Goal: Task Accomplishment & Management: Manage account settings

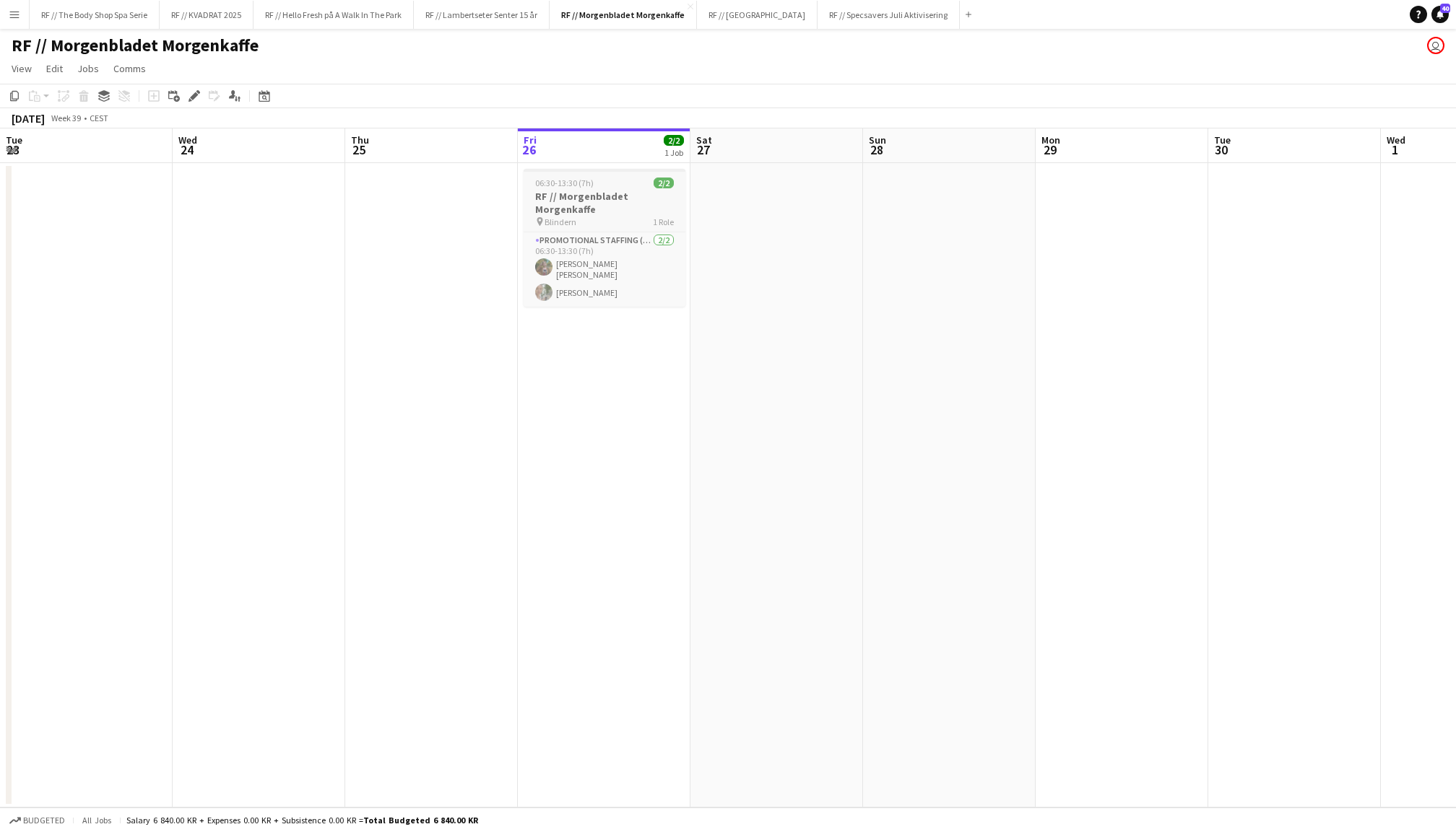
scroll to position [0, 344]
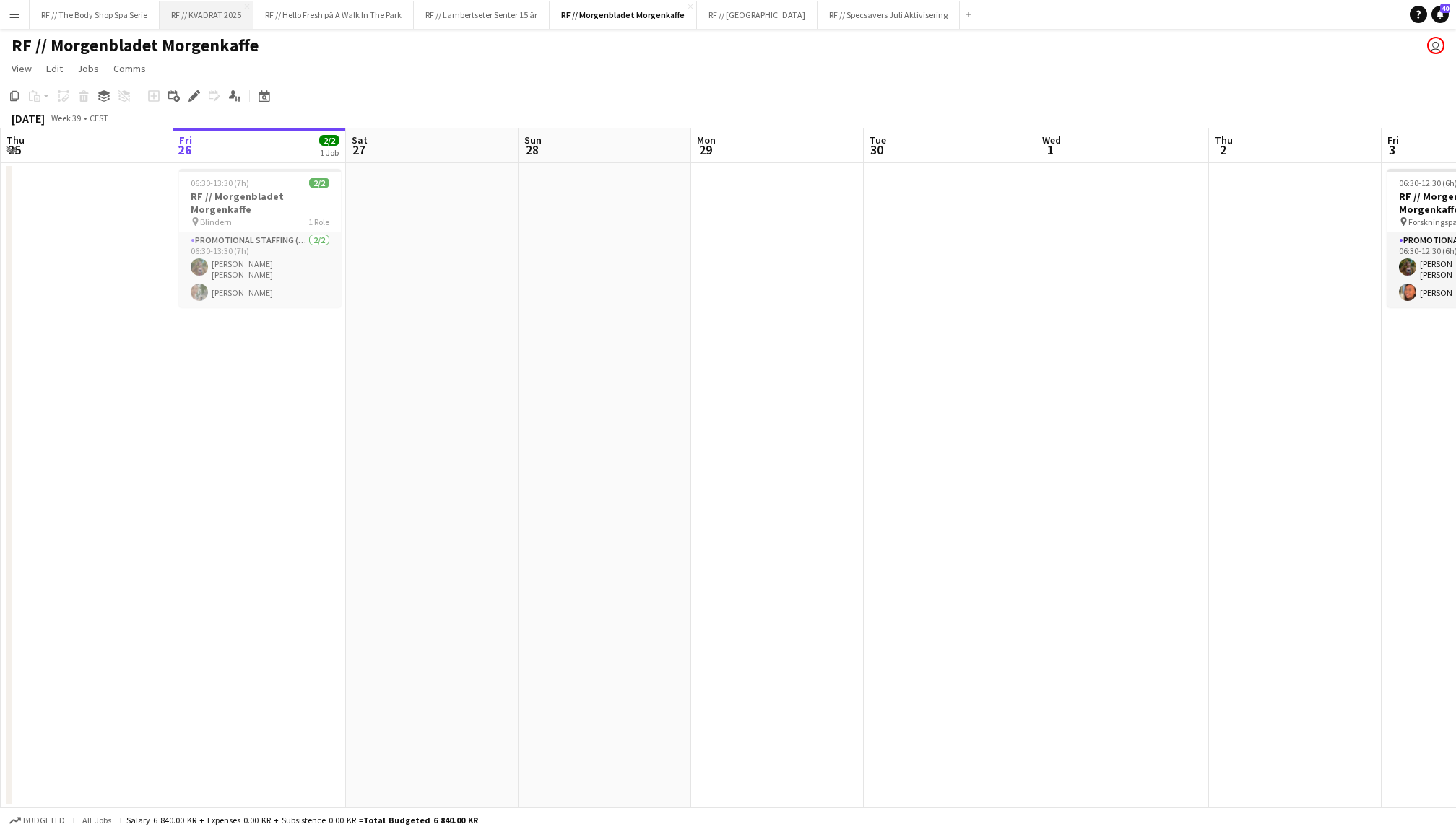
click at [223, 18] on button "RF // KVADRAT 2025 Close" at bounding box center [206, 14] width 94 height 28
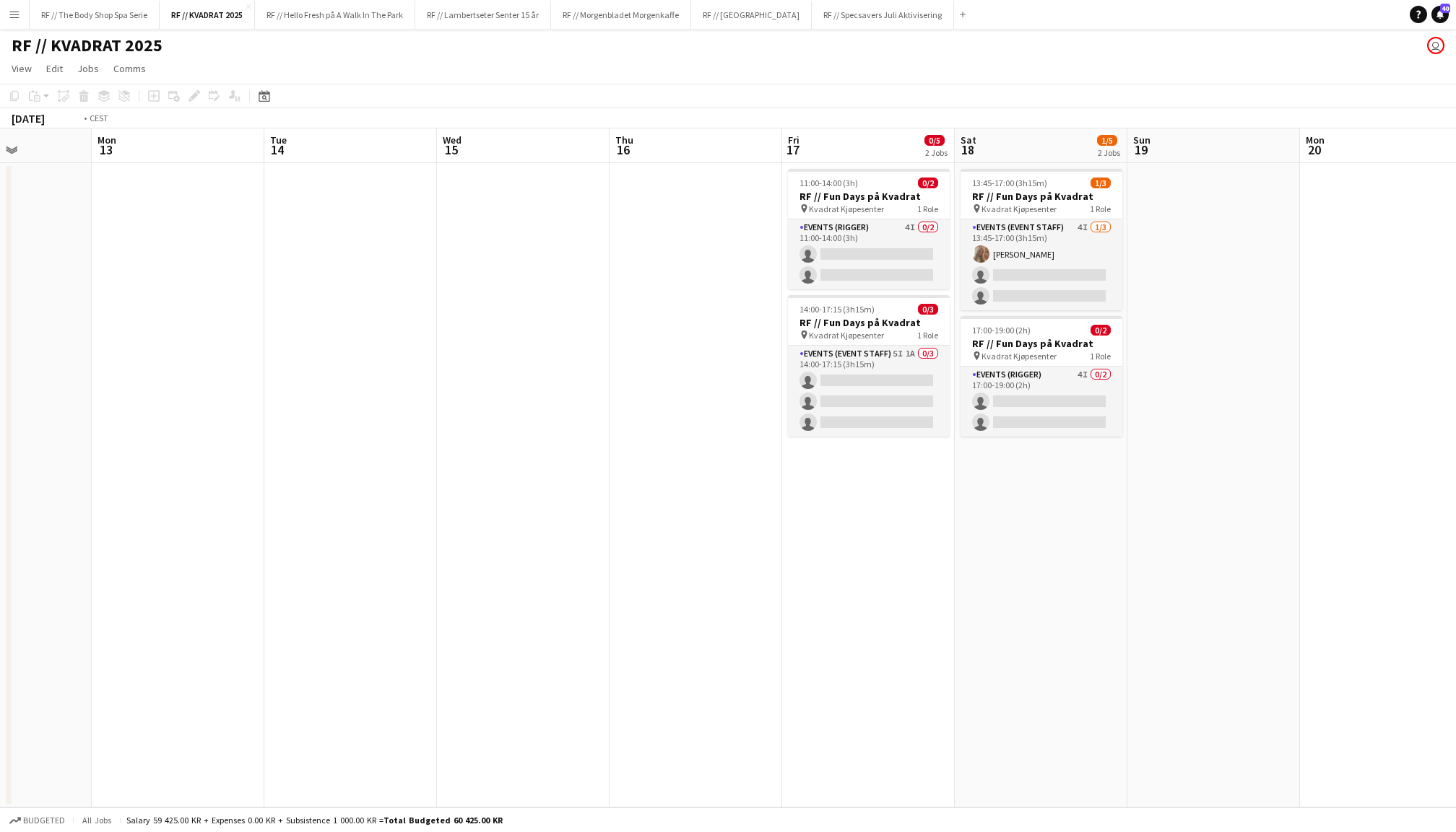
scroll to position [0, 537]
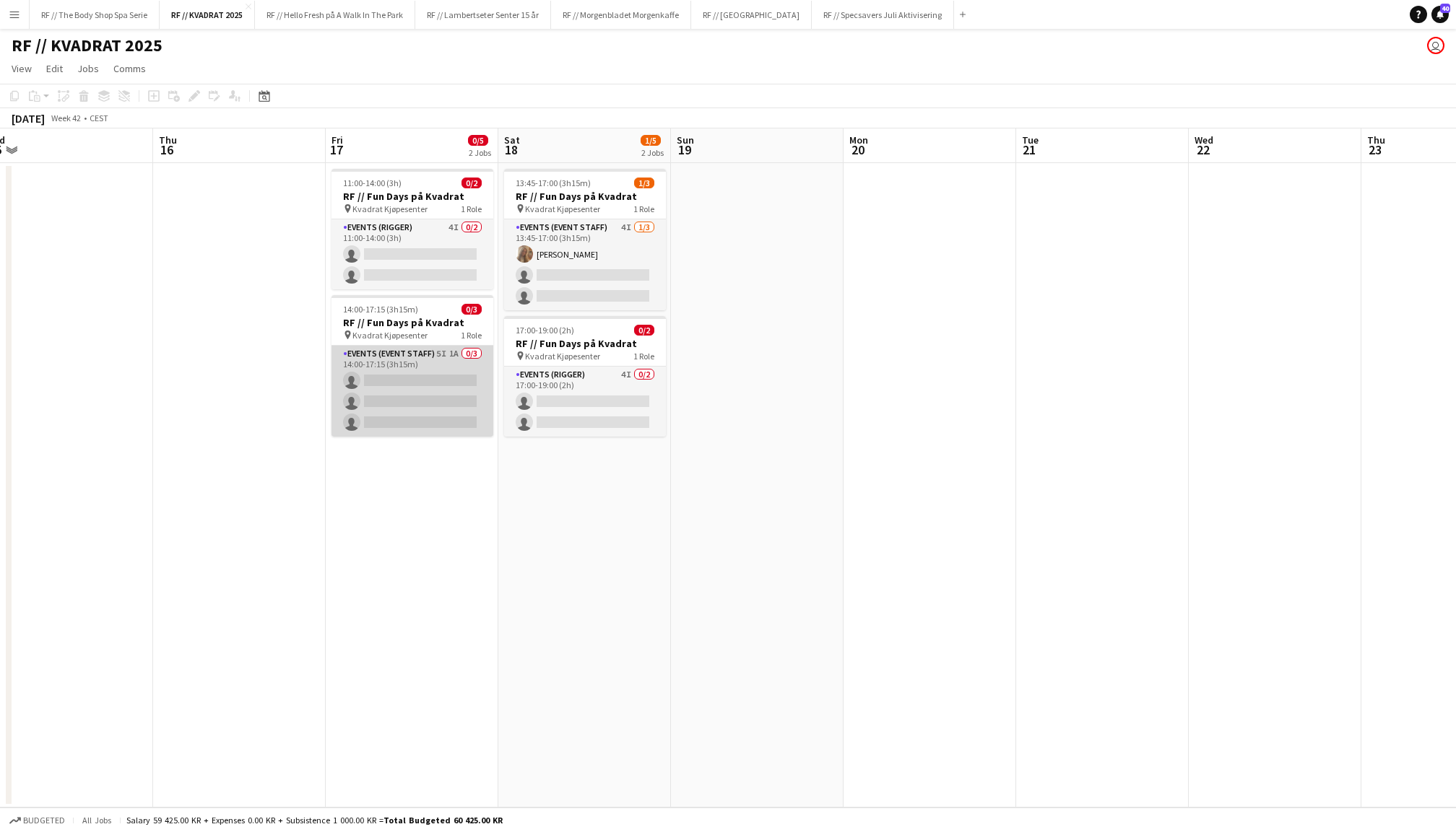
click at [456, 374] on app-card-role "Events (Event Staff) 5I 1A 0/3 14:00-17:15 (3h15m) single-neutral-actions singl…" at bounding box center [412, 391] width 162 height 91
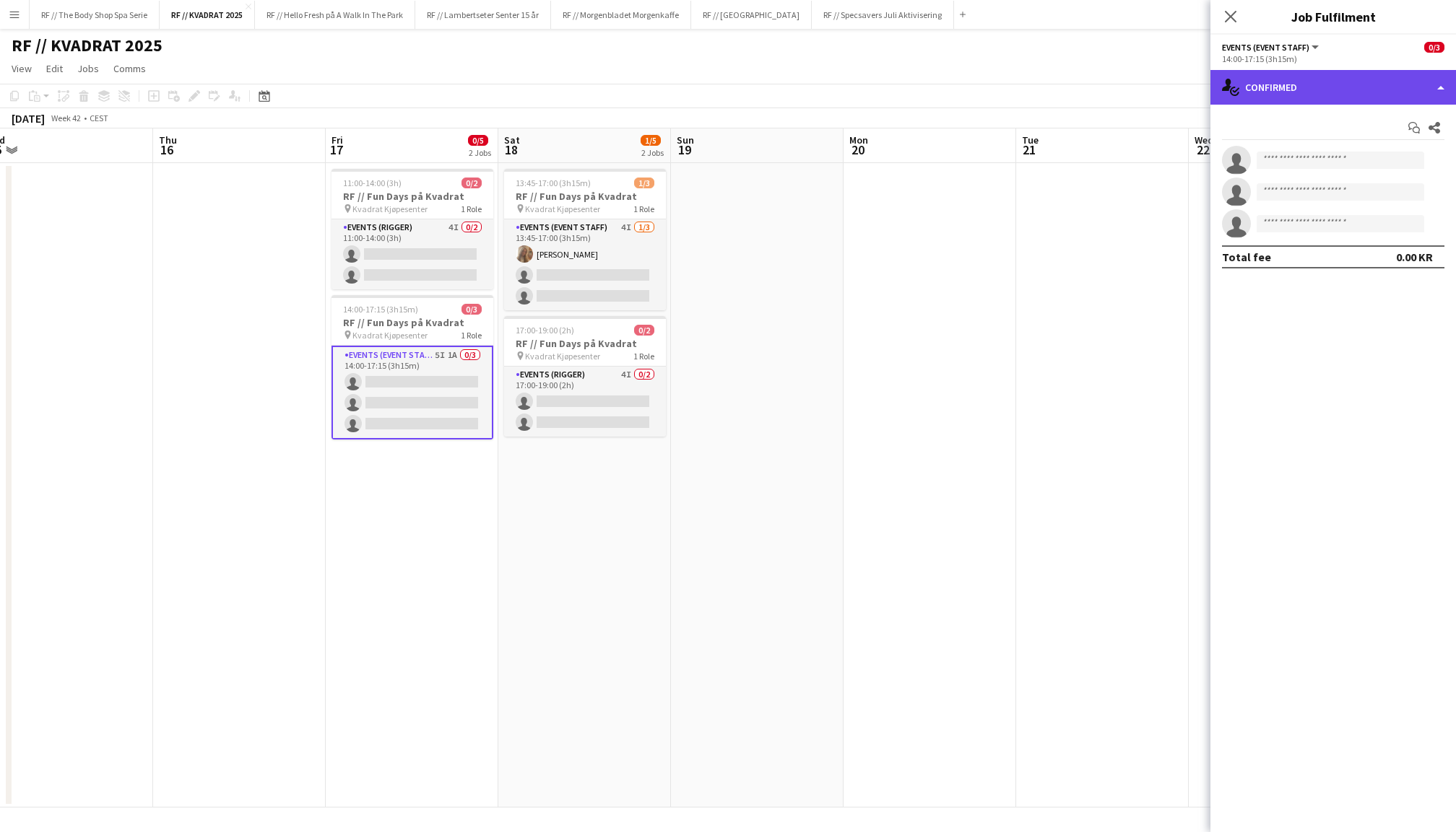
click at [1358, 79] on div "single-neutral-actions-check-2 Confirmed" at bounding box center [1333, 87] width 246 height 34
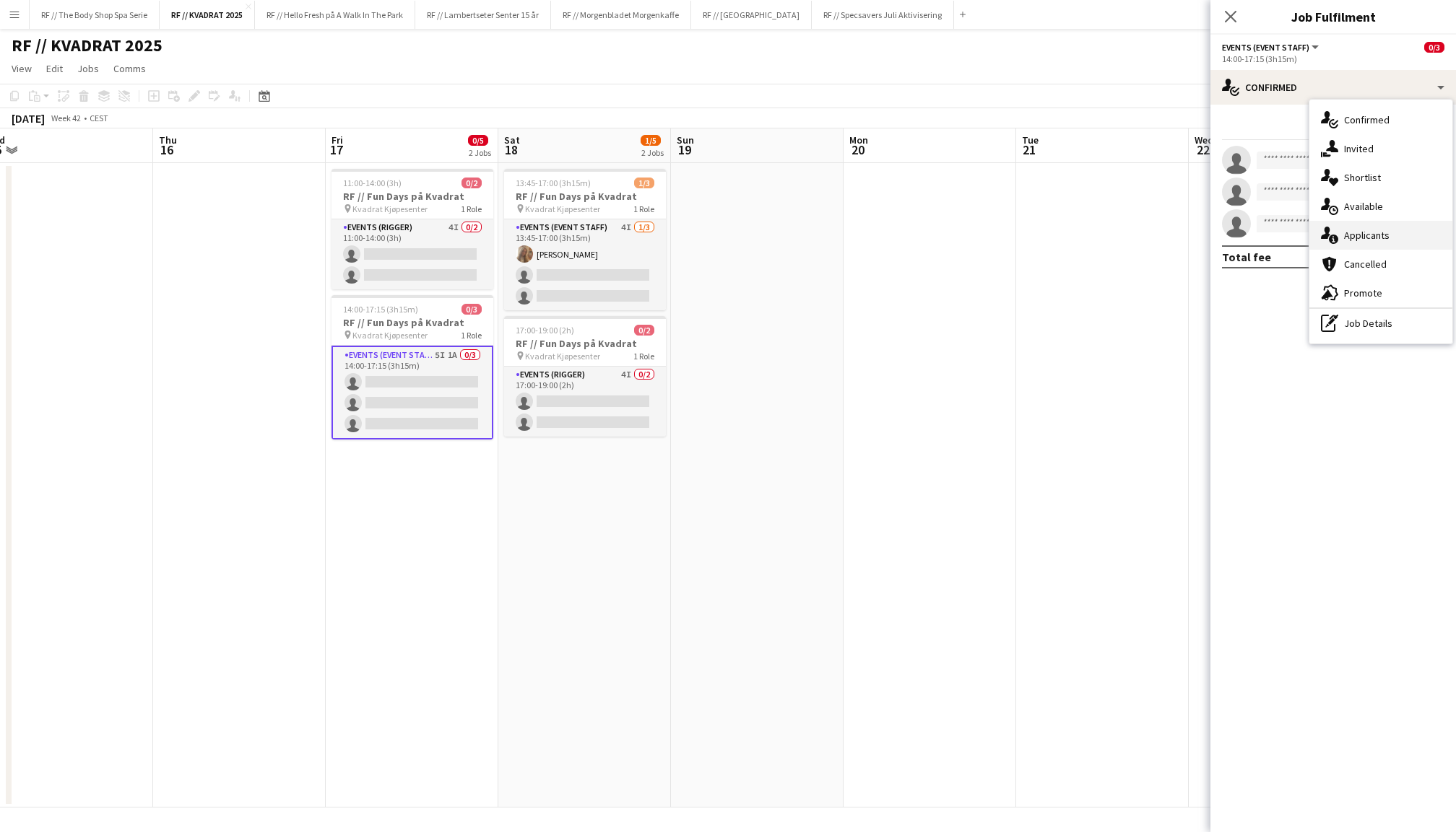
click at [1365, 235] on span "Applicants" at bounding box center [1366, 235] width 46 height 13
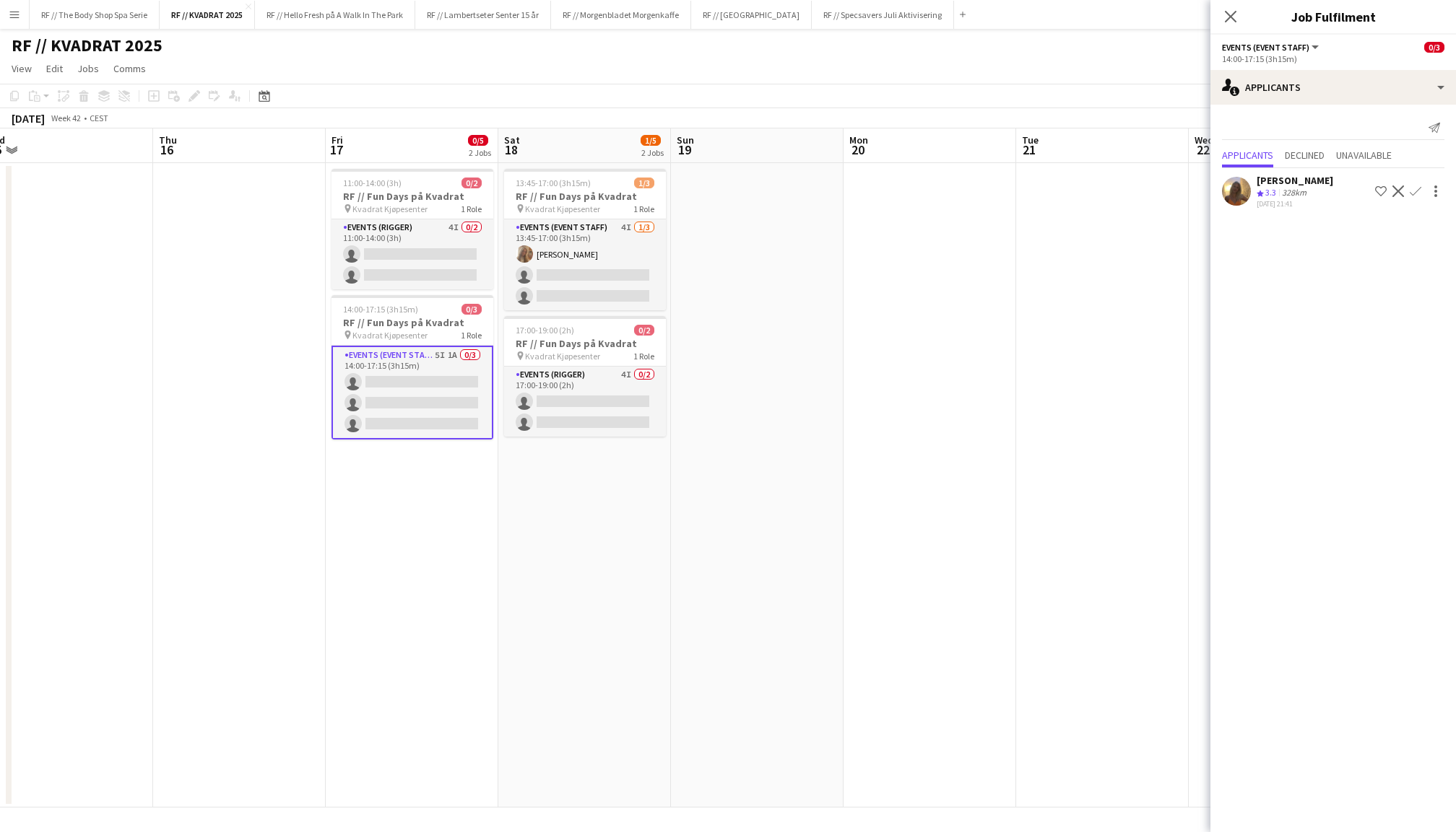
click at [1245, 186] on app-user-avatar at bounding box center [1237, 191] width 29 height 29
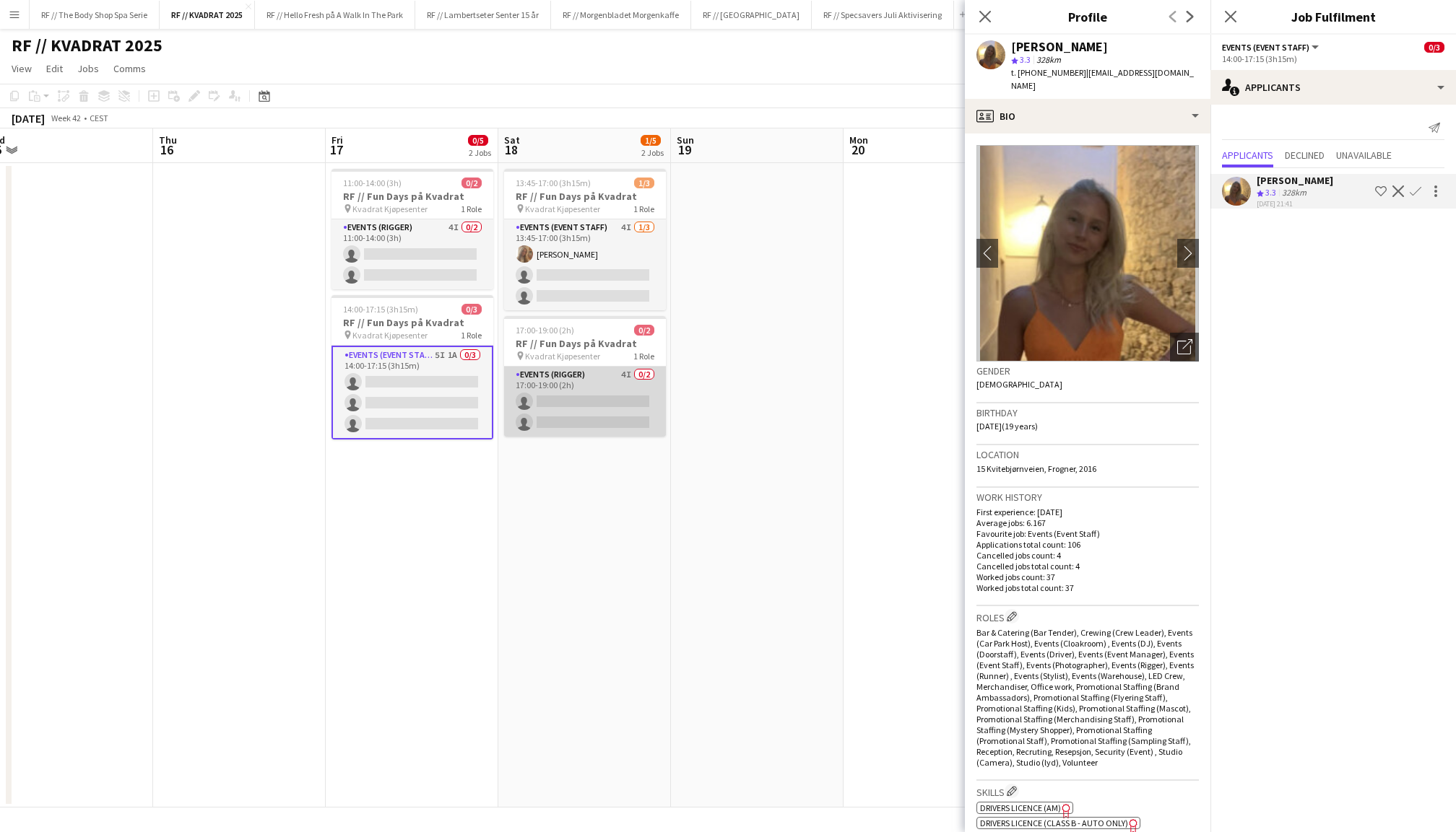
click at [550, 374] on app-card-role "Events (Rigger) 4I 0/2 17:00-19:00 (2h) single-neutral-actions single-neutral-a…" at bounding box center [585, 402] width 162 height 70
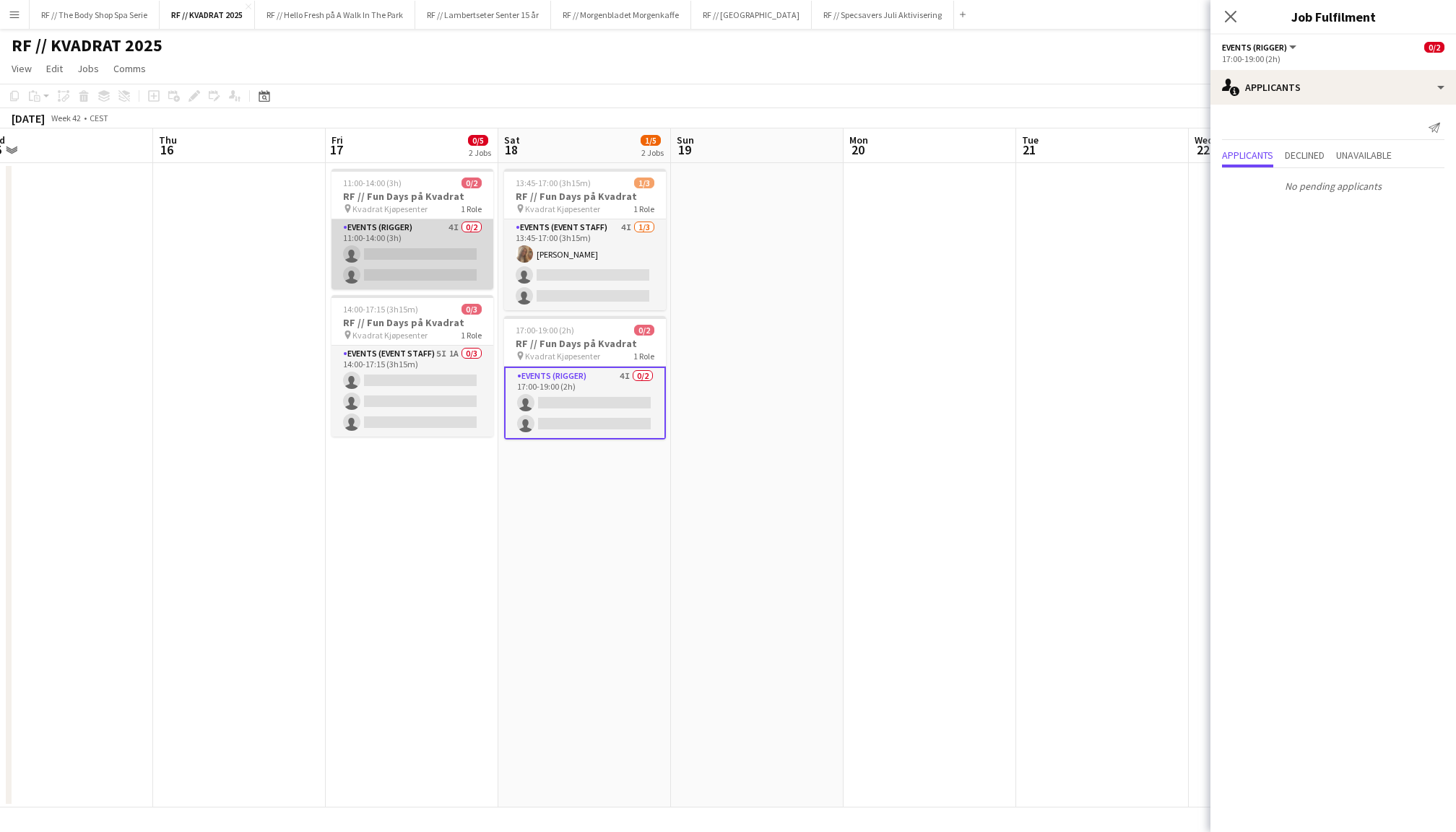
click at [428, 261] on app-card-role "Events (Rigger) 4I 0/2 11:00-14:00 (3h) single-neutral-actions single-neutral-a…" at bounding box center [412, 254] width 162 height 70
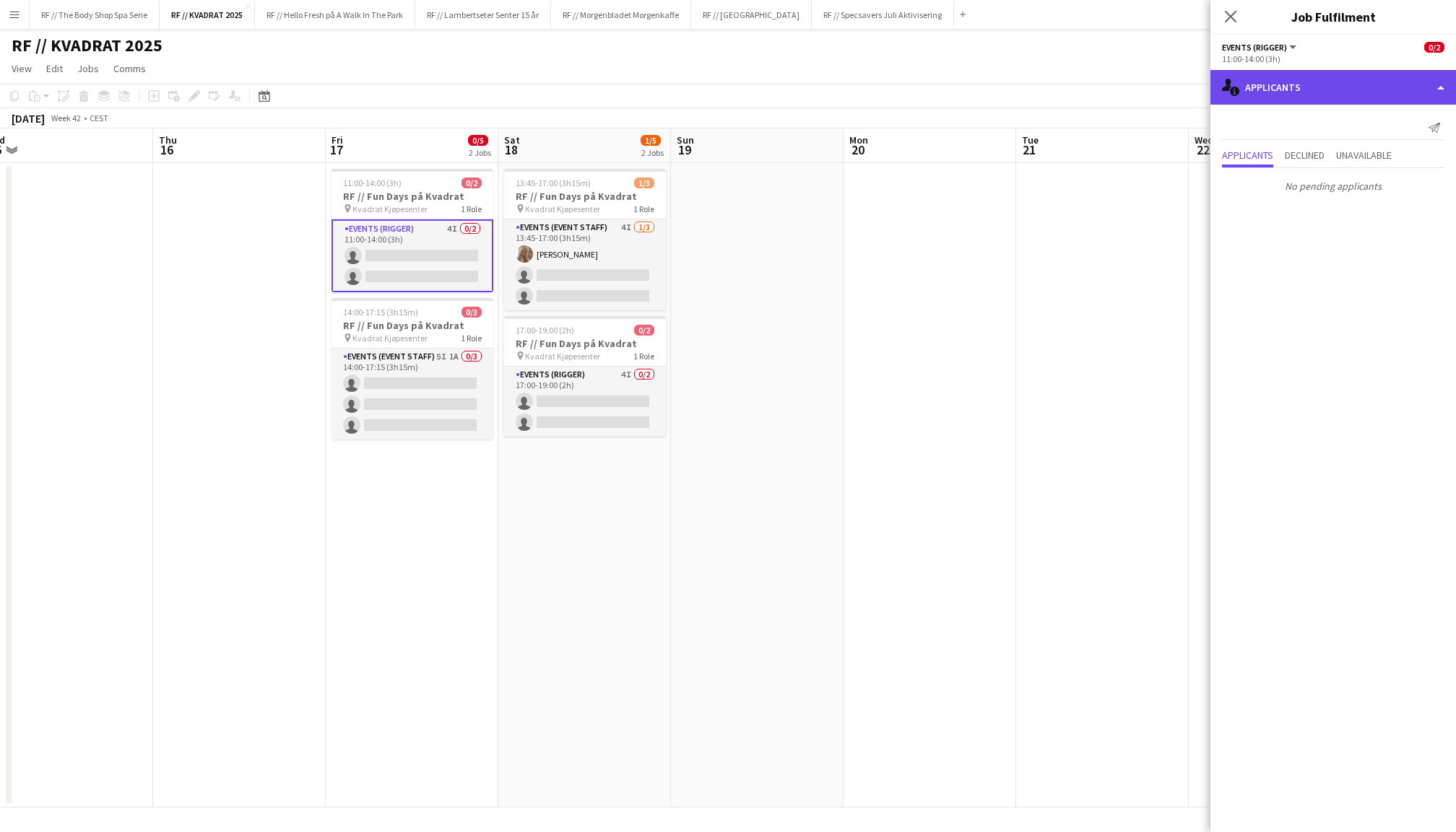
click at [1310, 102] on div "single-neutral-actions-information Applicants" at bounding box center [1333, 87] width 246 height 34
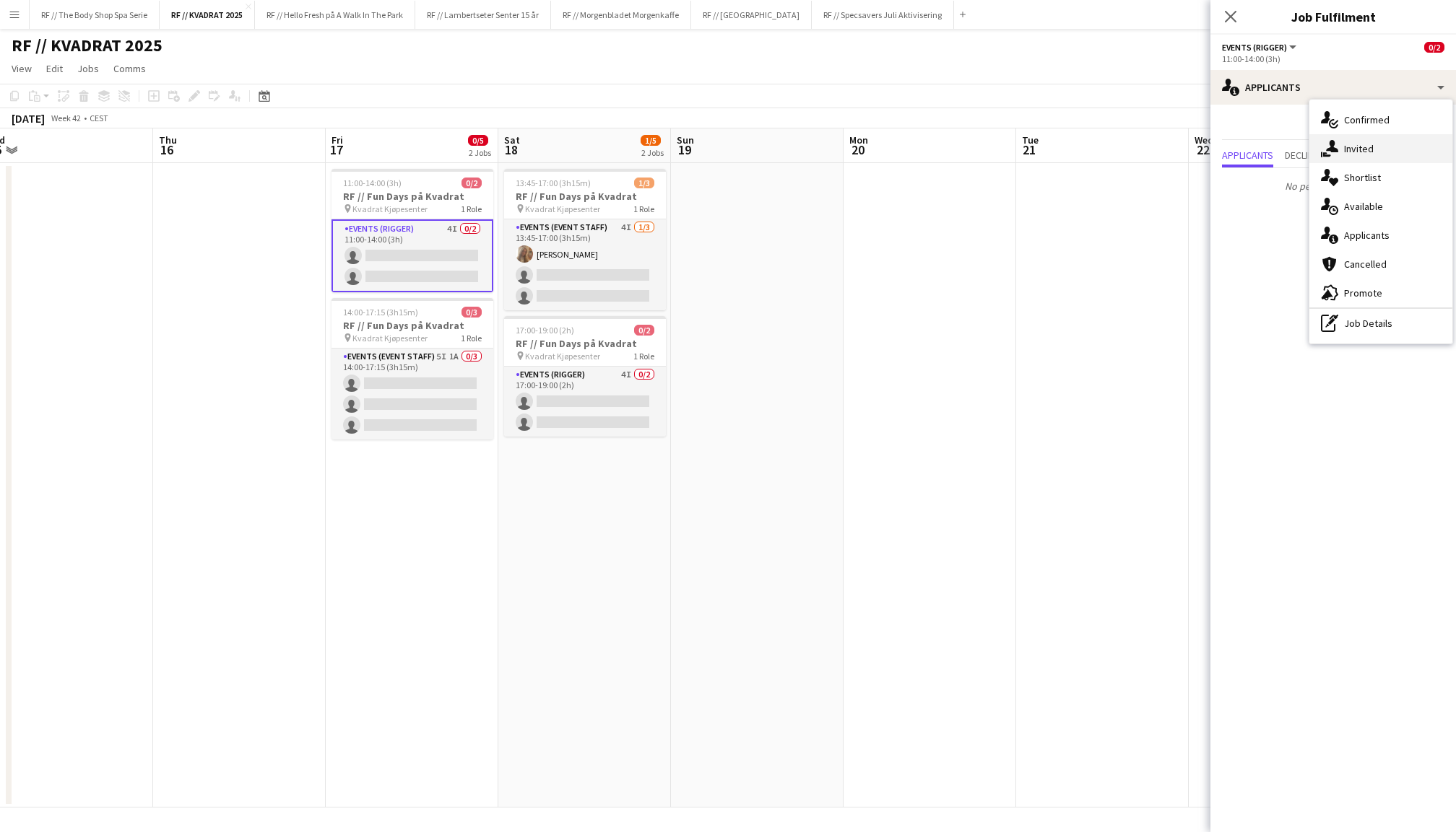
click at [1343, 151] on div "single-neutral-actions-share-1 Invited" at bounding box center [1381, 149] width 143 height 29
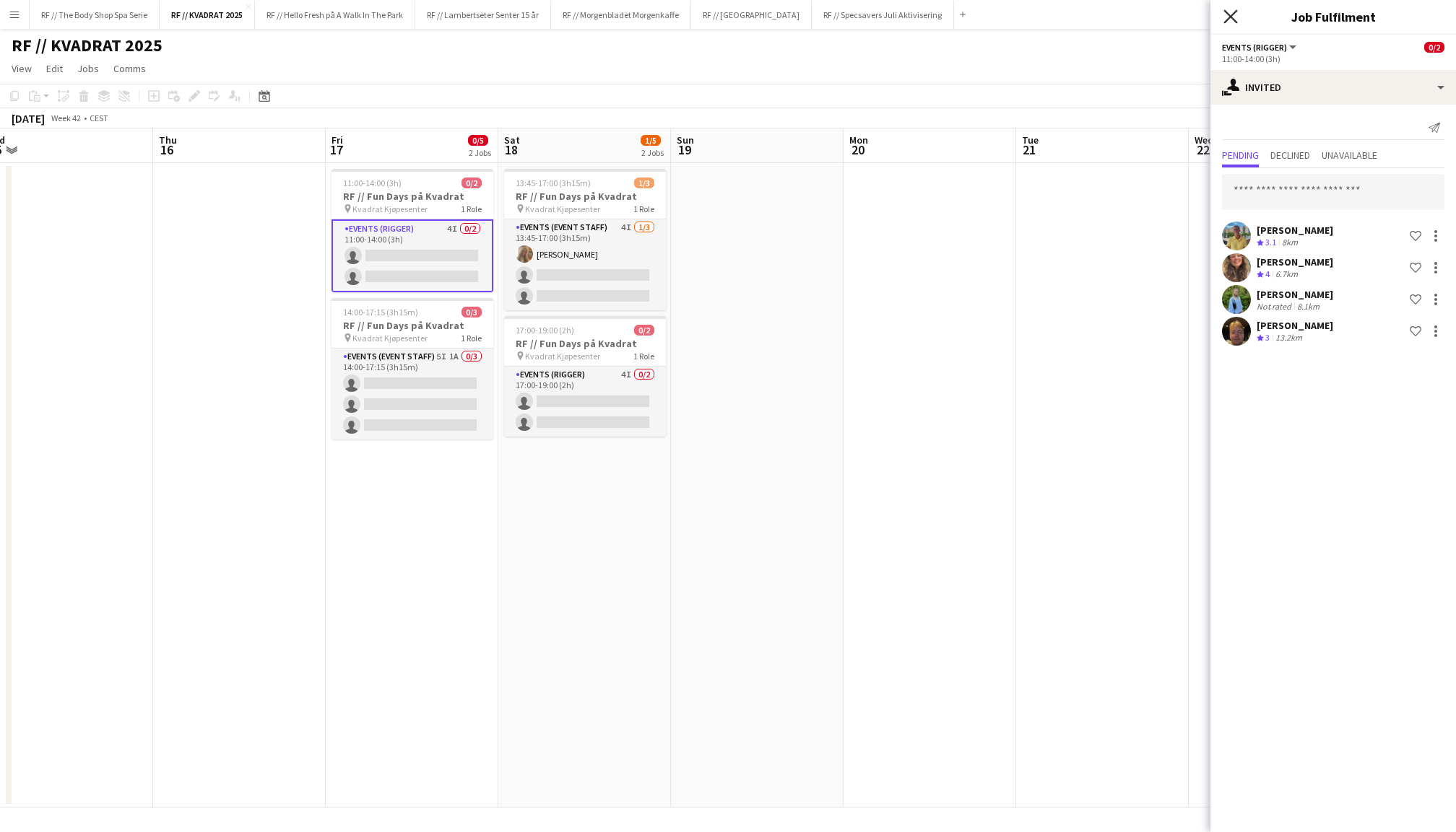
click at [1229, 10] on icon "Close pop-in" at bounding box center [1230, 16] width 14 height 14
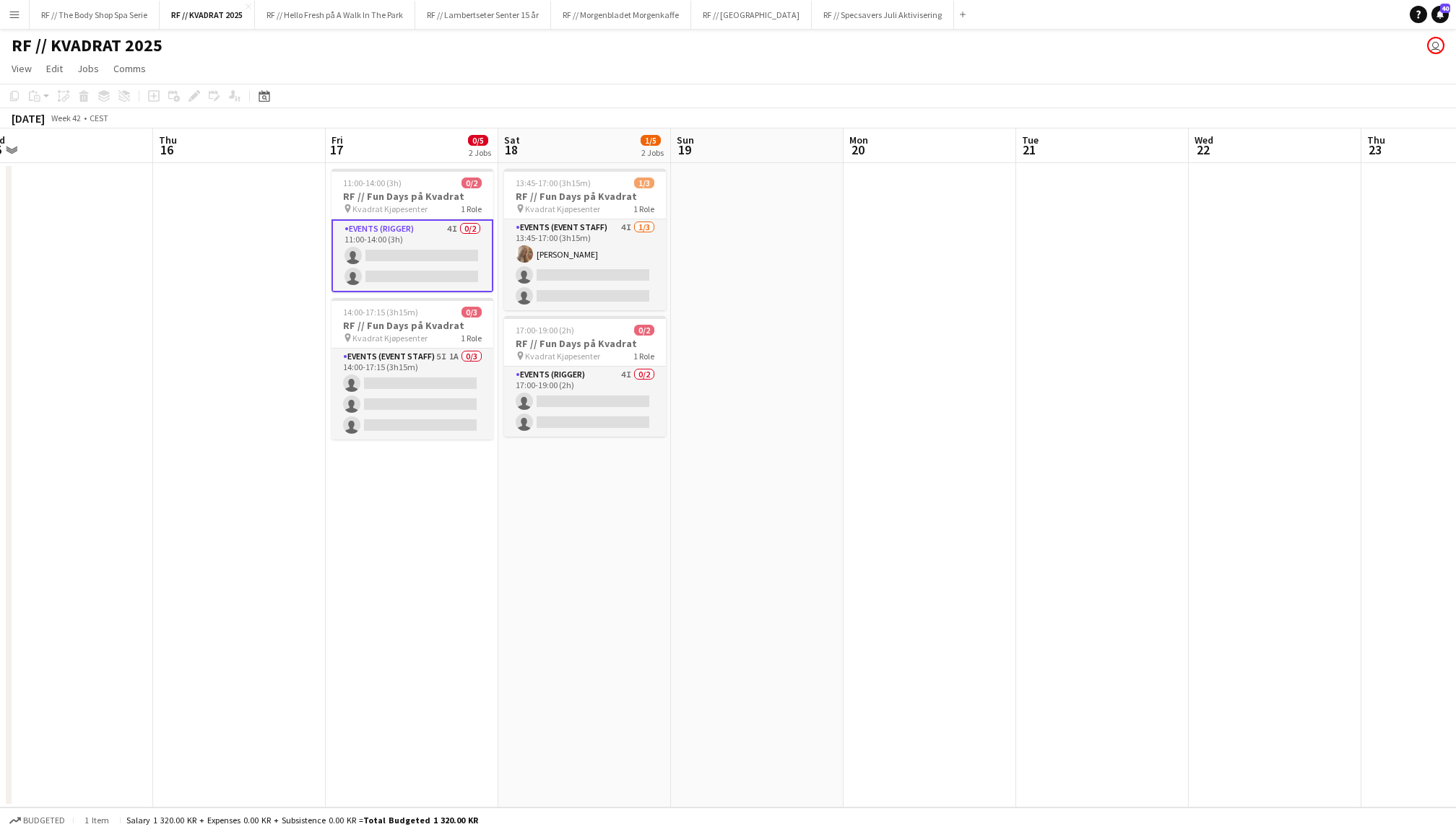
click at [781, 336] on app-date-cell at bounding box center [757, 486] width 173 height 645
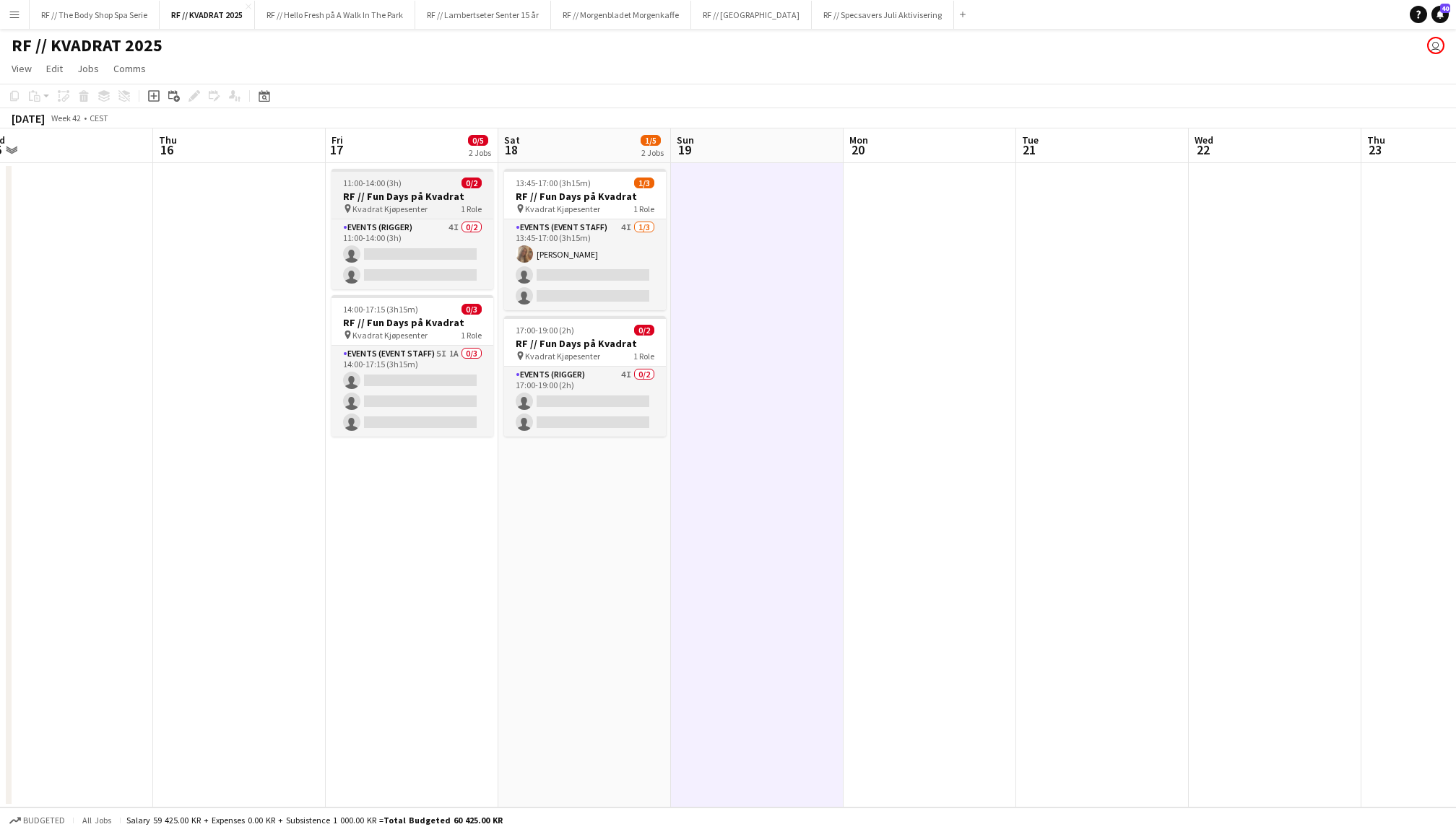
click at [436, 203] on div "pin Kvadrat Kjøpesenter 1 Role" at bounding box center [412, 209] width 162 height 11
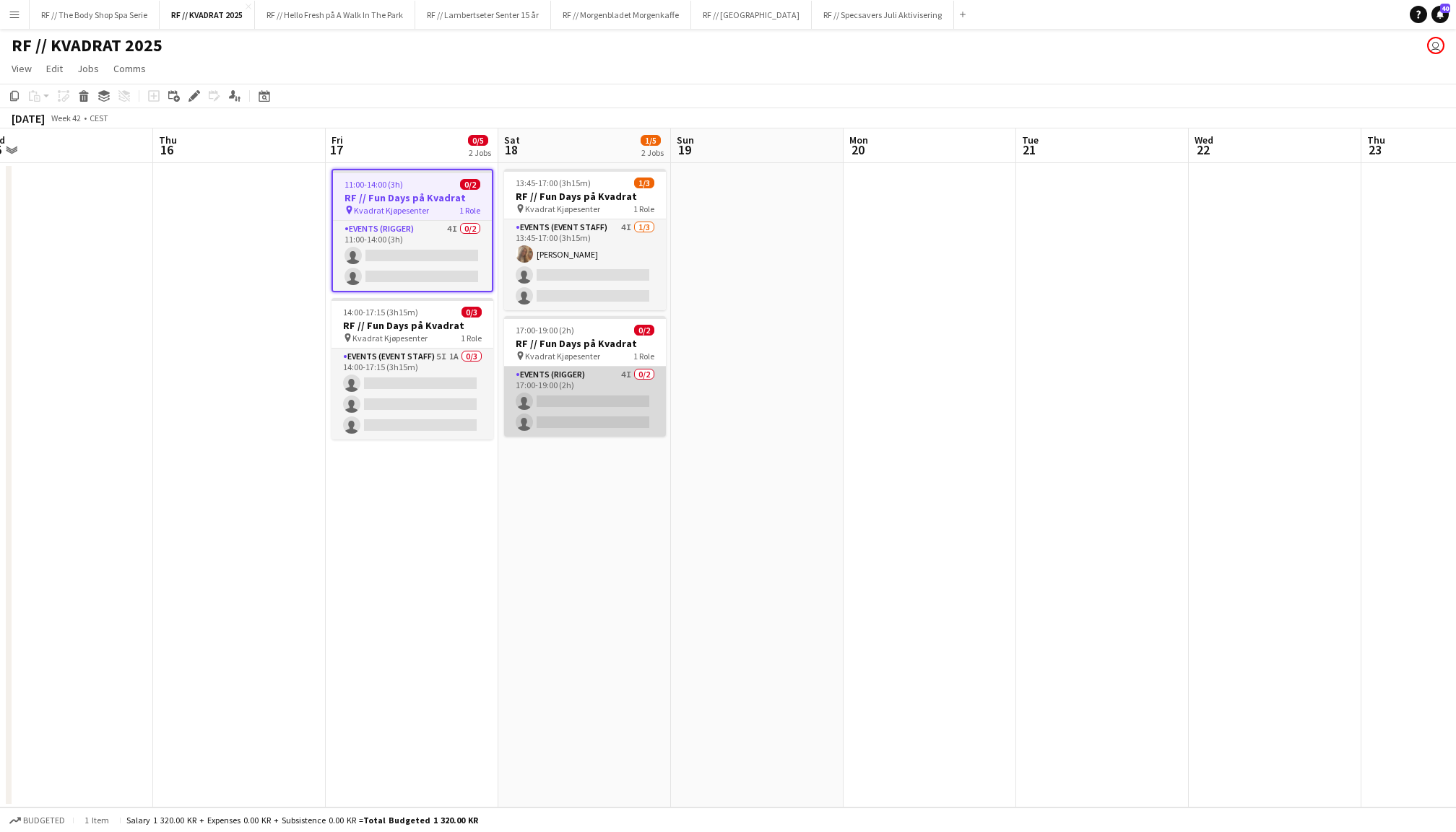
click at [587, 394] on app-card-role "Events (Rigger) 4I 0/2 17:00-19:00 (2h) single-neutral-actions single-neutral-a…" at bounding box center [585, 402] width 162 height 70
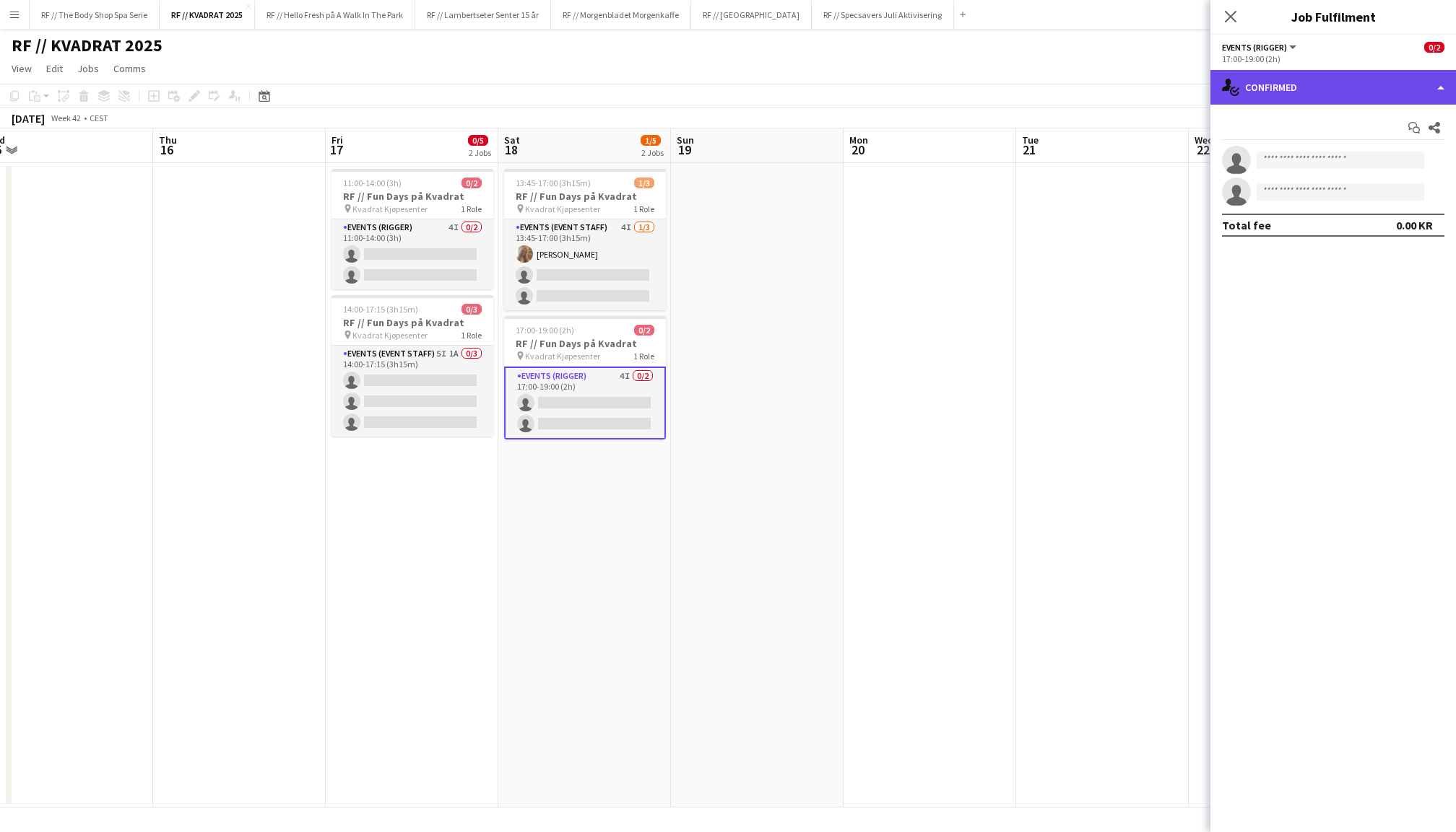
click at [1302, 76] on div "single-neutral-actions-check-2 Confirmed" at bounding box center [1333, 87] width 246 height 34
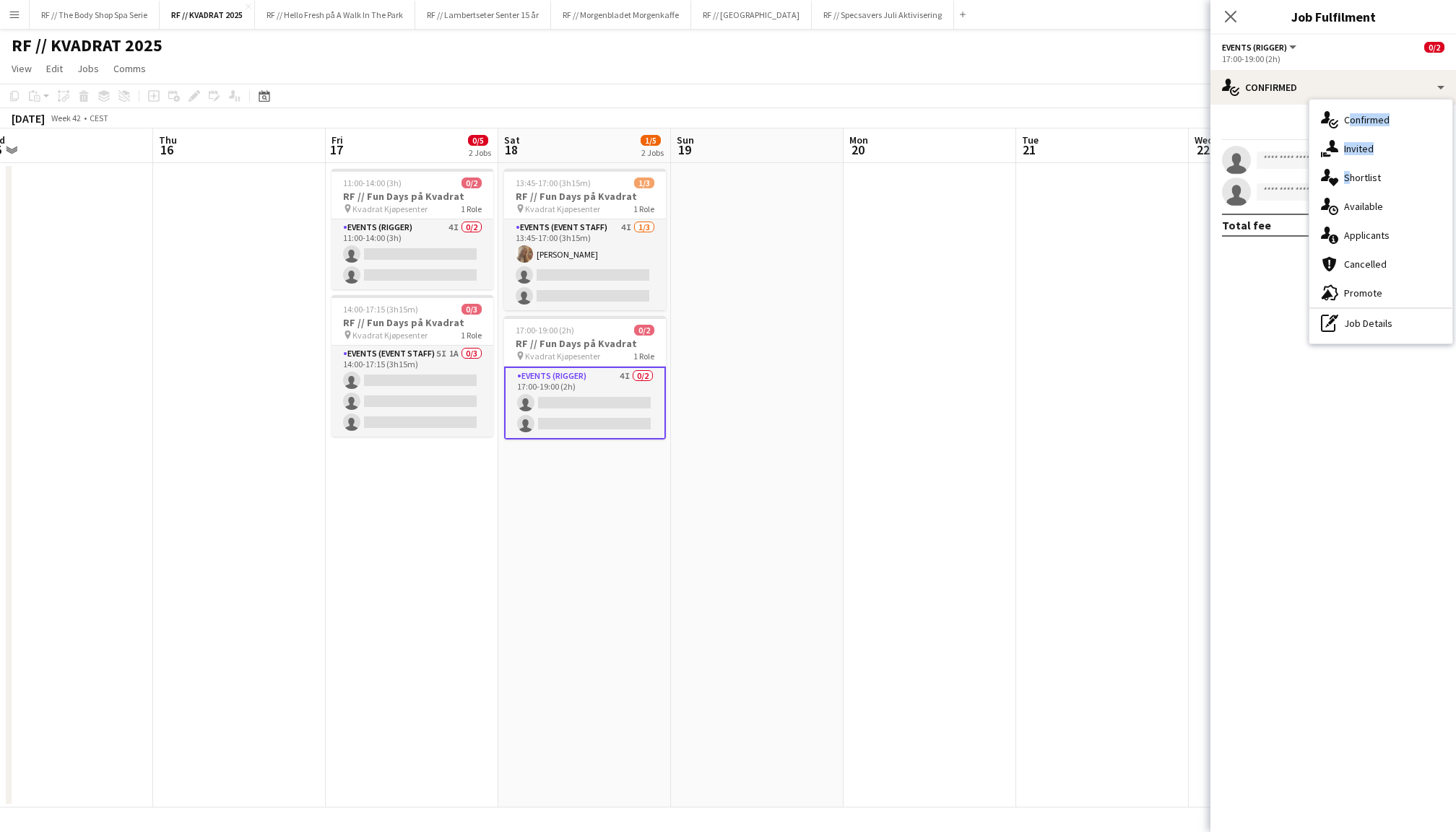
drag, startPoint x: 1318, startPoint y: 131, endPoint x: 1365, endPoint y: 163, distance: 56.9
click at [1366, 163] on div "single-neutral-actions-check-2 Confirmed single-neutral-actions-share-1 Invited…" at bounding box center [1381, 222] width 143 height 244
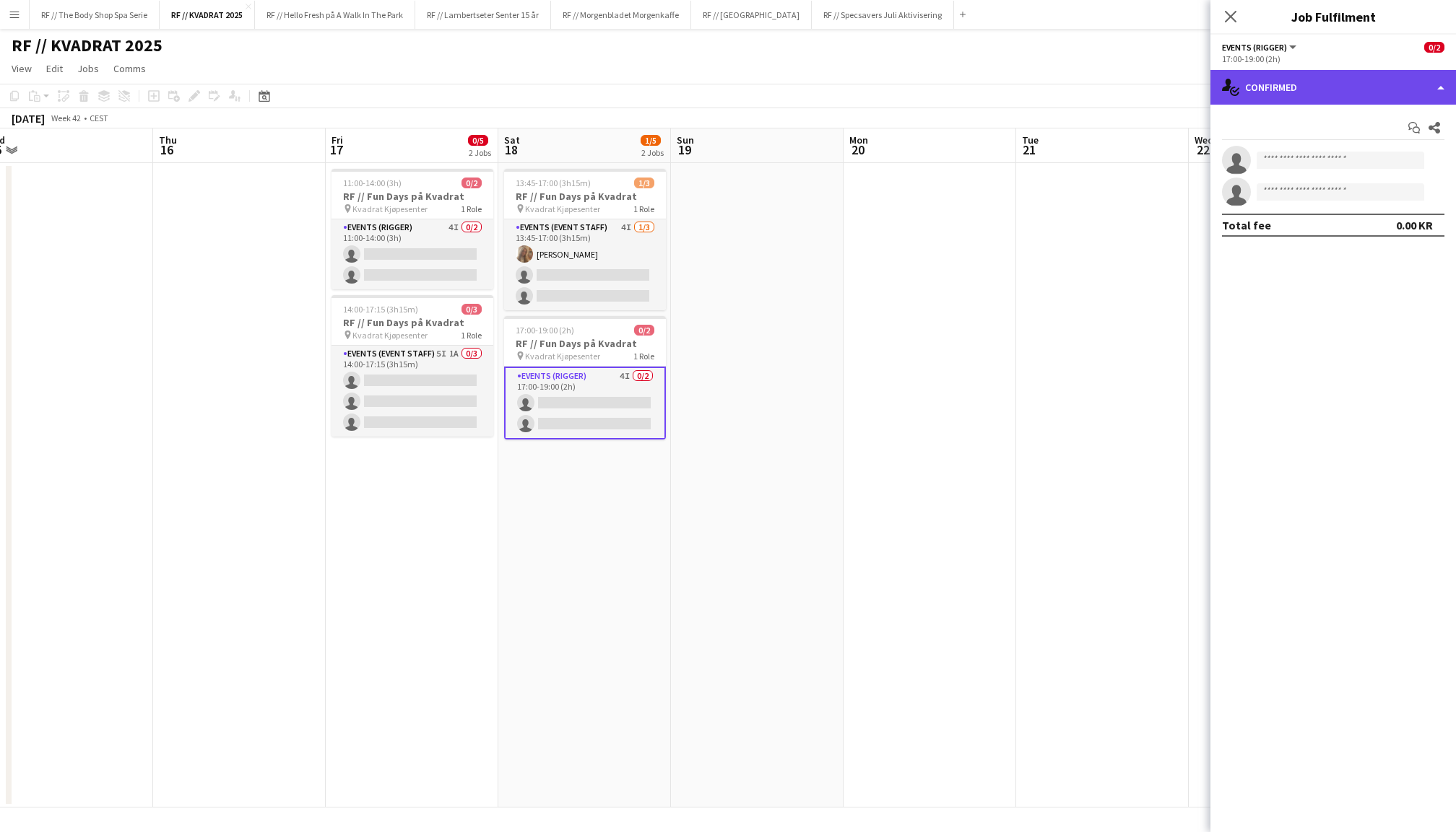
click at [1306, 102] on div "single-neutral-actions-check-2 Confirmed" at bounding box center [1333, 87] width 246 height 34
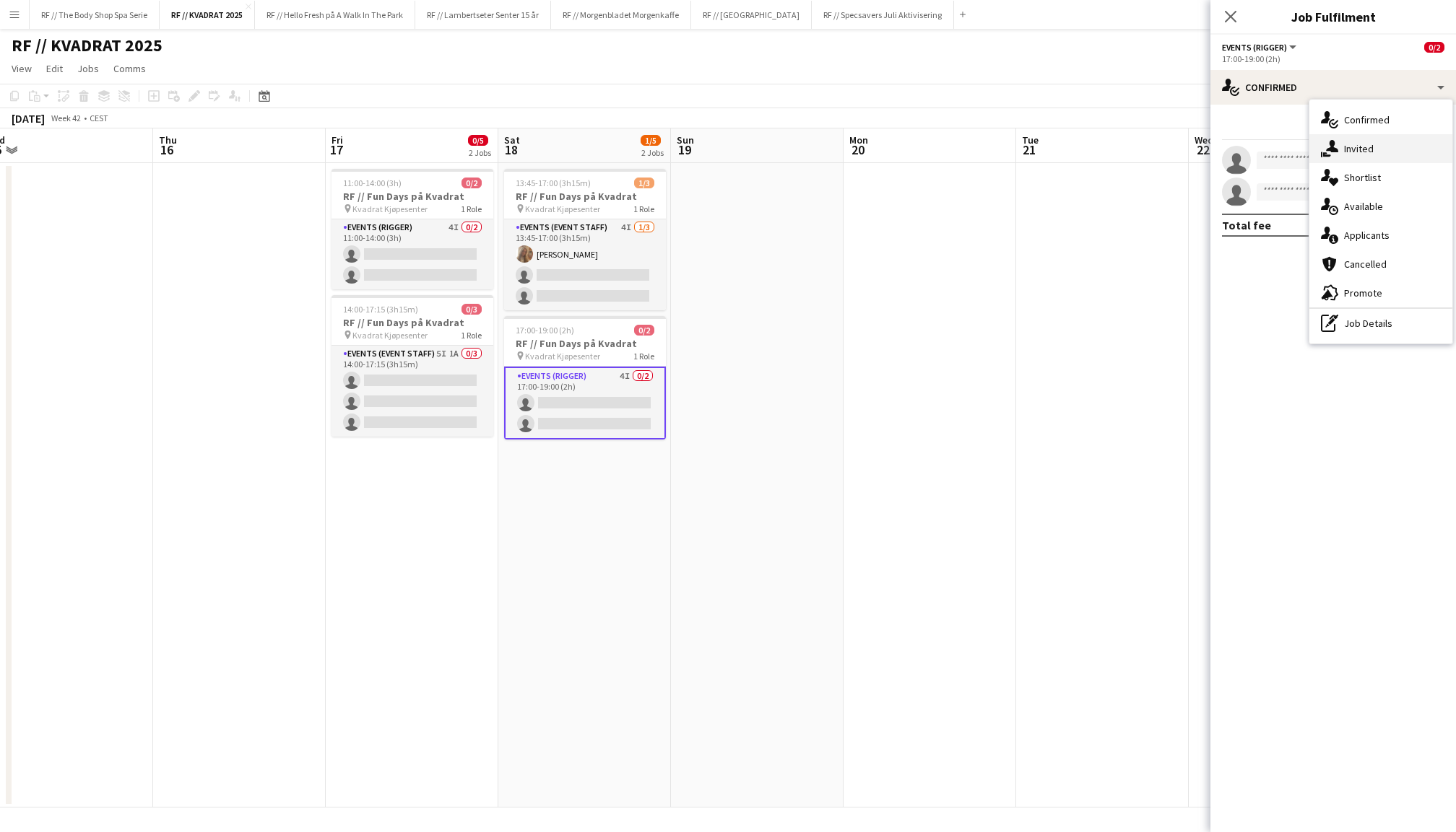
click at [1334, 143] on icon at bounding box center [1332, 146] width 12 height 12
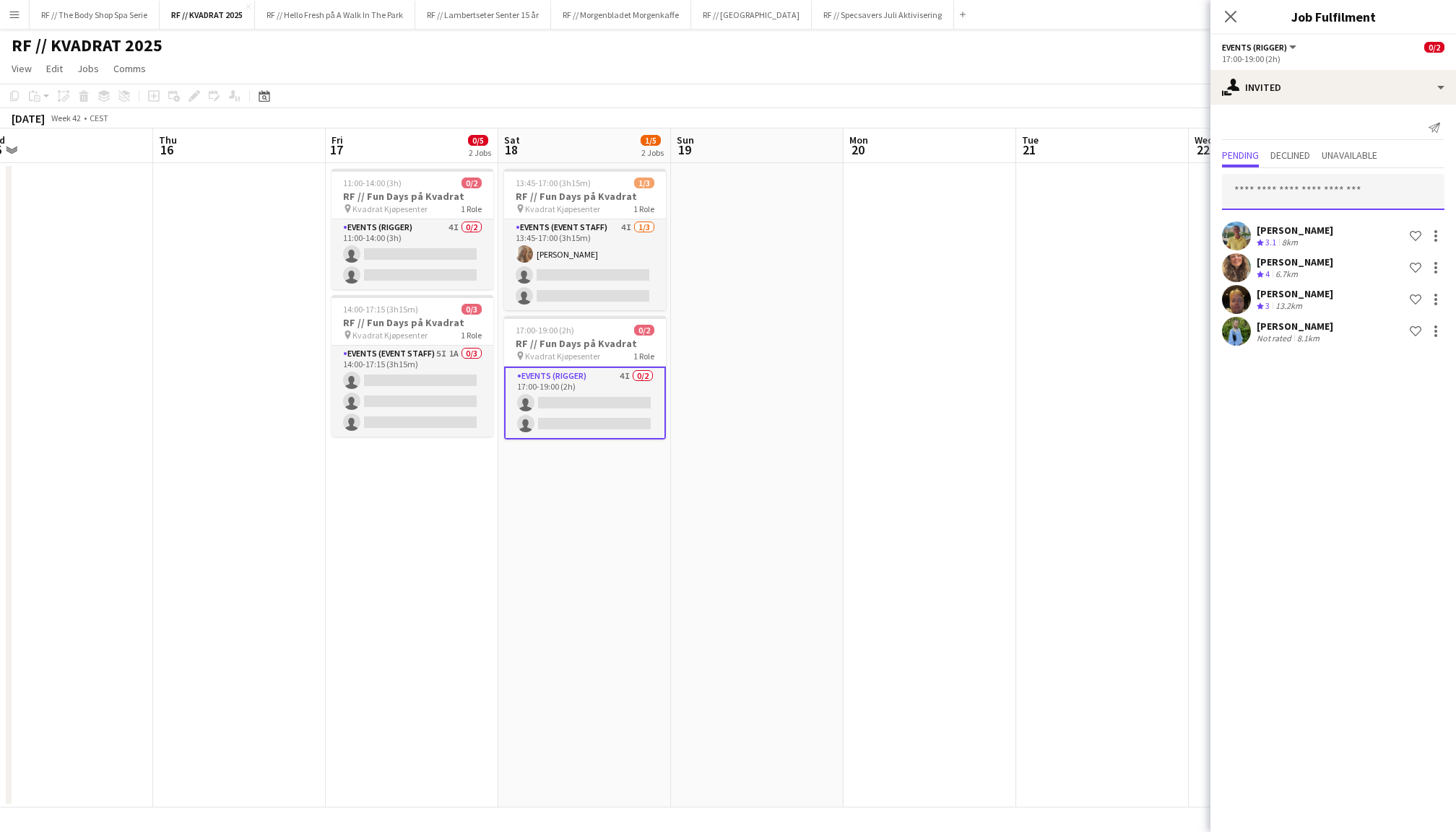
click at [1310, 192] on input "text" at bounding box center [1334, 191] width 223 height 36
click at [1303, 159] on span "Declined" at bounding box center [1290, 155] width 40 height 10
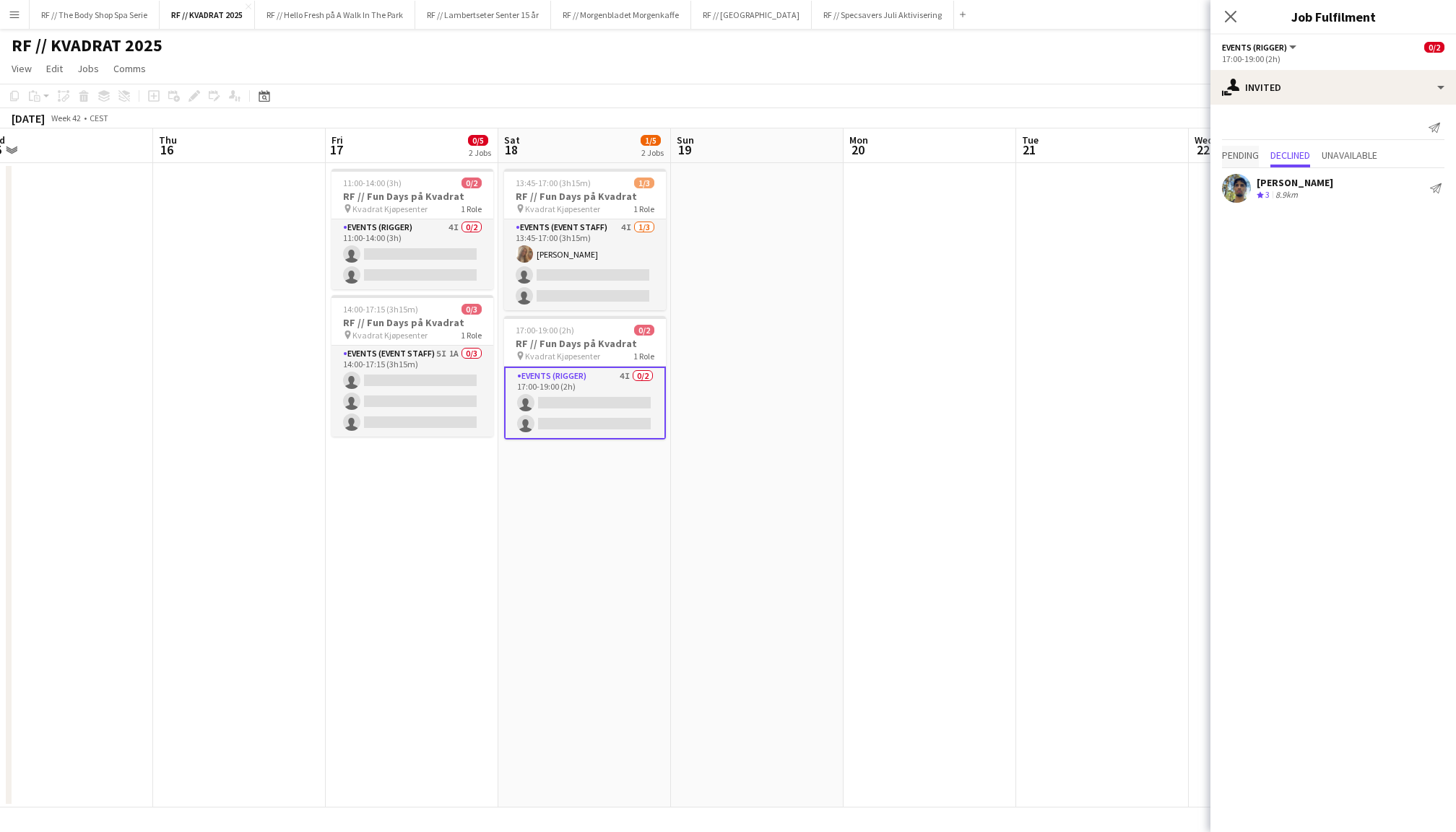
click at [1245, 153] on span "Pending" at bounding box center [1241, 155] width 37 height 10
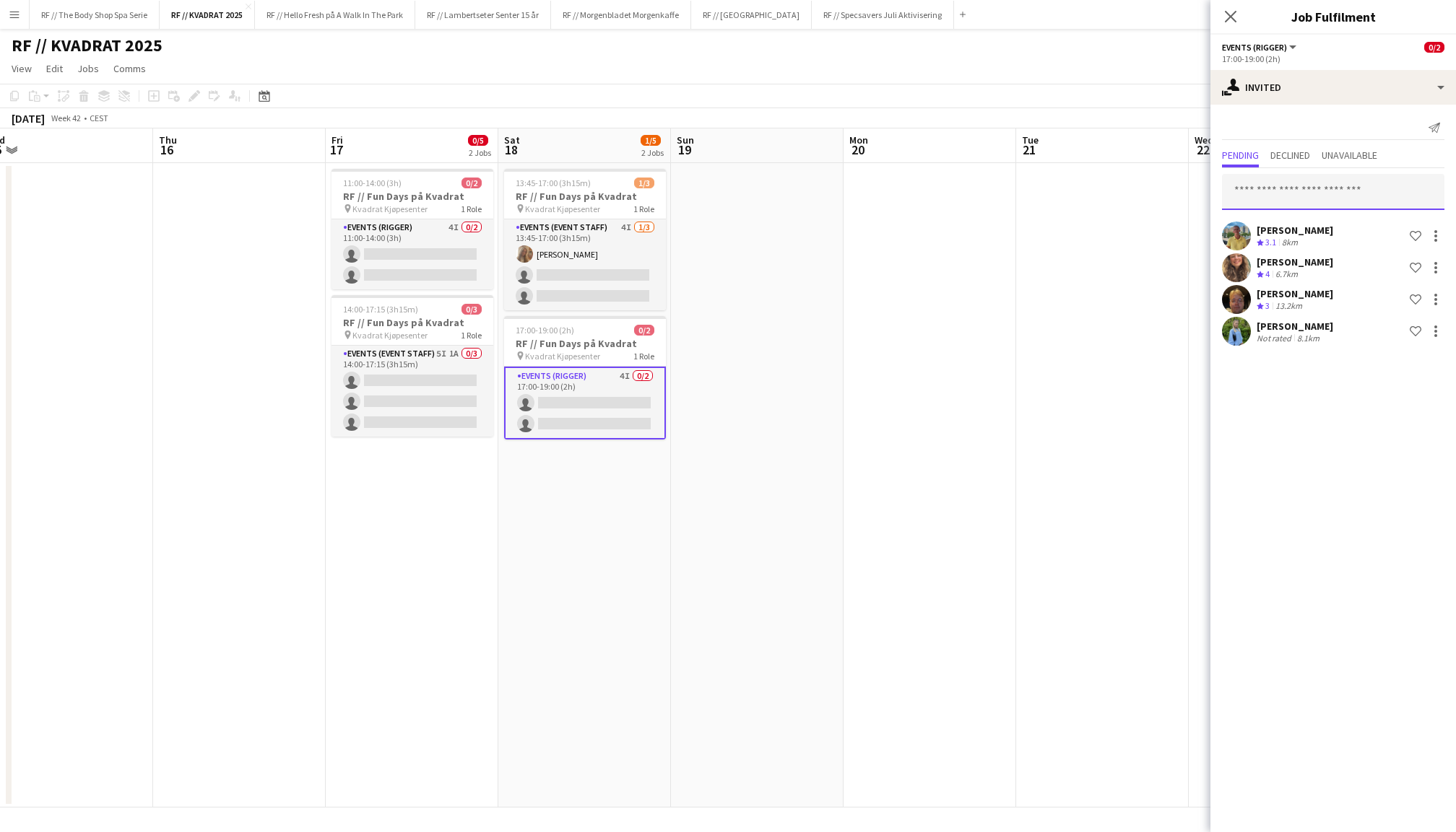
click at [1298, 194] on input "text" at bounding box center [1334, 191] width 223 height 36
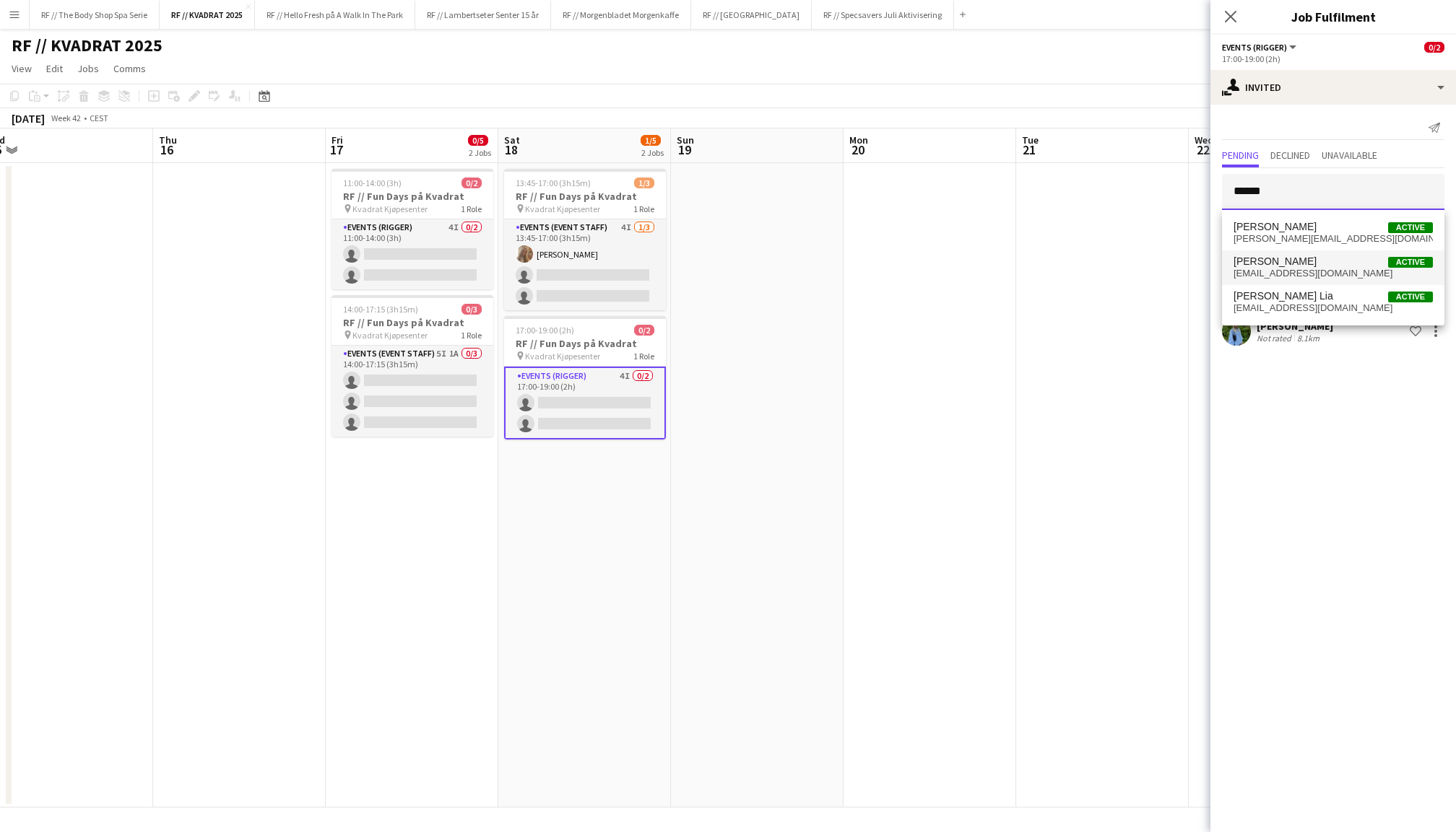
type input "******"
click at [1305, 267] on span "[PERSON_NAME]" at bounding box center [1275, 261] width 83 height 12
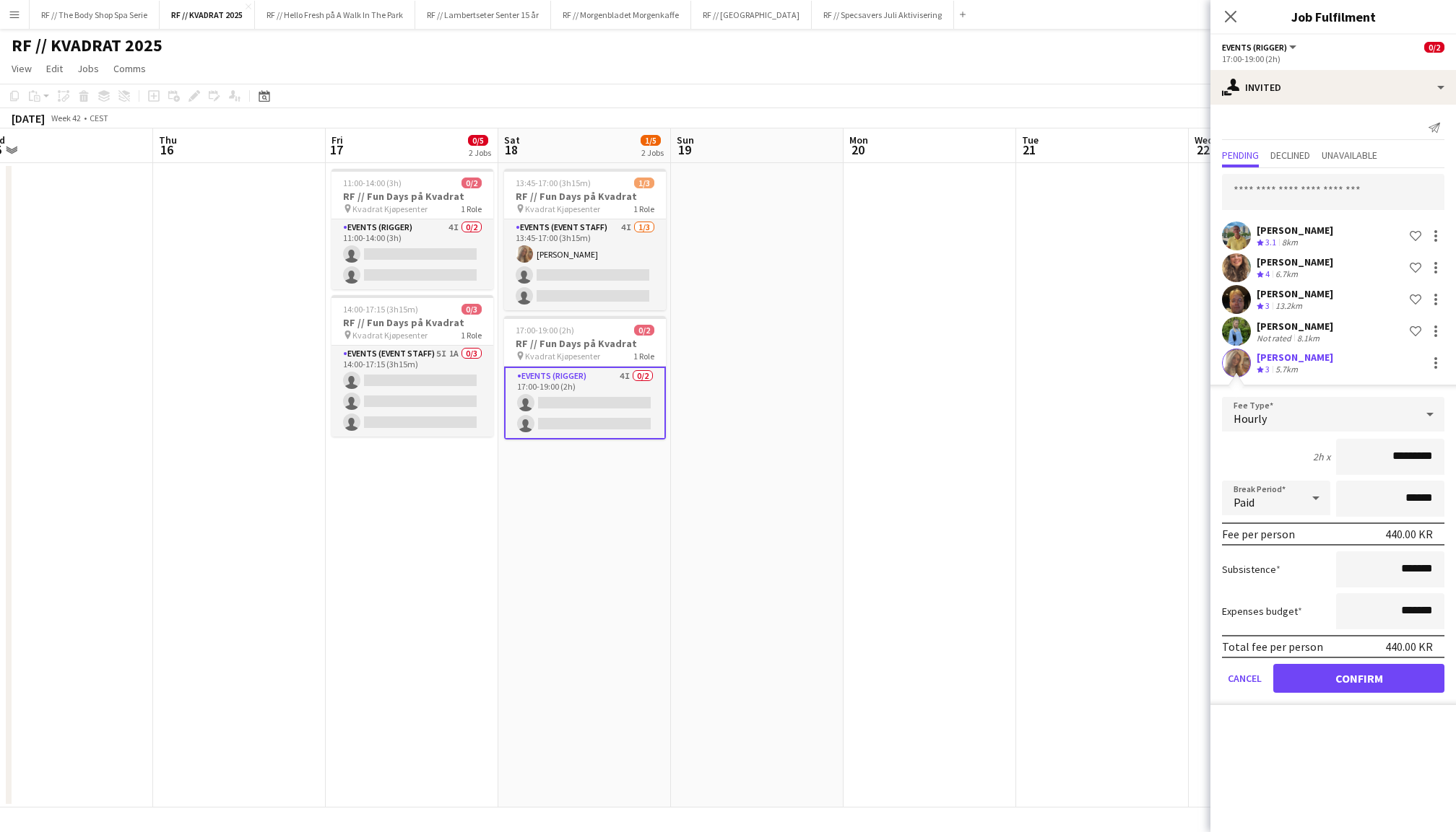
click at [1355, 670] on button "Confirm" at bounding box center [1359, 678] width 171 height 29
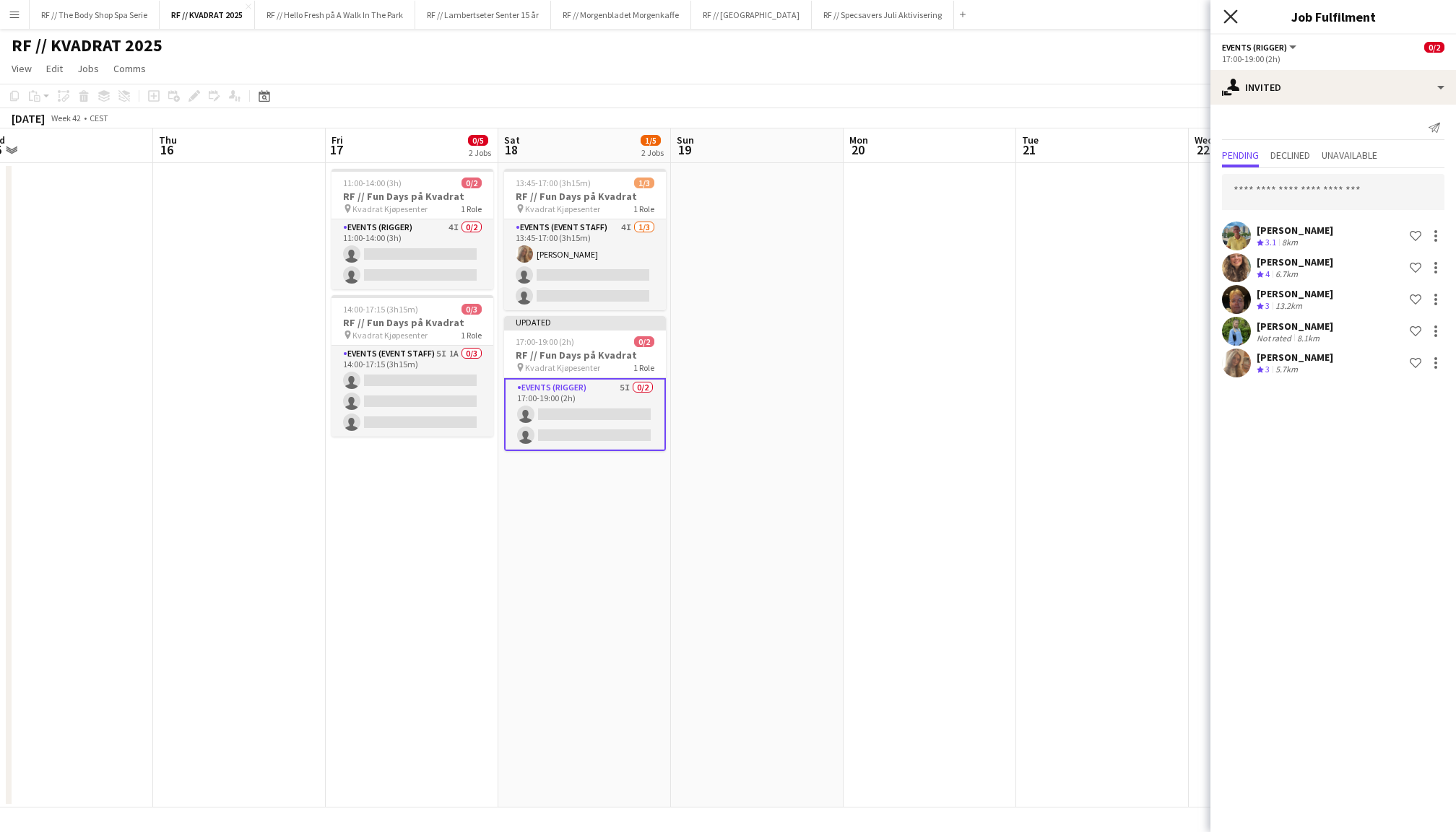
click at [1232, 12] on icon "Close pop-in" at bounding box center [1230, 16] width 14 height 14
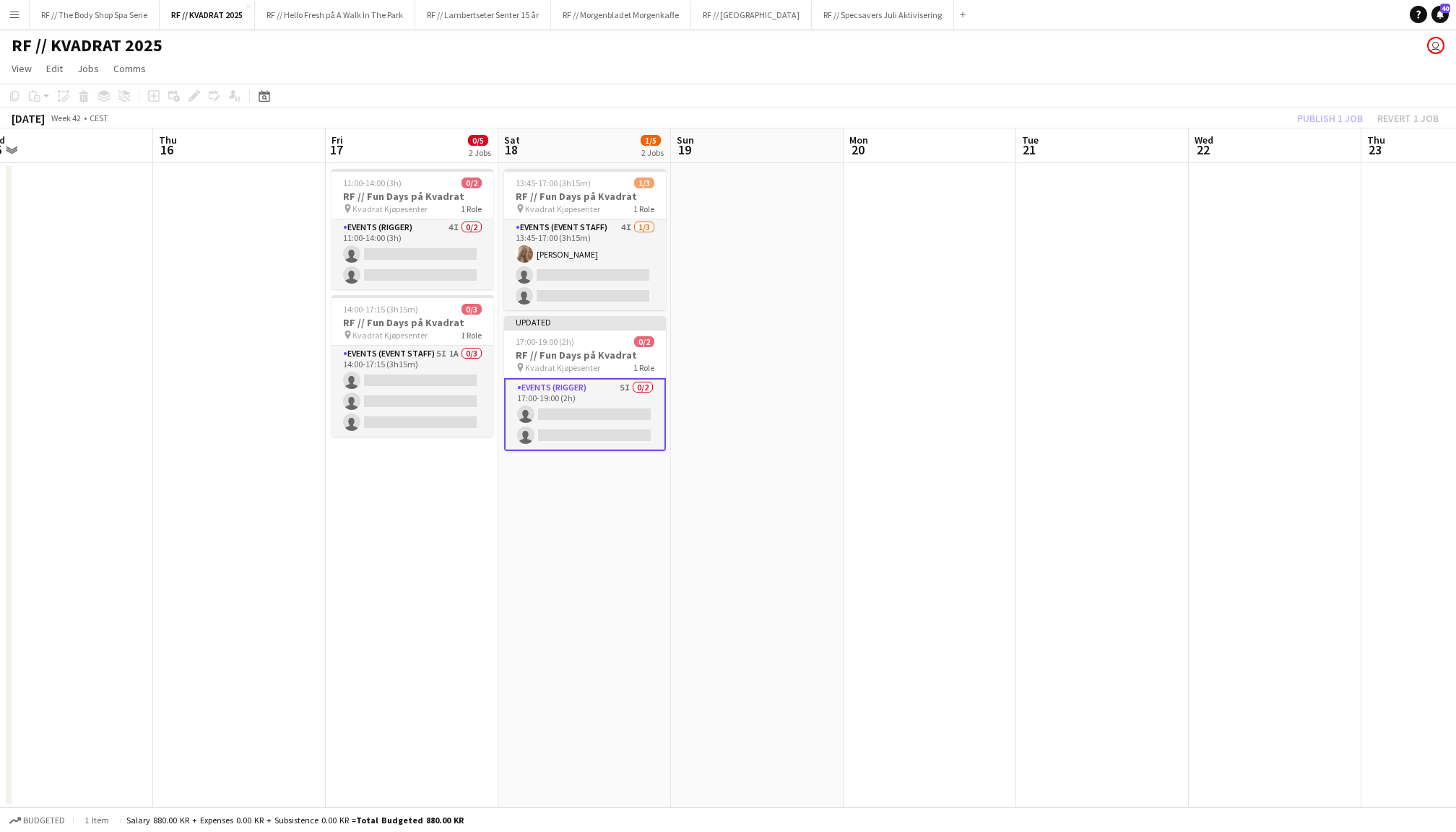
click at [1341, 116] on div "Publish 1 job Revert 1 job" at bounding box center [1368, 118] width 176 height 18
click at [1341, 116] on button "Publish 1 job" at bounding box center [1330, 118] width 78 height 18
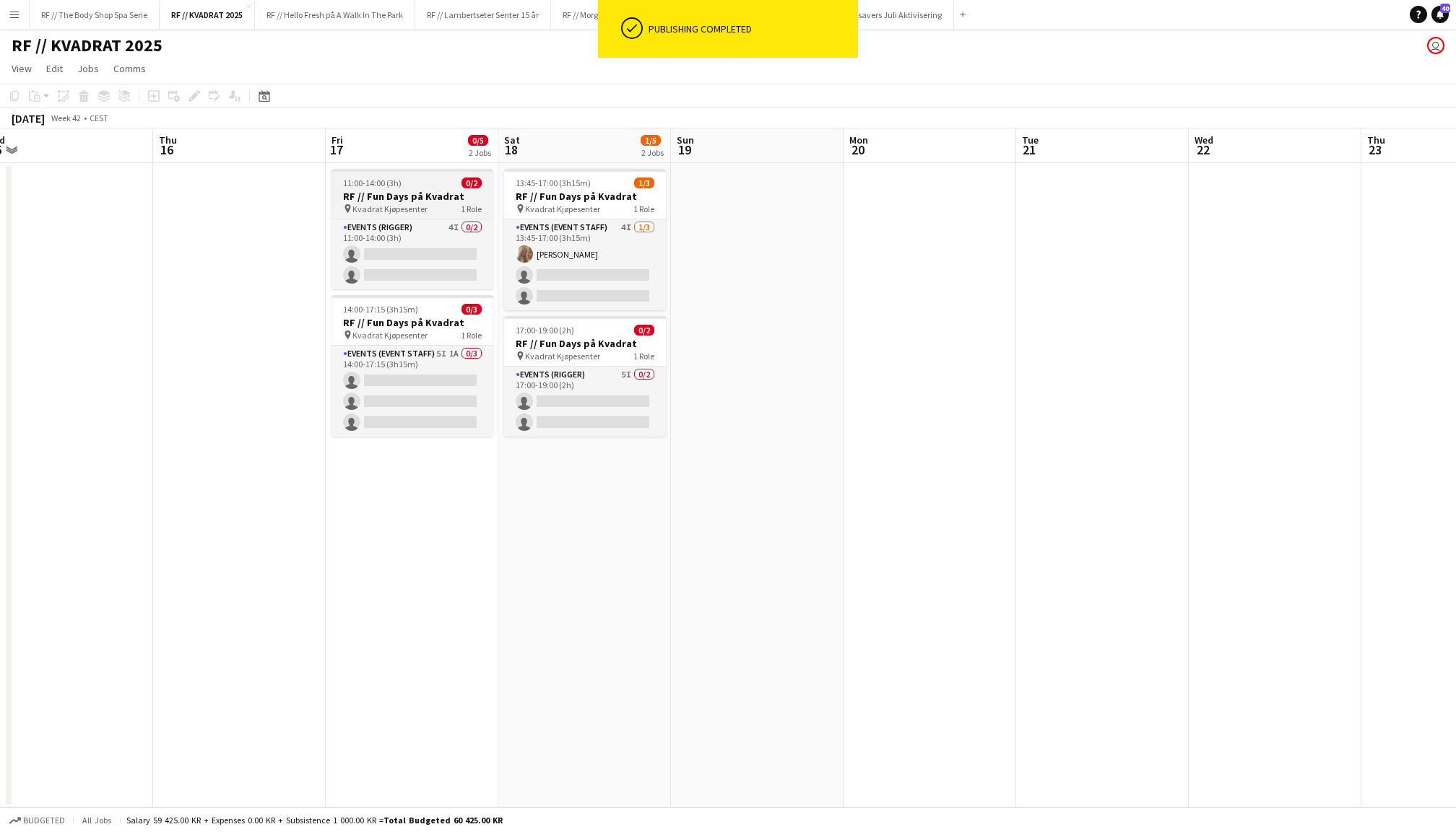
click at [431, 186] on div "11:00-14:00 (3h) 0/2" at bounding box center [412, 183] width 162 height 11
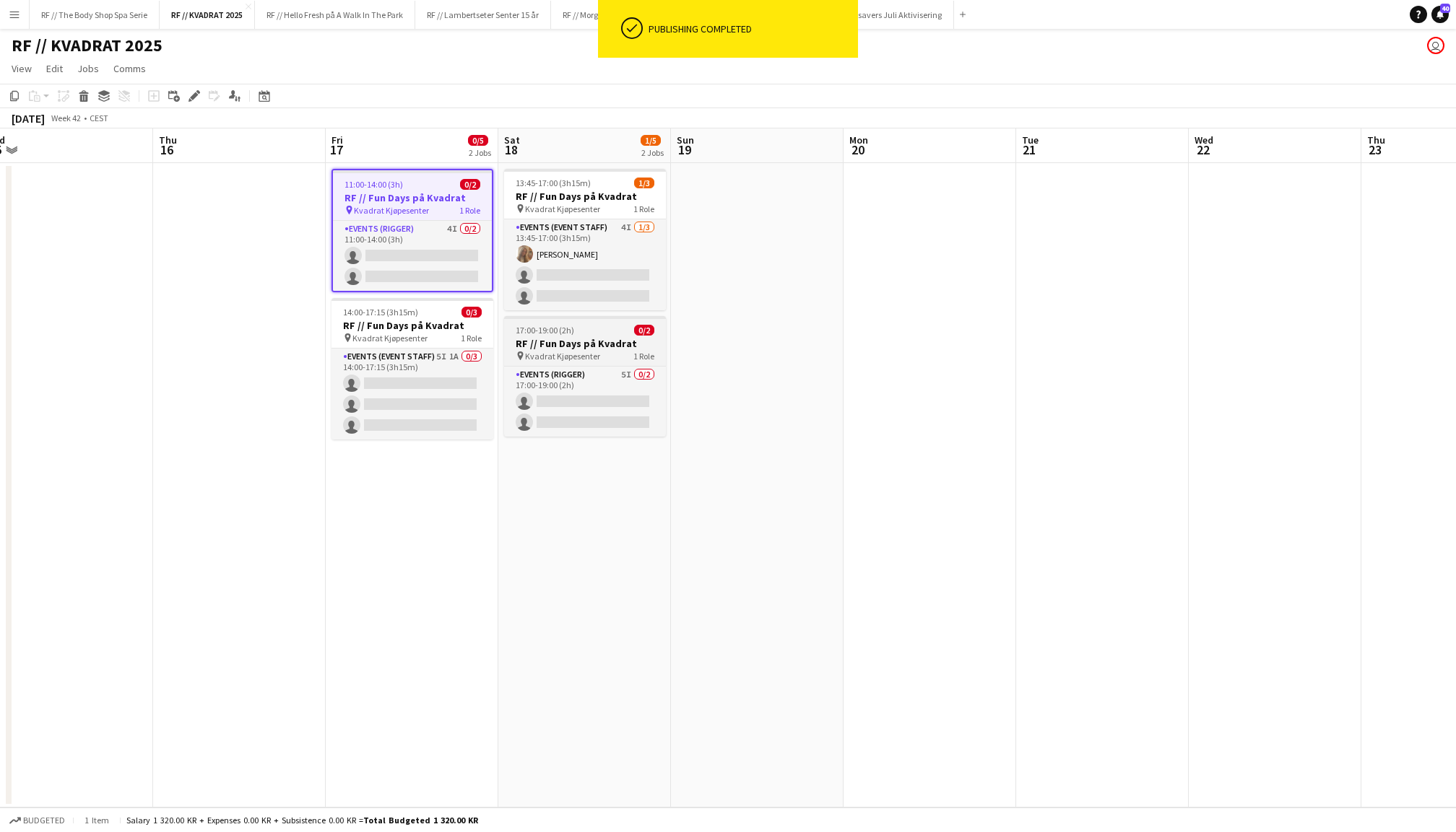
click at [588, 355] on span "Kvadrat Kjøpesenter" at bounding box center [563, 357] width 75 height 11
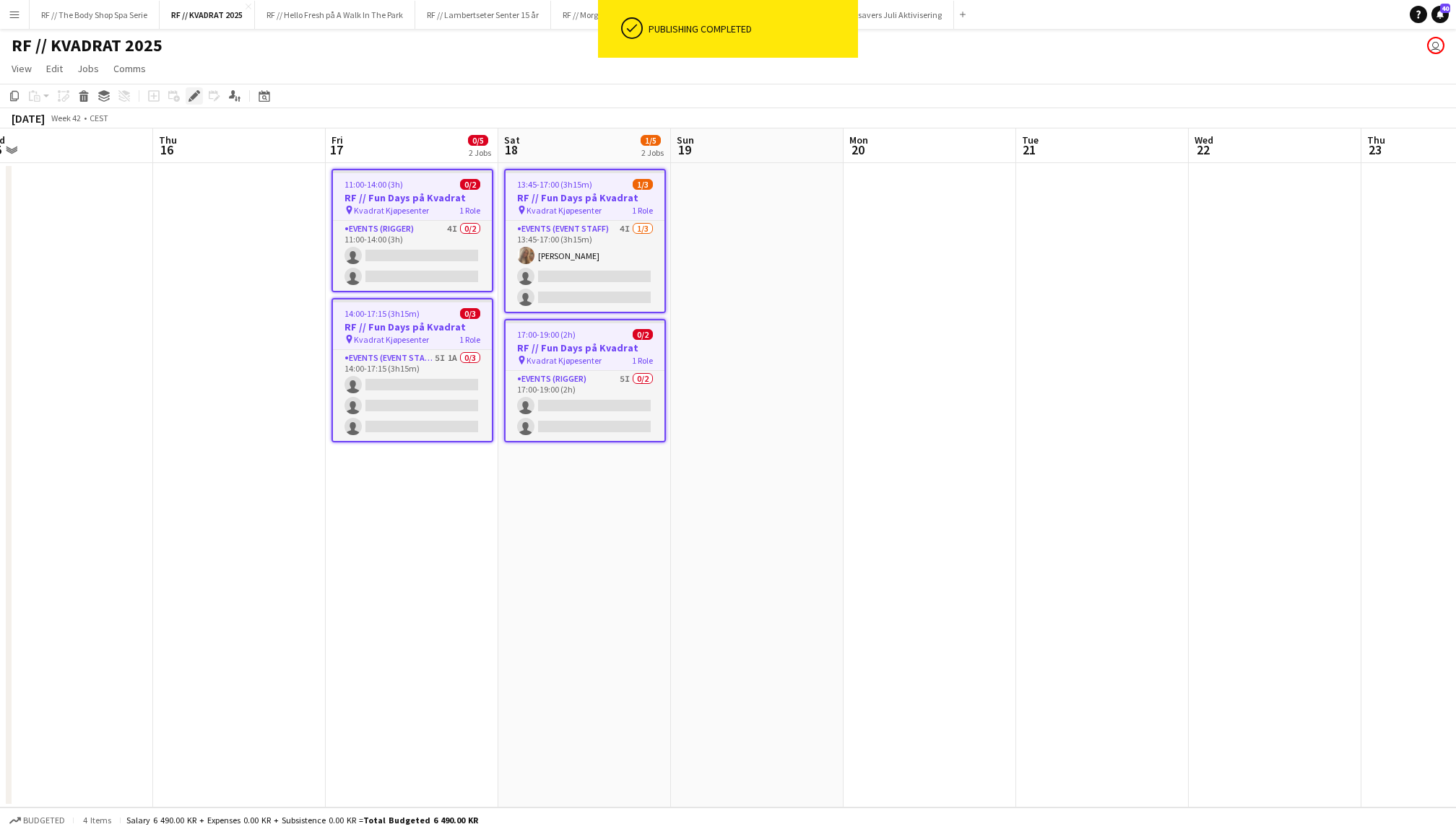
click at [199, 94] on icon "Edit" at bounding box center [195, 96] width 11 height 11
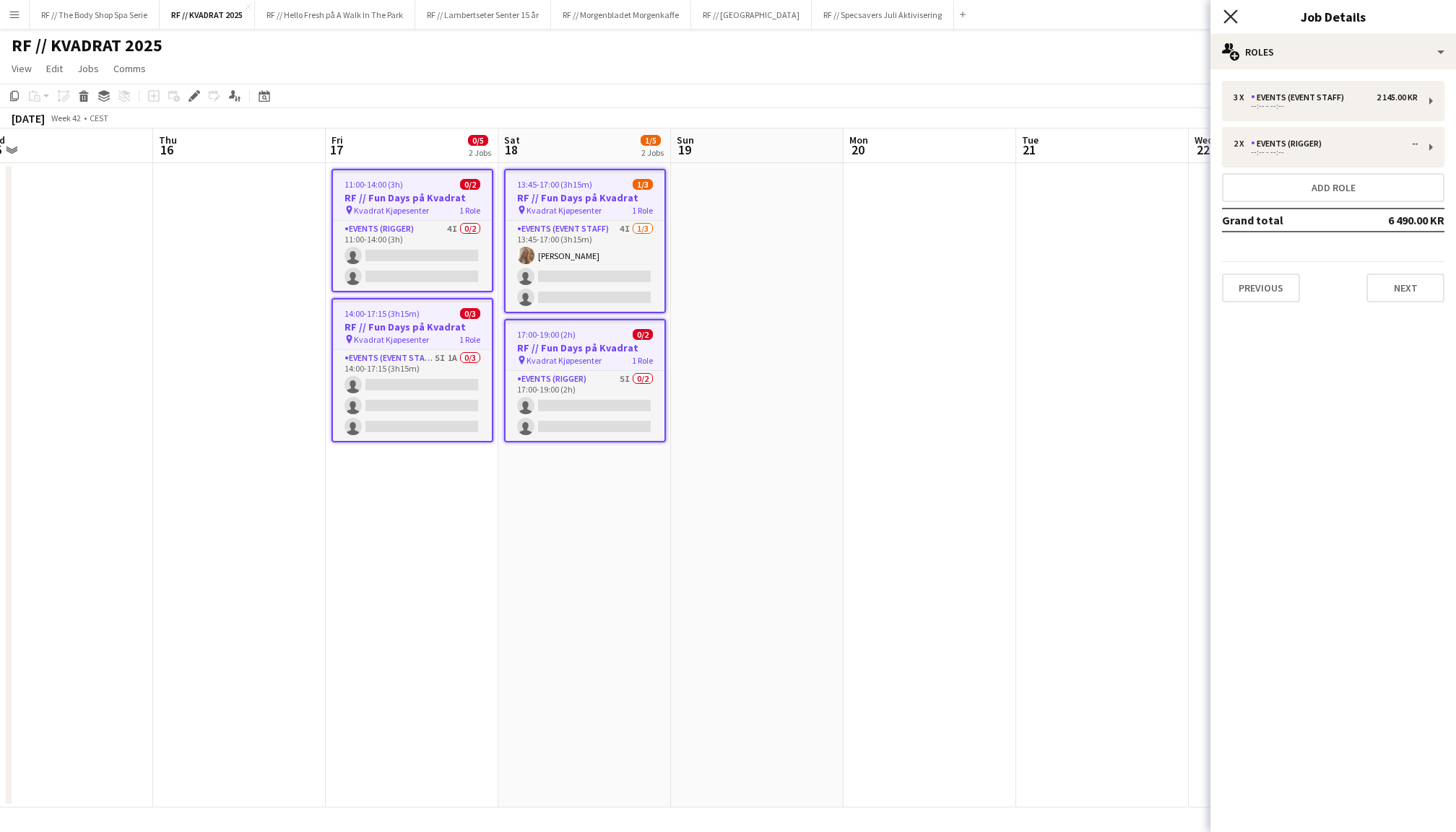
click at [1233, 18] on icon at bounding box center [1230, 16] width 14 height 14
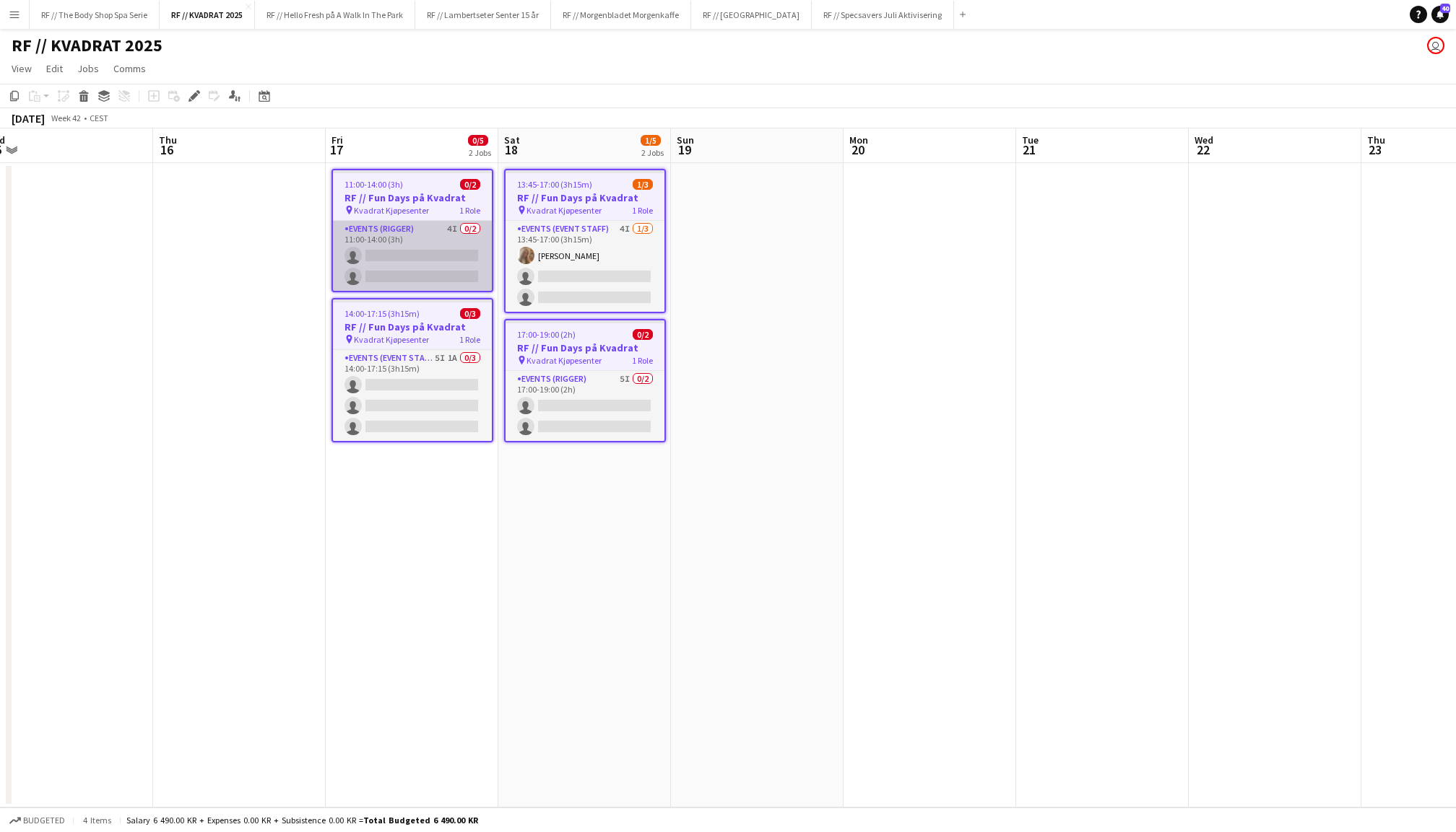
click at [437, 255] on app-card-role "Events (Rigger) 4I 0/2 11:00-14:00 (3h) single-neutral-actions single-neutral-a…" at bounding box center [412, 256] width 159 height 70
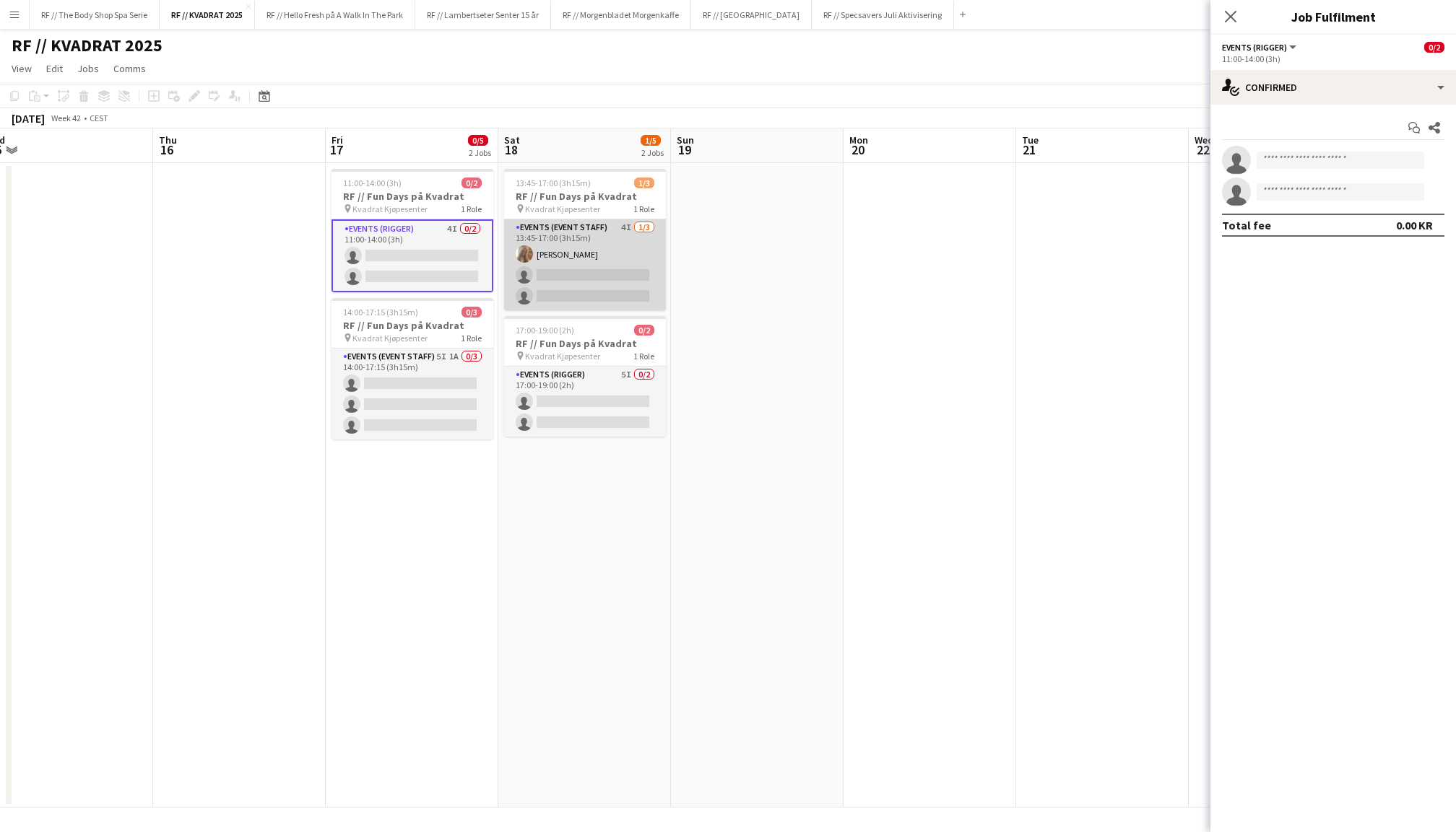
click at [594, 257] on app-card-role "Events (Event Staff) 4I [DATE] 13:45-17:00 (3h15m) [PERSON_NAME] single-neutral…" at bounding box center [585, 265] width 162 height 91
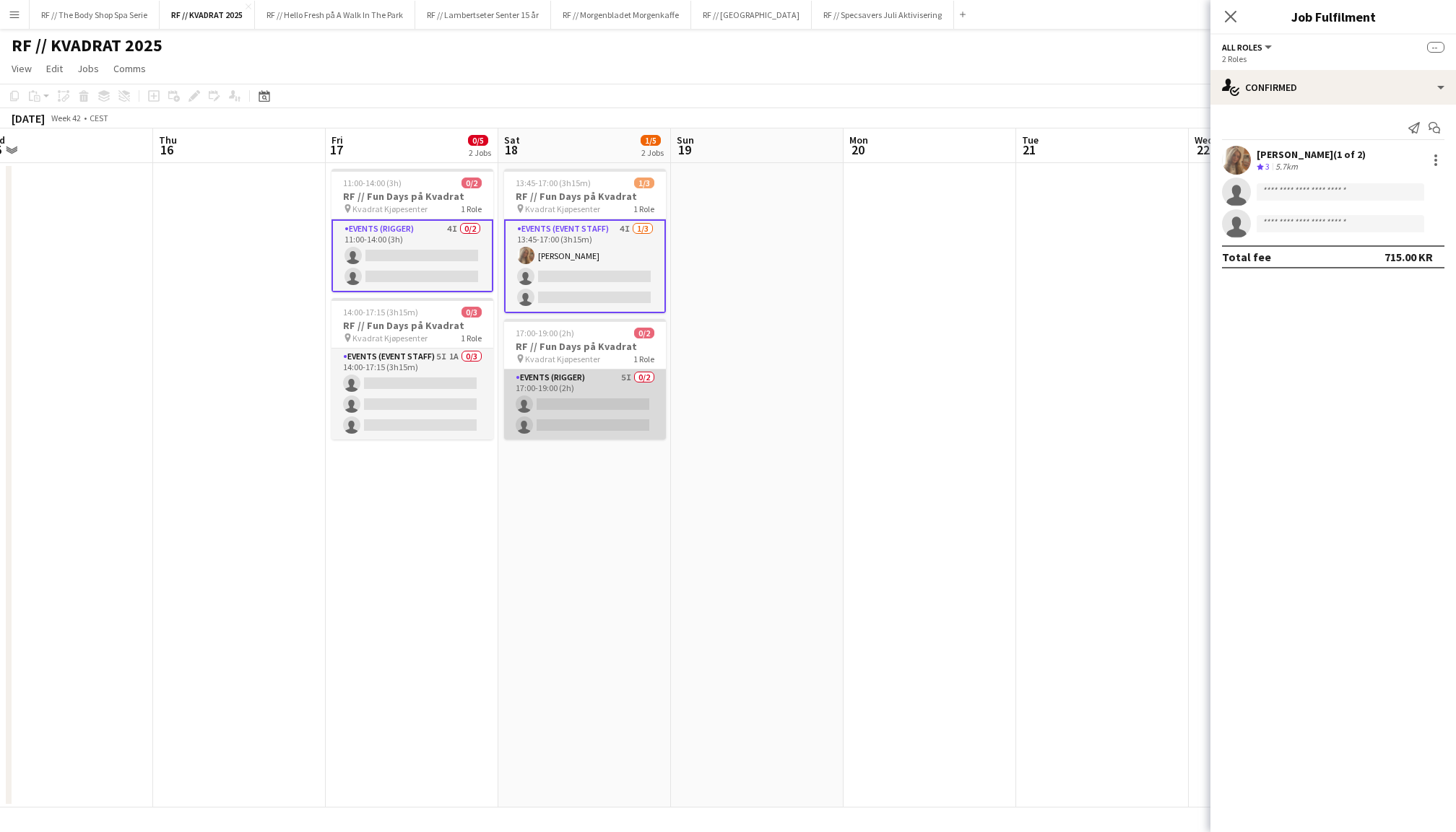
click at [576, 374] on app-card-role "Events (Rigger) 5I 0/2 17:00-19:00 (2h) single-neutral-actions single-neutral-a…" at bounding box center [585, 405] width 162 height 70
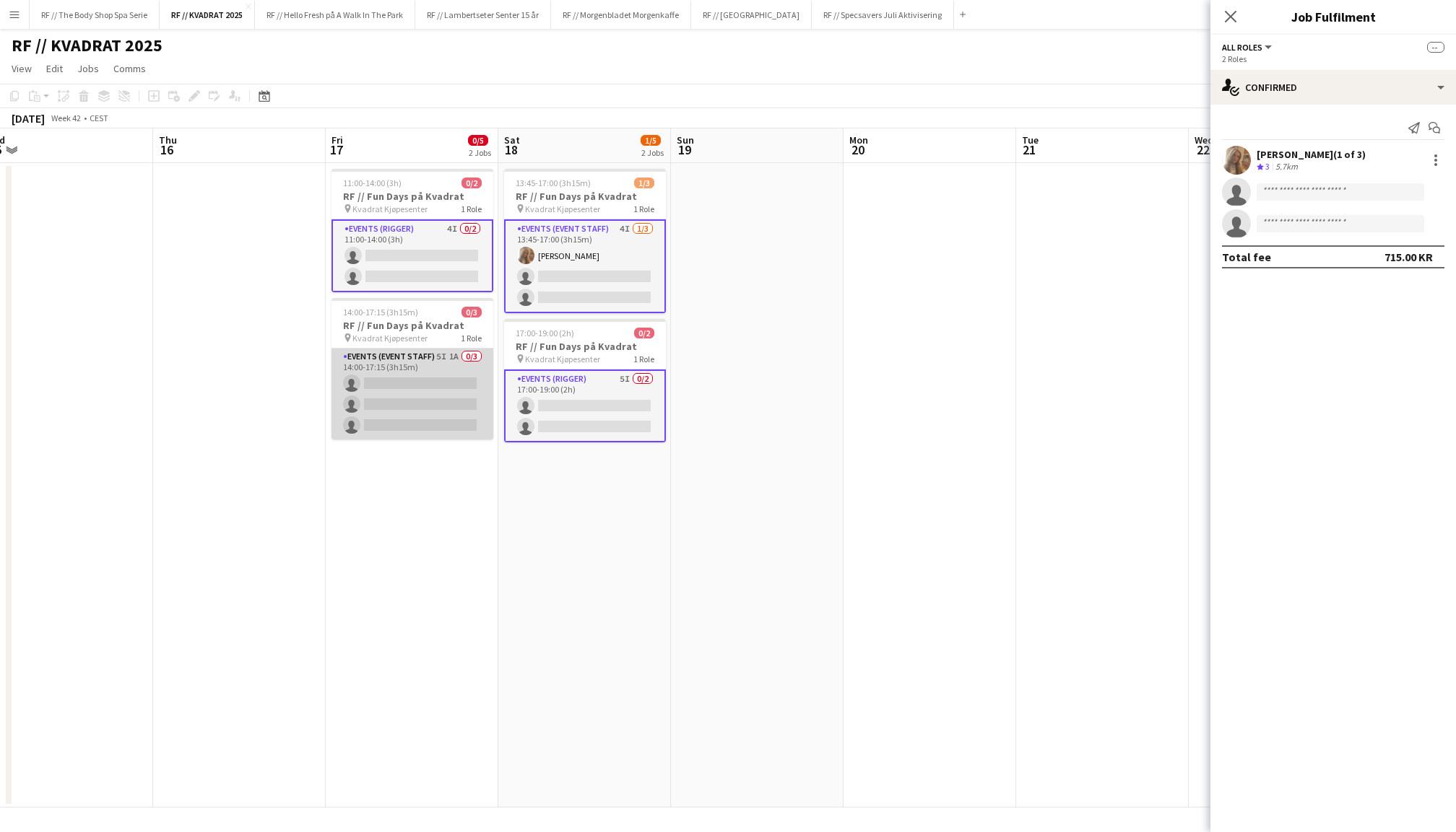
click at [416, 381] on app-card-role "Events (Event Staff) 5I 1A 0/3 14:00-17:15 (3h15m) single-neutral-actions singl…" at bounding box center [412, 394] width 162 height 91
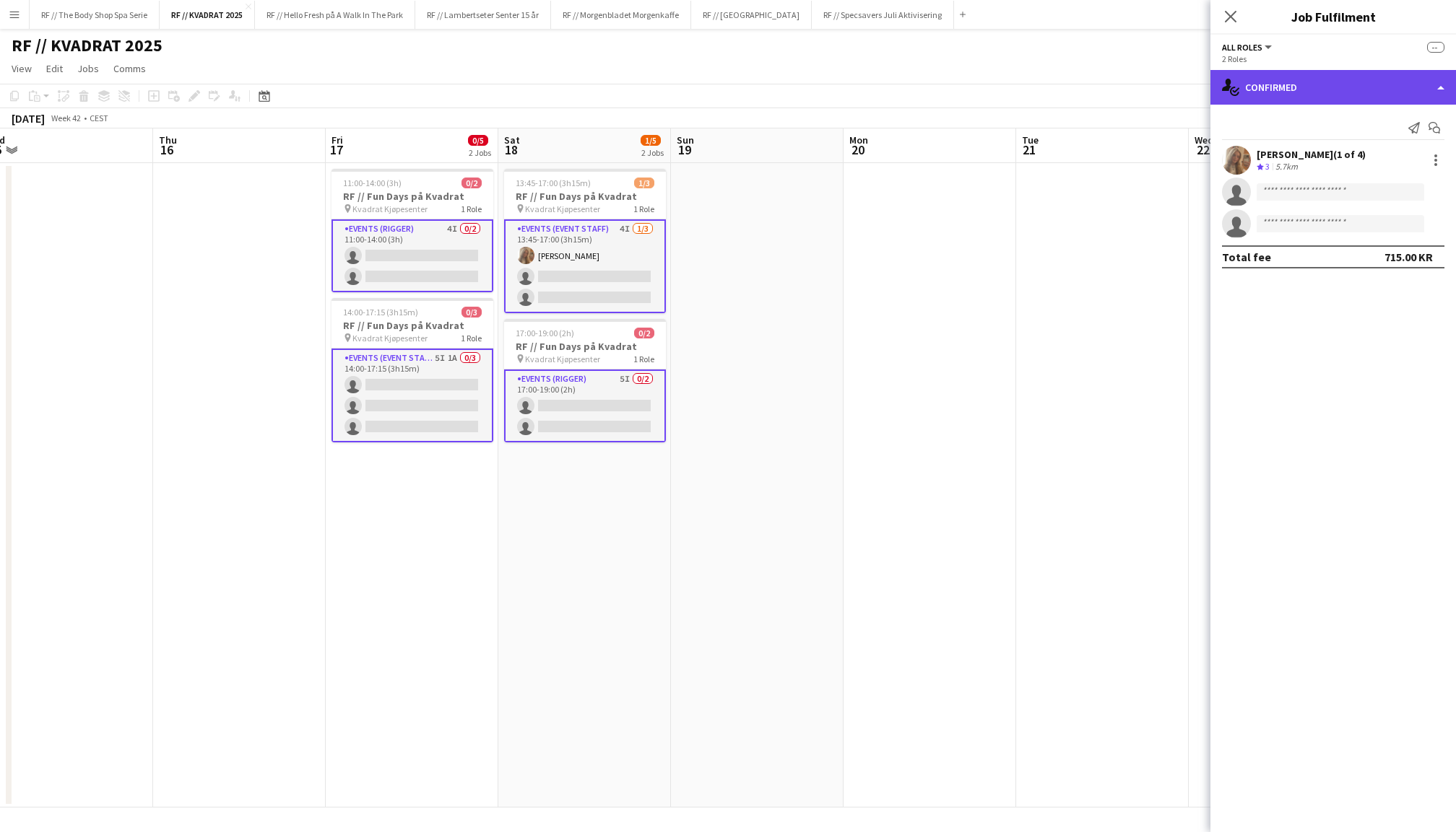
click at [1372, 93] on div "single-neutral-actions-check-2 Confirmed" at bounding box center [1333, 87] width 246 height 34
click at [1278, 87] on div "single-neutral-actions-check-2 Confirmed" at bounding box center [1333, 87] width 246 height 34
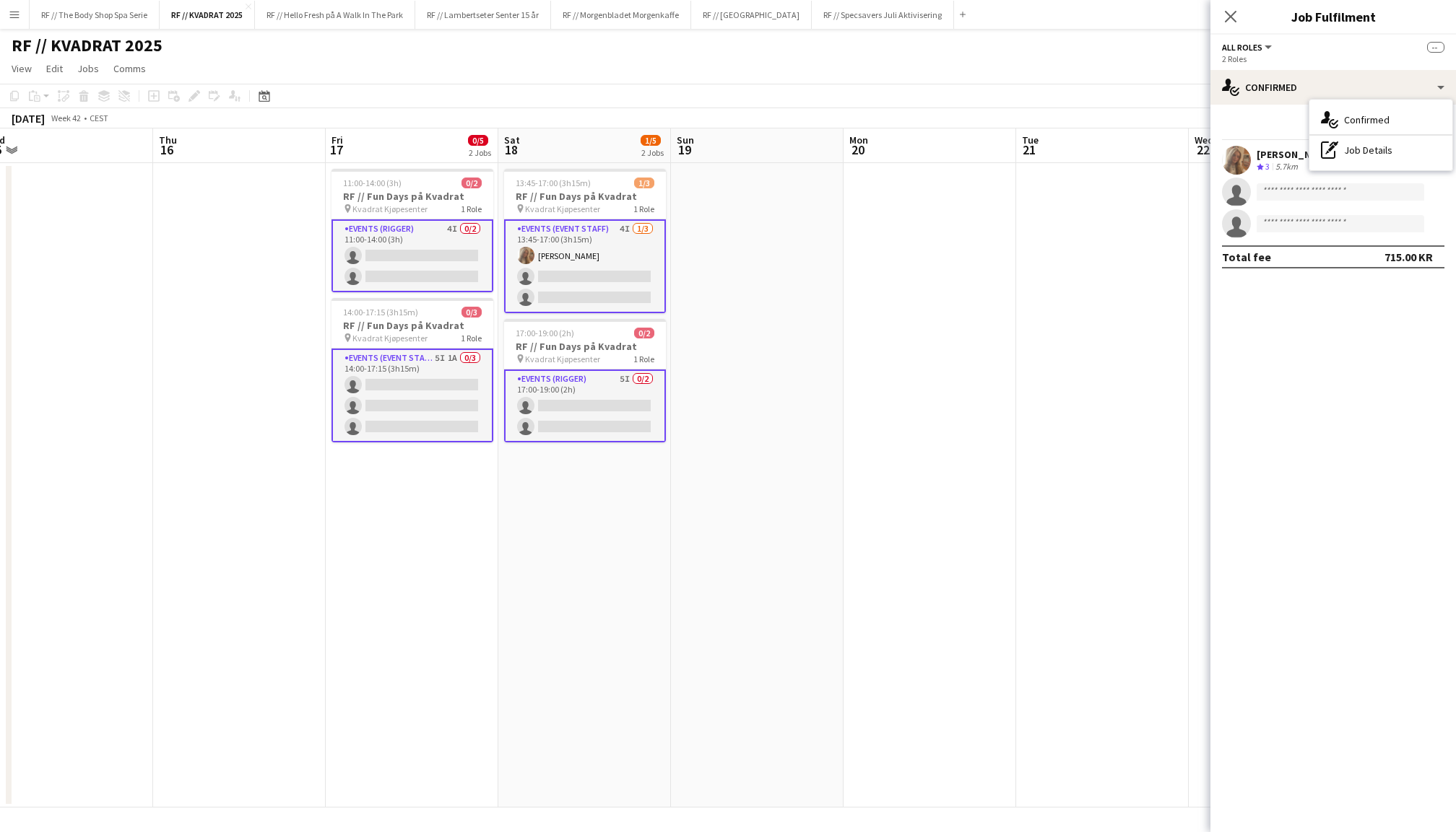
click at [420, 246] on app-card-role "Events (Rigger) 4I 0/2 11:00-14:00 (3h) single-neutral-actions single-neutral-a…" at bounding box center [412, 255] width 162 height 73
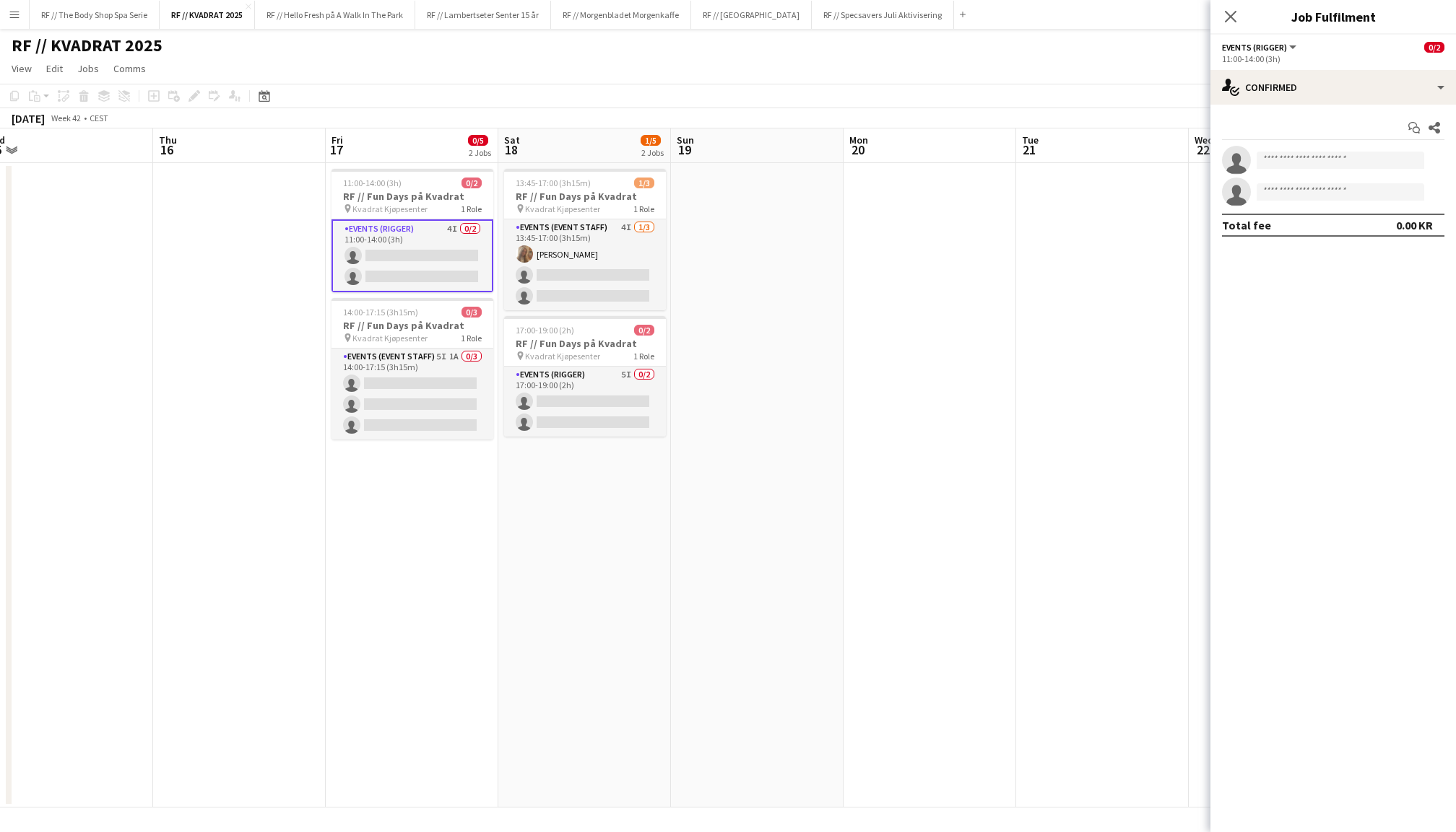
click at [438, 243] on app-card-role "Events (Rigger) 4I 0/2 11:00-14:00 (3h) single-neutral-actions single-neutral-a…" at bounding box center [412, 255] width 162 height 73
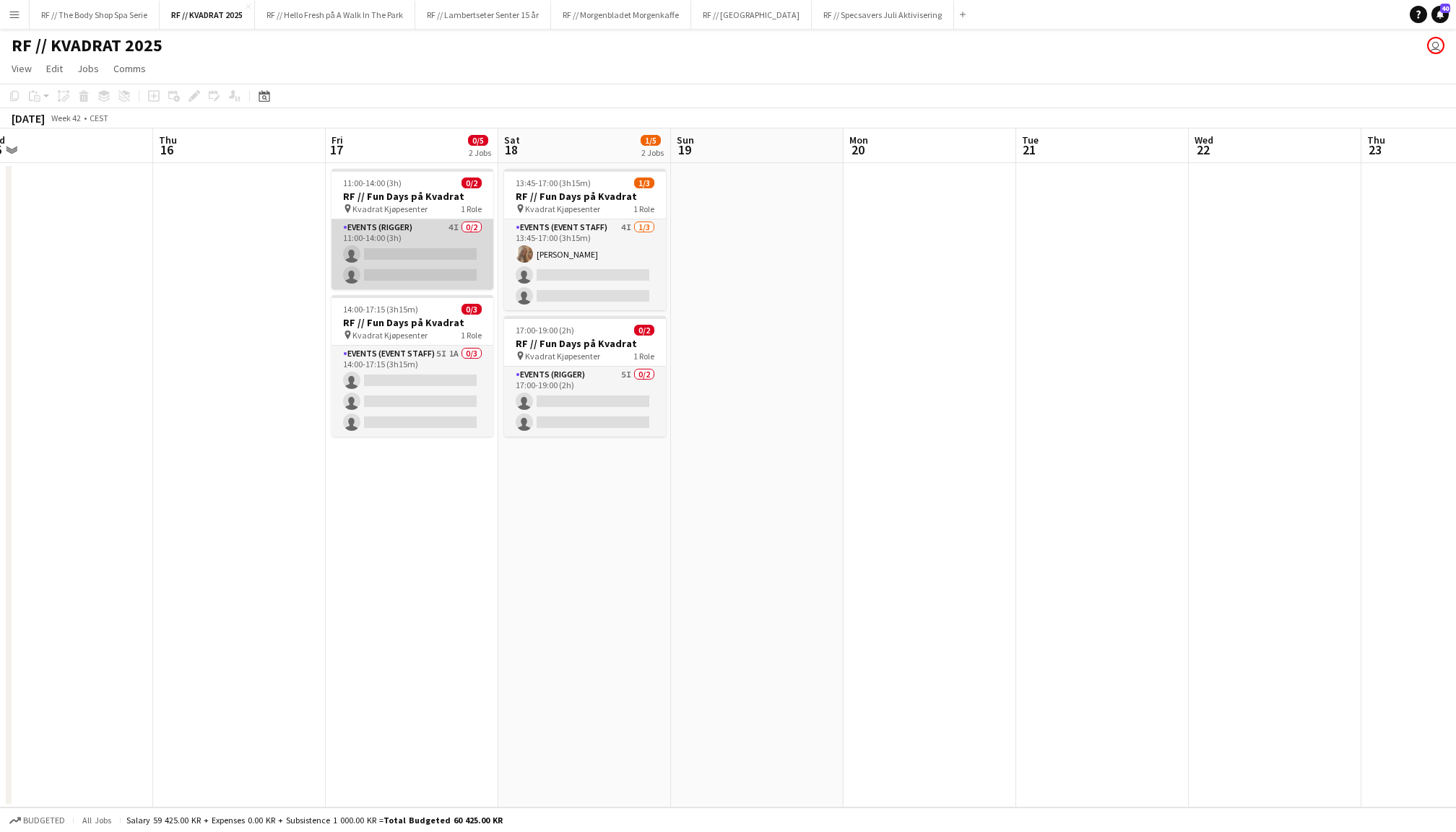
click at [374, 237] on app-card-role "Events (Rigger) 4I 0/2 11:00-14:00 (3h) single-neutral-actions single-neutral-a…" at bounding box center [412, 254] width 162 height 70
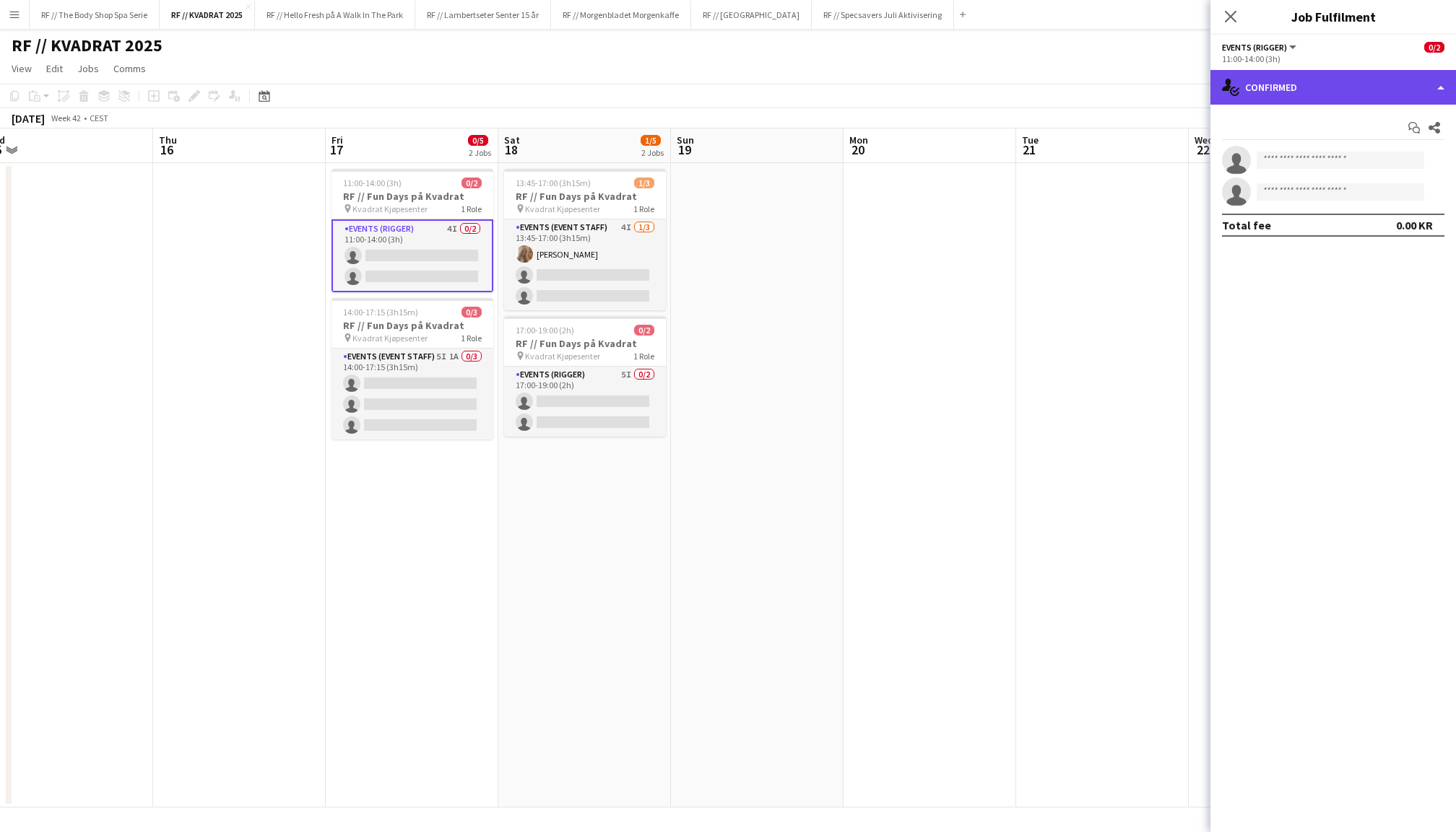
click at [1277, 93] on div "single-neutral-actions-check-2 Confirmed" at bounding box center [1333, 87] width 246 height 34
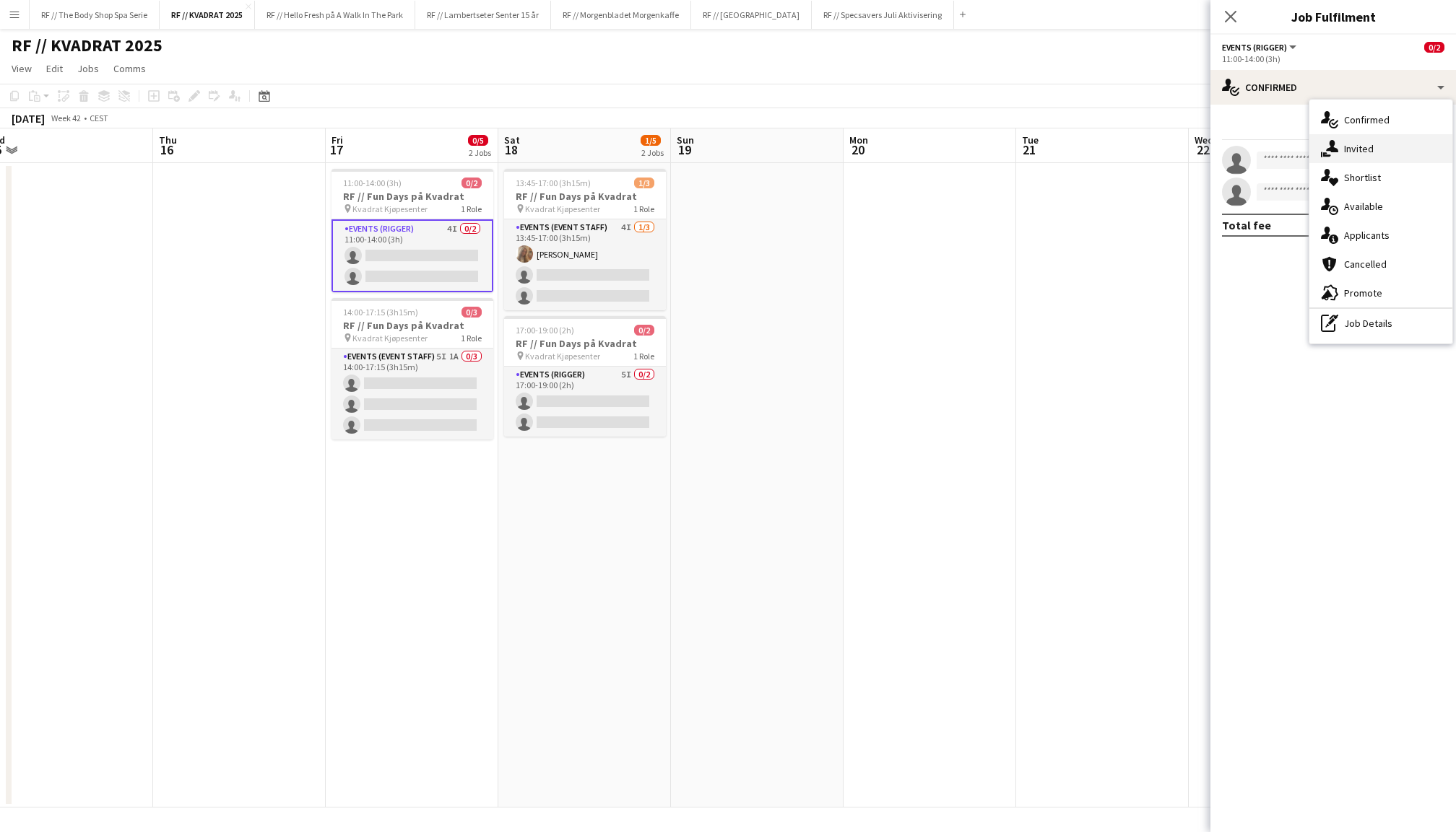
click at [1336, 146] on icon "single-neutral-actions-share-1" at bounding box center [1330, 149] width 18 height 18
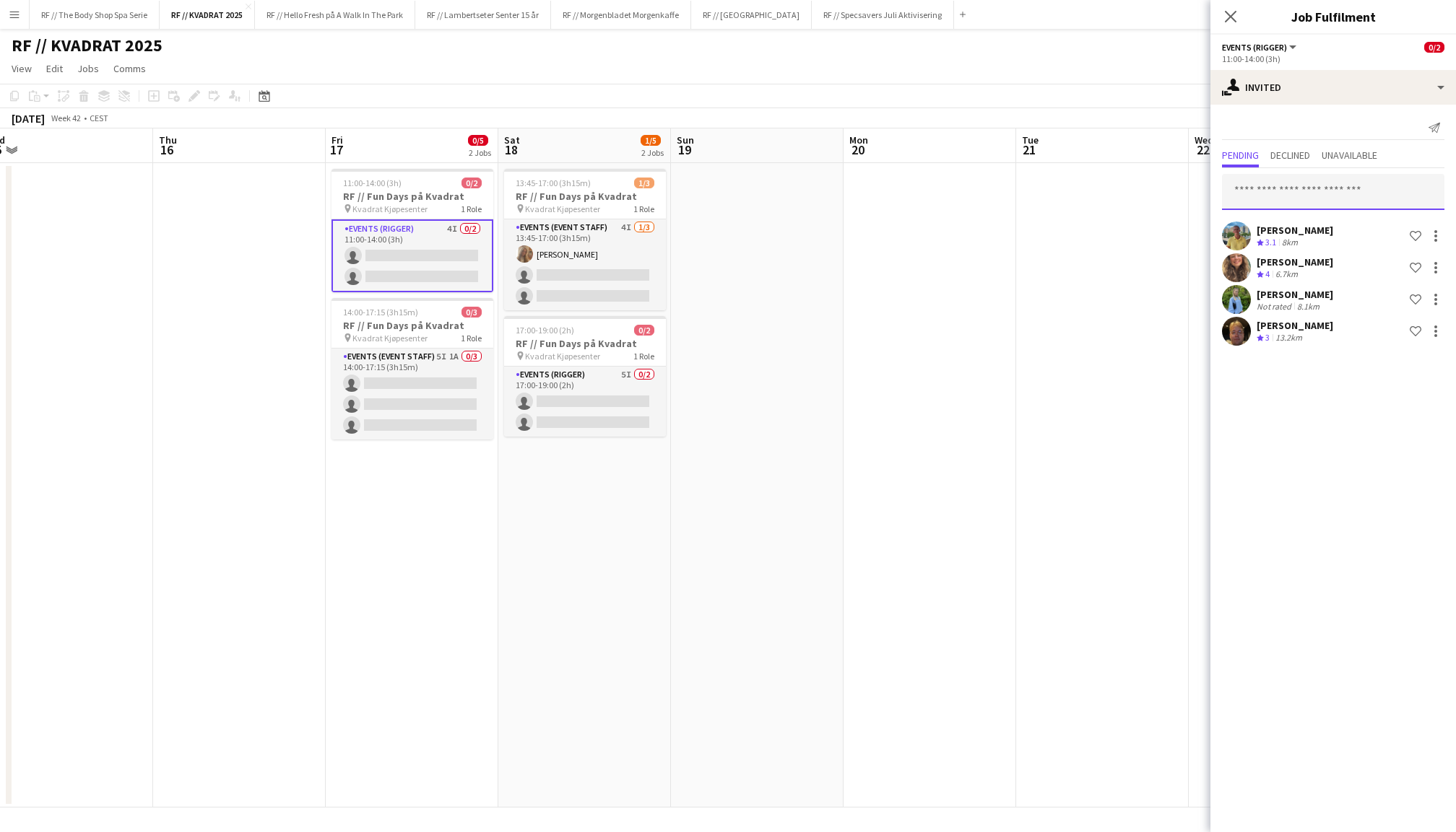
click at [1302, 186] on input "text" at bounding box center [1334, 191] width 223 height 36
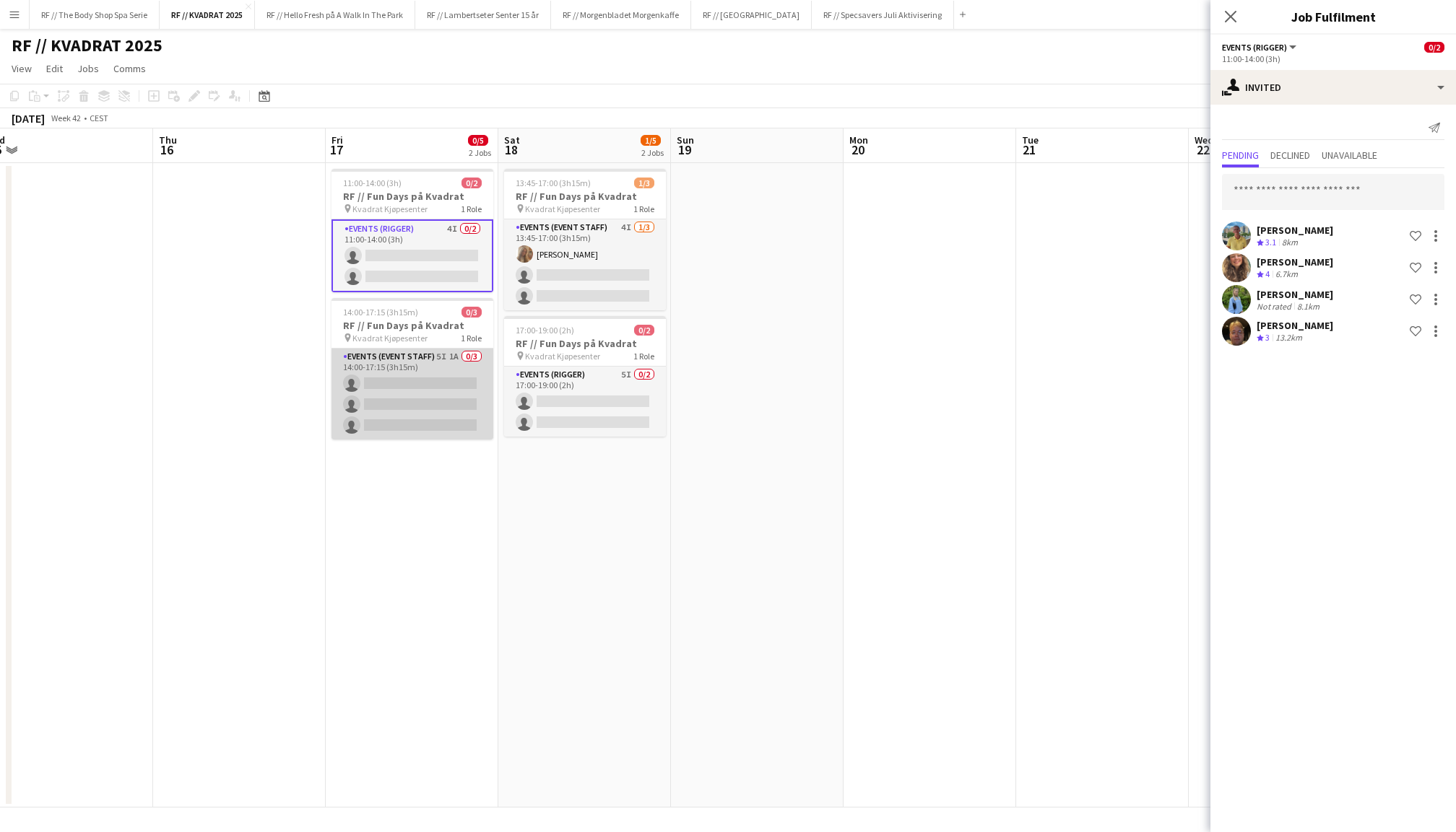
click at [432, 386] on app-card-role "Events (Event Staff) 5I 1A 0/3 14:00-17:15 (3h15m) single-neutral-actions singl…" at bounding box center [412, 394] width 162 height 91
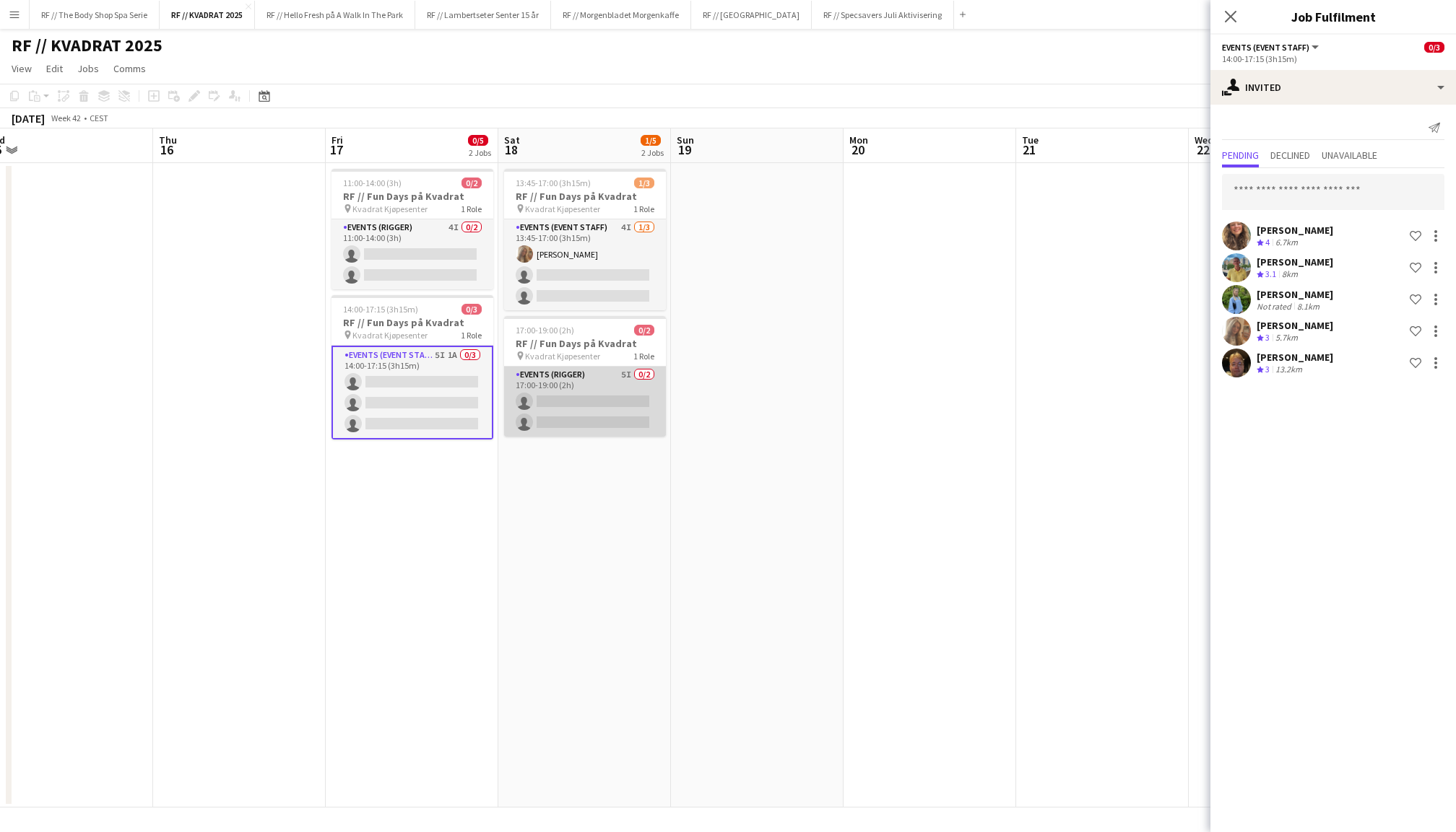
click at [553, 402] on app-card-role "Events (Rigger) 5I 0/2 17:00-19:00 (2h) single-neutral-actions single-neutral-a…" at bounding box center [585, 402] width 162 height 70
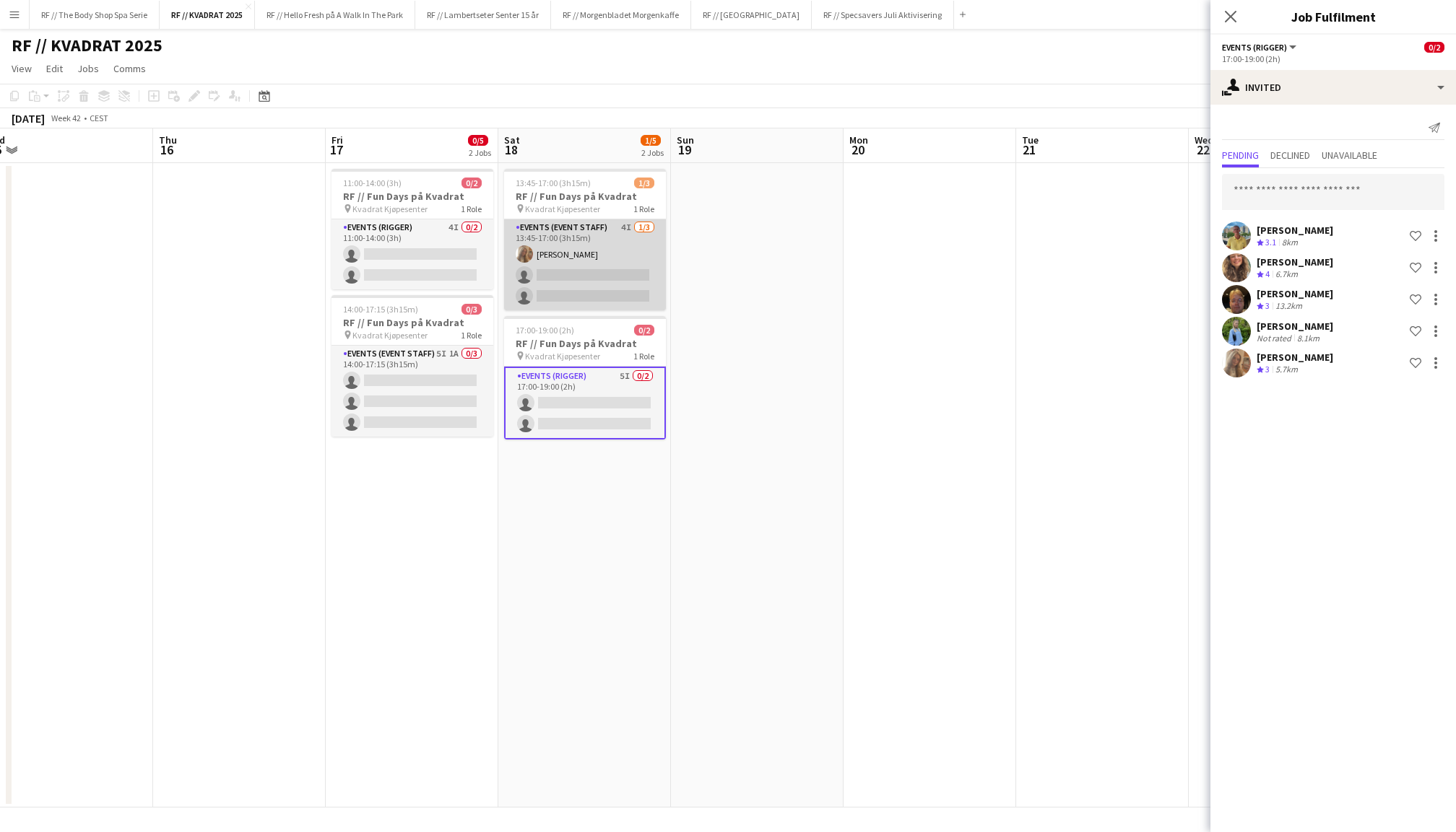
click at [569, 290] on app-card-role "Events (Event Staff) 4I [DATE] 13:45-17:00 (3h15m) [PERSON_NAME] single-neutral…" at bounding box center [585, 265] width 162 height 91
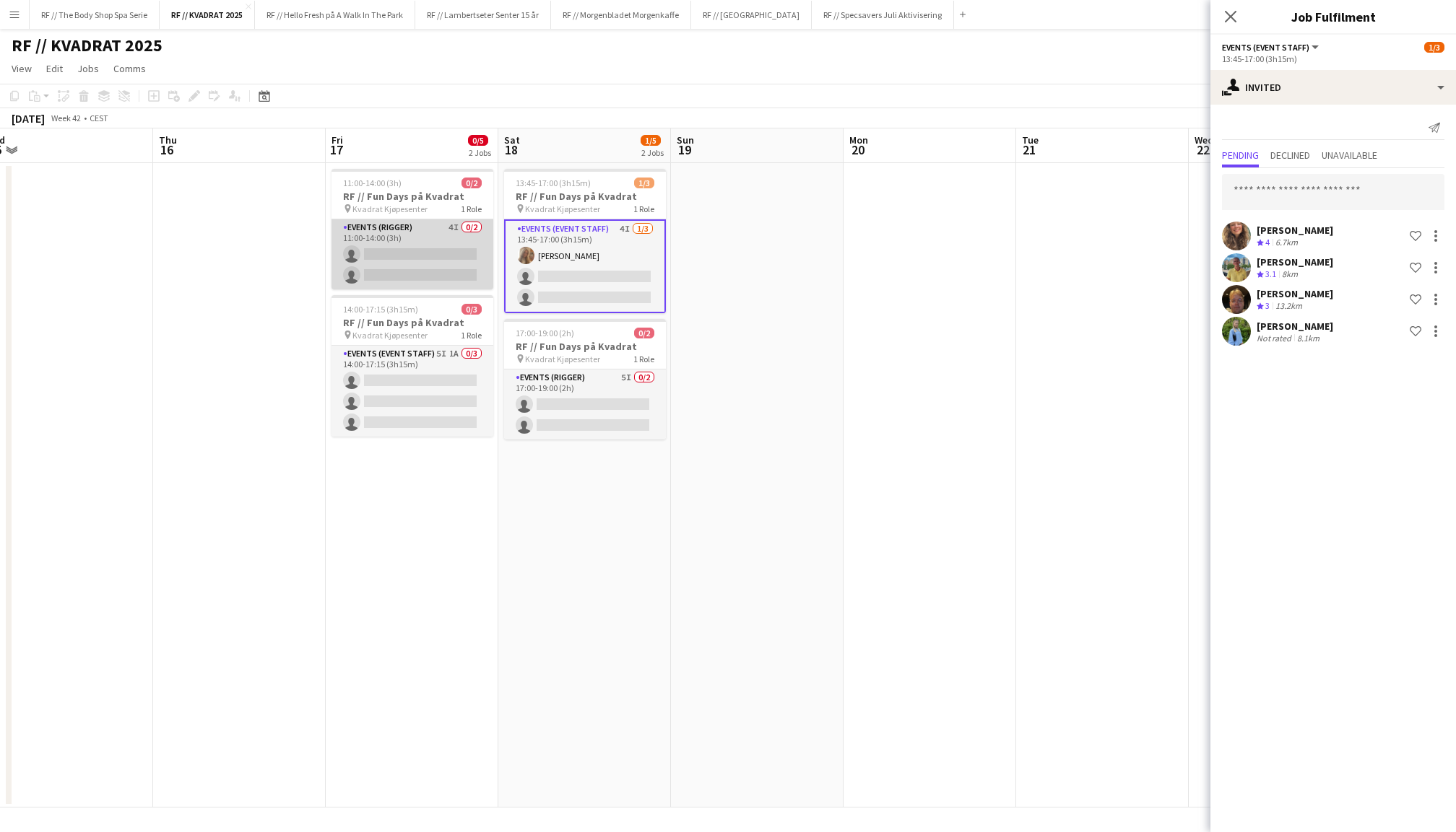
click at [443, 272] on app-card-role "Events (Rigger) 4I 0/2 11:00-14:00 (3h) single-neutral-actions single-neutral-a…" at bounding box center [412, 254] width 162 height 70
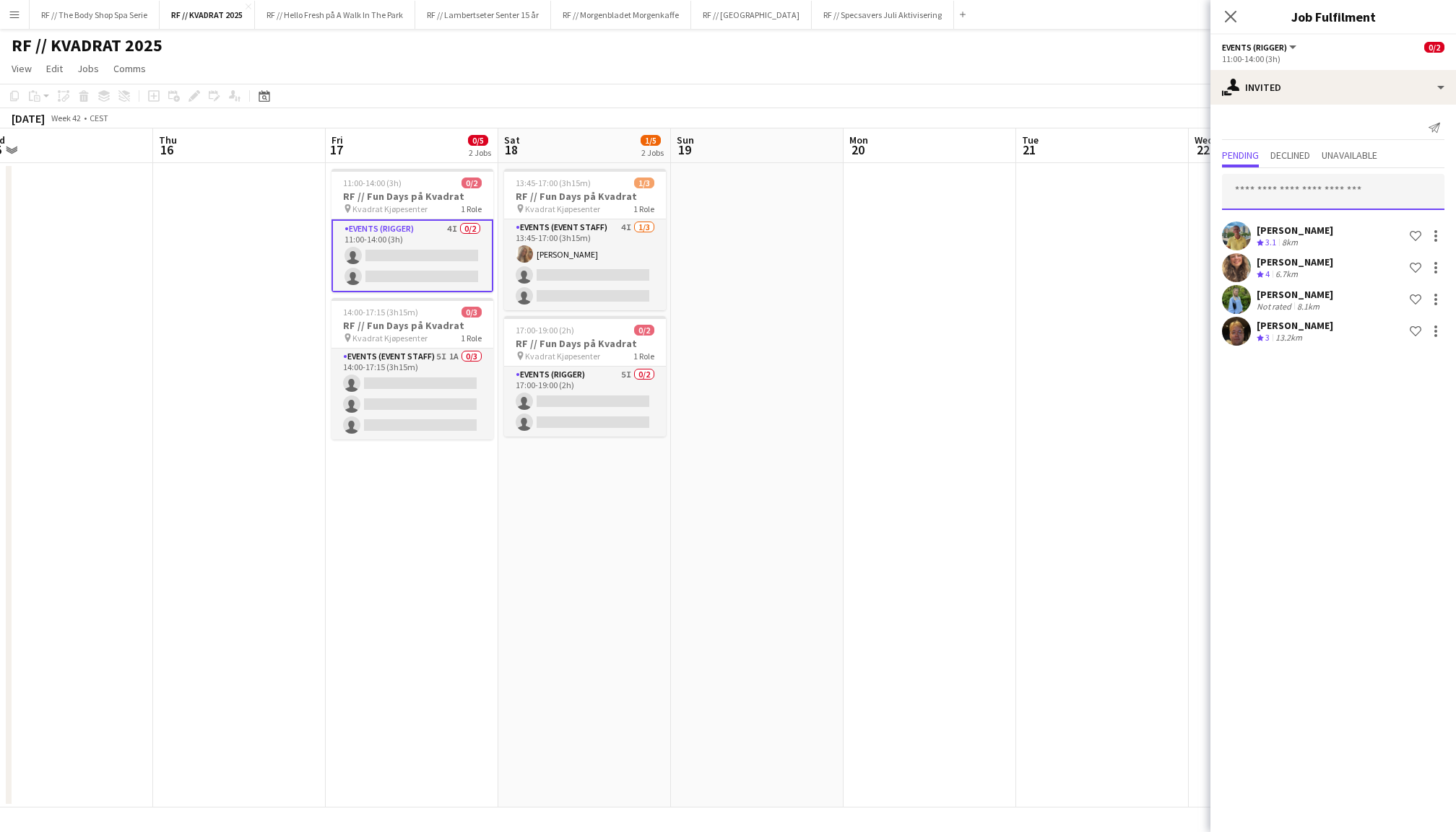
click at [1382, 198] on input "text" at bounding box center [1334, 191] width 223 height 36
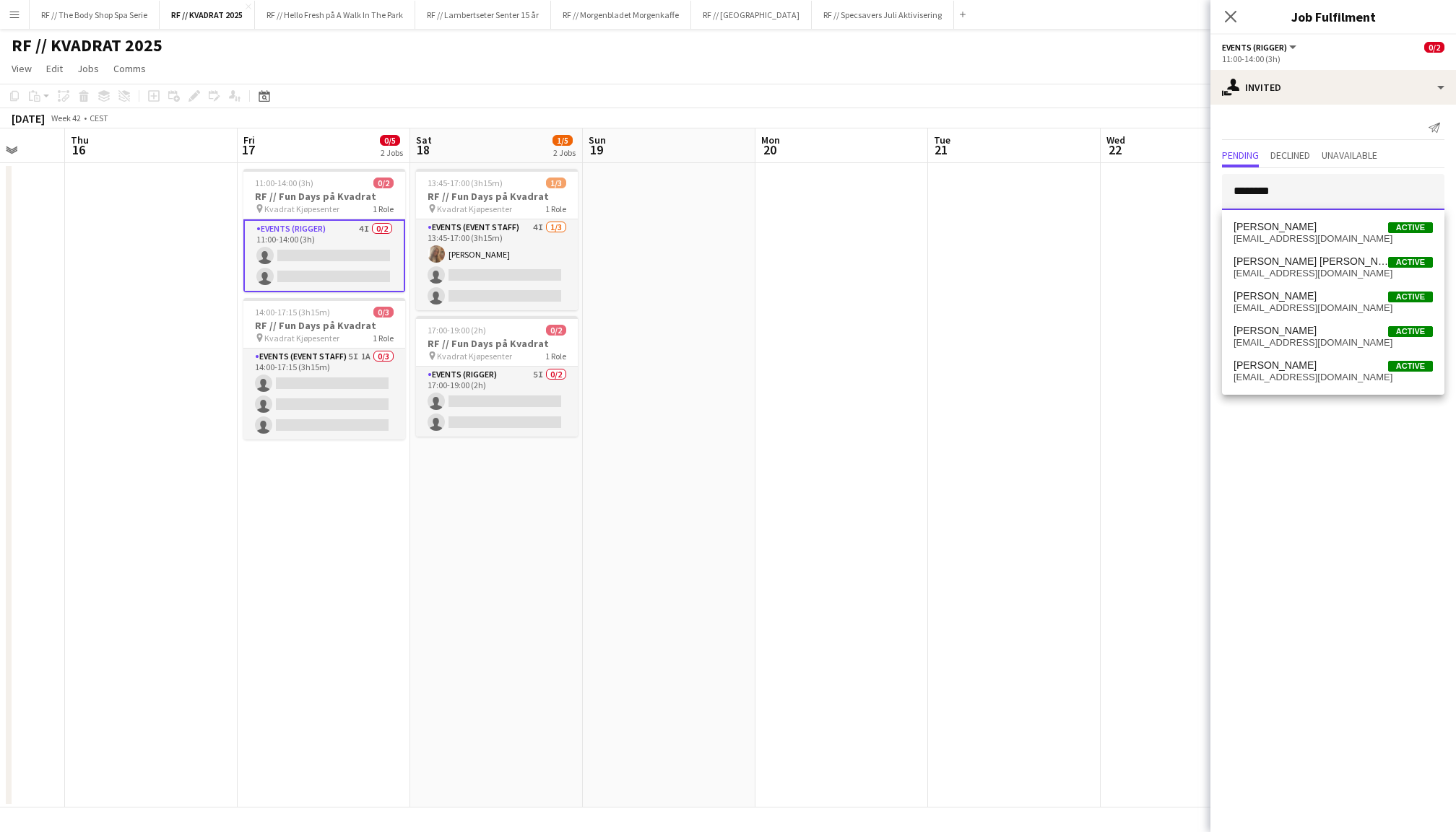
scroll to position [0, 630]
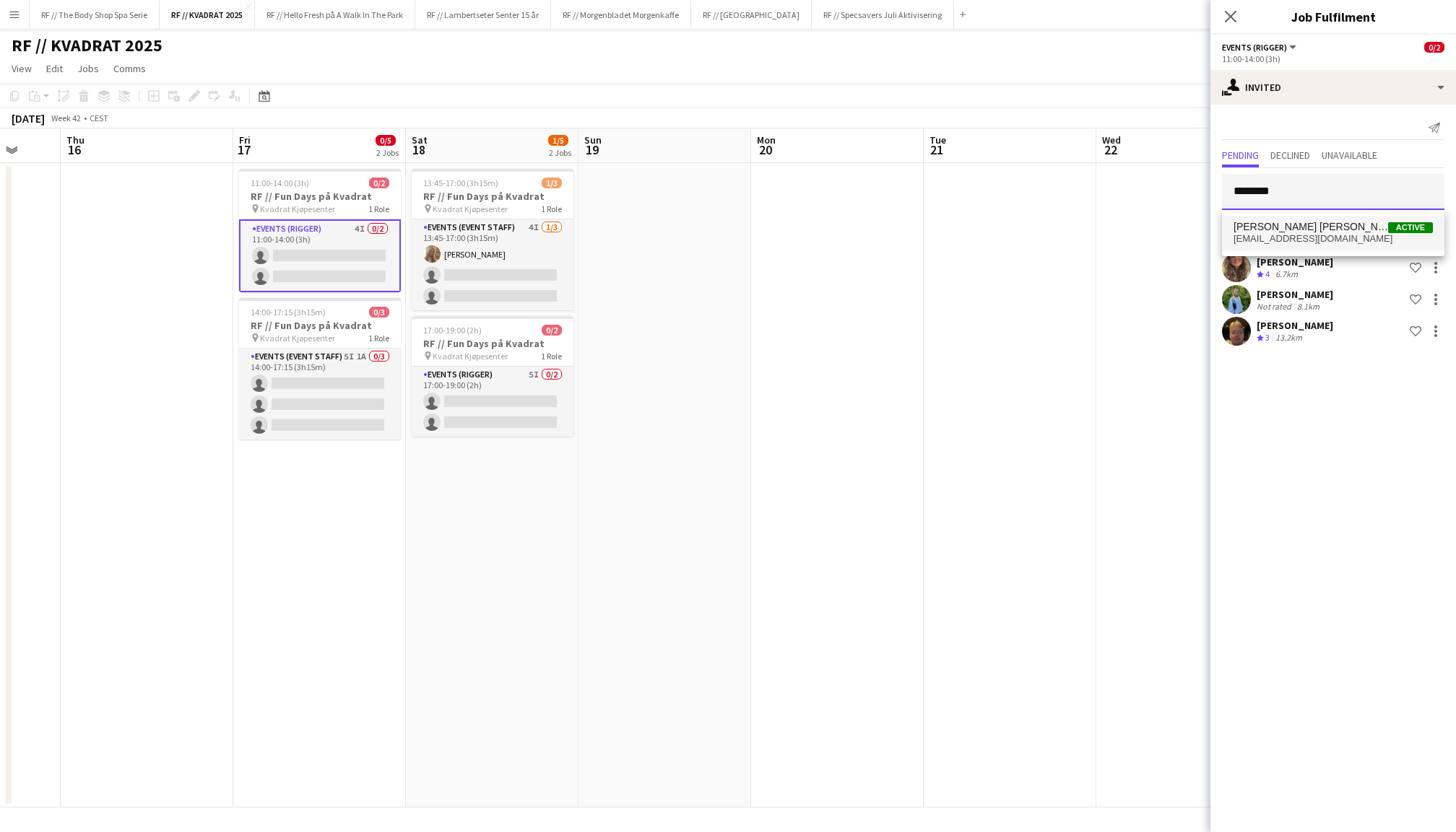
type input "********"
click at [1305, 240] on span "[EMAIL_ADDRESS][DOMAIN_NAME]" at bounding box center [1333, 238] width 199 height 11
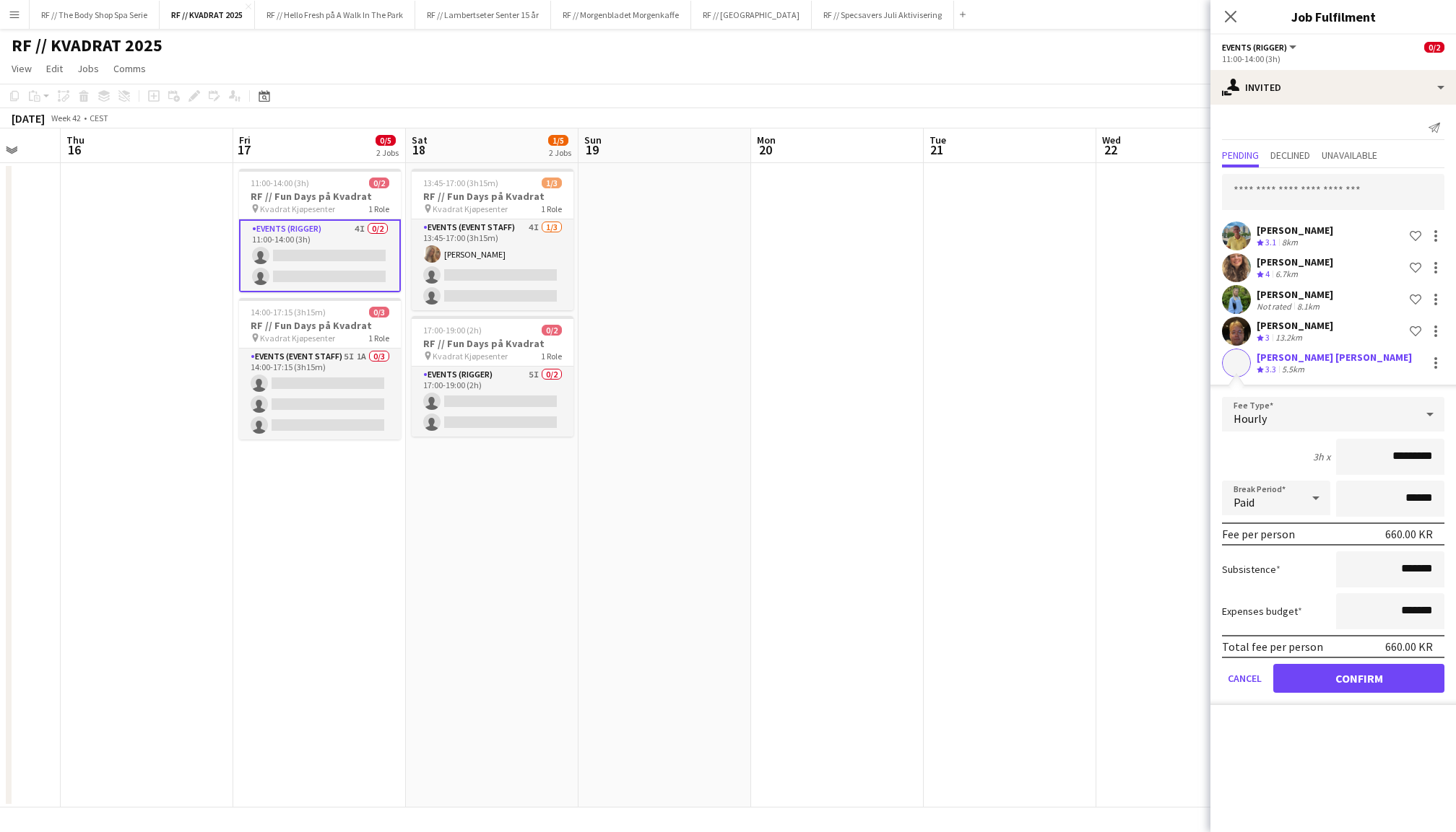
click at [1343, 676] on button "Confirm" at bounding box center [1359, 678] width 171 height 29
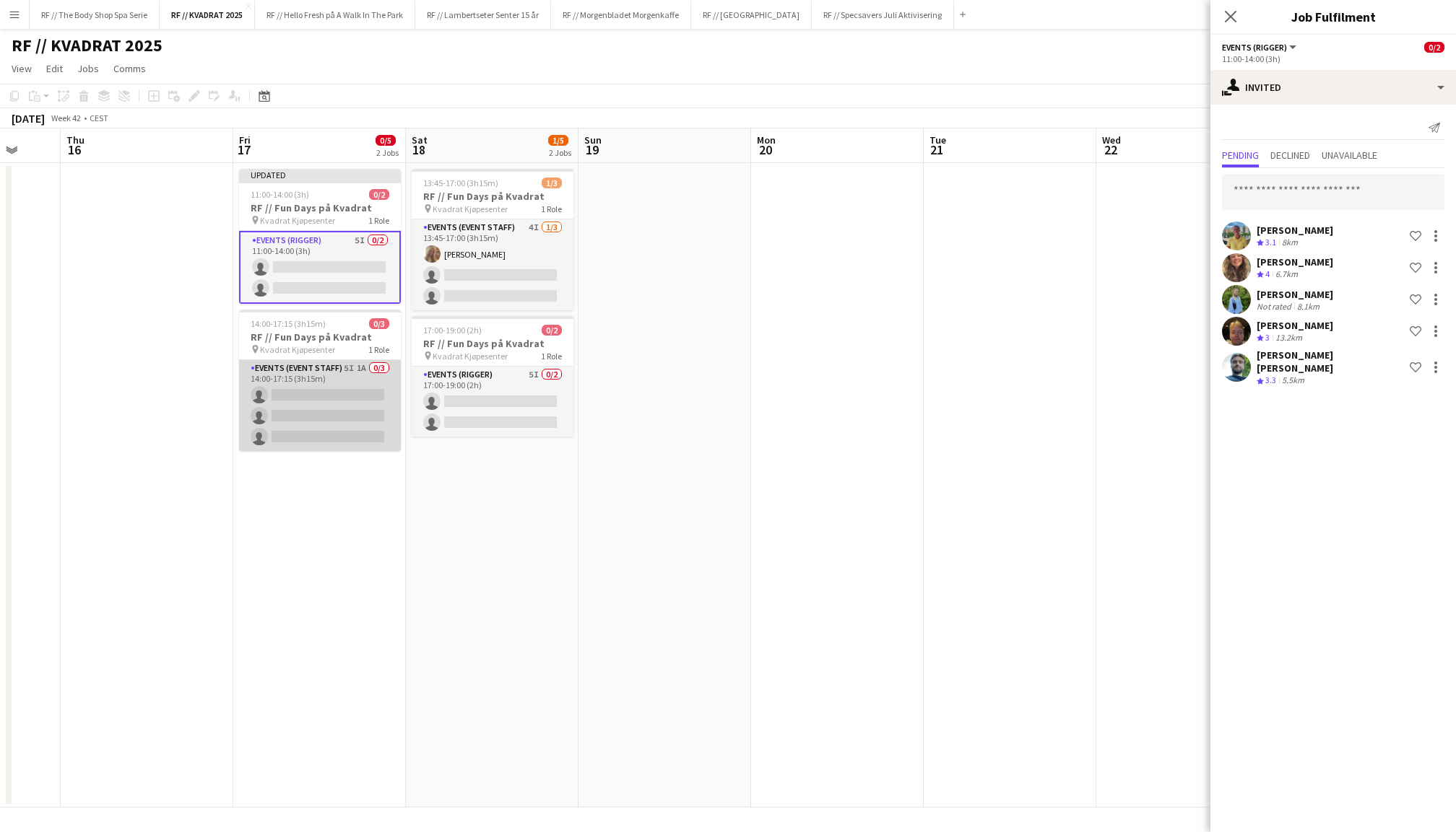
click at [327, 402] on app-card-role "Events (Event Staff) 5I 1A 0/3 14:00-17:15 (3h15m) single-neutral-actions singl…" at bounding box center [320, 406] width 162 height 91
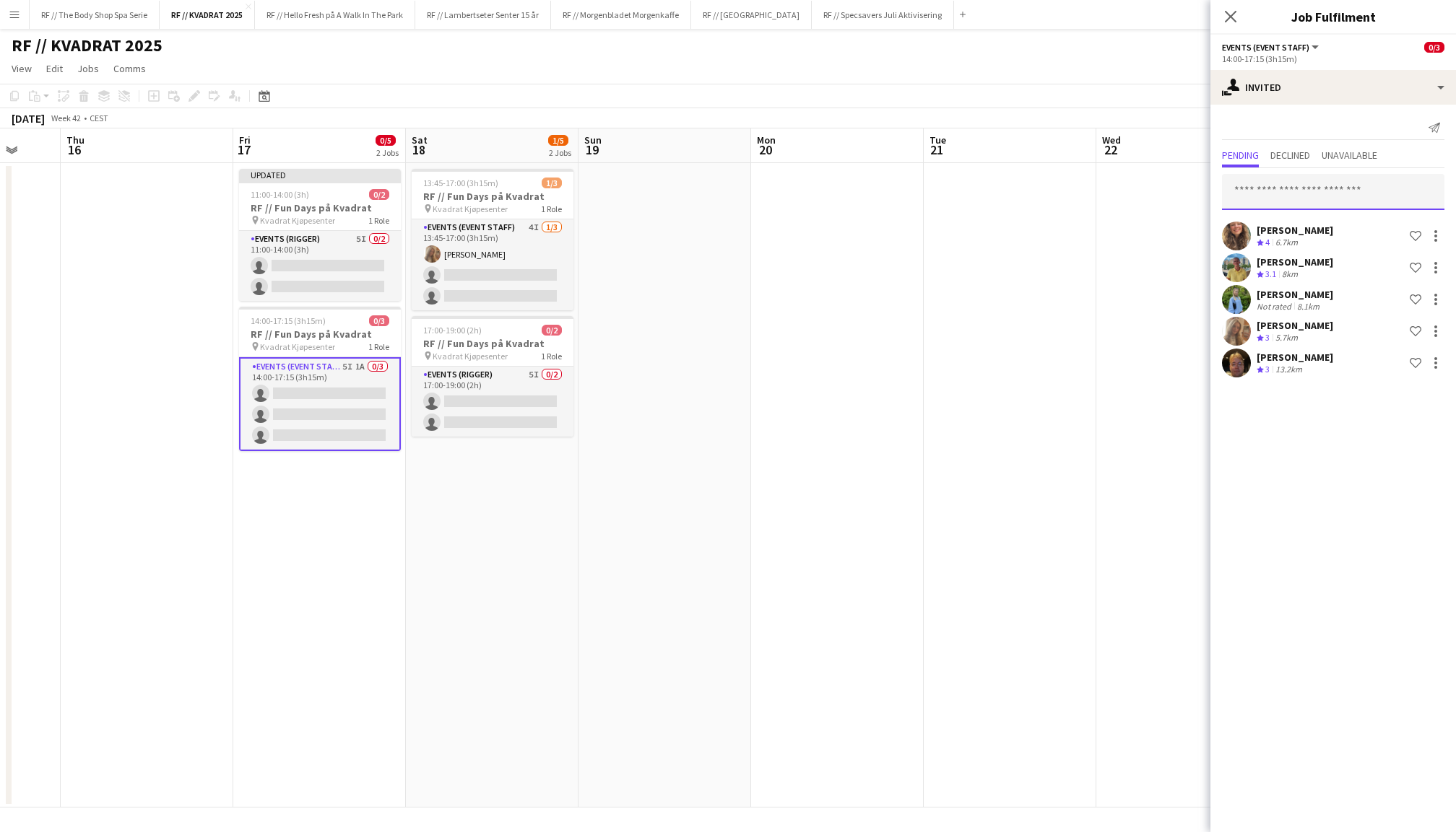
click at [1294, 198] on input "text" at bounding box center [1334, 191] width 223 height 36
type input "********"
click at [1313, 224] on span "[PERSON_NAME] [PERSON_NAME]" at bounding box center [1310, 226] width 154 height 12
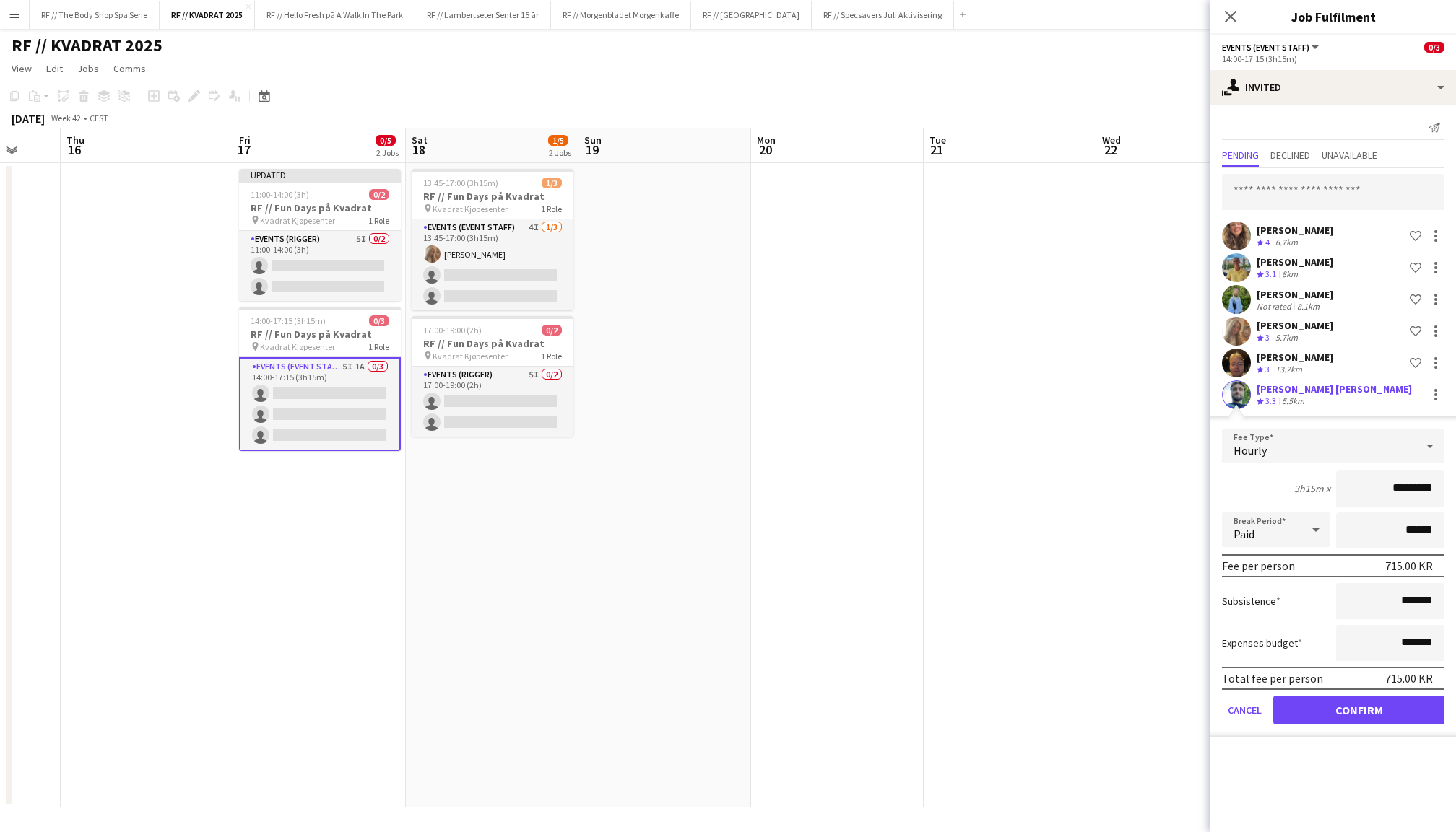
click at [1330, 702] on button "Confirm" at bounding box center [1359, 710] width 171 height 29
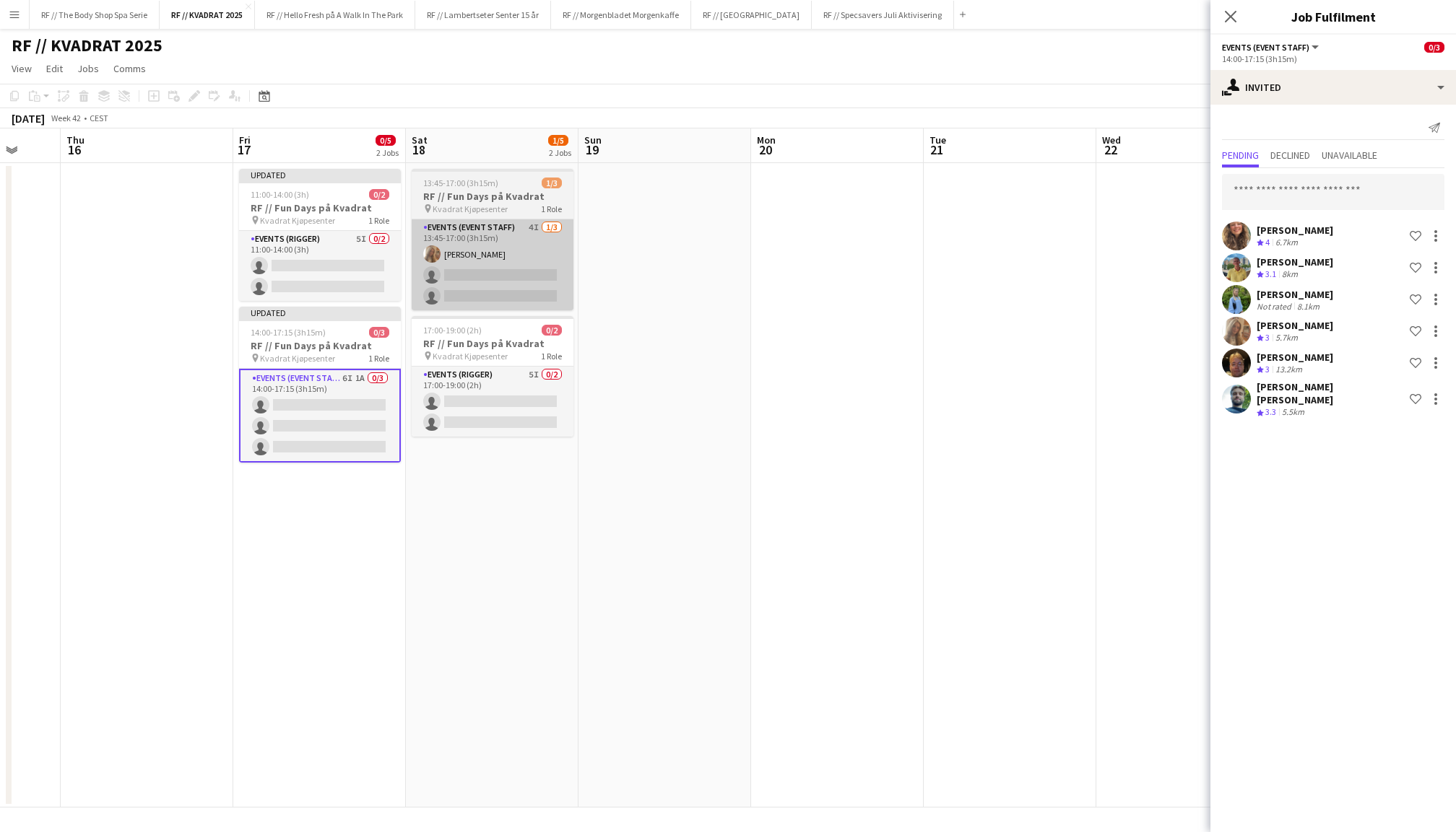
click at [504, 270] on app-card-role "Events (Event Staff) 4I [DATE] 13:45-17:00 (3h15m) [PERSON_NAME] single-neutral…" at bounding box center [492, 265] width 162 height 91
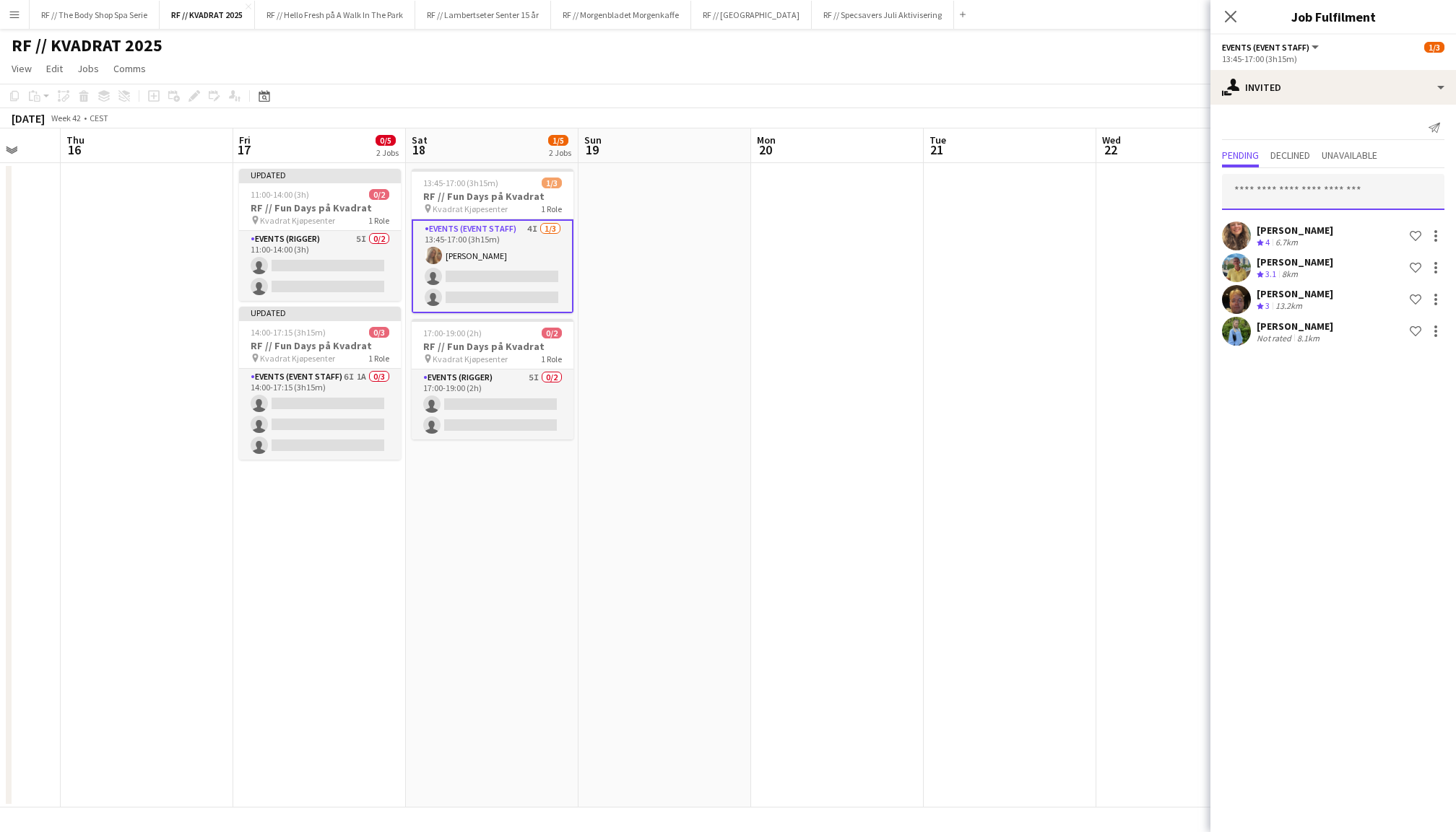
click at [1387, 194] on input "text" at bounding box center [1334, 191] width 223 height 36
type input "********"
click at [1378, 232] on span "[PERSON_NAME] [PERSON_NAME] Active" at bounding box center [1333, 226] width 199 height 12
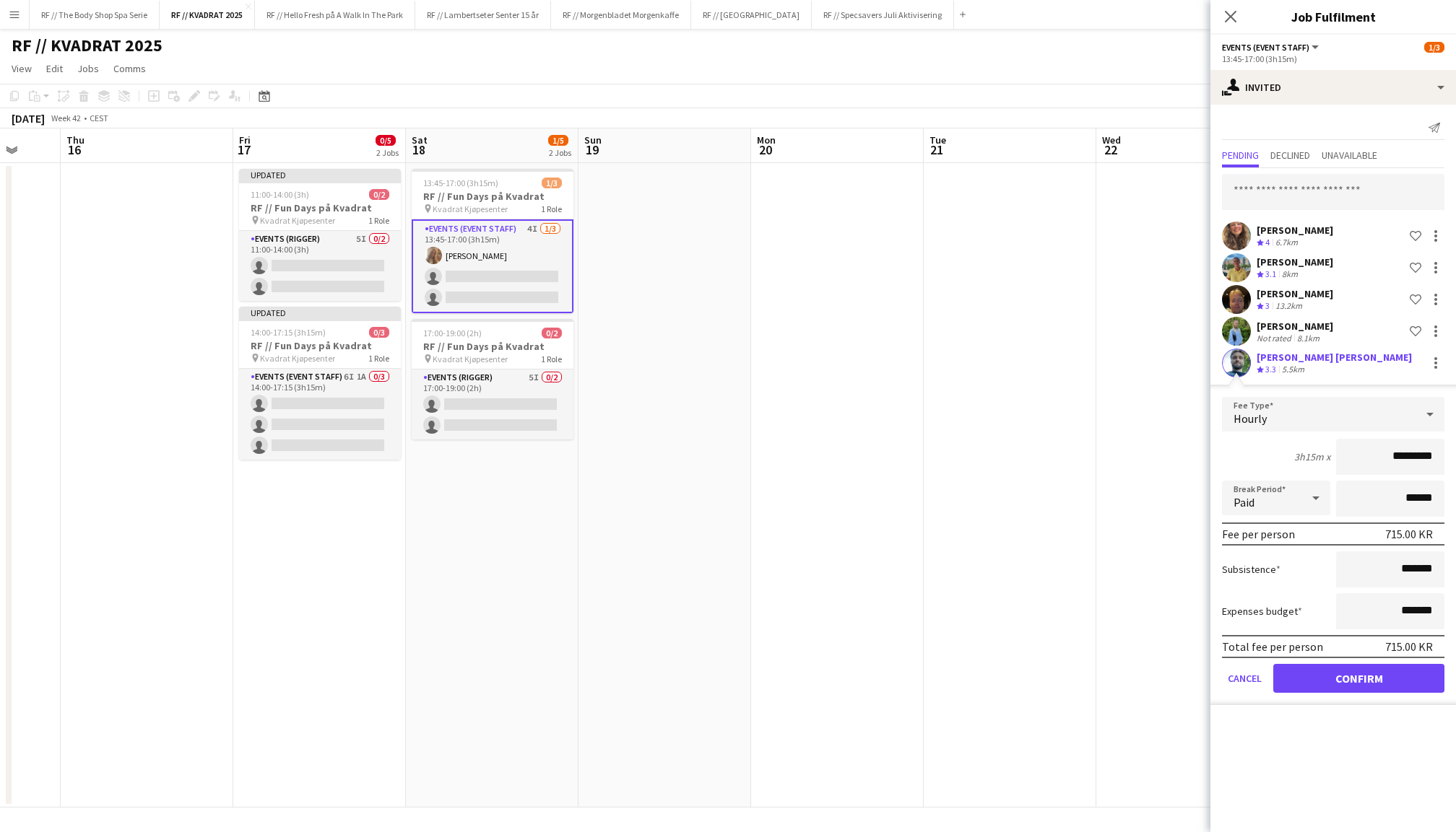
click at [1350, 687] on button "Confirm" at bounding box center [1359, 678] width 171 height 29
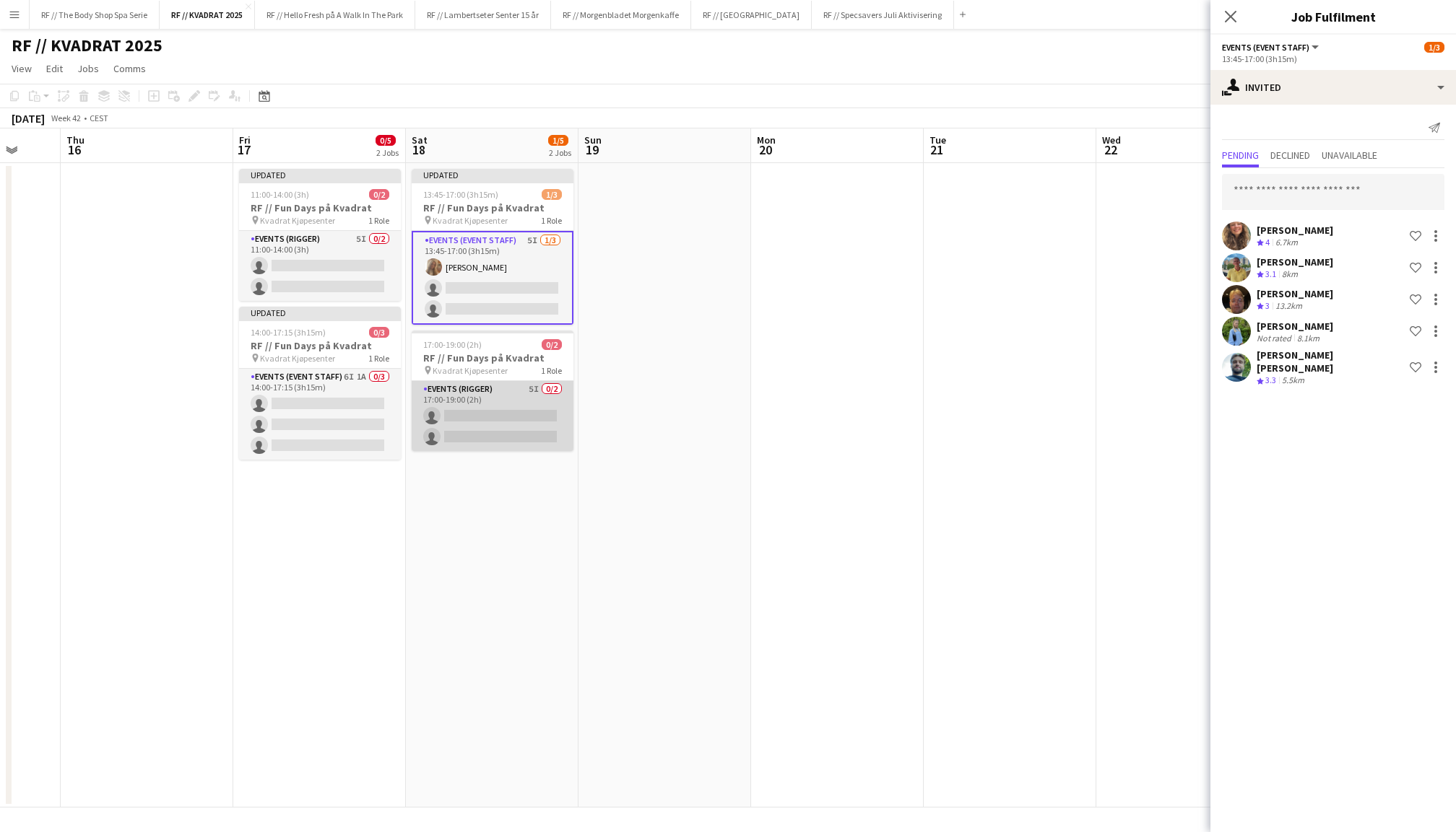
click at [521, 417] on app-card-role "Events (Rigger) 5I 0/2 17:00-19:00 (2h) single-neutral-actions single-neutral-a…" at bounding box center [492, 416] width 162 height 70
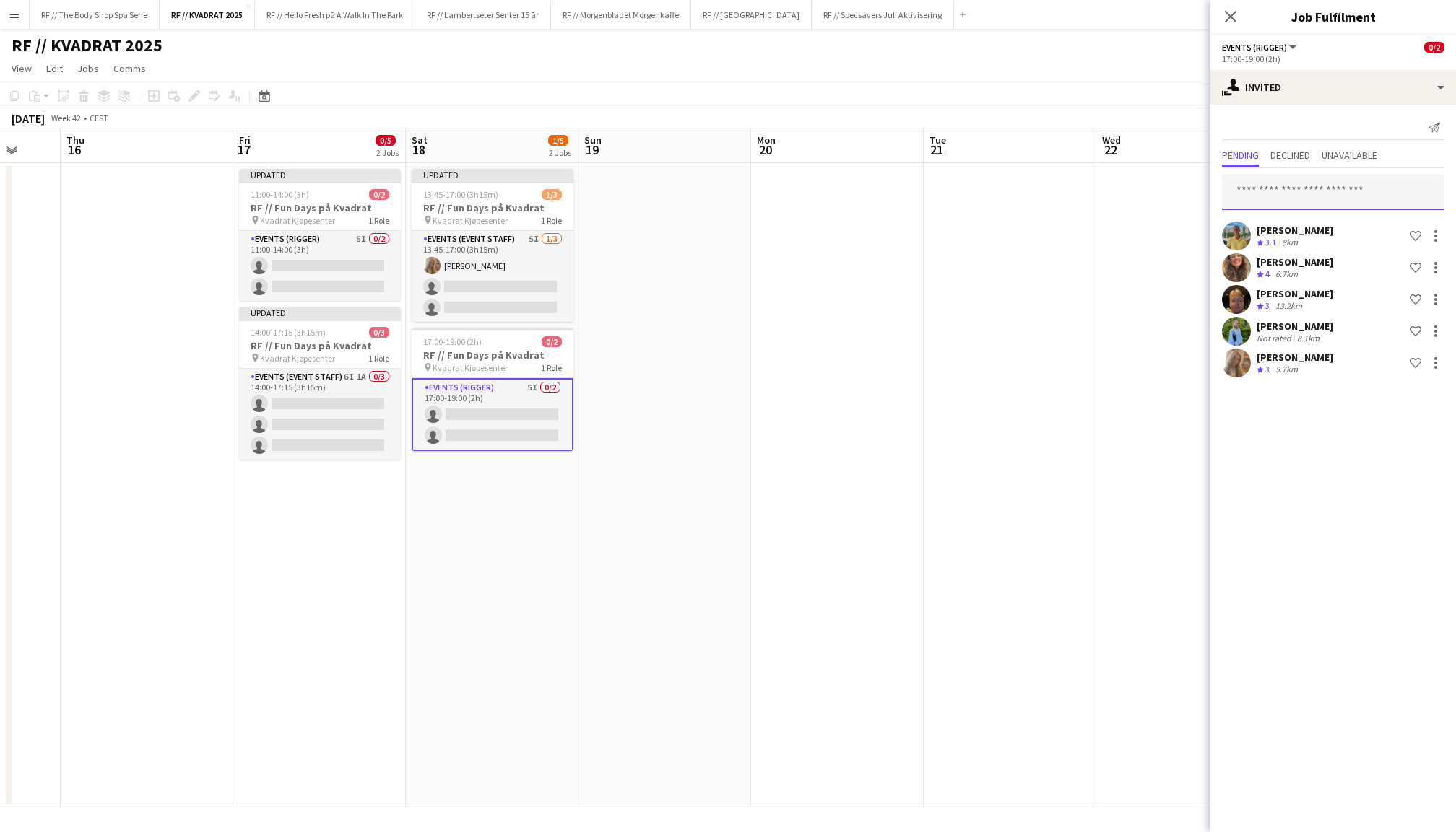
click at [1318, 202] on input "text" at bounding box center [1334, 191] width 223 height 36
type input "********"
click at [1313, 230] on span "[PERSON_NAME] [PERSON_NAME]" at bounding box center [1310, 226] width 154 height 12
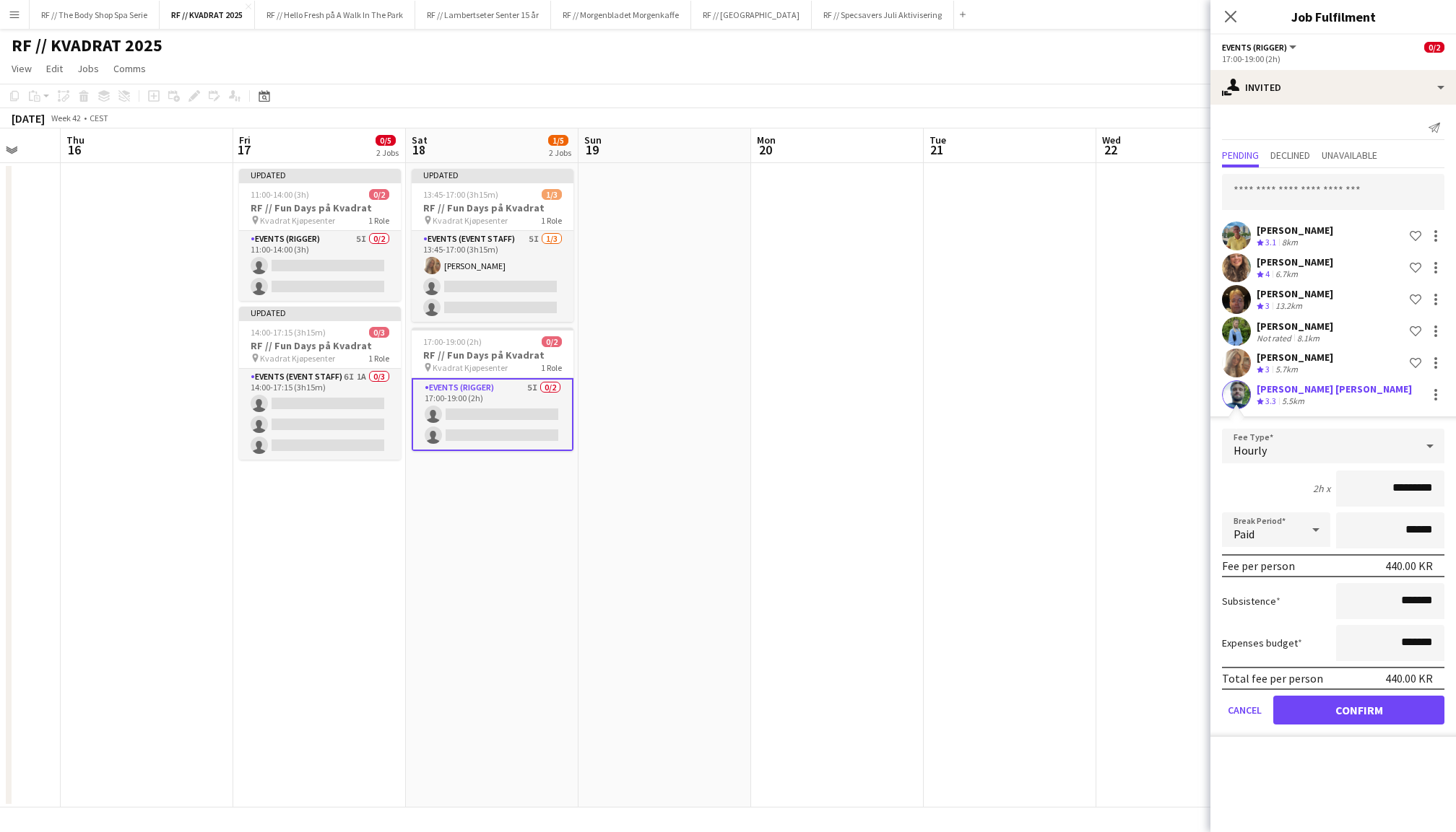
click at [1379, 700] on button "Confirm" at bounding box center [1359, 710] width 171 height 29
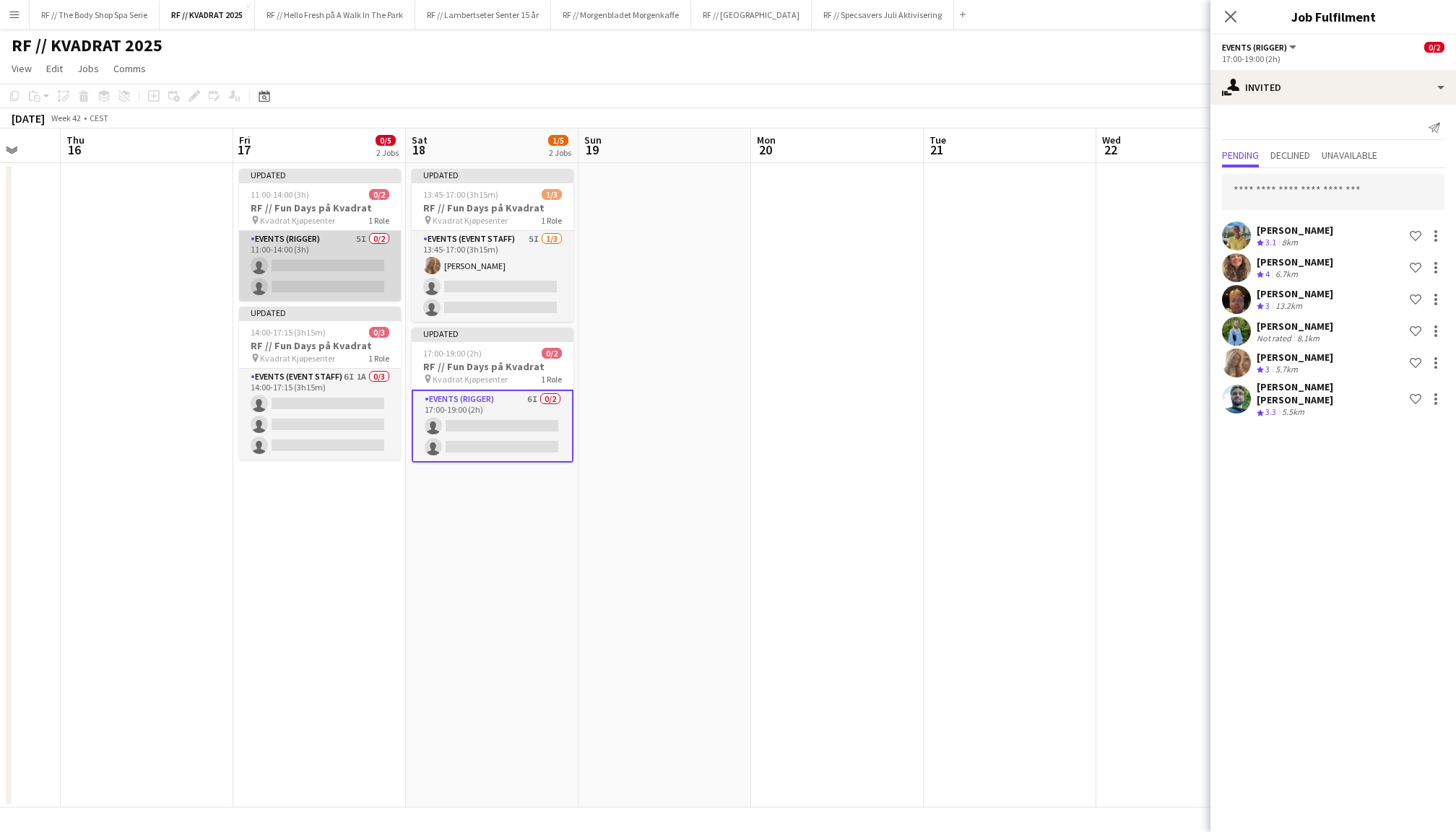
click at [351, 271] on app-card-role "Events (Rigger) 5I 0/2 11:00-14:00 (3h) single-neutral-actions single-neutral-a…" at bounding box center [320, 266] width 162 height 70
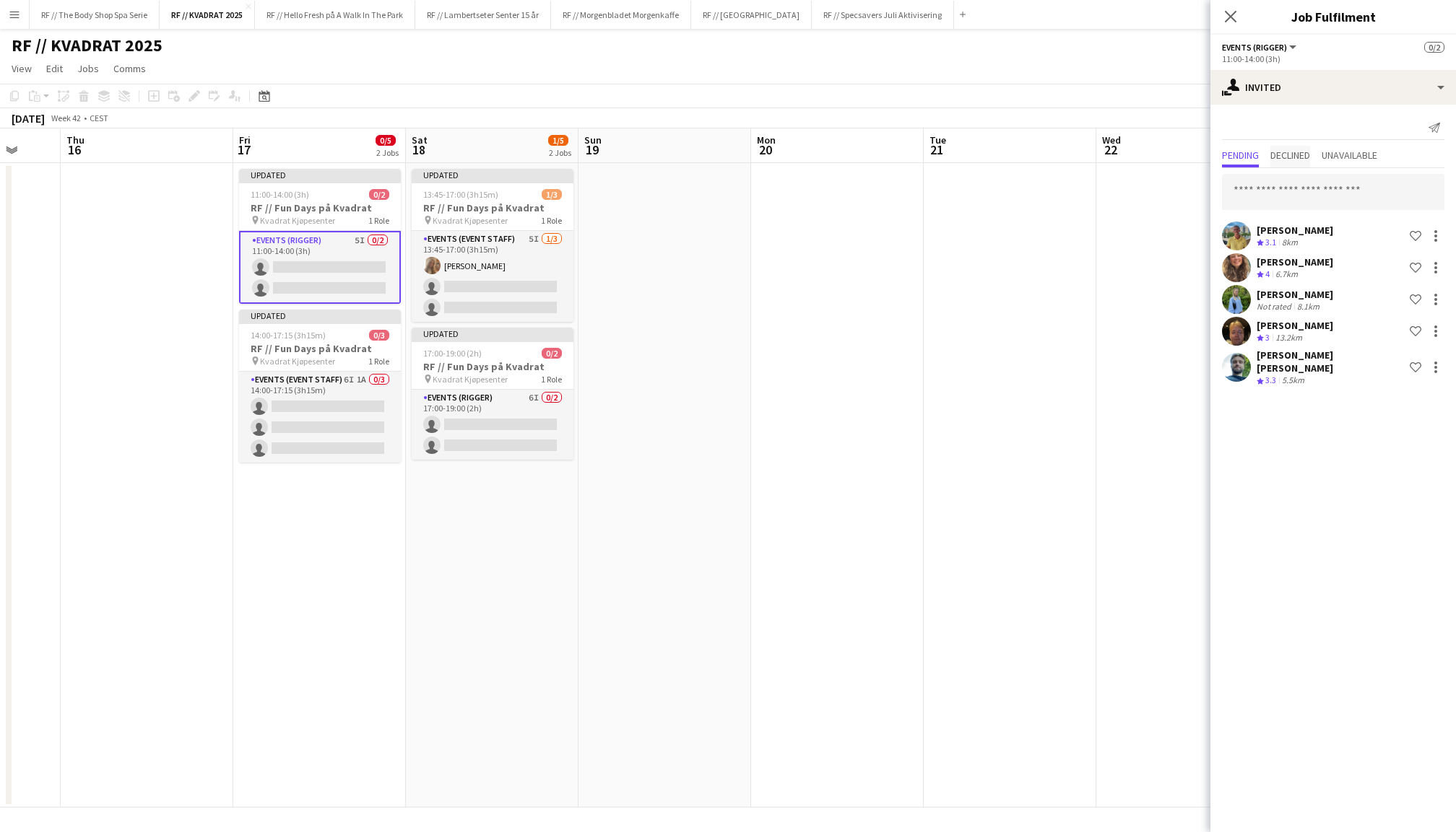
click at [1305, 154] on span "Declined" at bounding box center [1290, 155] width 40 height 10
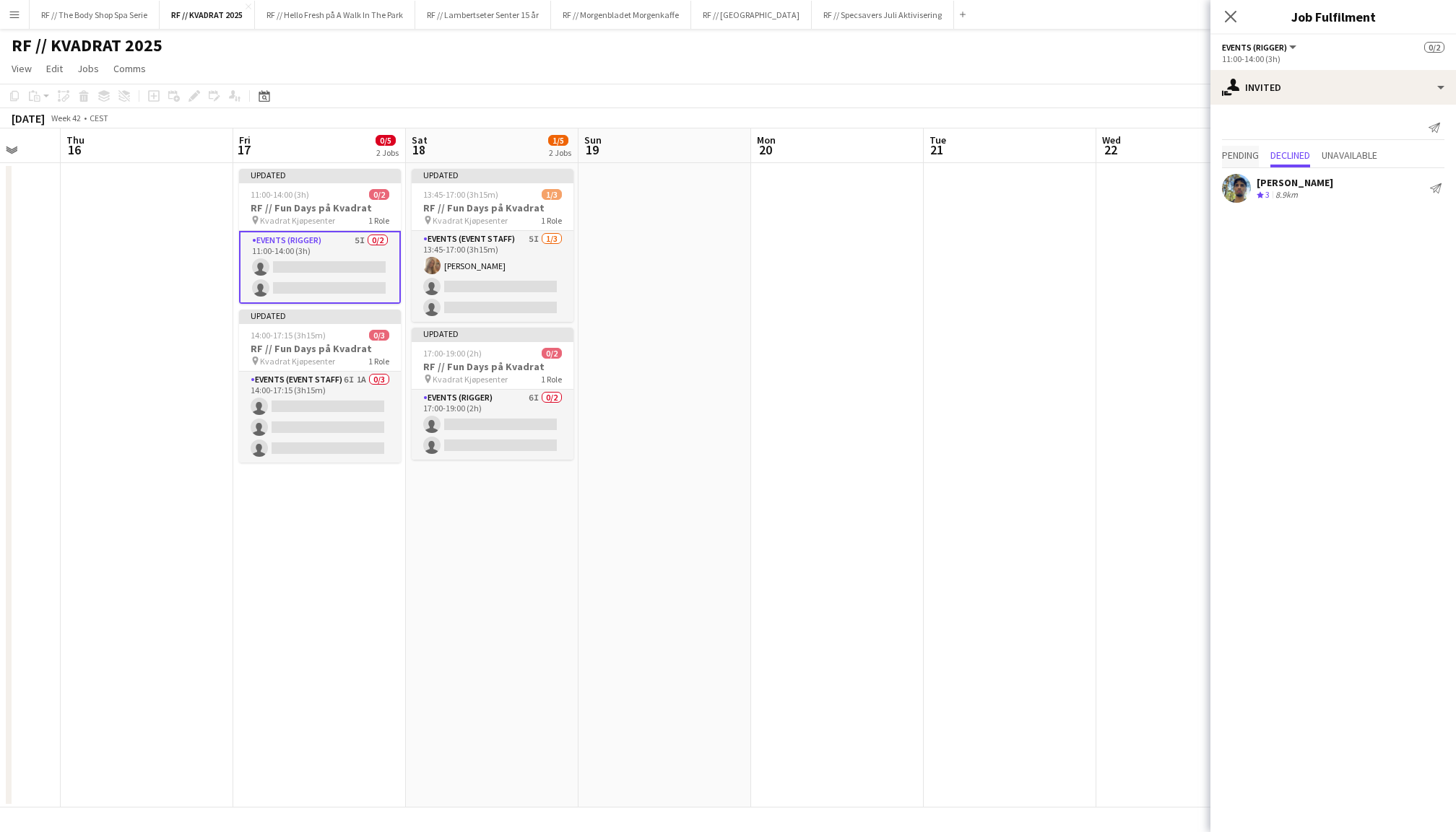
click at [1231, 151] on span "Pending" at bounding box center [1241, 155] width 37 height 10
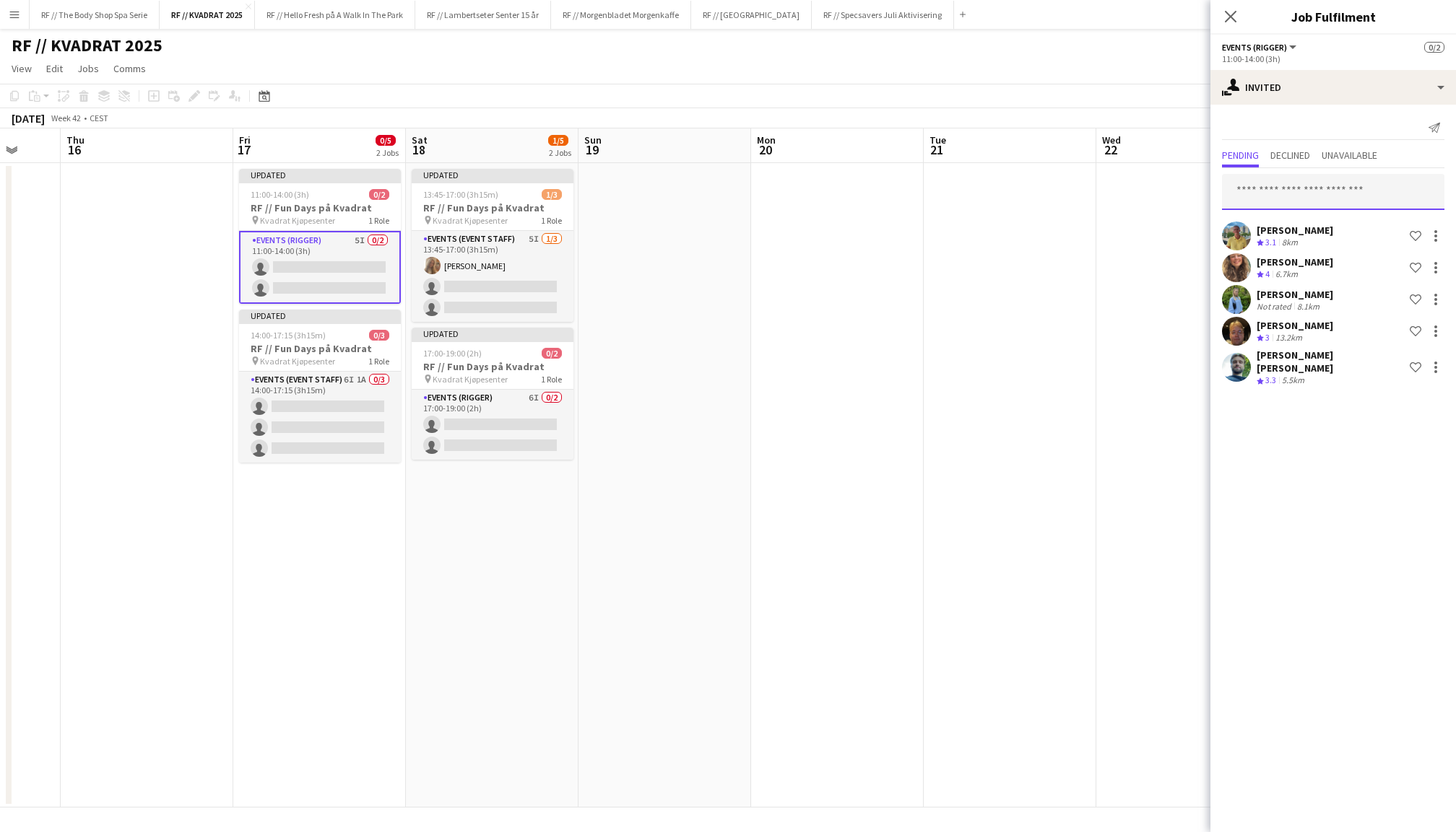
click at [1323, 196] on input "text" at bounding box center [1334, 191] width 223 height 36
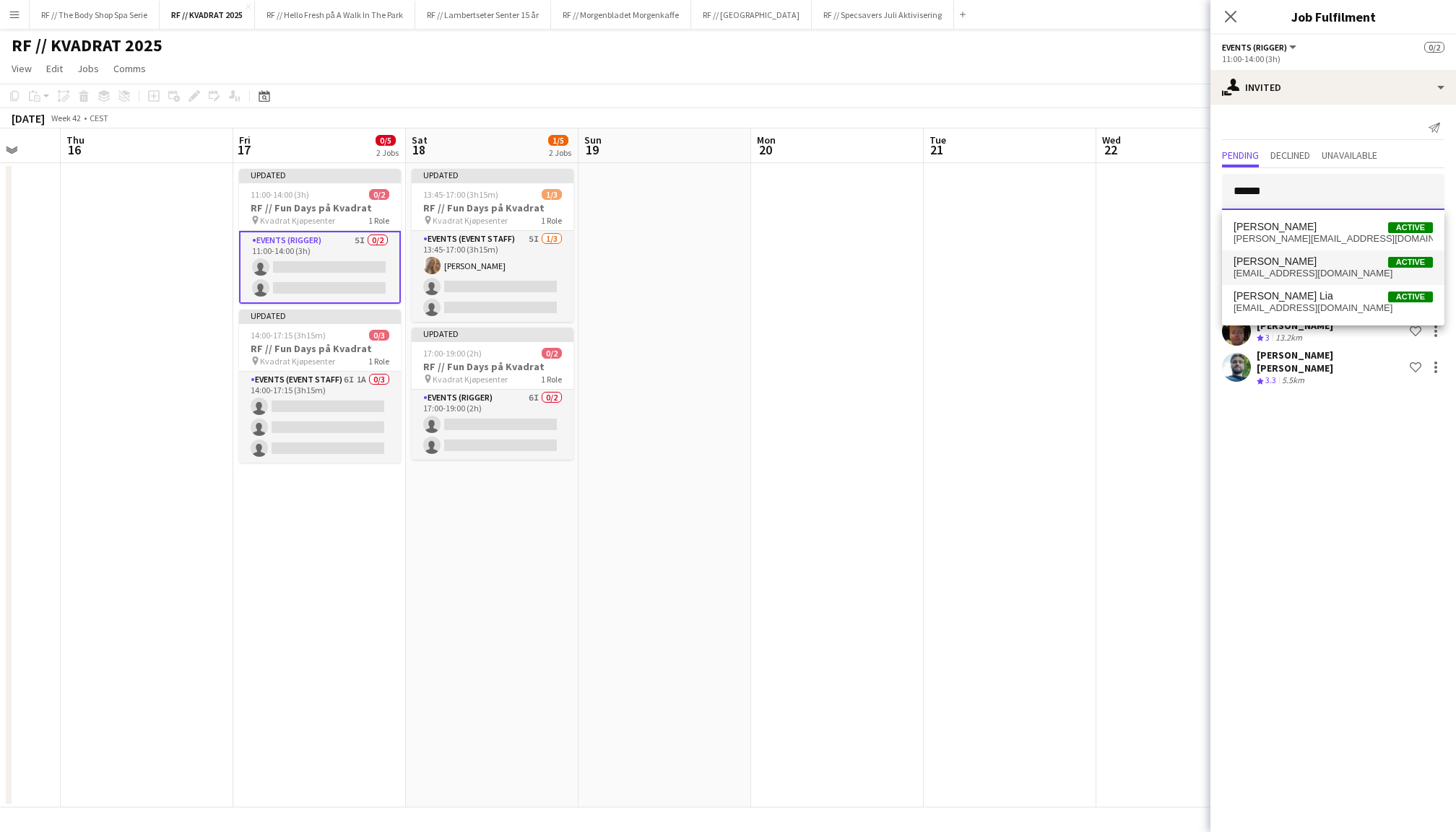
type input "******"
click at [1326, 270] on span "[EMAIL_ADDRESS][DOMAIN_NAME]" at bounding box center [1333, 274] width 199 height 11
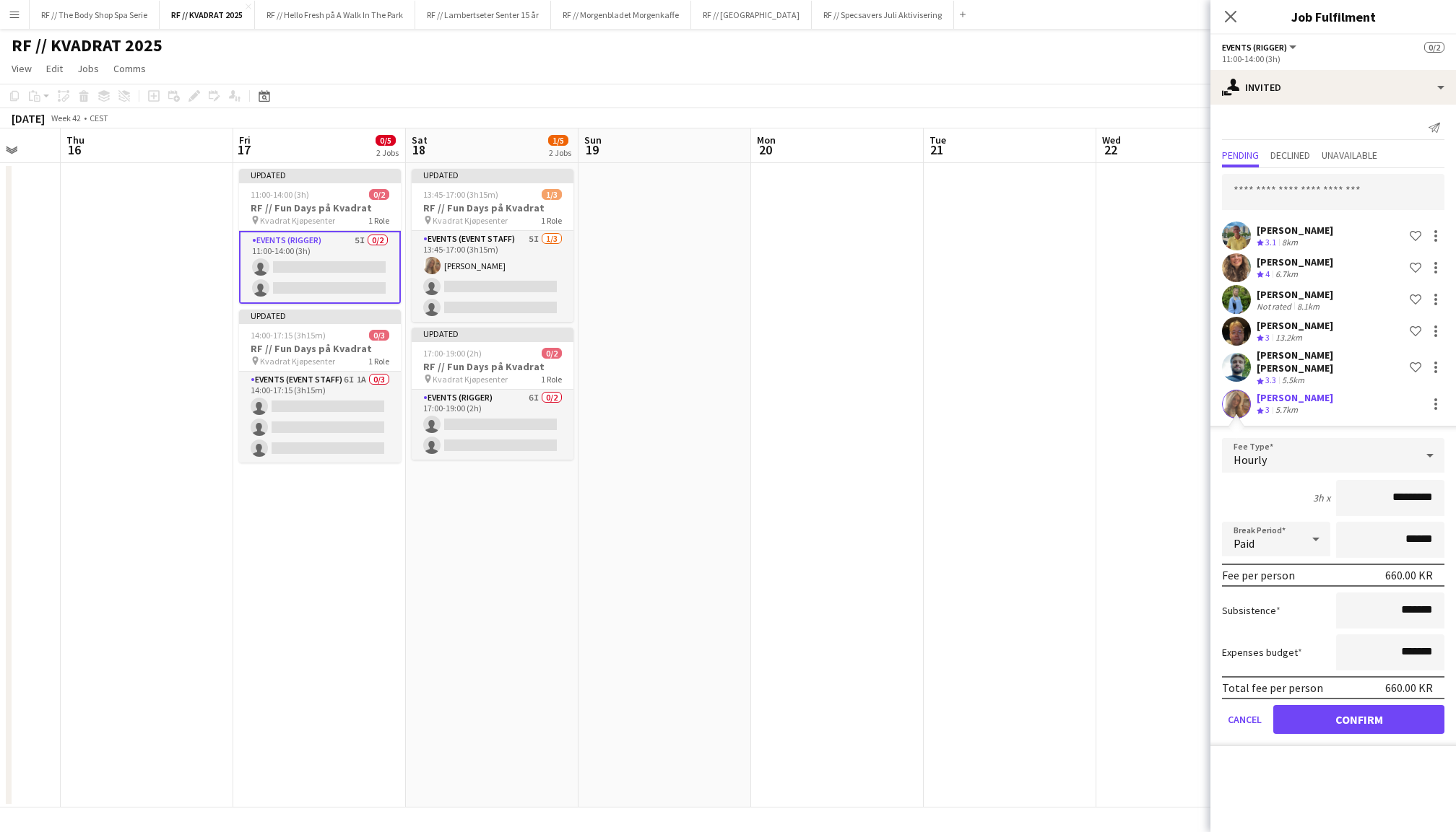
click at [1367, 710] on button "Confirm" at bounding box center [1359, 720] width 171 height 29
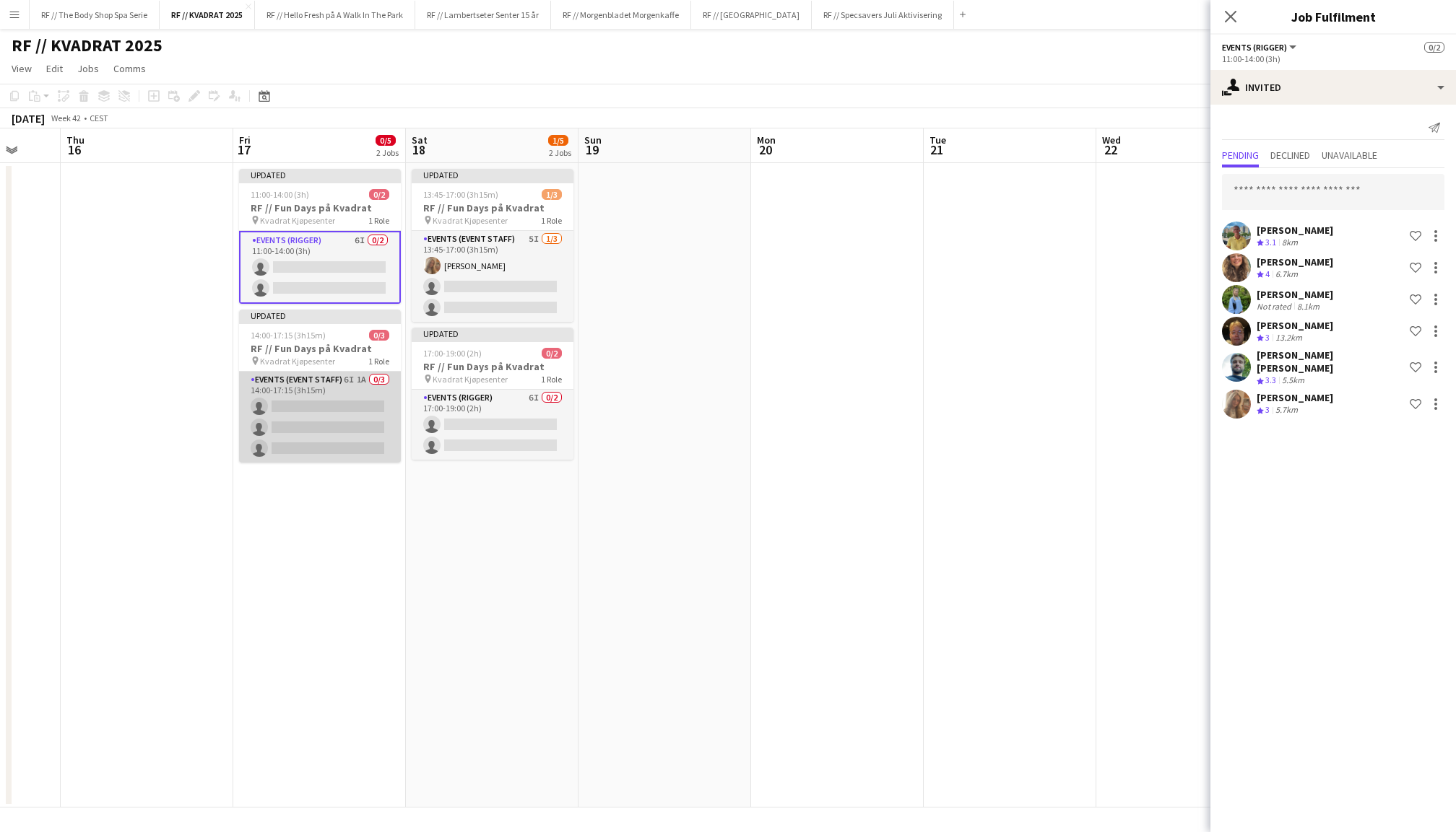
click at [305, 402] on app-card-role "Events (Event Staff) 6I 1A 0/3 14:00-17:15 (3h15m) single-neutral-actions singl…" at bounding box center [320, 418] width 162 height 91
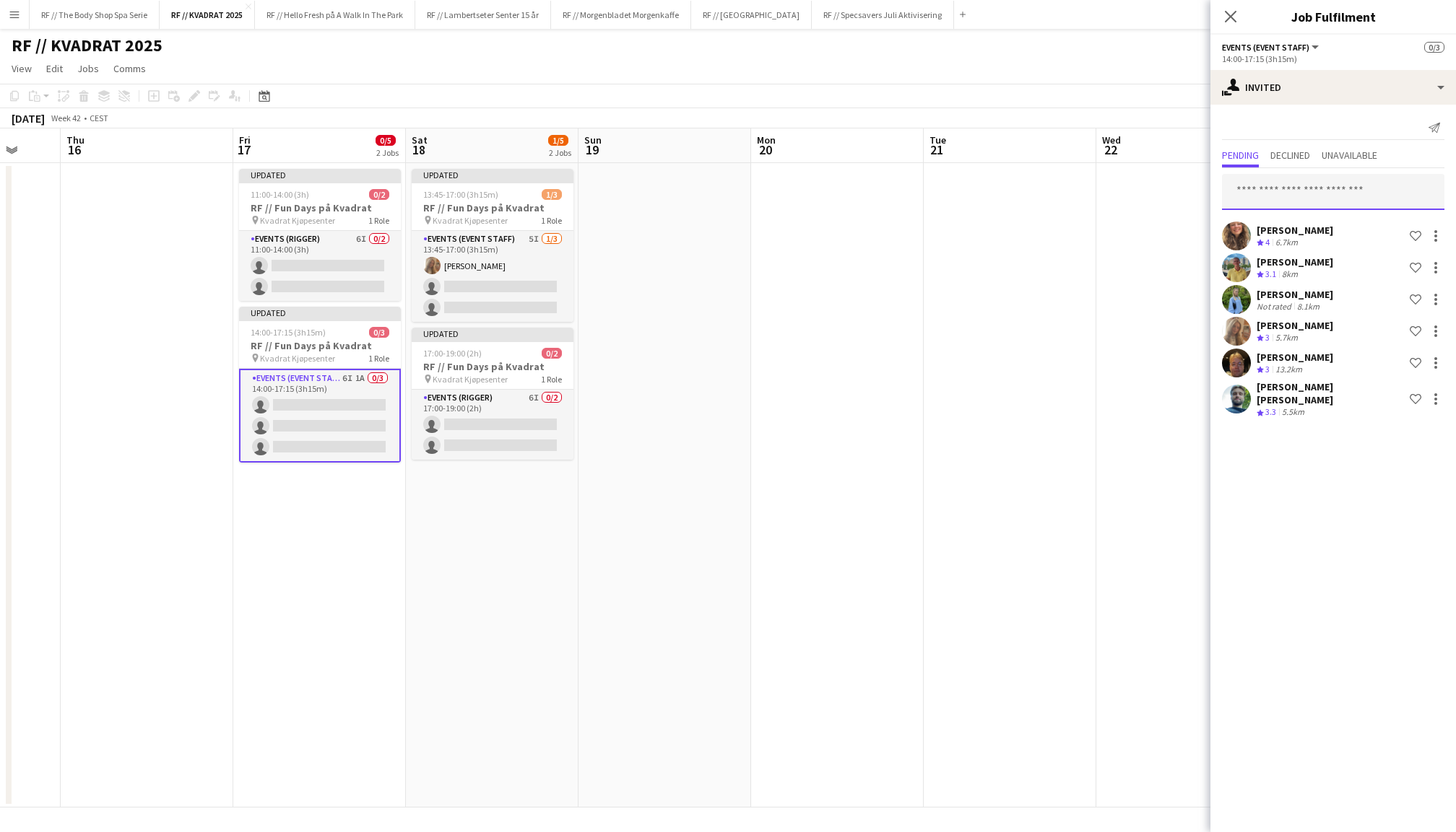
click at [1323, 202] on input "text" at bounding box center [1334, 191] width 223 height 36
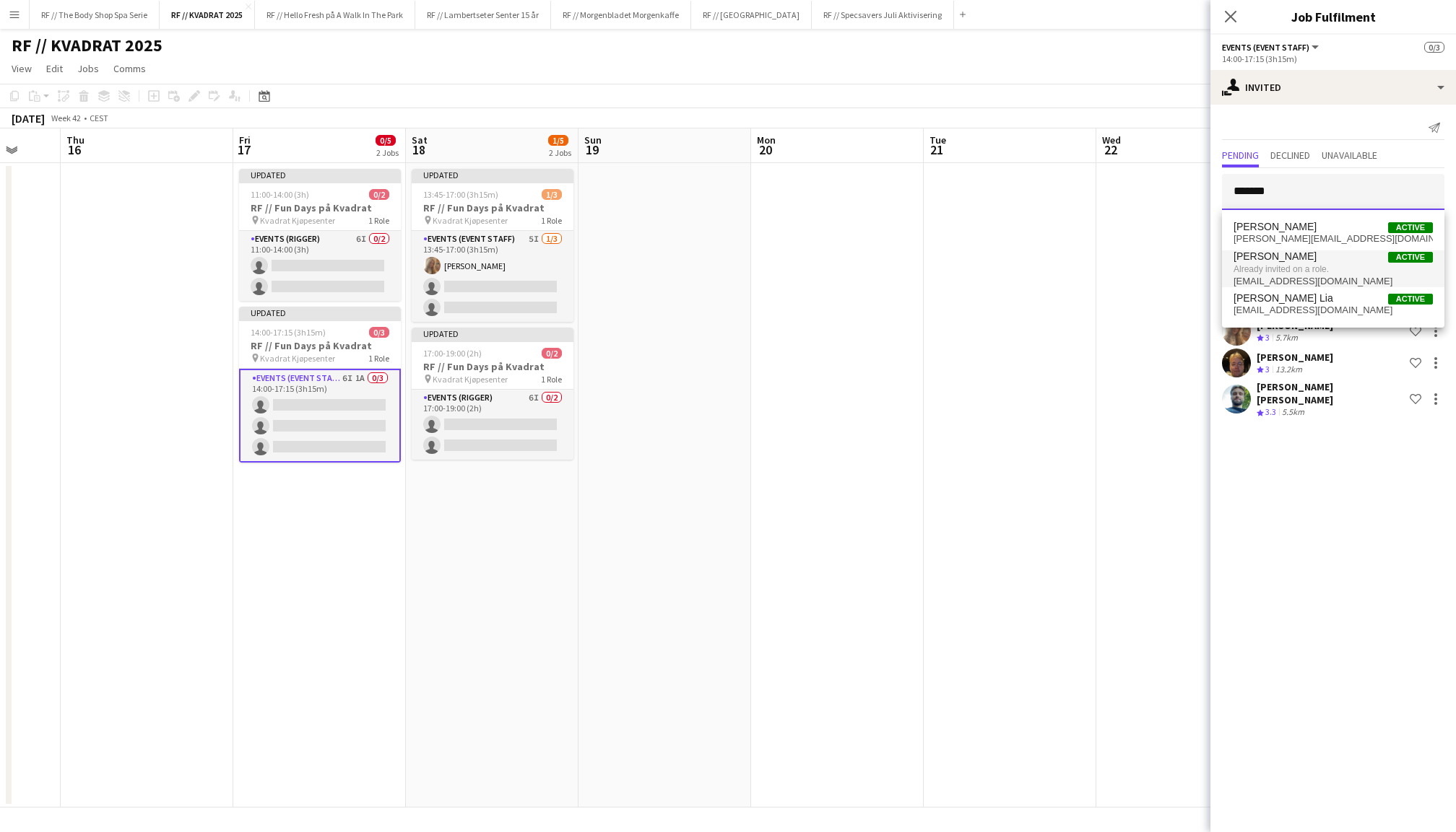
type input "******"
click at [1304, 258] on span "[PERSON_NAME]" at bounding box center [1275, 256] width 83 height 12
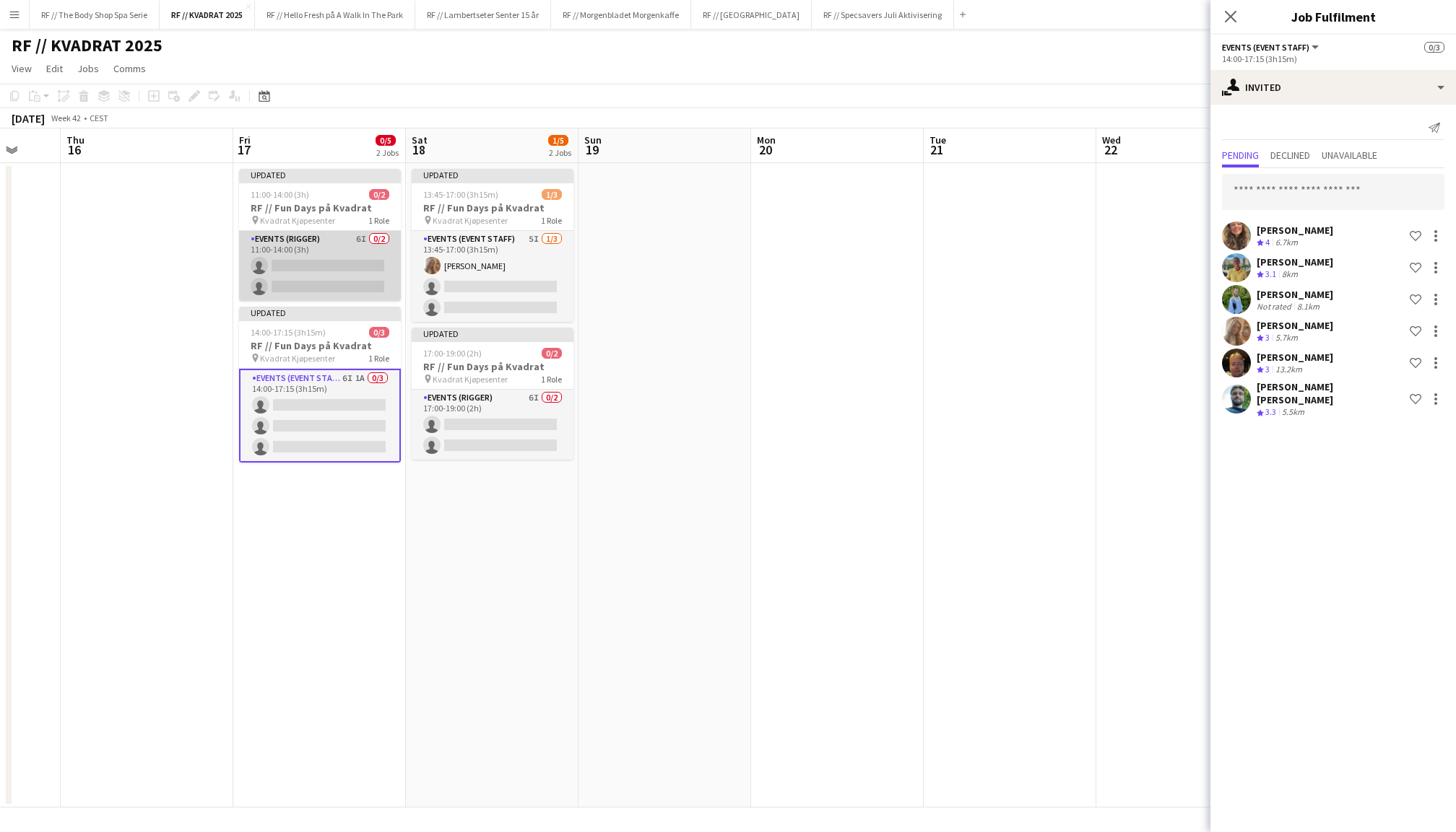
click at [300, 261] on app-card-role "Events (Rigger) 6I 0/2 11:00-14:00 (3h) single-neutral-actions single-neutral-a…" at bounding box center [320, 266] width 162 height 70
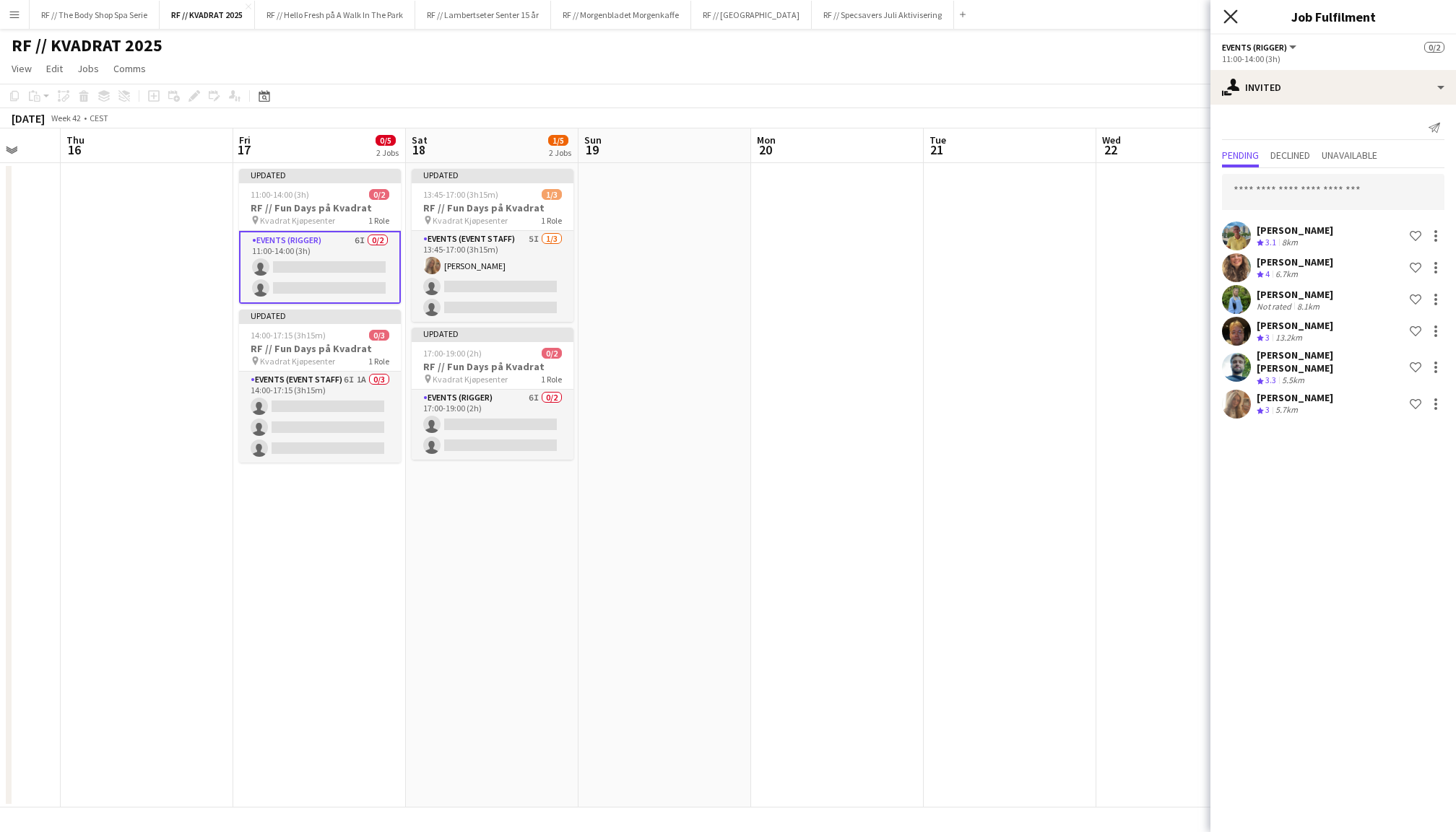
click at [1226, 18] on icon "Close pop-in" at bounding box center [1230, 16] width 14 height 14
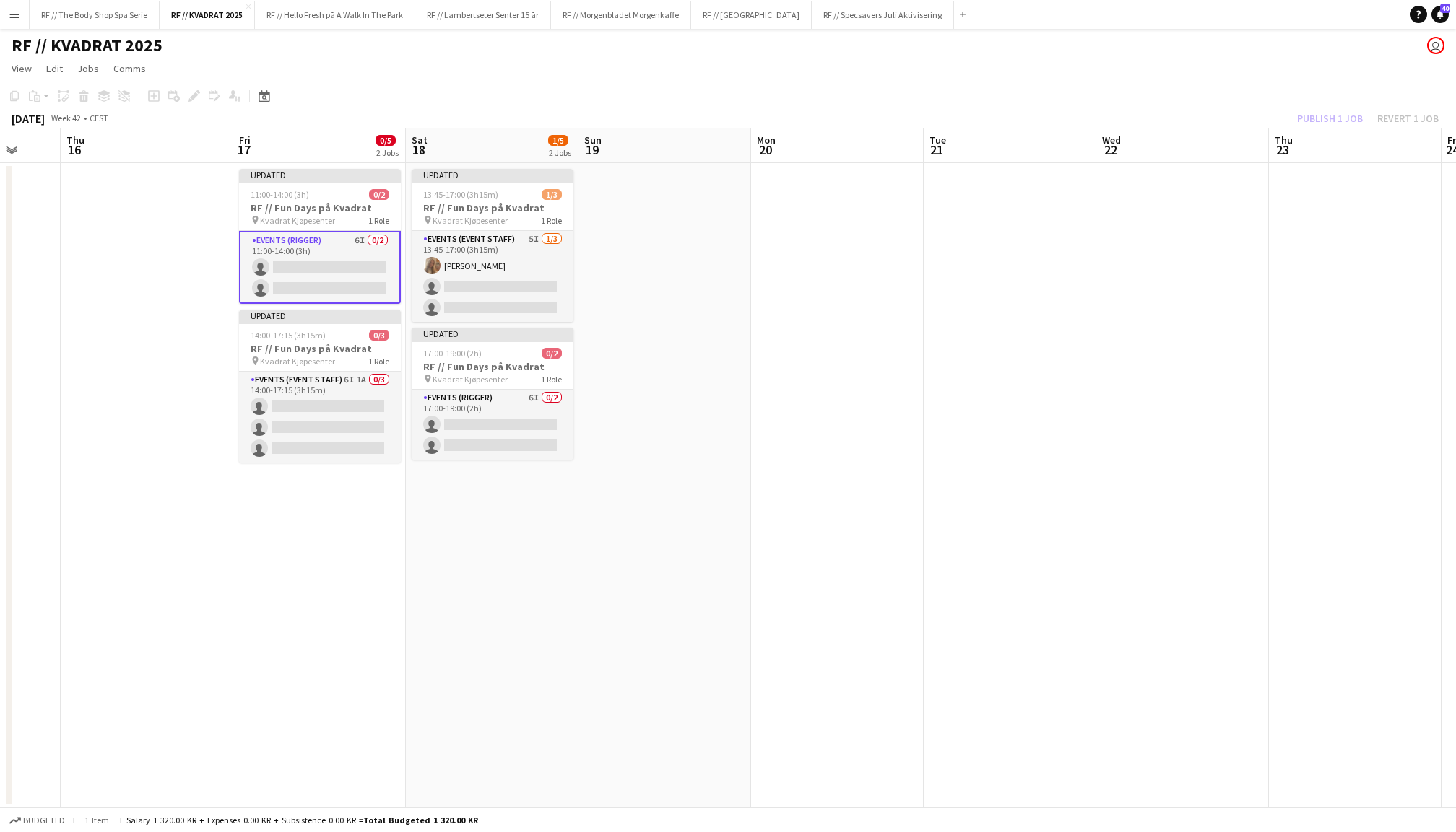
click at [1342, 122] on div "Publish 1 job Revert 1 job" at bounding box center [1368, 118] width 176 height 18
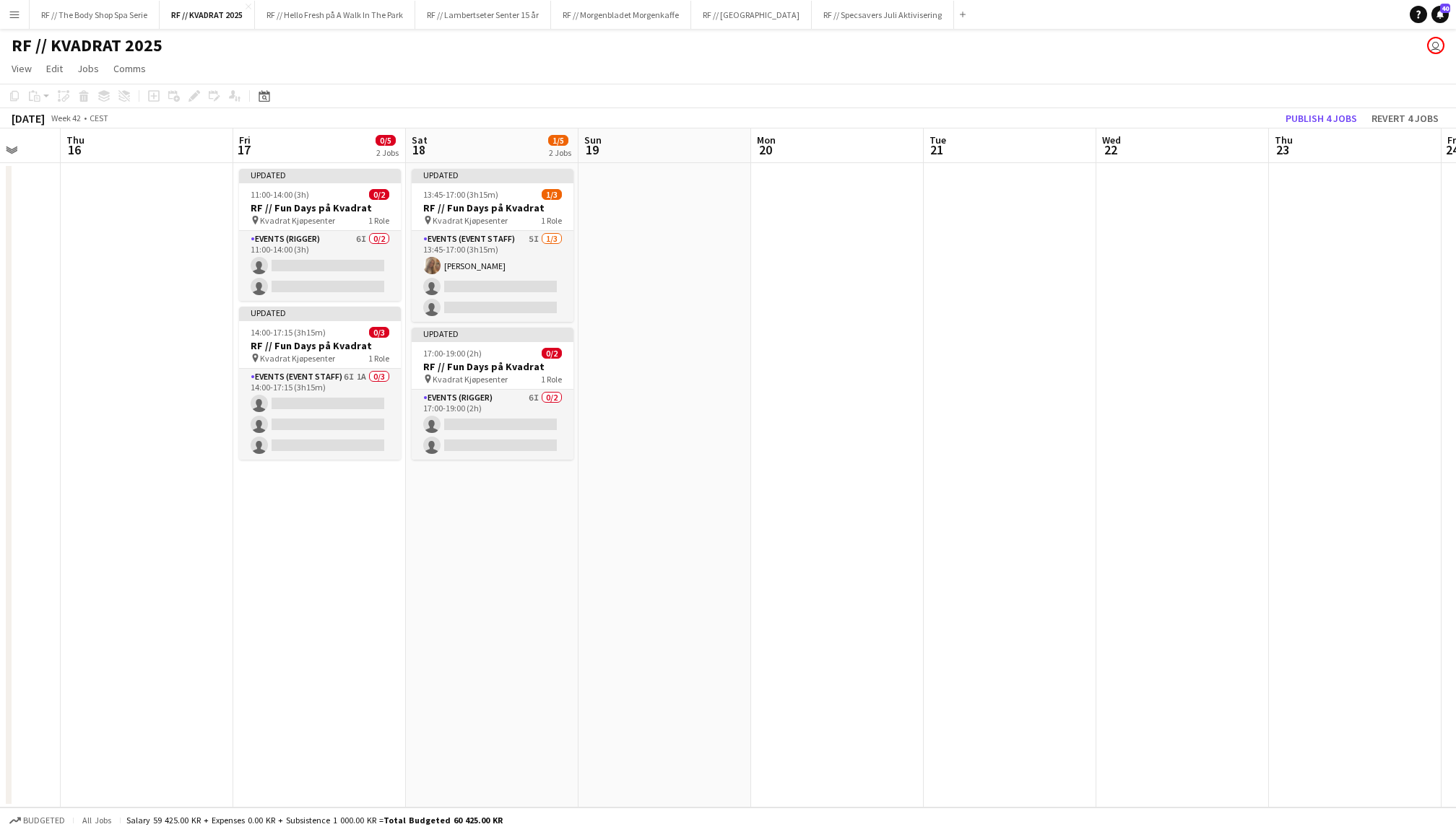
click at [1342, 122] on button "Publish 4 jobs" at bounding box center [1322, 118] width 83 height 18
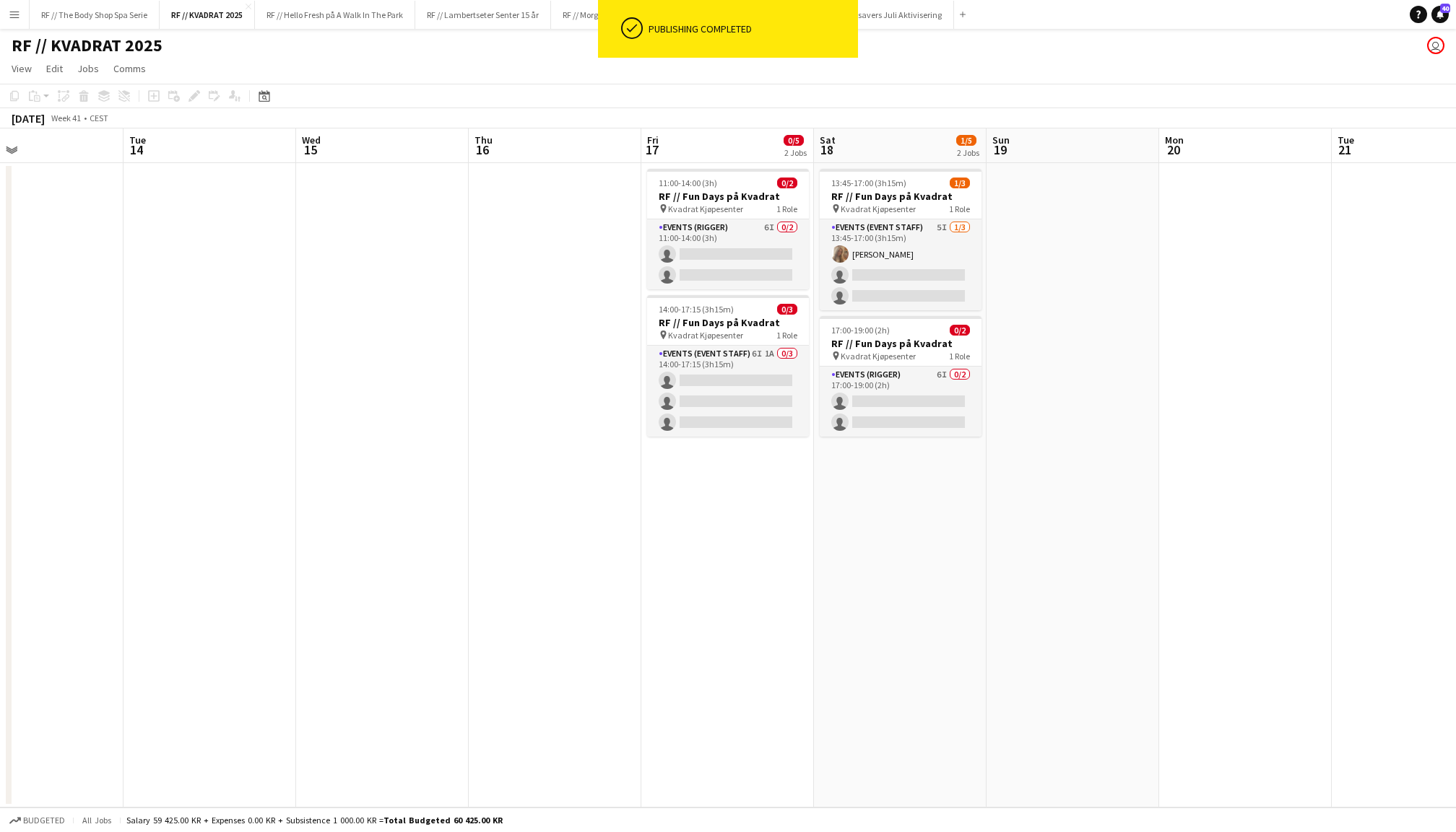
scroll to position [0, 639]
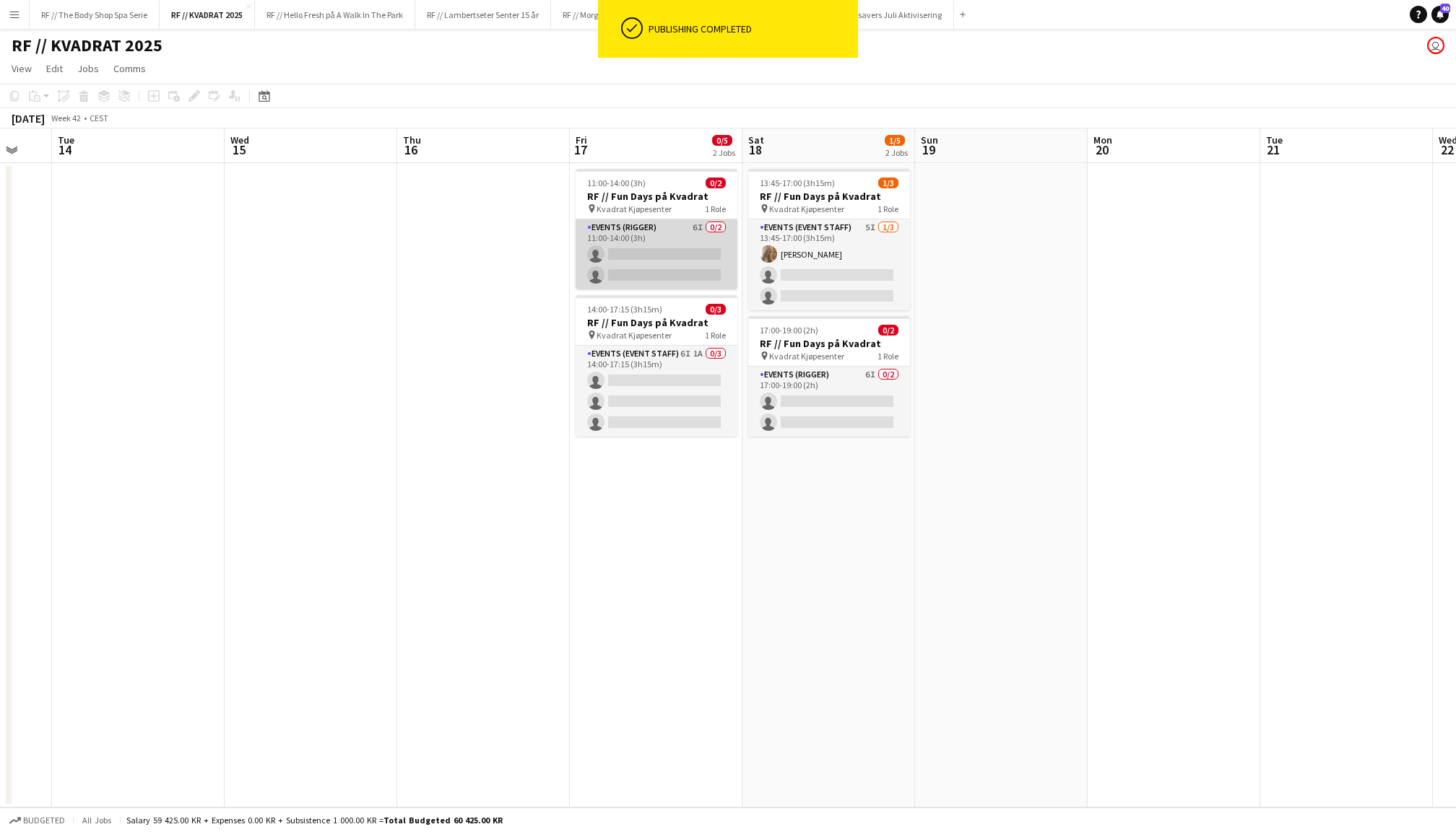
click at [617, 230] on app-card-role "Events (Rigger) 6I 0/2 11:00-14:00 (3h) single-neutral-actions single-neutral-a…" at bounding box center [656, 254] width 162 height 70
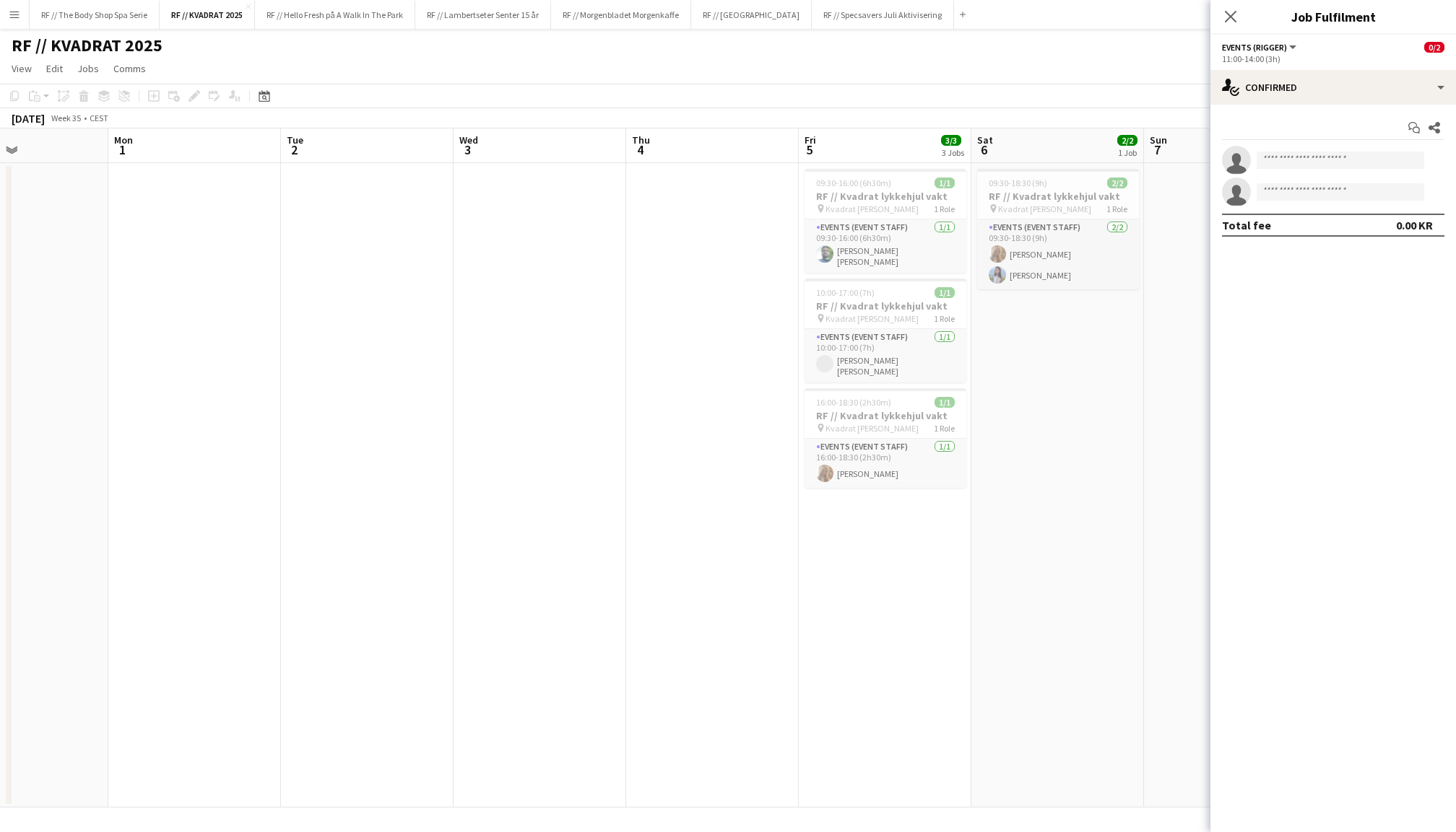
scroll to position [0, 582]
click at [897, 336] on app-card-role "Events (Event Staff) [DATE] 10:00-17:00 (7h) [PERSON_NAME] [PERSON_NAME]" at bounding box center [885, 355] width 162 height 54
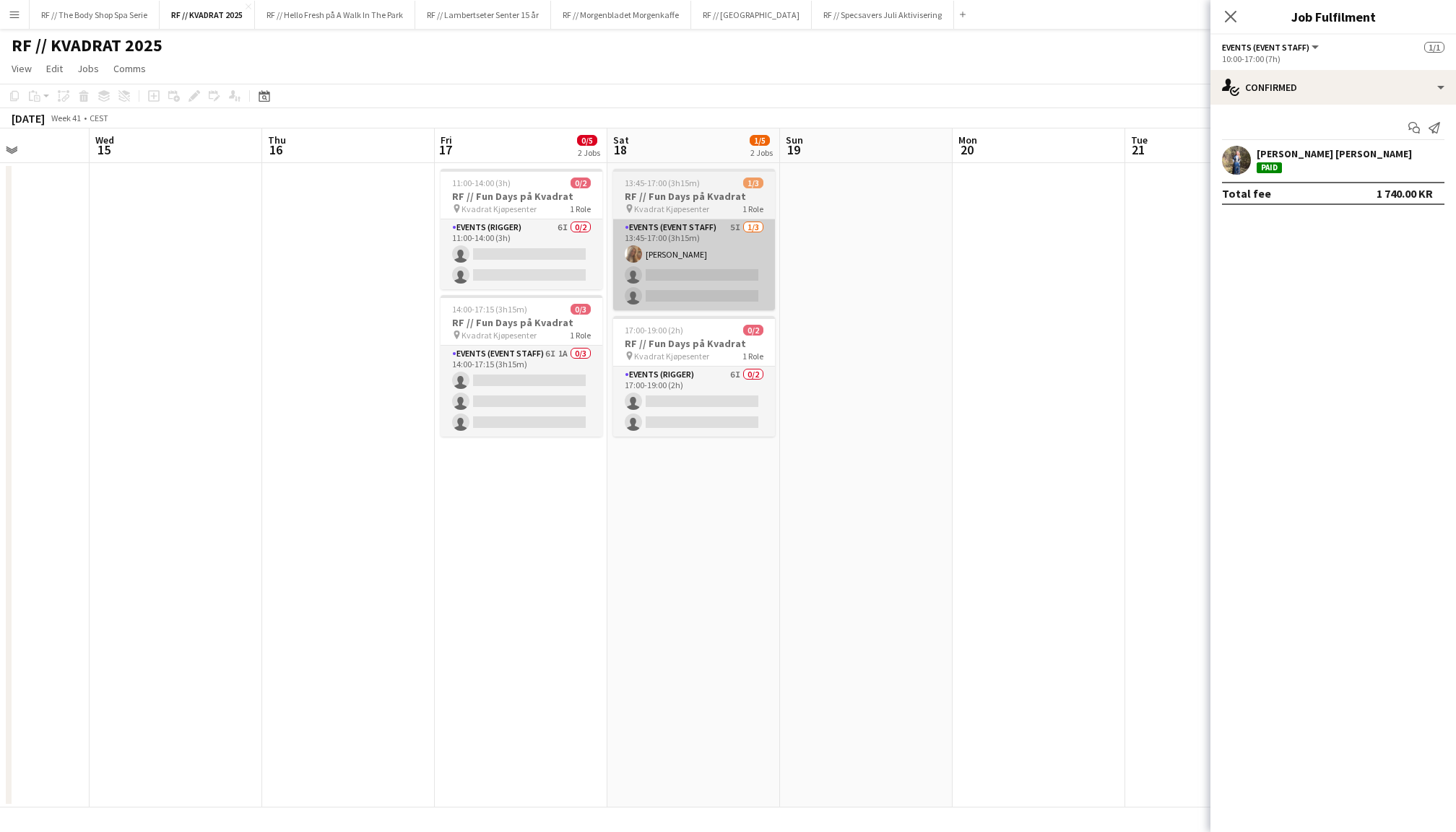
scroll to position [0, 503]
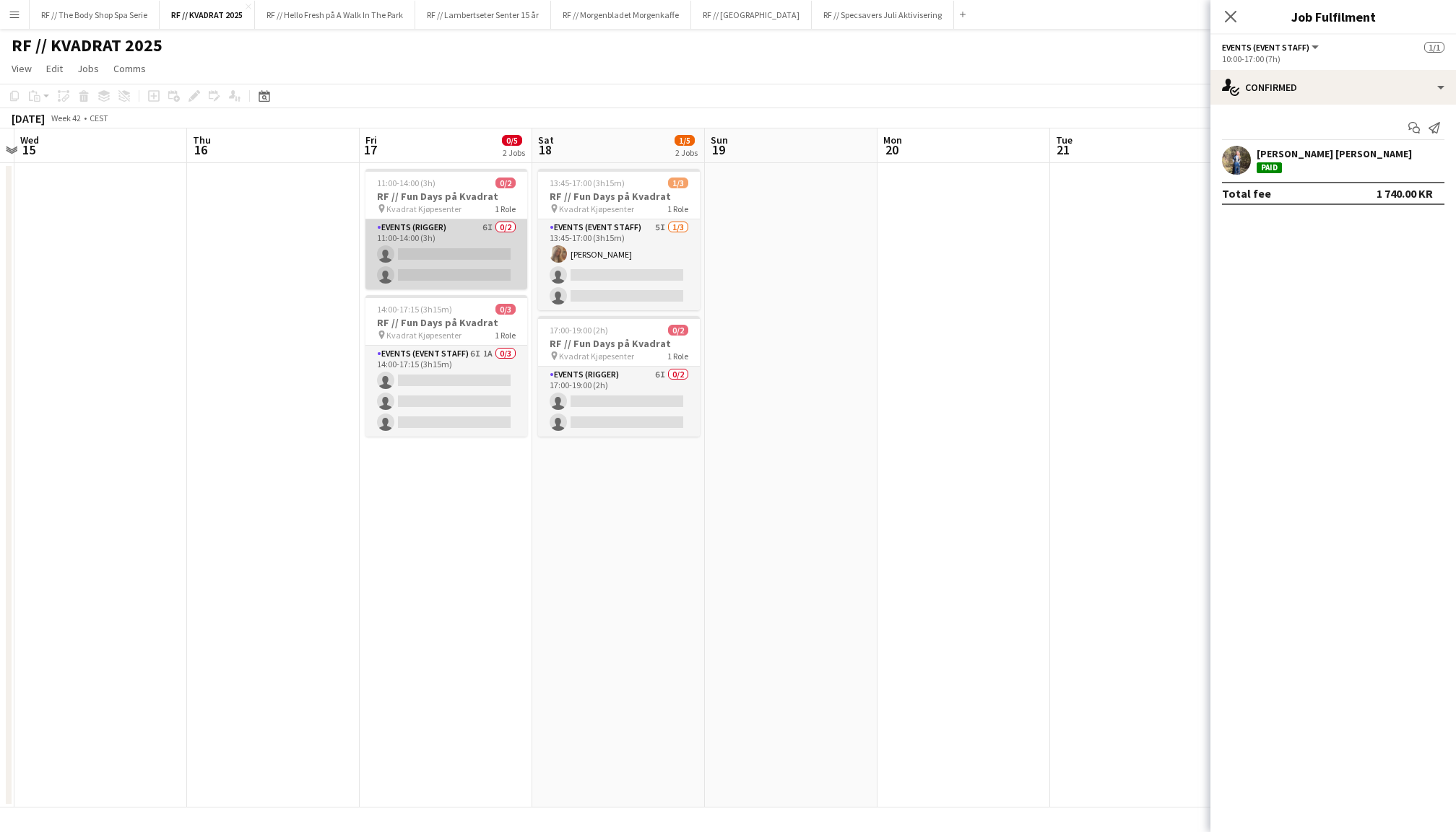
click at [488, 267] on app-card-role "Events (Rigger) 6I 0/2 11:00-14:00 (3h) single-neutral-actions single-neutral-a…" at bounding box center [447, 254] width 162 height 70
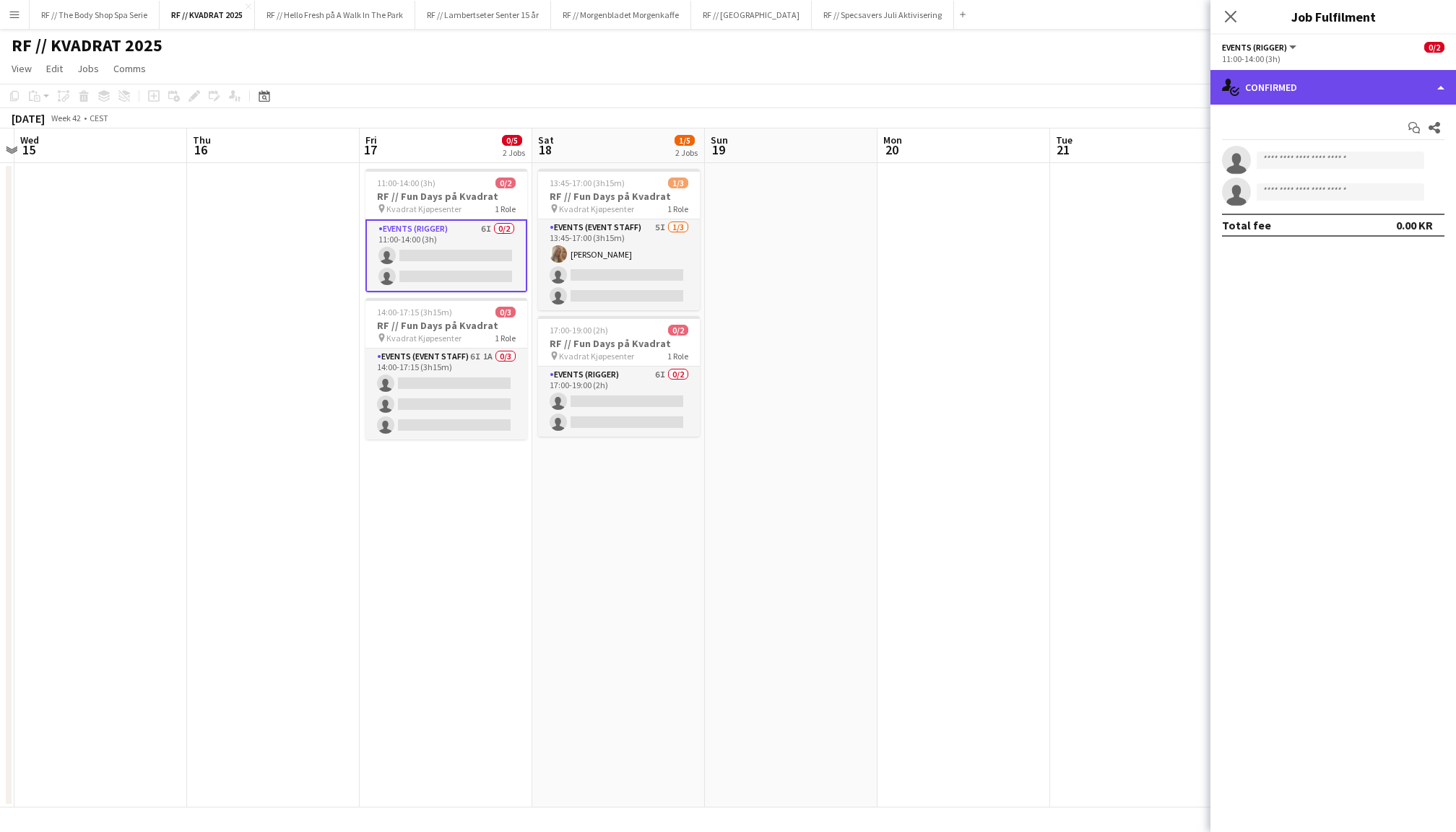
click at [1324, 77] on div "single-neutral-actions-check-2 Confirmed" at bounding box center [1333, 87] width 246 height 34
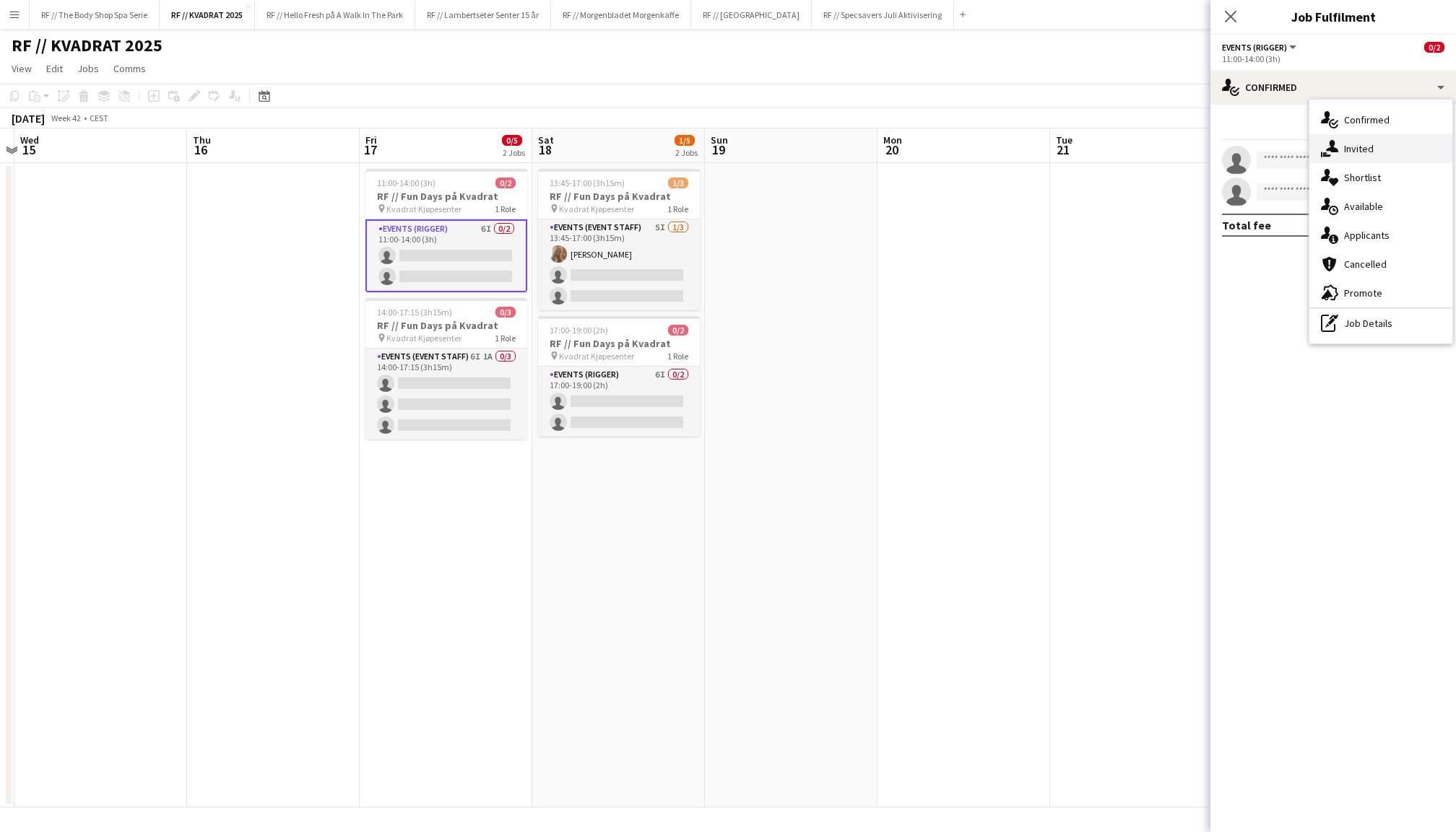
click at [1348, 143] on span "Invited" at bounding box center [1358, 149] width 30 height 13
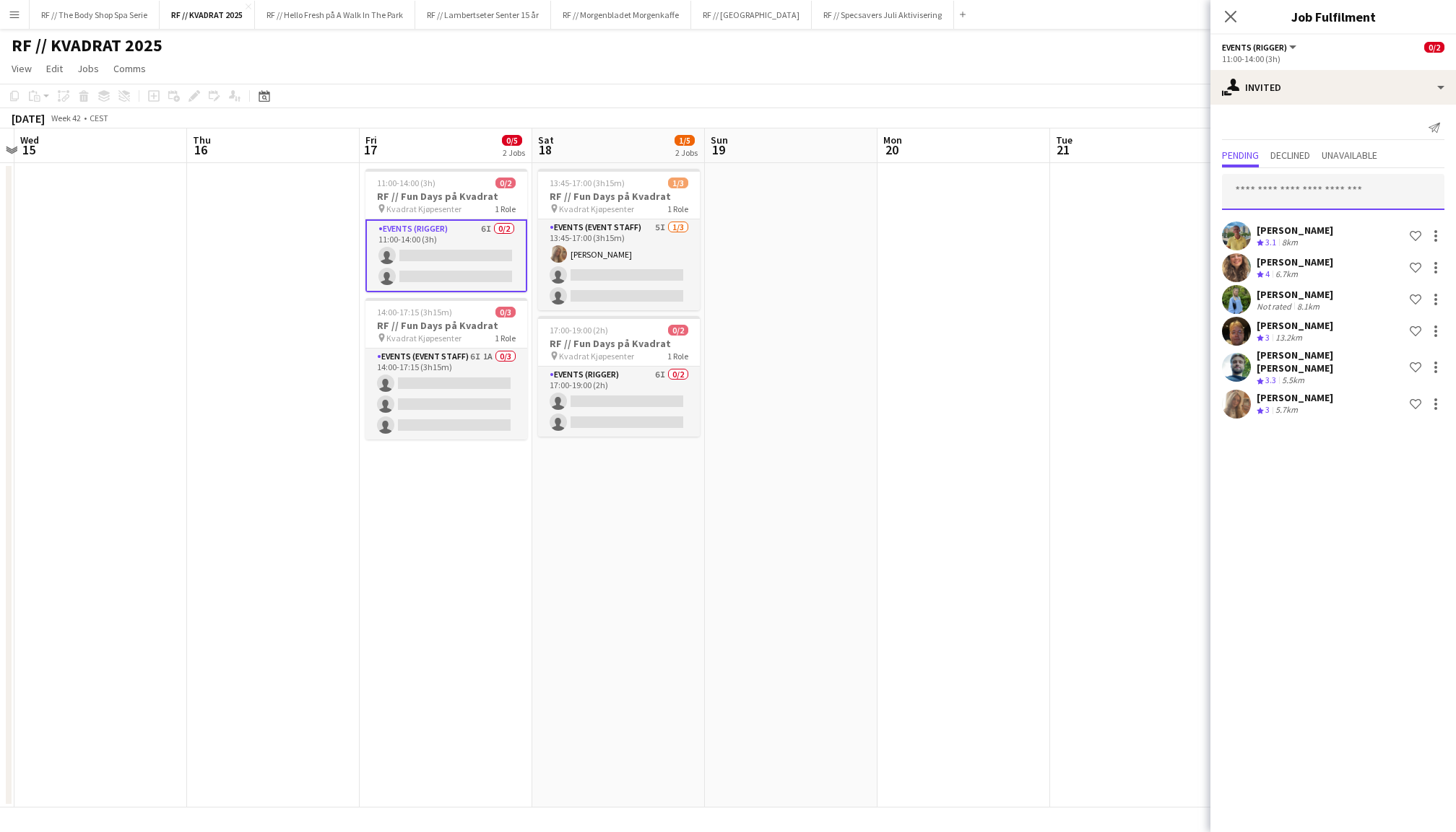
click at [1300, 189] on input "text" at bounding box center [1334, 191] width 223 height 36
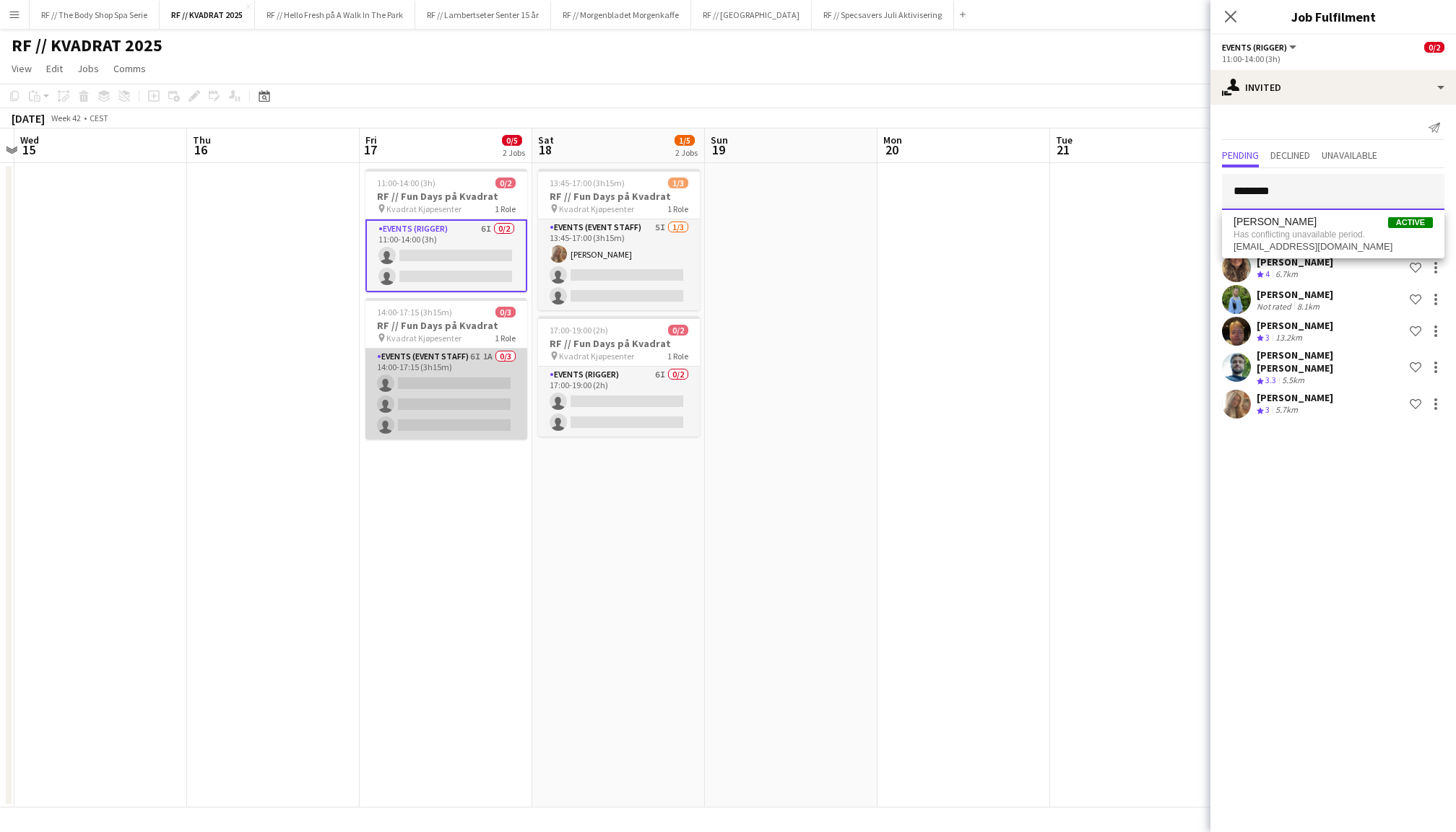
type input "********"
click at [433, 366] on app-card-role "Events (Event Staff) 6I 1A 0/3 14:00-17:15 (3h15m) single-neutral-actions singl…" at bounding box center [447, 394] width 162 height 91
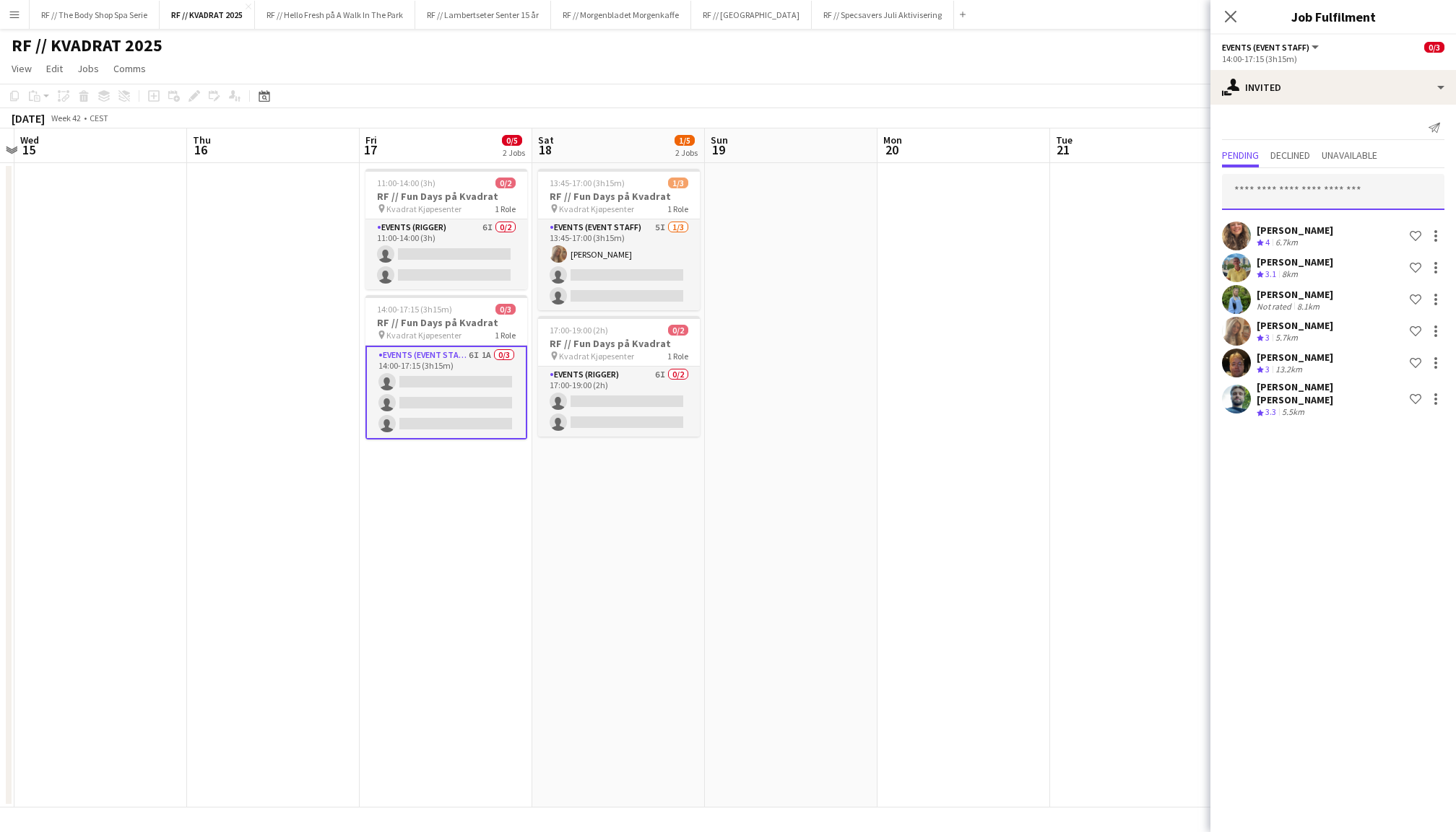
click at [1346, 191] on input "text" at bounding box center [1334, 191] width 223 height 36
type input "*"
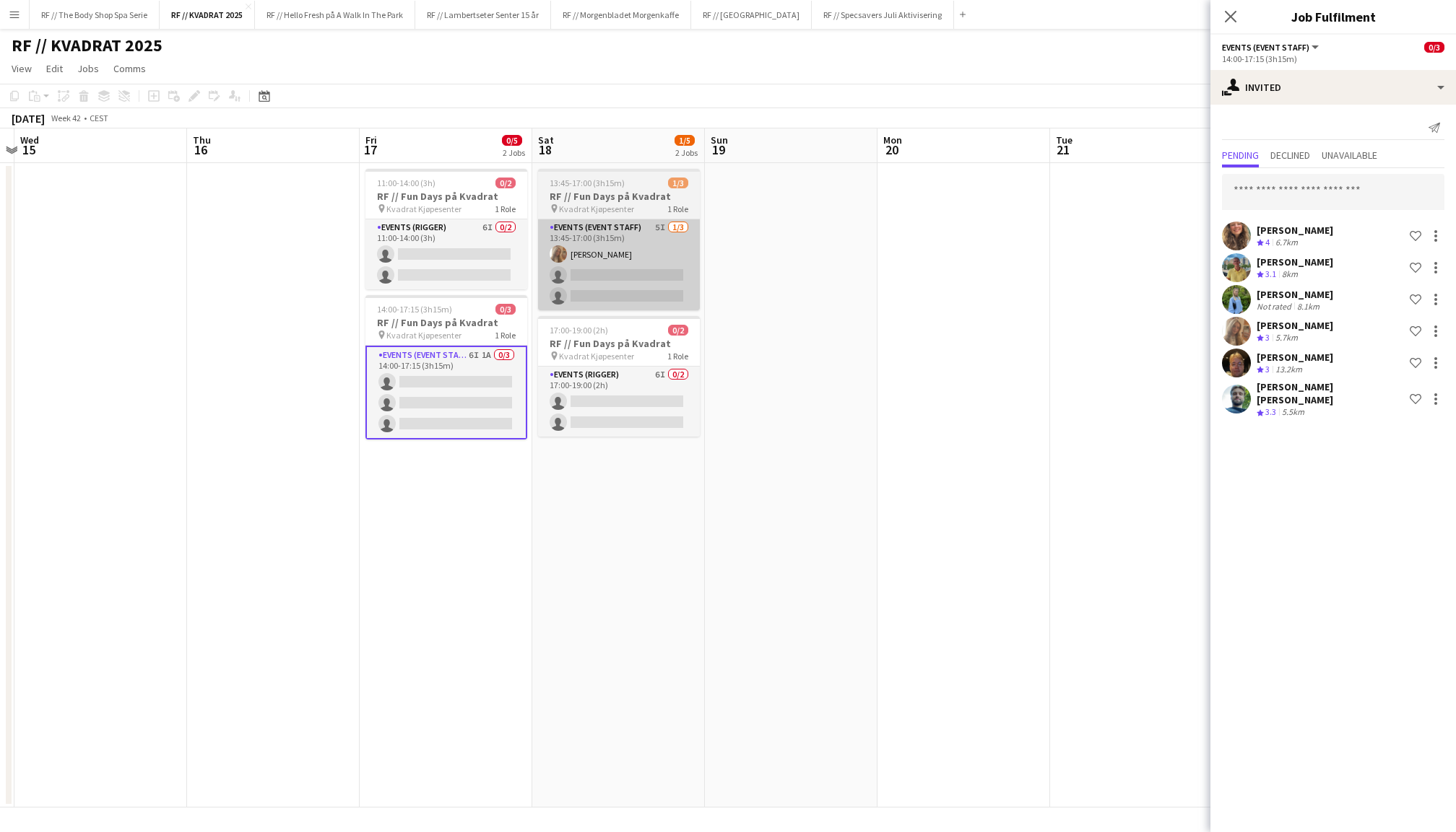
click at [659, 266] on app-card-role "Events (Event Staff) 5I [DATE] 13:45-17:00 (3h15m) [PERSON_NAME] single-neutral…" at bounding box center [619, 265] width 162 height 91
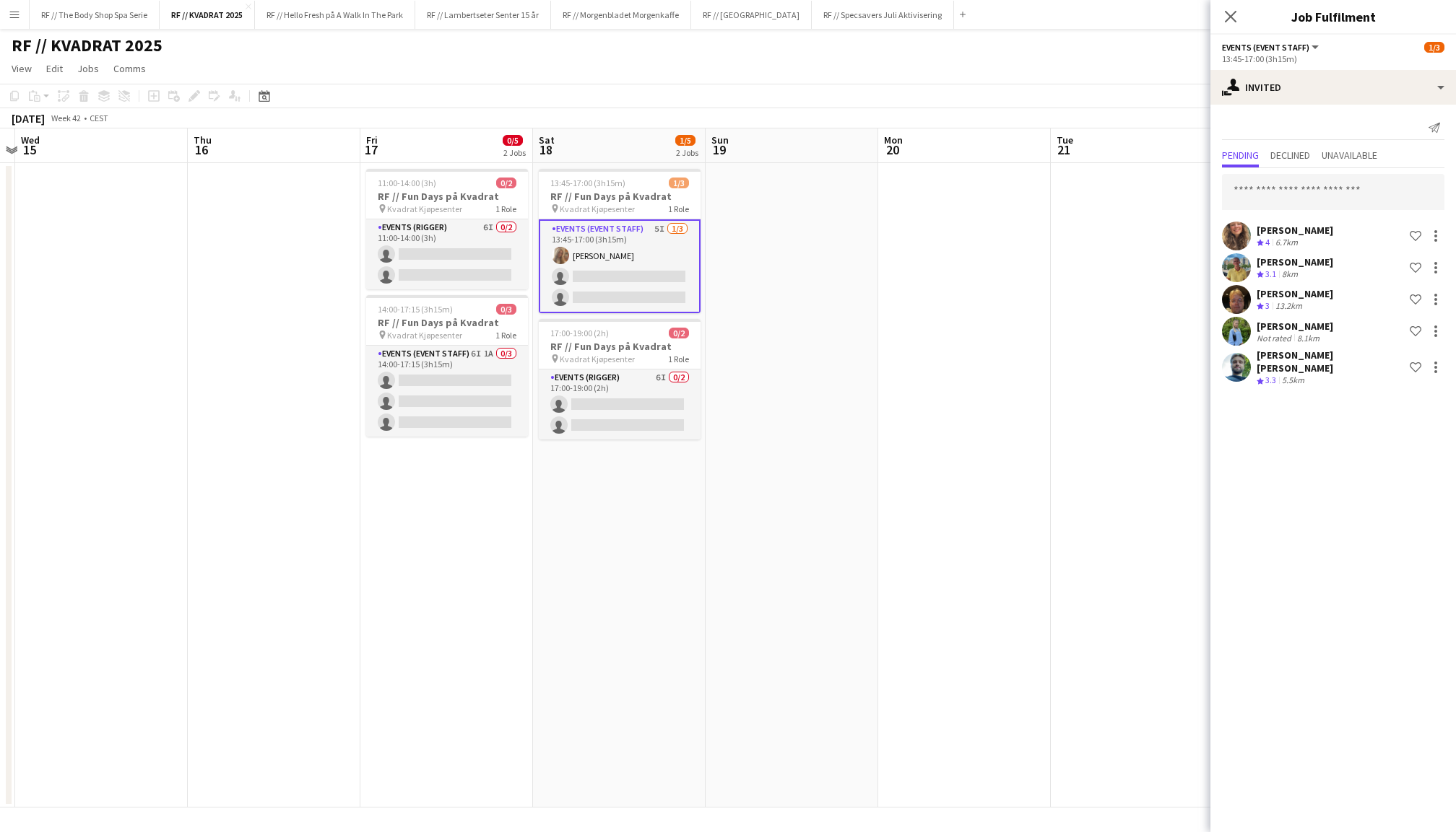
click at [1312, 210] on div "[PERSON_NAME] Crew rating 4 6.7km Shortlist crew [PERSON_NAME] Crew rating 3.1 …" at bounding box center [1333, 278] width 246 height 222
click at [1298, 198] on input "text" at bounding box center [1334, 191] width 223 height 36
type input "*"
click at [456, 240] on app-card-role "Events (Rigger) 6I 0/2 11:00-14:00 (3h) single-neutral-actions single-neutral-a…" at bounding box center [447, 254] width 162 height 70
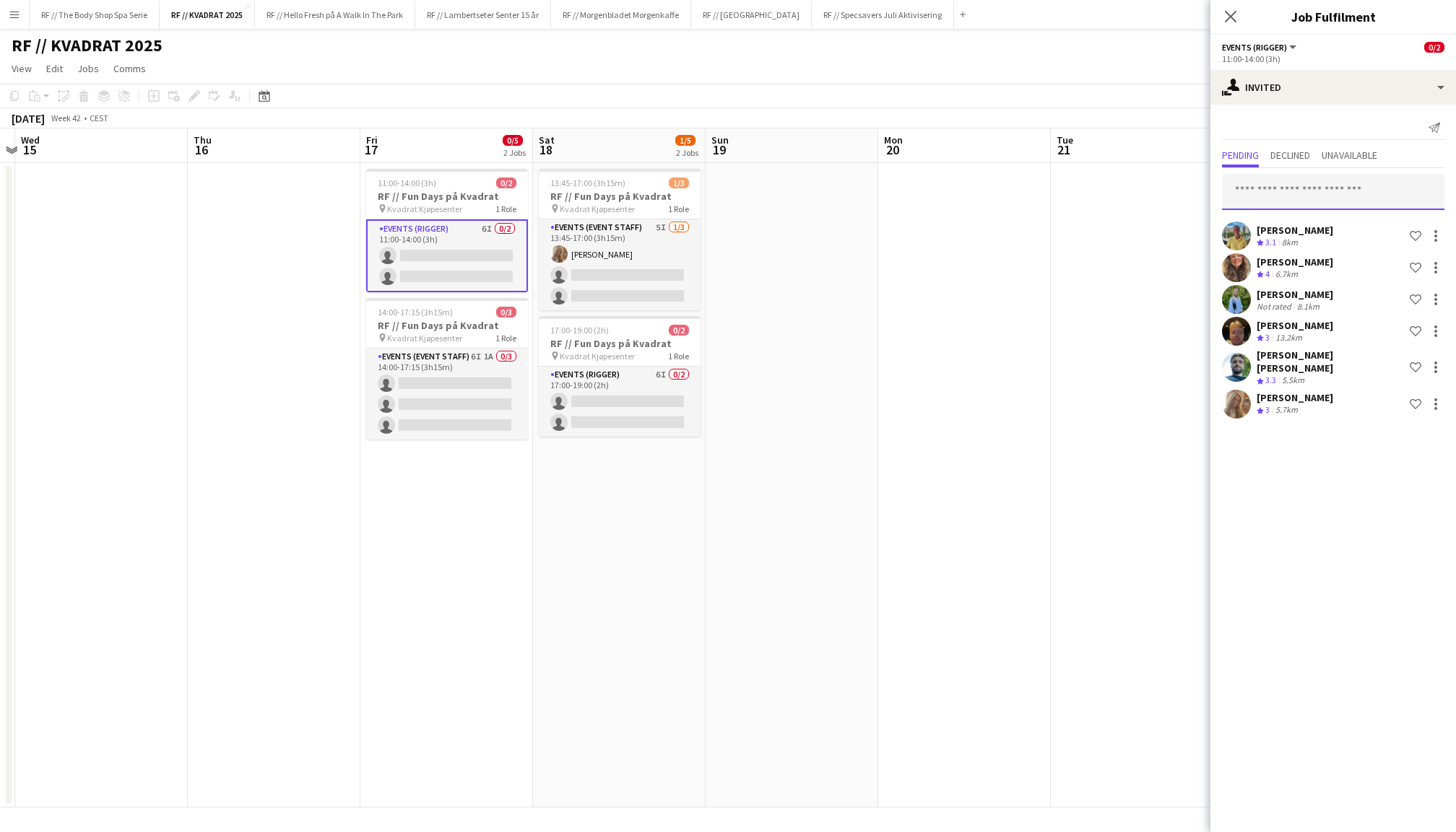
click at [1329, 195] on input "text" at bounding box center [1334, 191] width 223 height 36
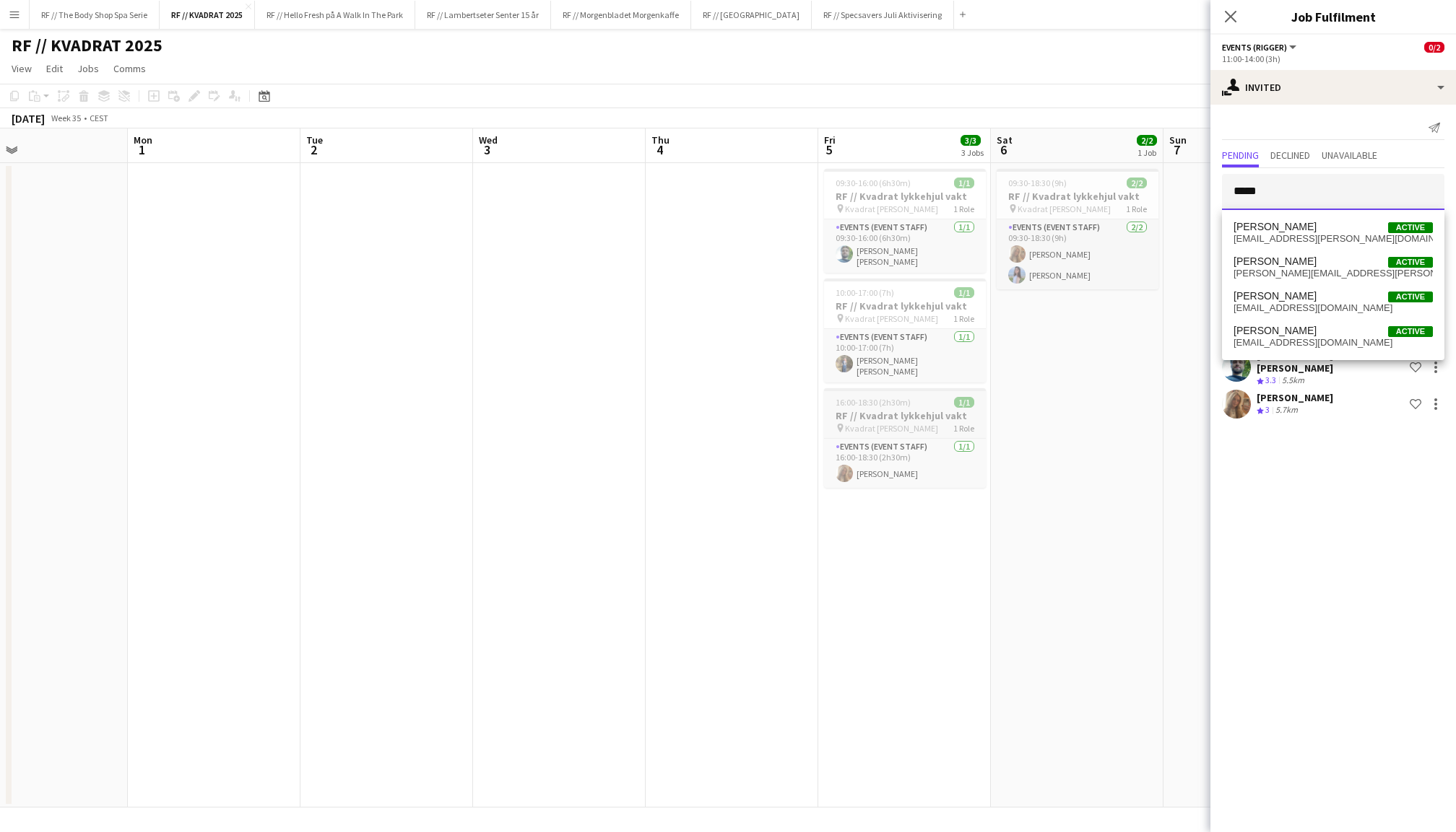
scroll to position [0, 440]
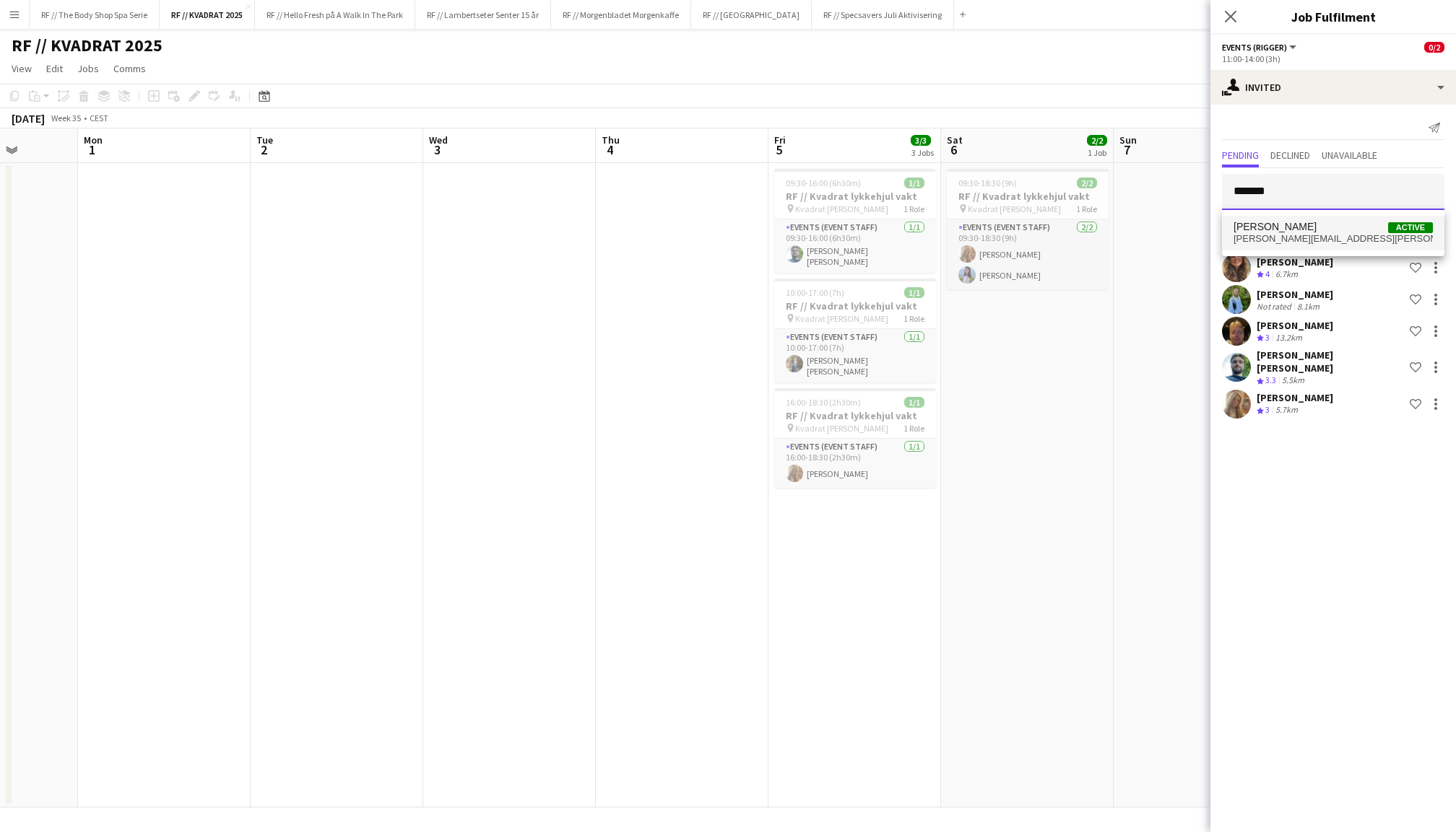
type input "*******"
click at [1298, 234] on span "[PERSON_NAME][EMAIL_ADDRESS][PERSON_NAME][DOMAIN_NAME]" at bounding box center [1333, 238] width 199 height 11
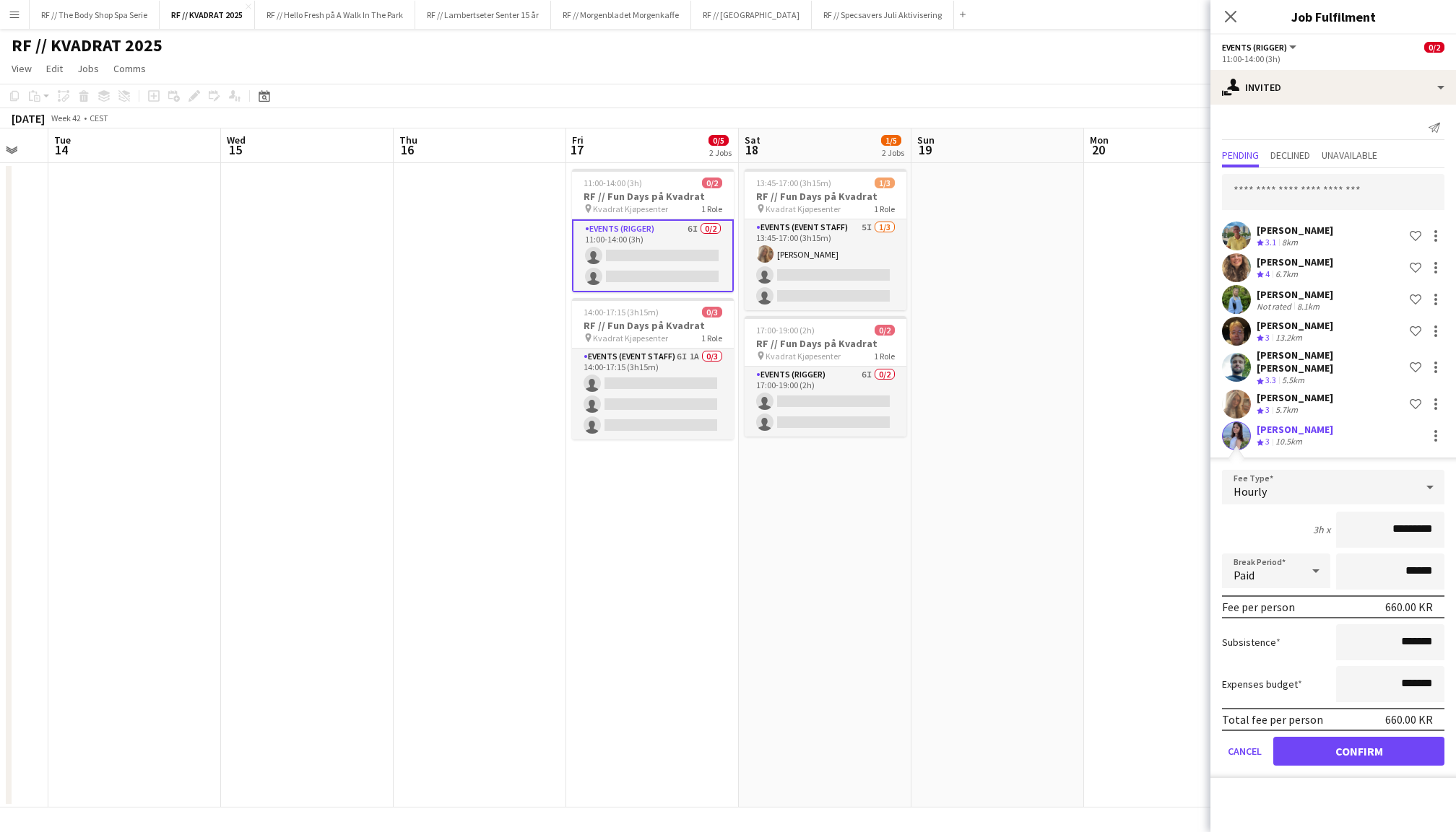
scroll to position [0, 644]
click at [1370, 737] on button "Confirm" at bounding box center [1359, 751] width 171 height 29
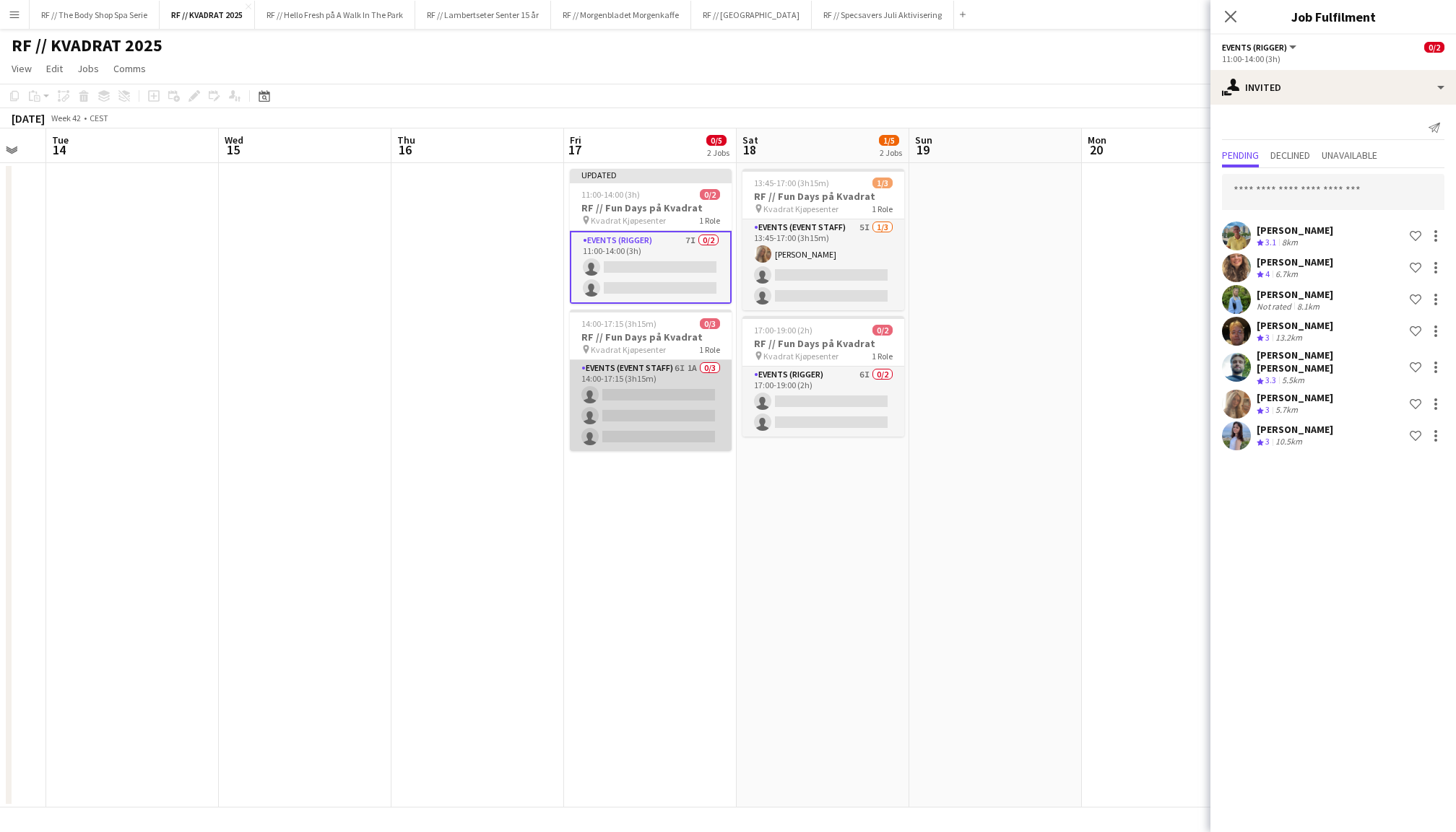
click at [657, 395] on app-card-role "Events (Event Staff) 6I 1A 0/3 14:00-17:15 (3h15m) single-neutral-actions singl…" at bounding box center [651, 406] width 162 height 91
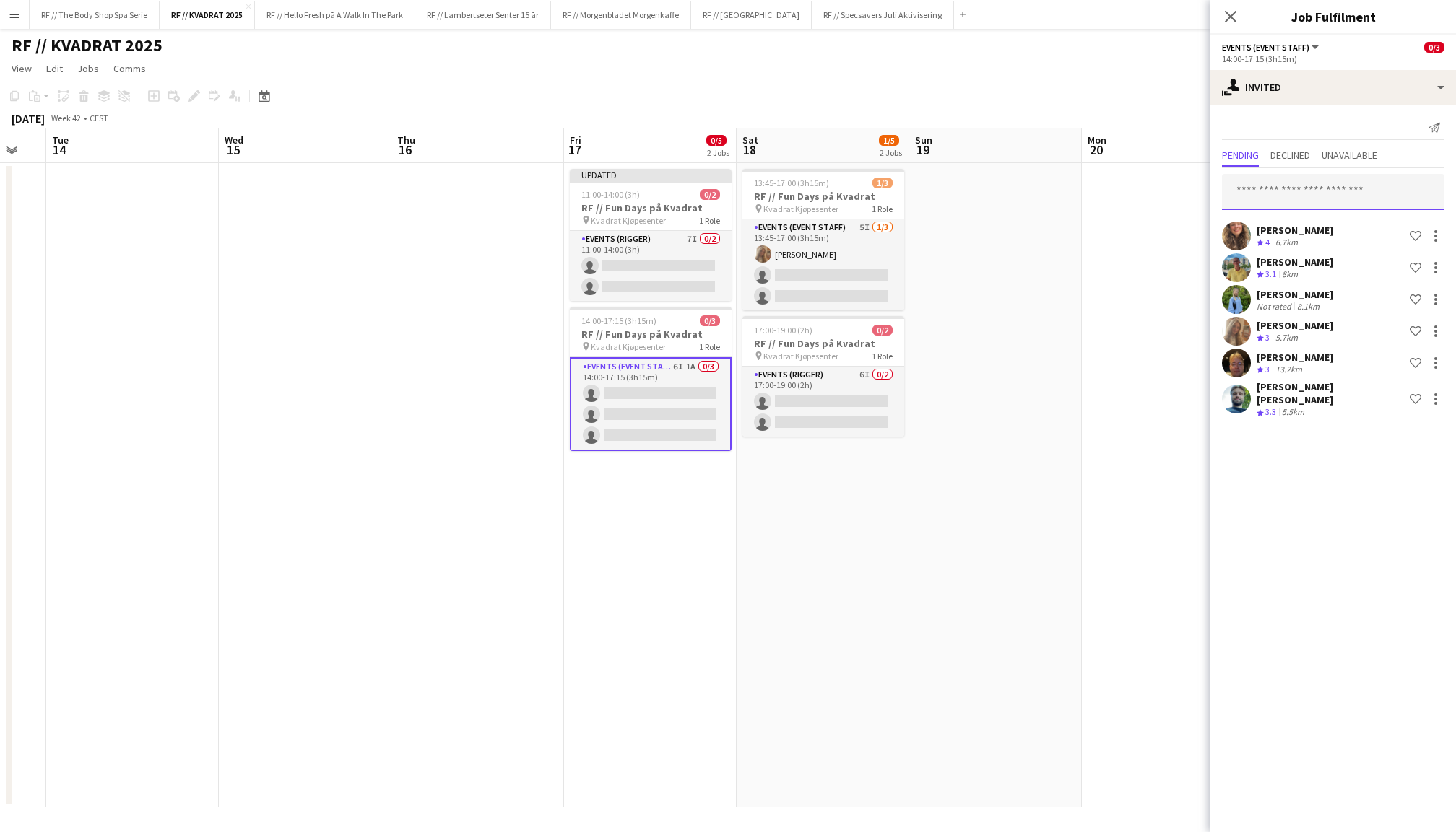
click at [1375, 192] on input "text" at bounding box center [1334, 191] width 223 height 36
type input "*******"
click at [1370, 226] on span "[PERSON_NAME] Active" at bounding box center [1333, 226] width 199 height 12
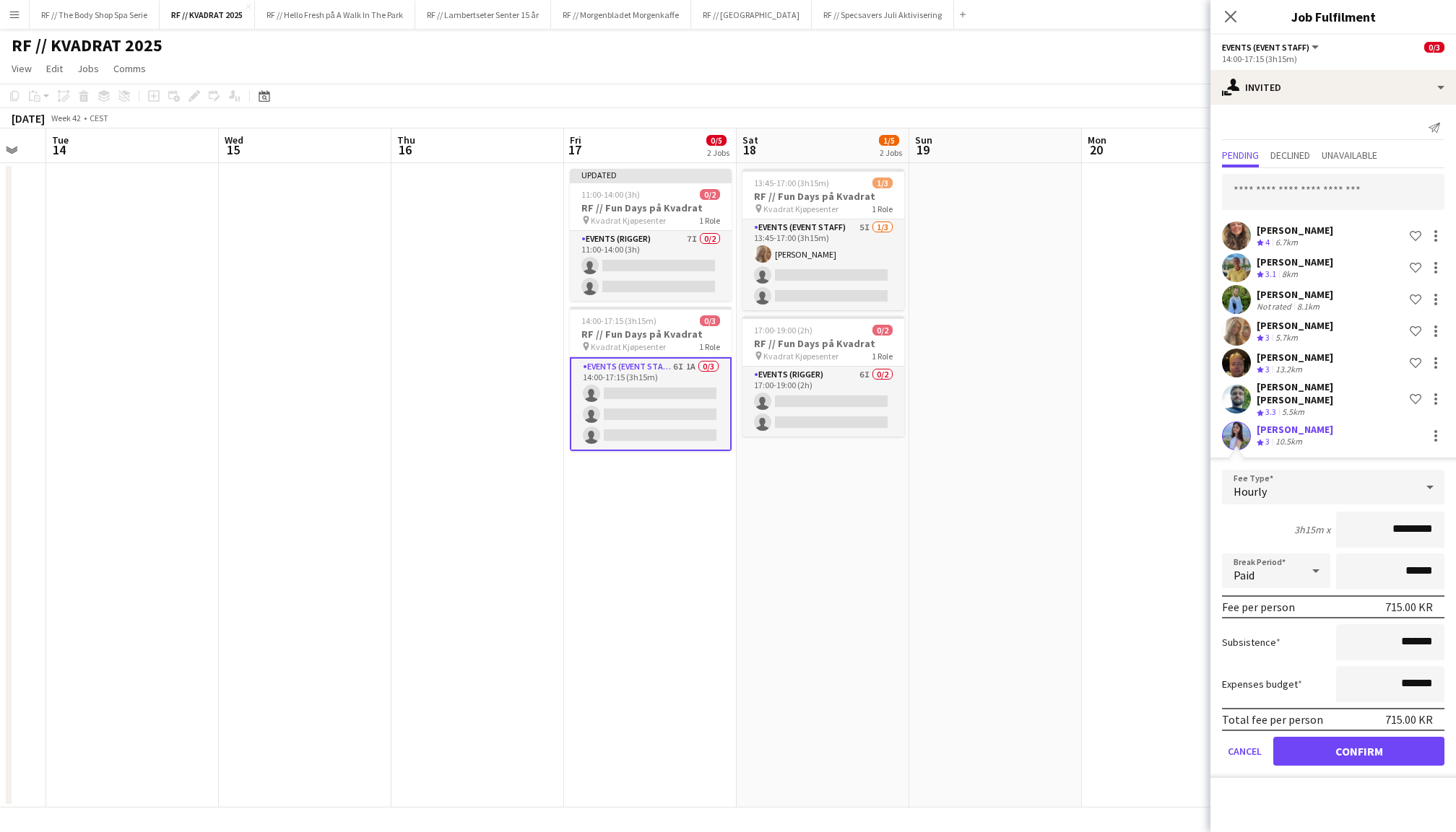
click at [1345, 737] on button "Confirm" at bounding box center [1359, 751] width 171 height 29
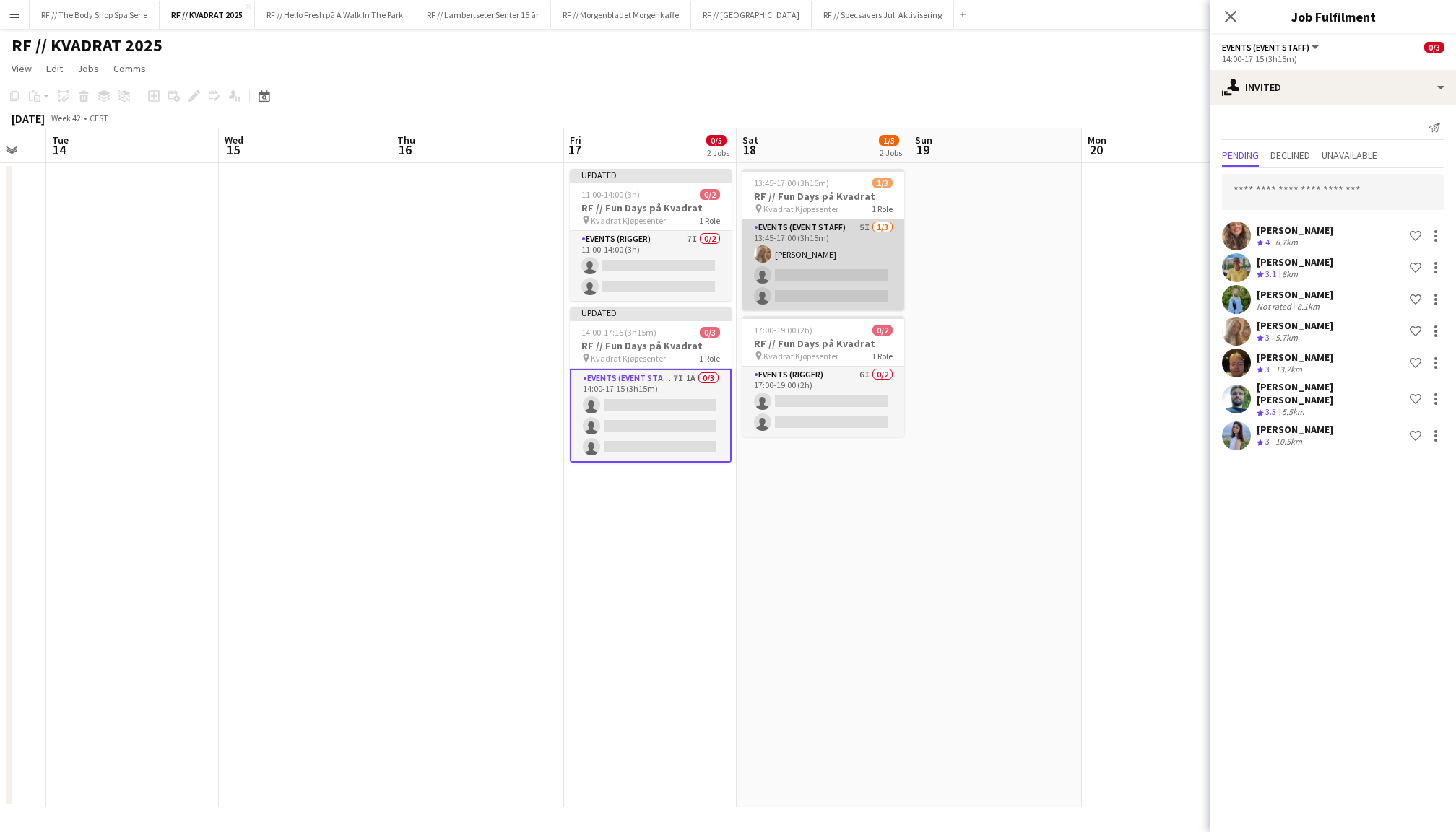
click at [853, 271] on app-card-role "Events (Event Staff) 5I [DATE] 13:45-17:00 (3h15m) [PERSON_NAME] single-neutral…" at bounding box center [824, 265] width 162 height 91
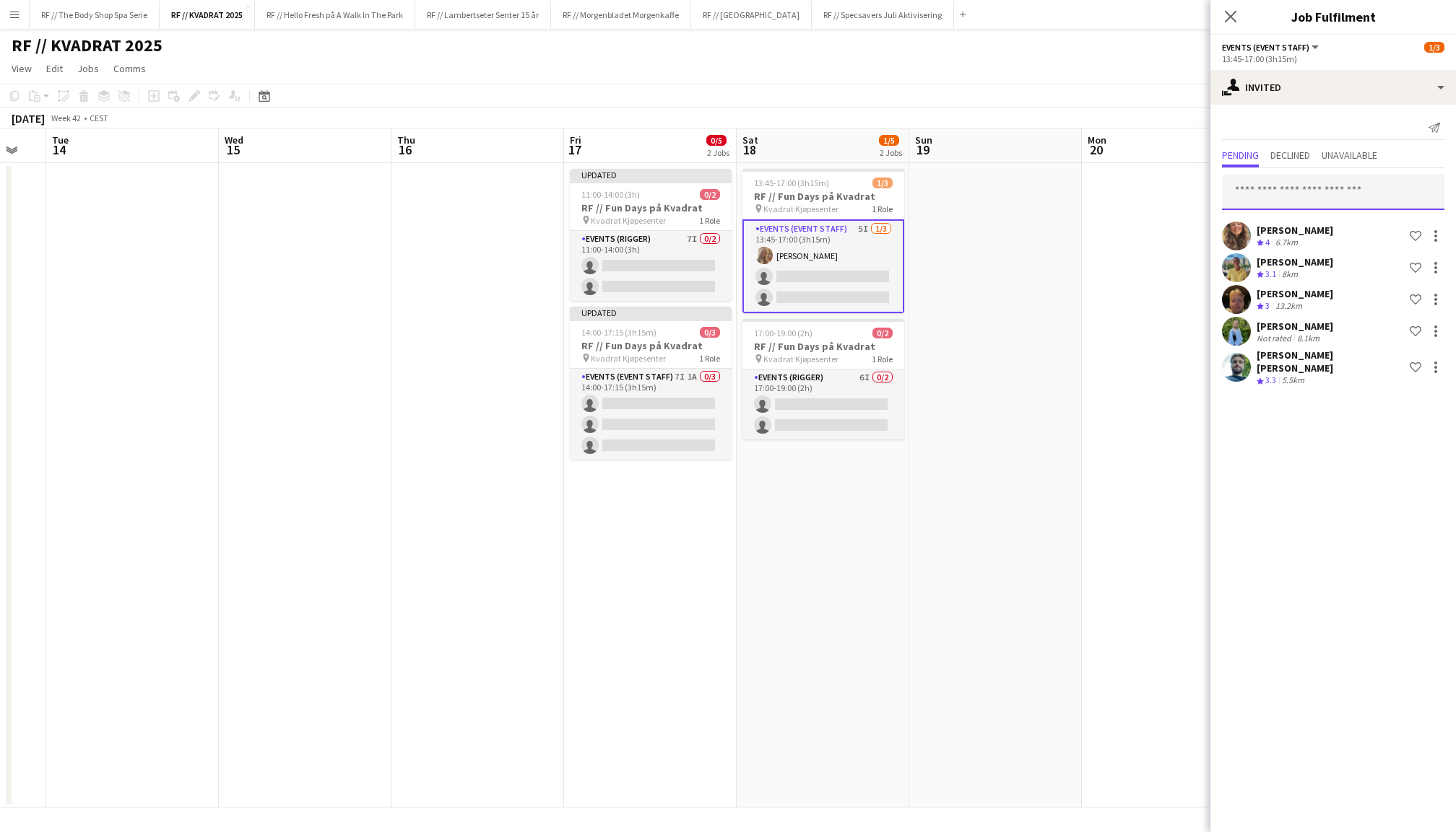
click at [1358, 200] on input "text" at bounding box center [1334, 191] width 223 height 36
type input "*******"
click at [1347, 234] on span "[PERSON_NAME][EMAIL_ADDRESS][PERSON_NAME][DOMAIN_NAME]" at bounding box center [1333, 238] width 199 height 11
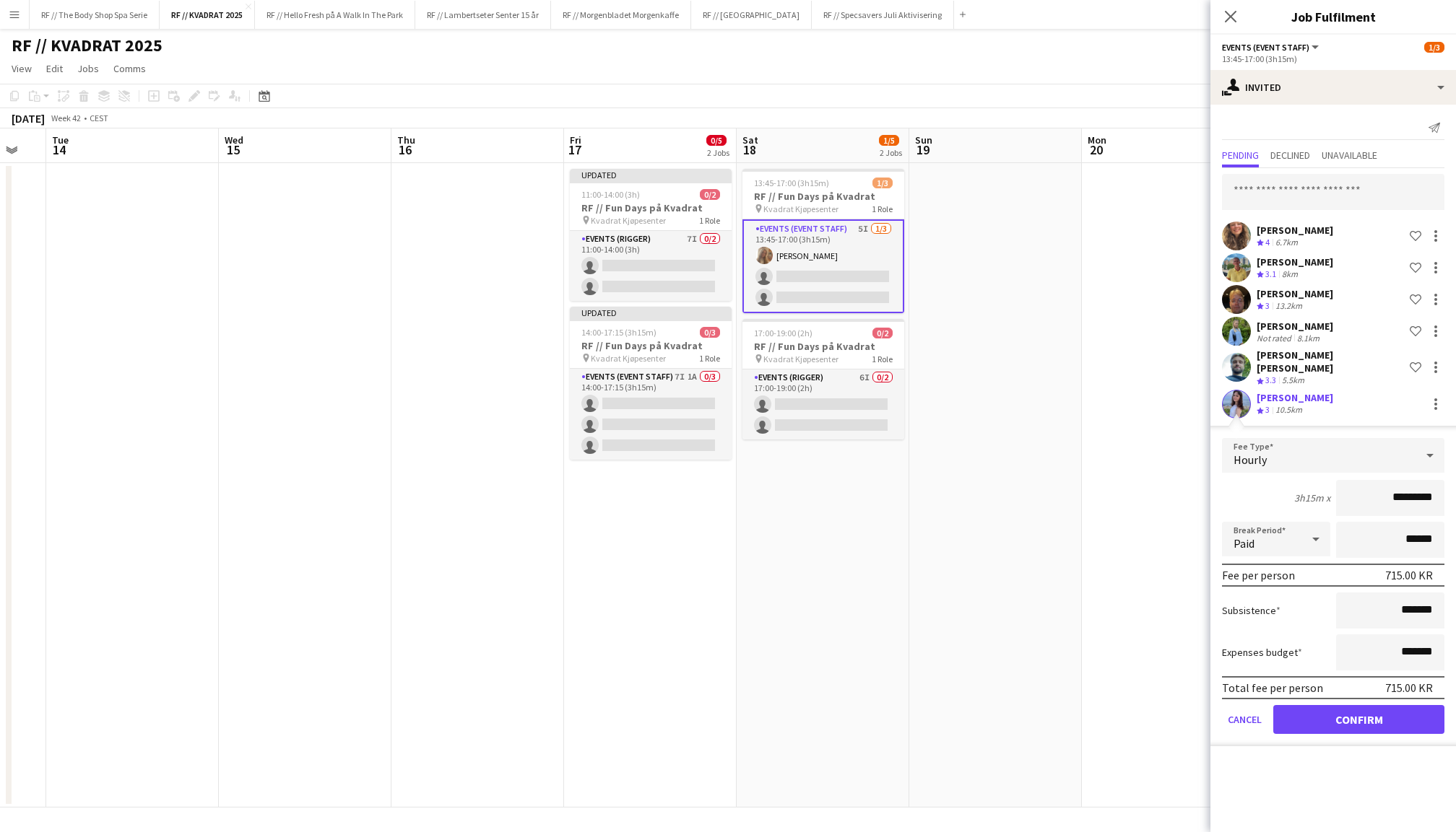
click at [1345, 706] on button "Confirm" at bounding box center [1359, 720] width 171 height 29
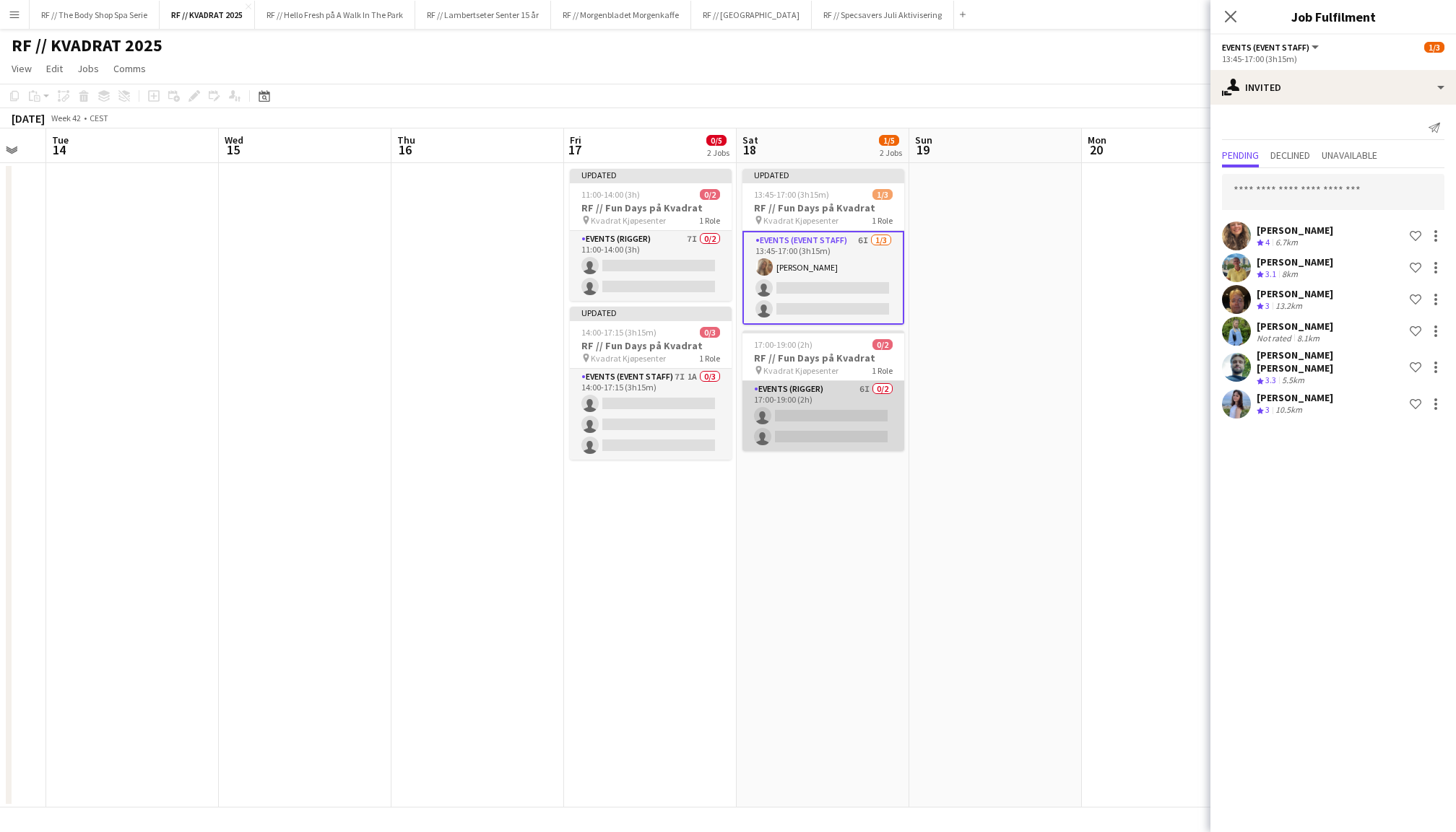
click at [840, 413] on app-card-role "Events (Rigger) 6I 0/2 17:00-19:00 (2h) single-neutral-actions single-neutral-a…" at bounding box center [824, 416] width 162 height 70
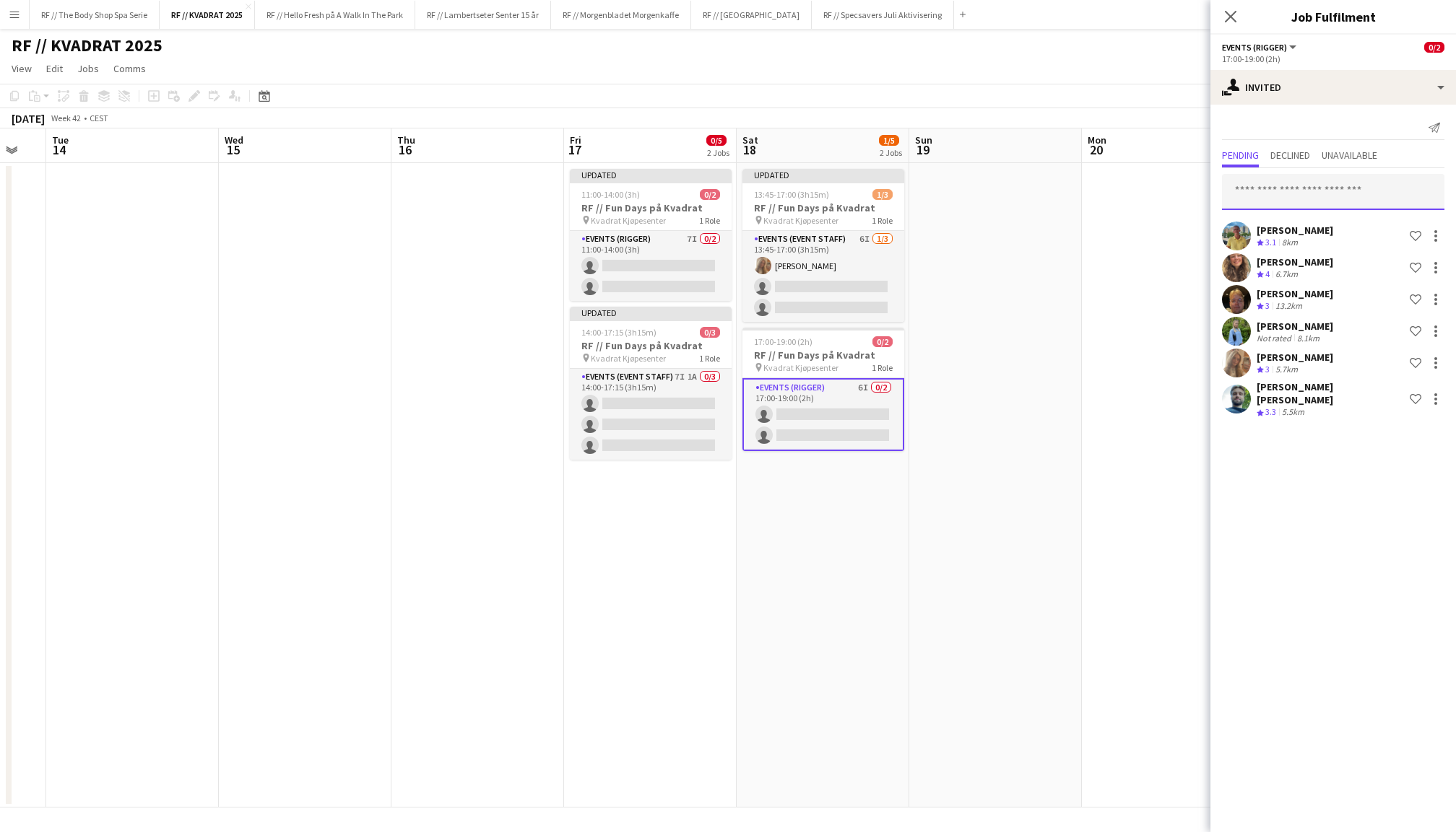
click at [1387, 181] on input "text" at bounding box center [1334, 191] width 223 height 36
type input "*******"
click at [1322, 229] on span "[PERSON_NAME] Active" at bounding box center [1333, 226] width 199 height 12
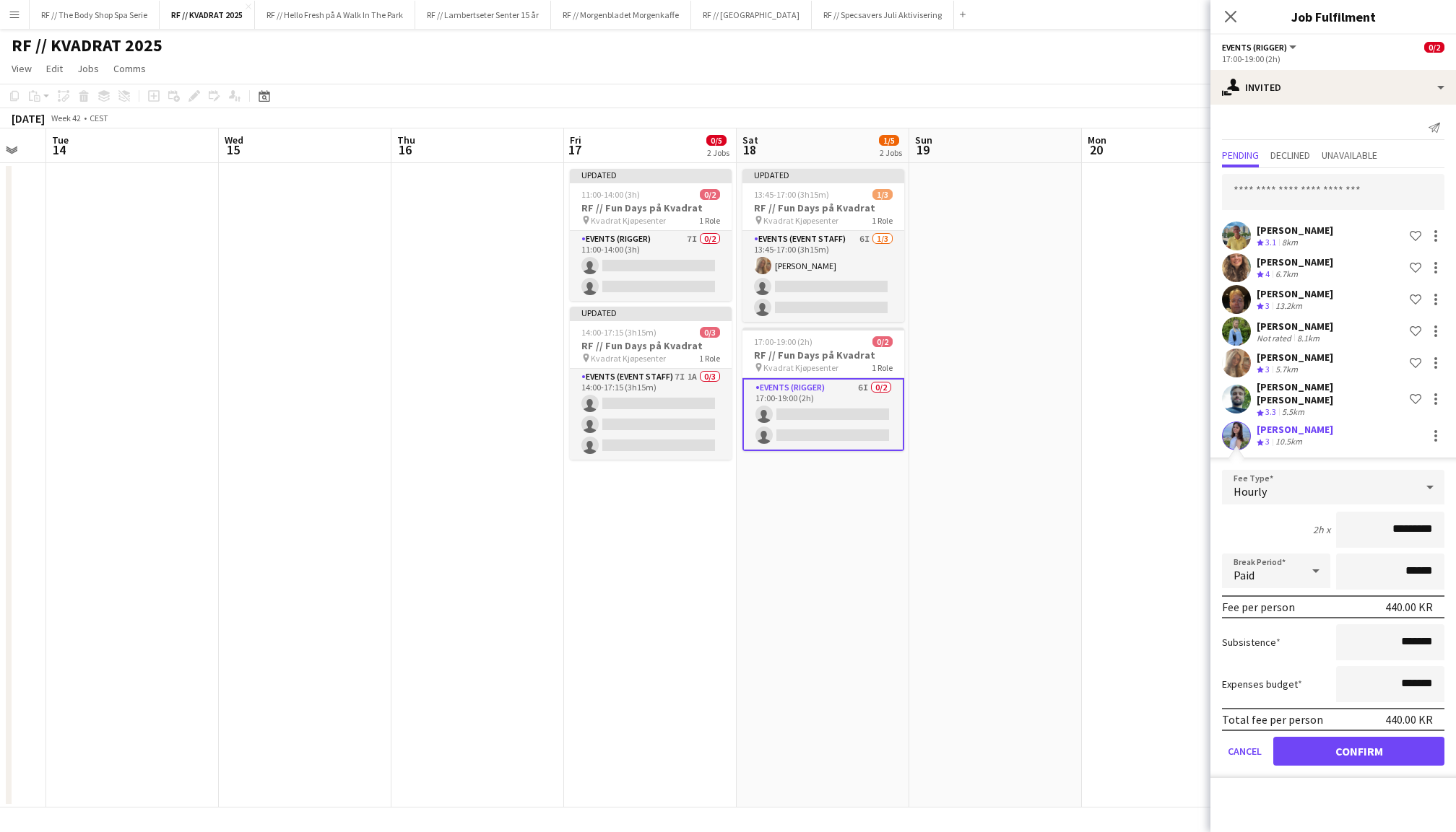
click at [1334, 737] on button "Confirm" at bounding box center [1359, 751] width 171 height 29
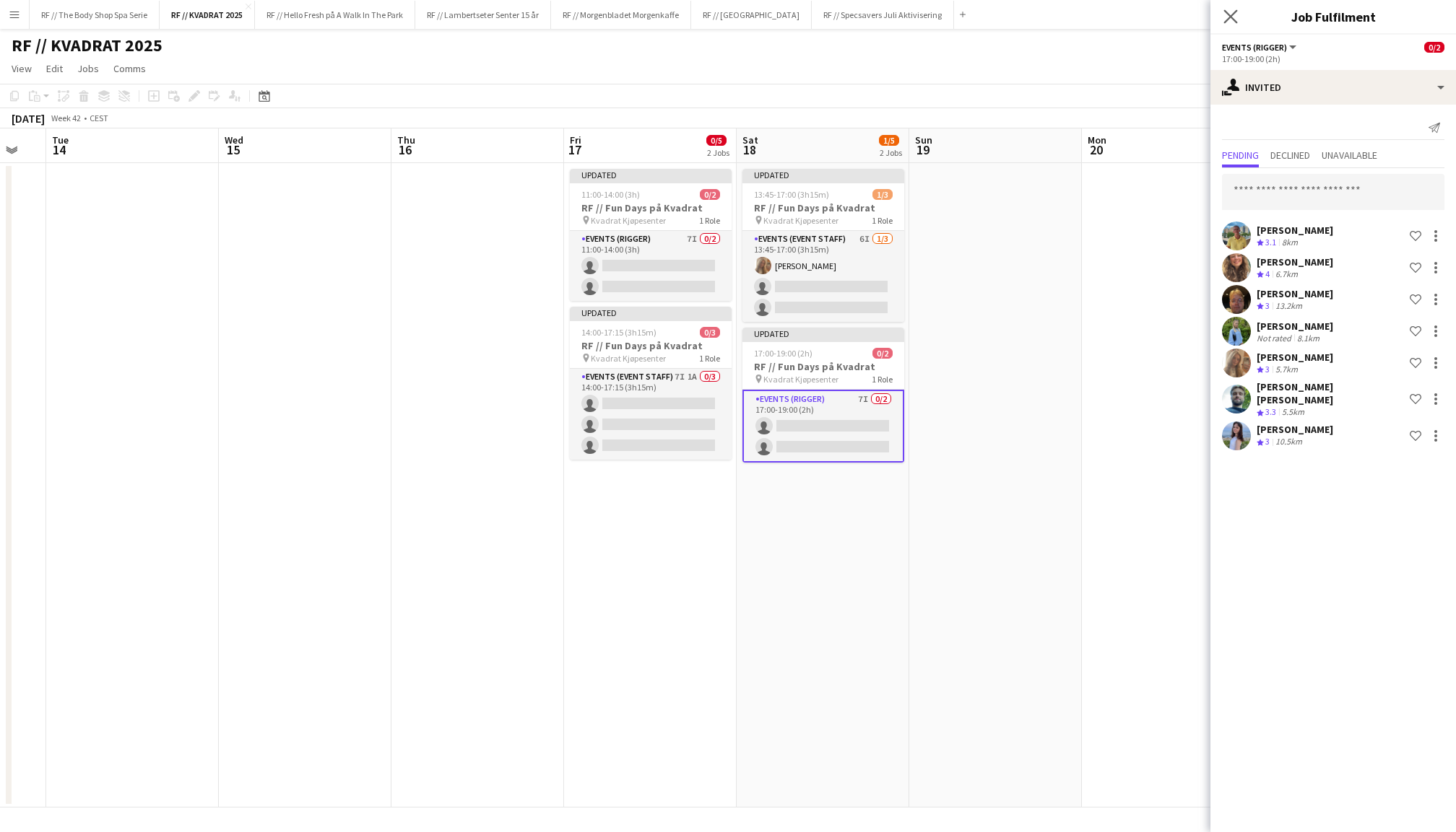
click at [1235, 6] on app-icon "Close pop-in" at bounding box center [1231, 17] width 21 height 21
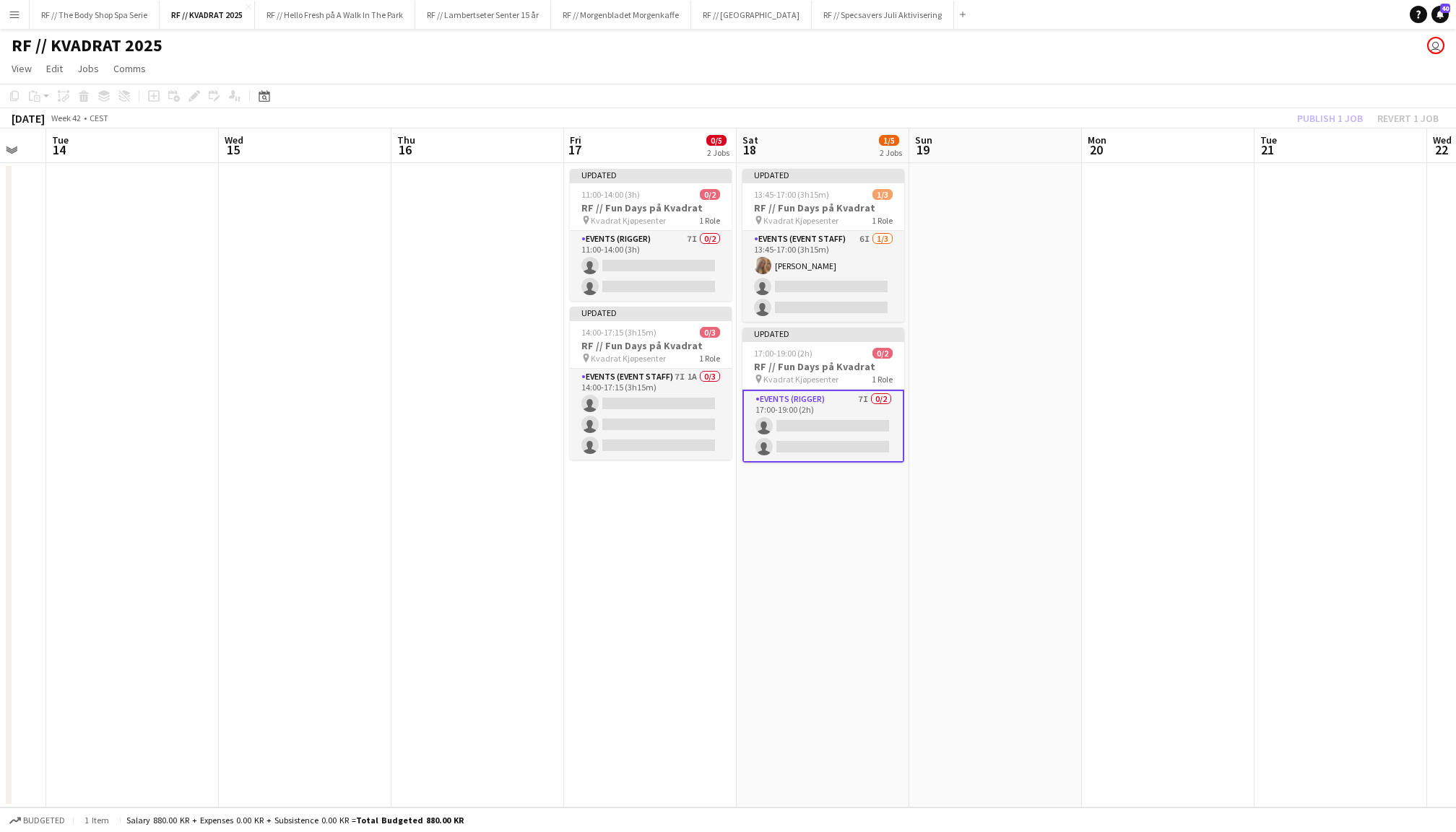
click at [1323, 122] on div "Publish 1 job Revert 1 job" at bounding box center [1368, 118] width 176 height 18
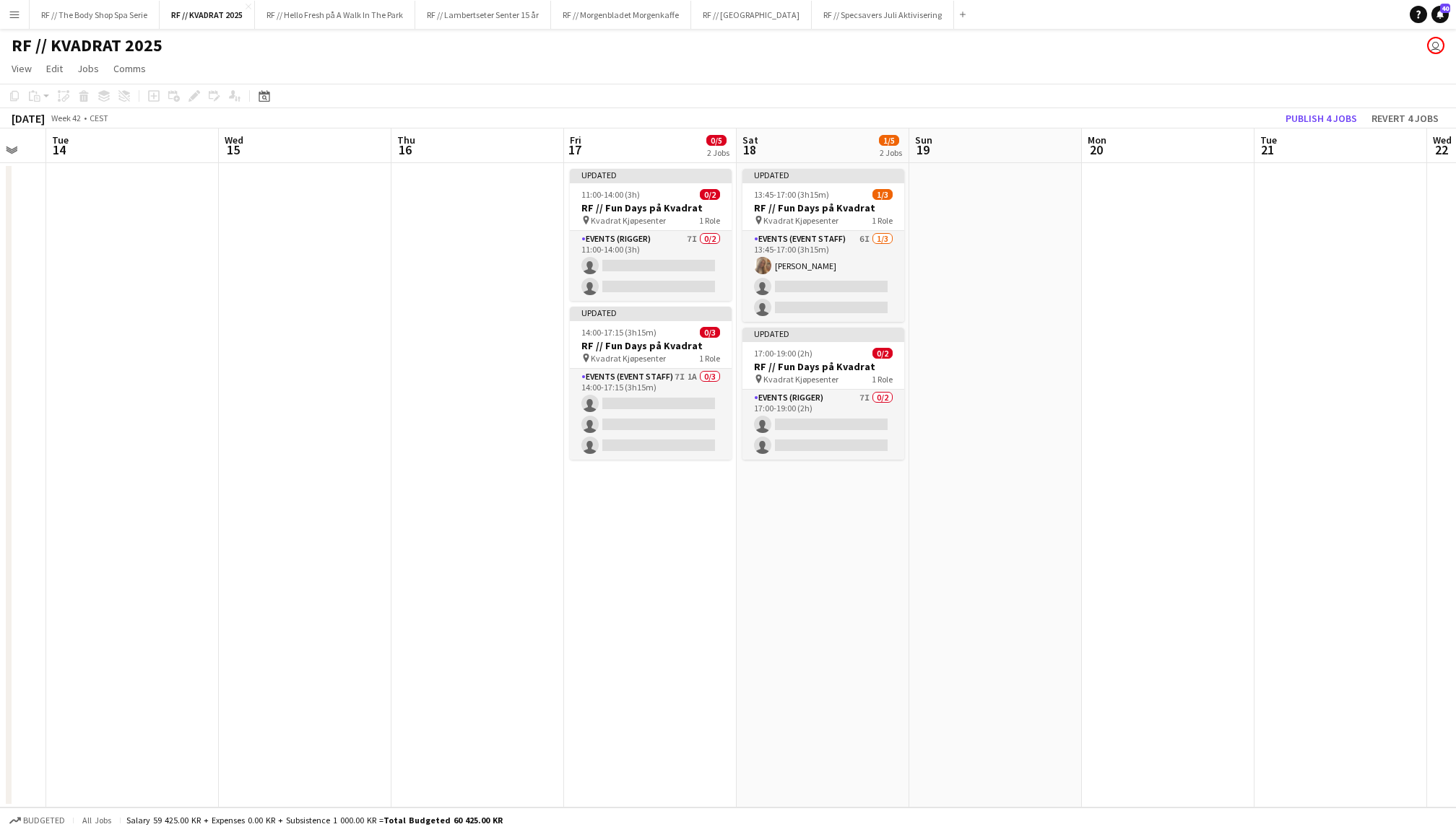
click at [1323, 122] on button "Publish 4 jobs" at bounding box center [1322, 118] width 83 height 18
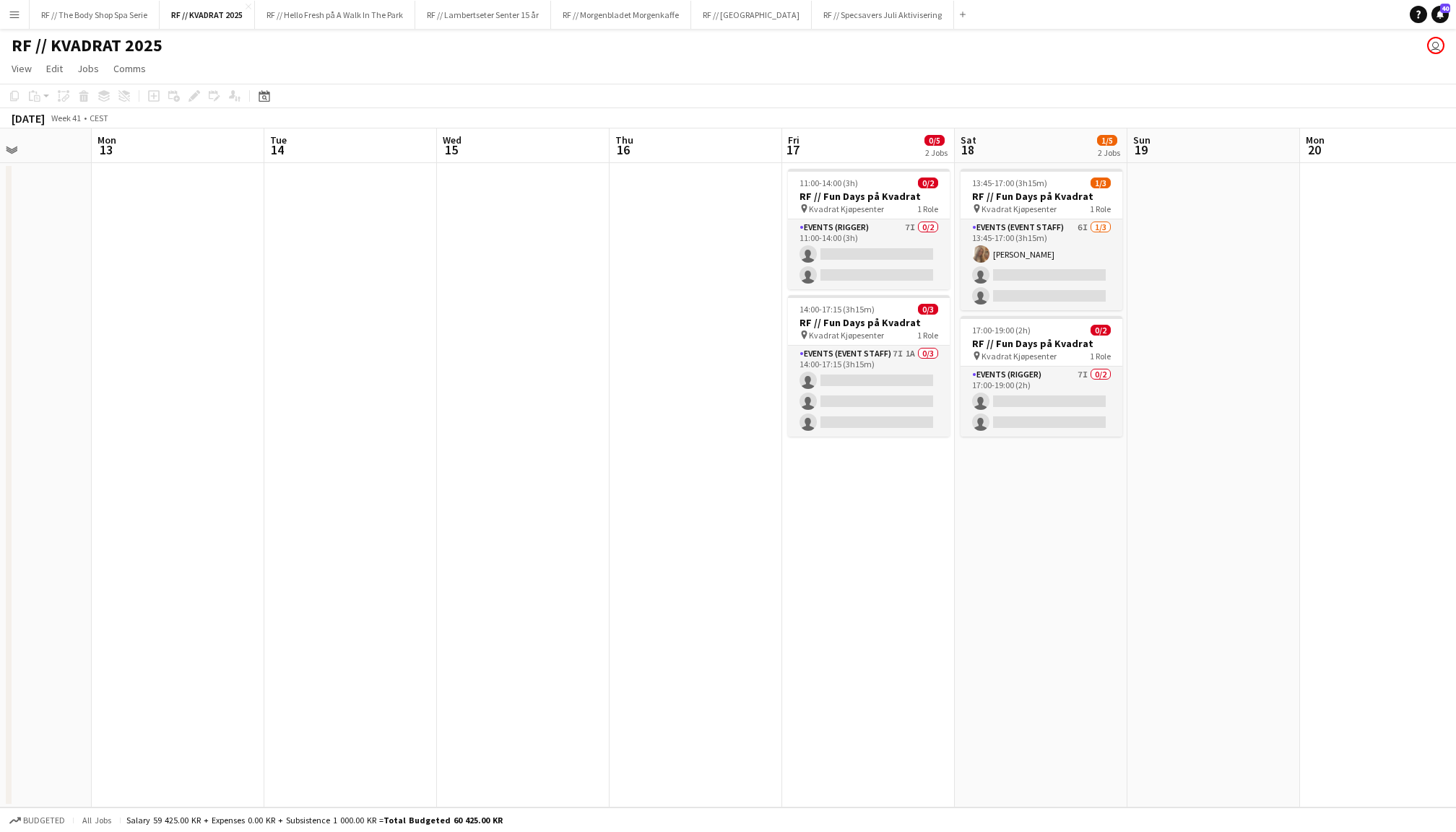
scroll to position [0, 461]
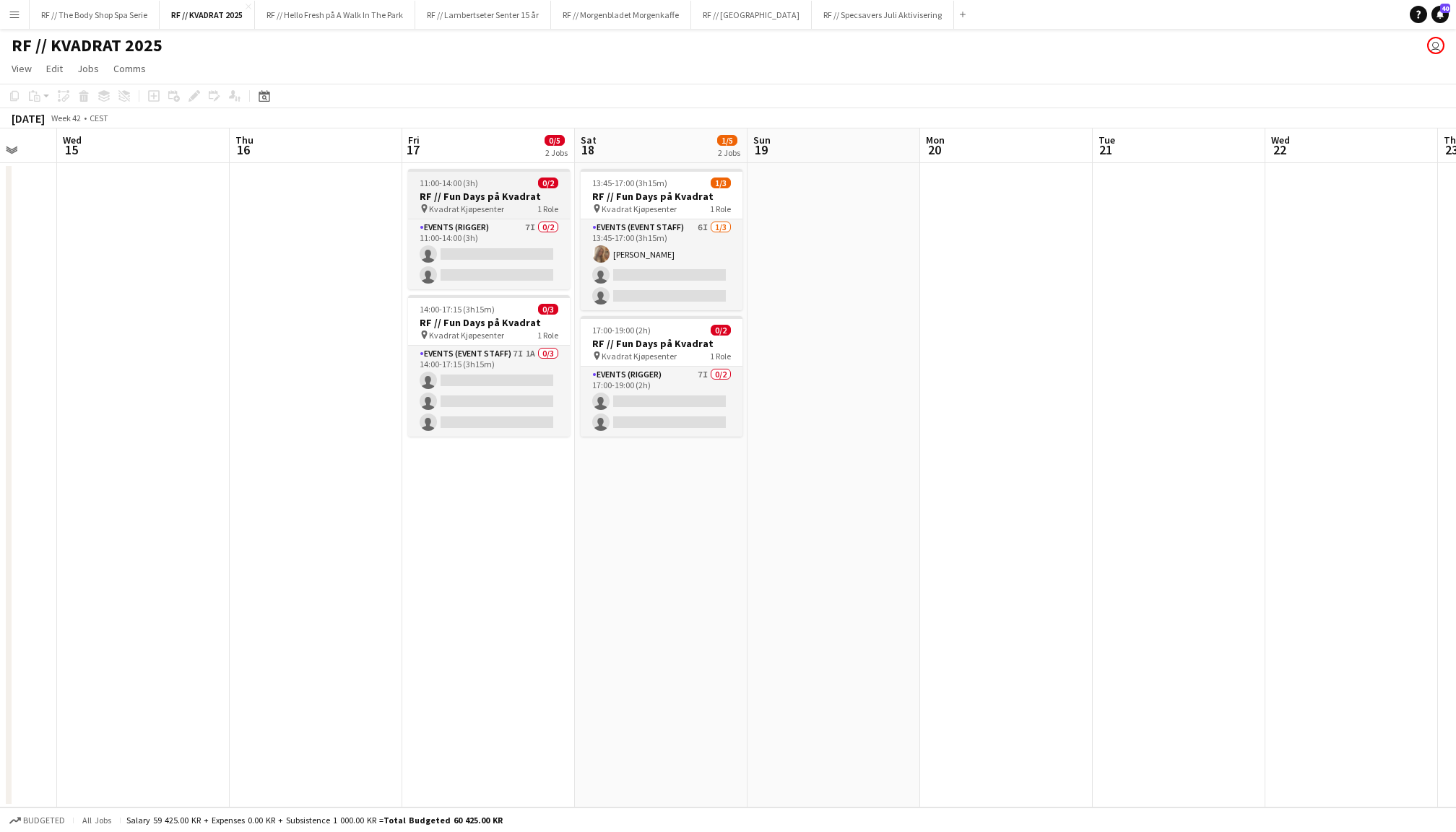
click at [478, 192] on h3 "RF // Fun Days på Kvadrat" at bounding box center [489, 196] width 162 height 13
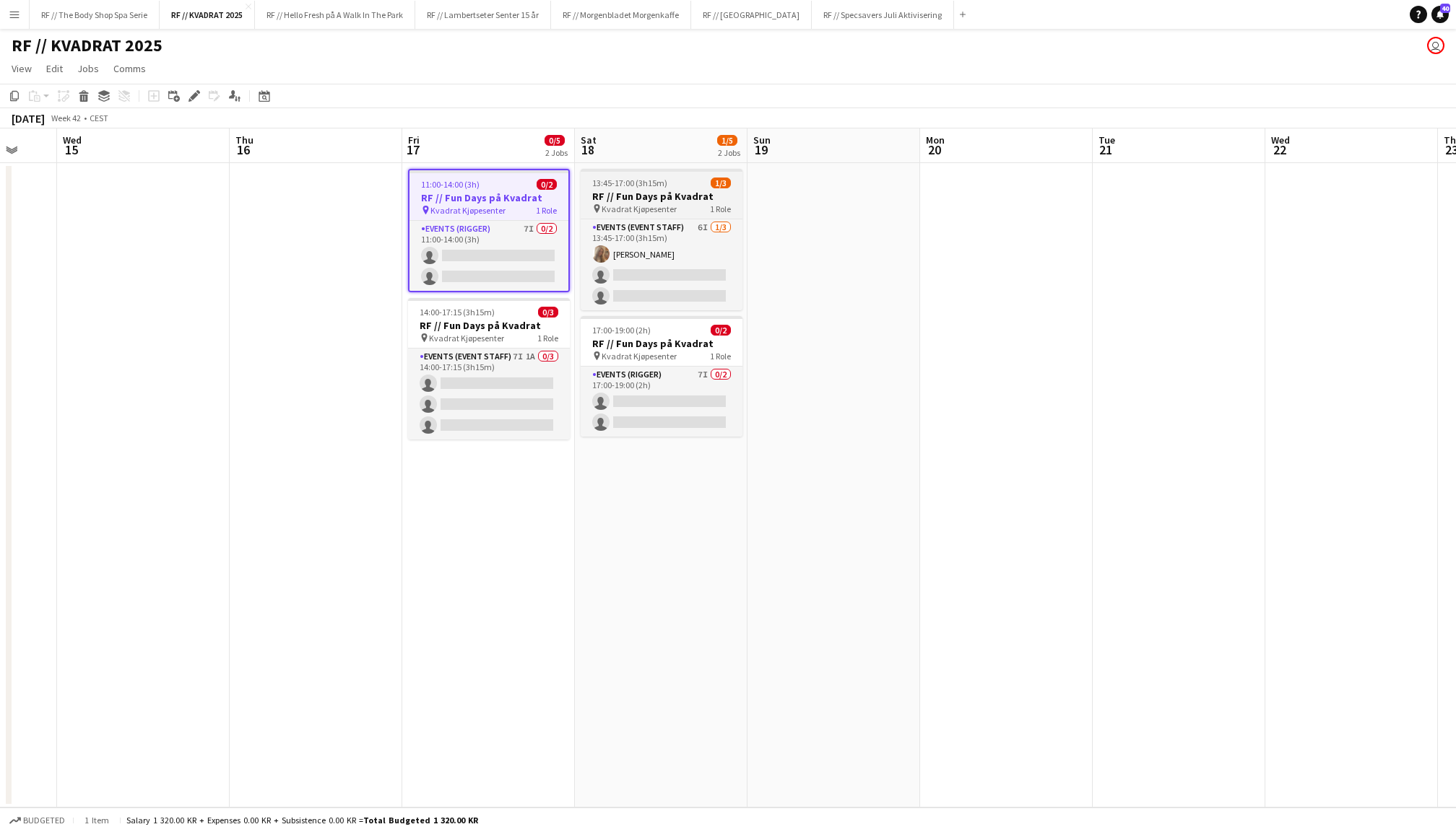
click at [668, 203] on span "Kvadrat Kjøpesenter" at bounding box center [640, 209] width 75 height 11
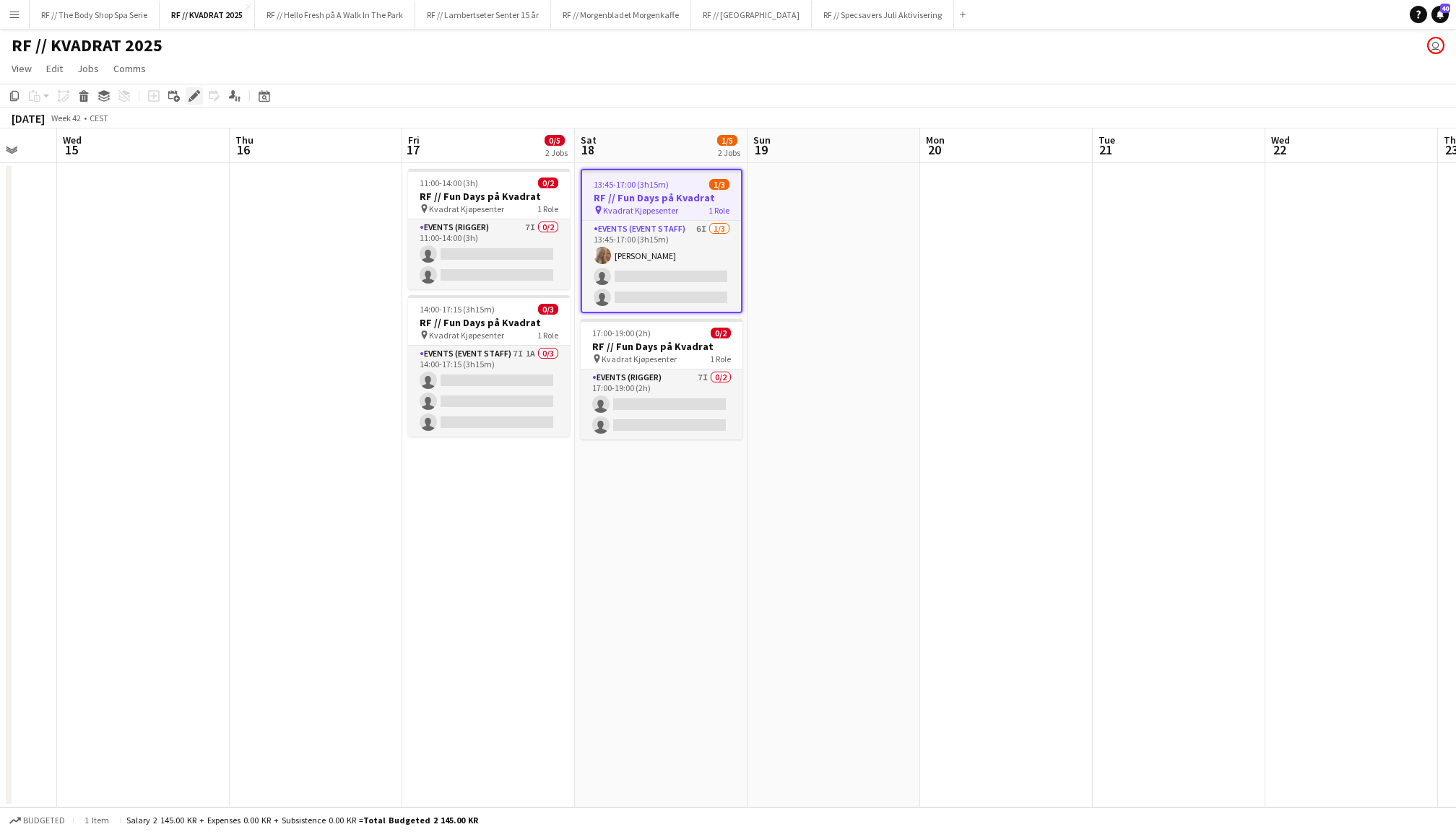
click at [189, 97] on icon "Edit" at bounding box center [195, 96] width 11 height 11
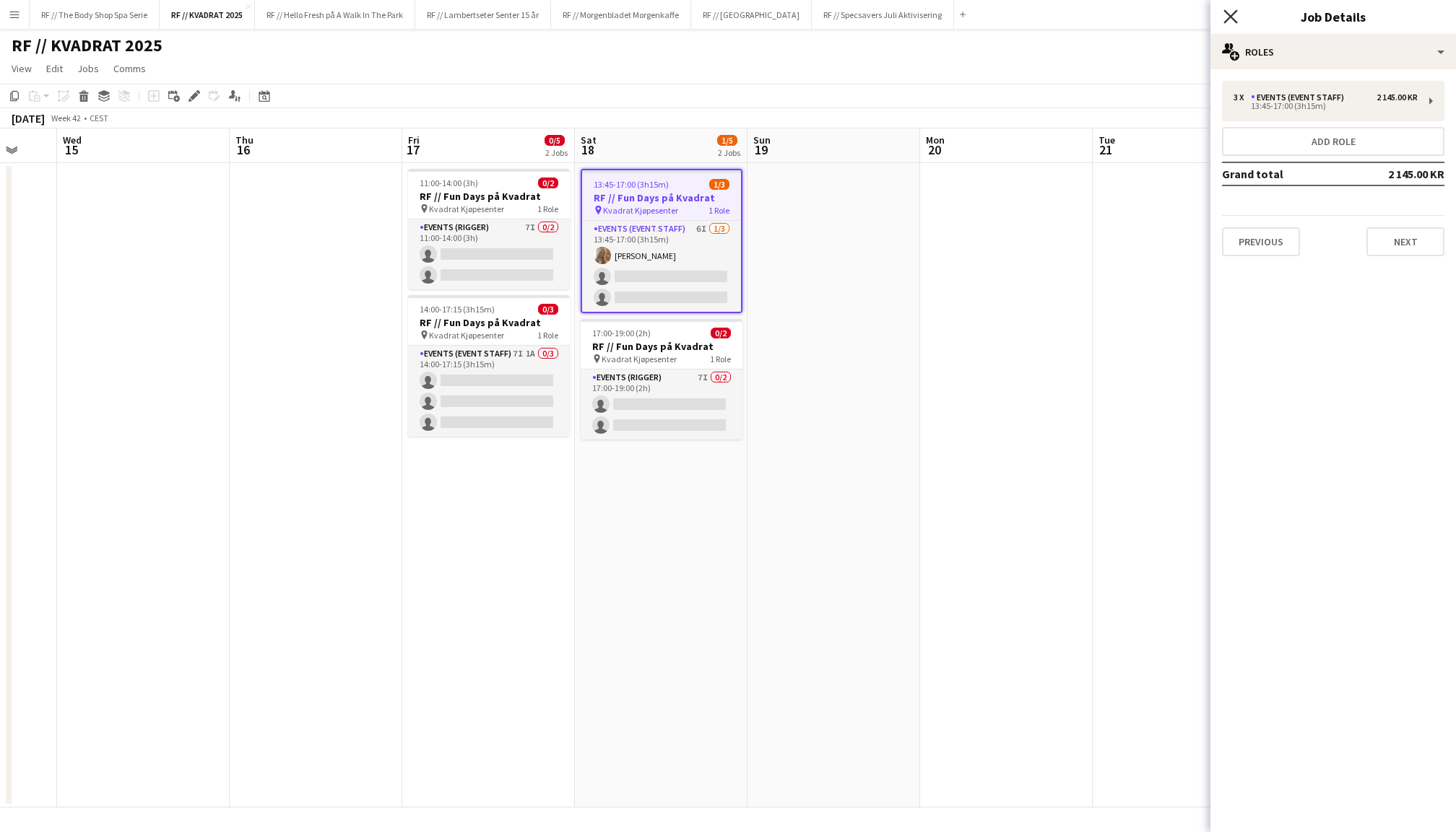
click at [1229, 16] on icon "Close pop-in" at bounding box center [1230, 16] width 14 height 14
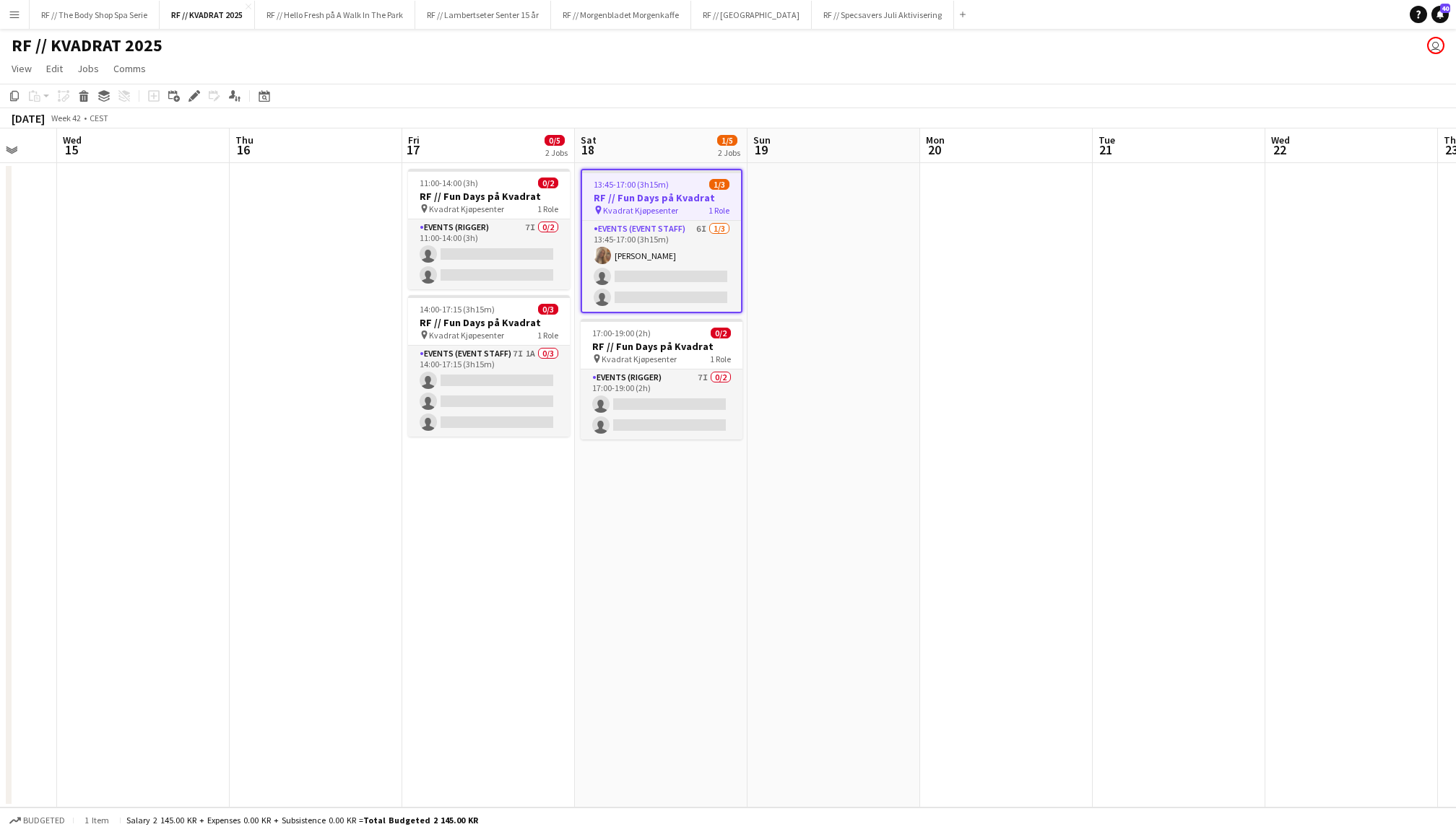
click at [795, 299] on app-date-cell at bounding box center [834, 486] width 173 height 645
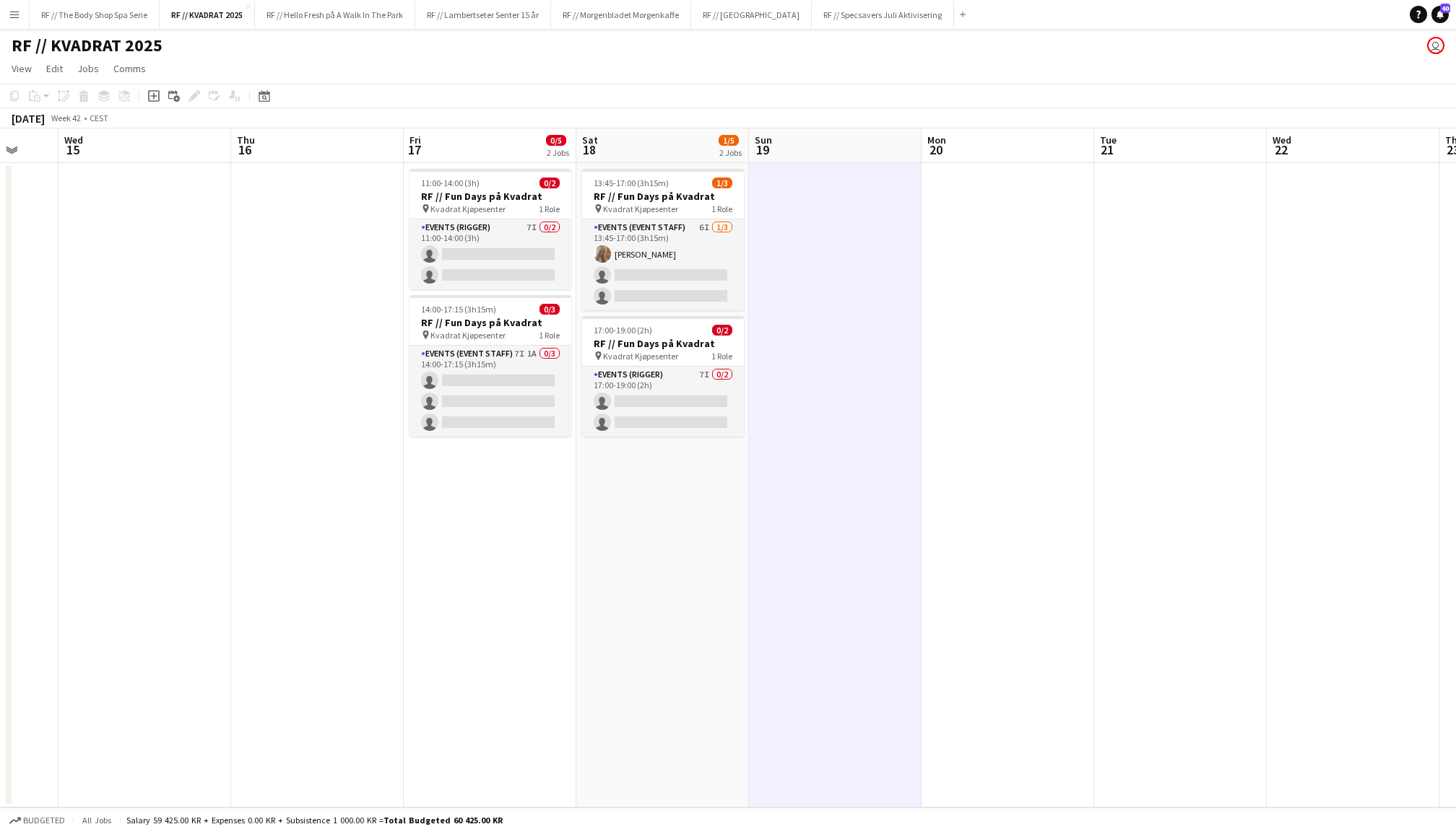
click at [669, 163] on app-date-cell "13:45-17:00 (3h15m) 1/3 RF // Fun Days på Kvadrat pin Kvadrat Kjøpesenter 1 Rol…" at bounding box center [663, 486] width 173 height 645
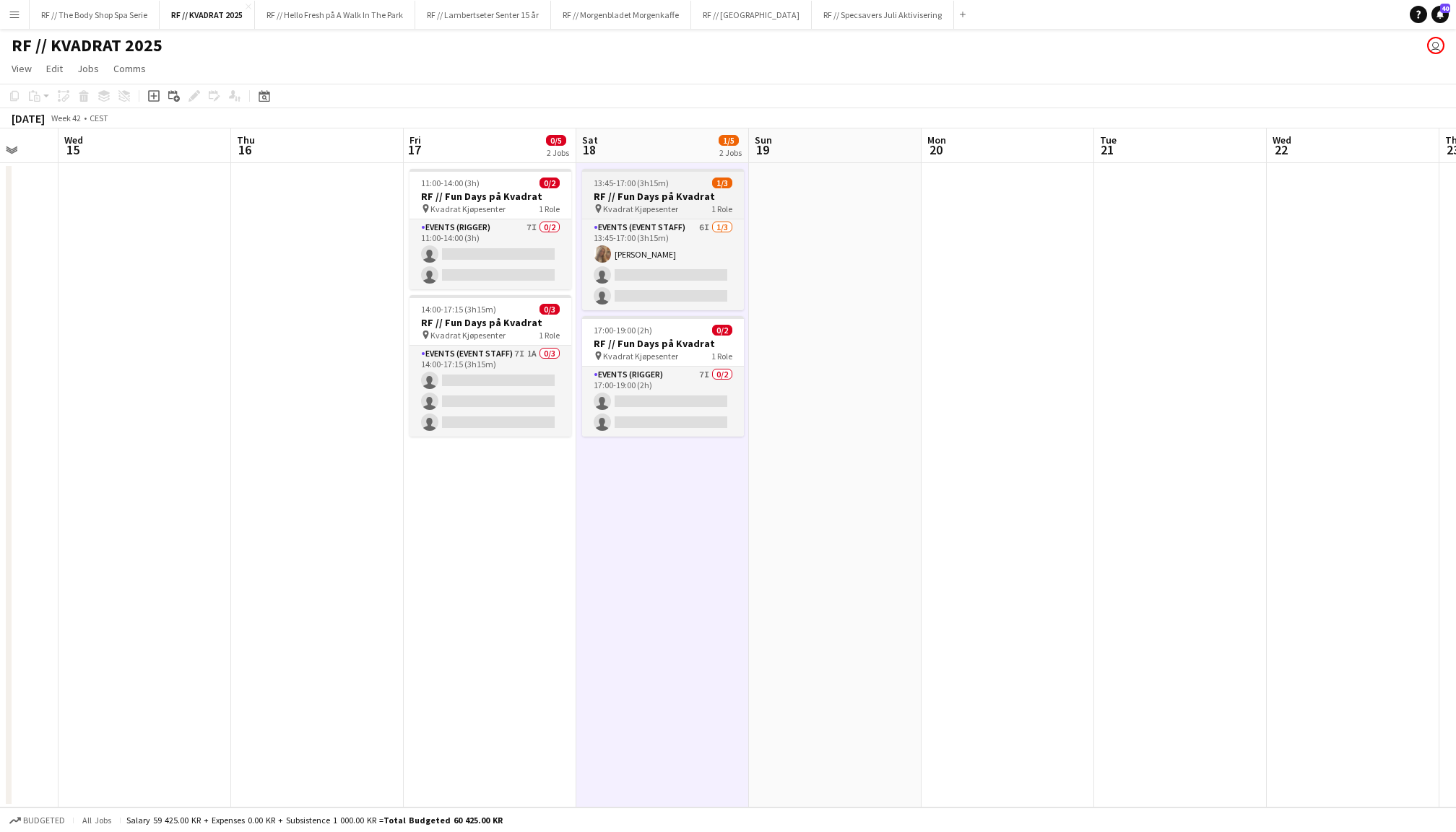
click at [659, 190] on h3 "RF // Fun Days på Kvadrat" at bounding box center [663, 196] width 162 height 13
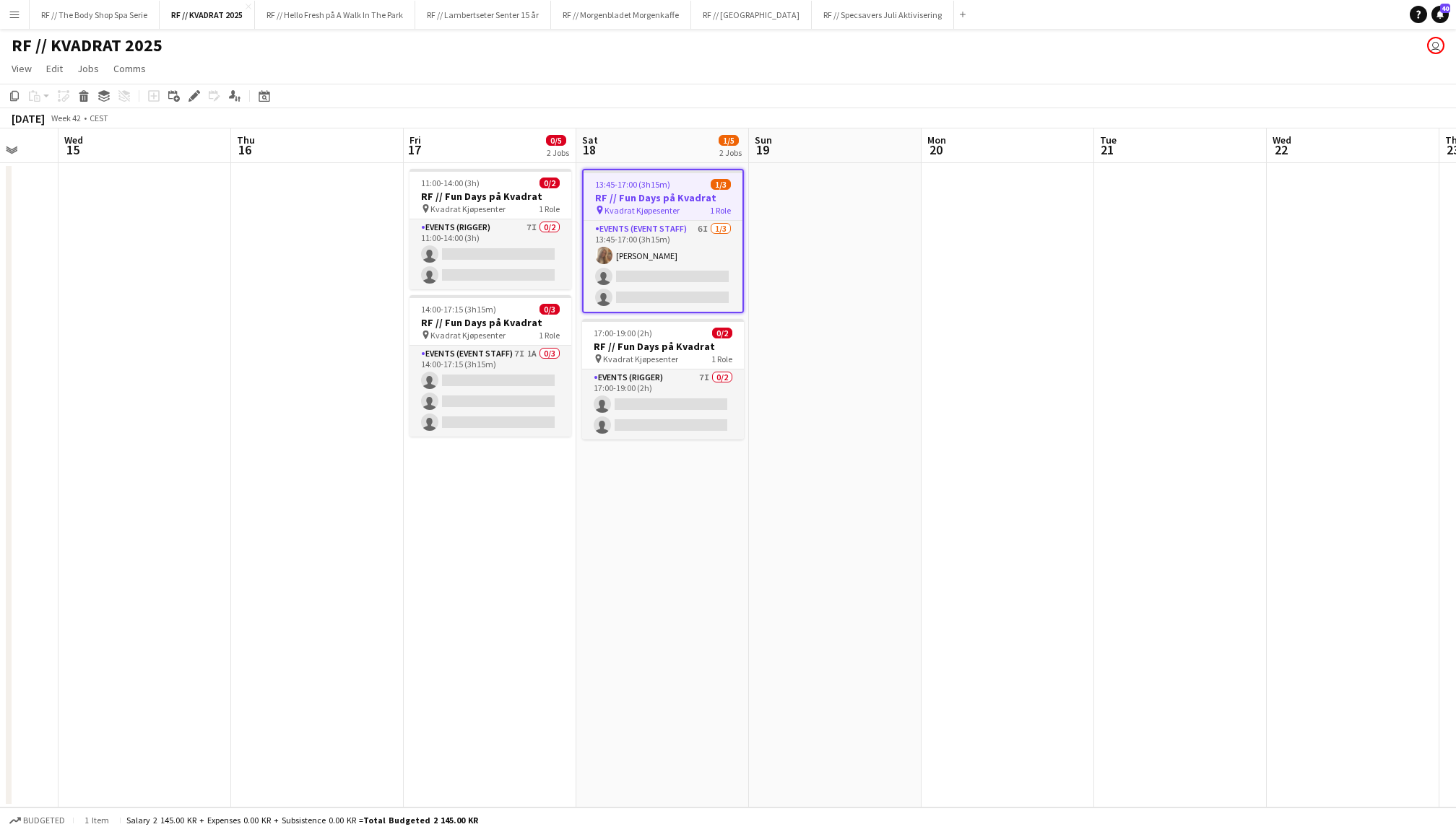
click at [675, 165] on app-date-cell "13:45-17:00 (3h15m) 1/3 RF // Fun Days på Kvadrat pin Kvadrat Kjøpesenter 1 Rol…" at bounding box center [663, 486] width 173 height 645
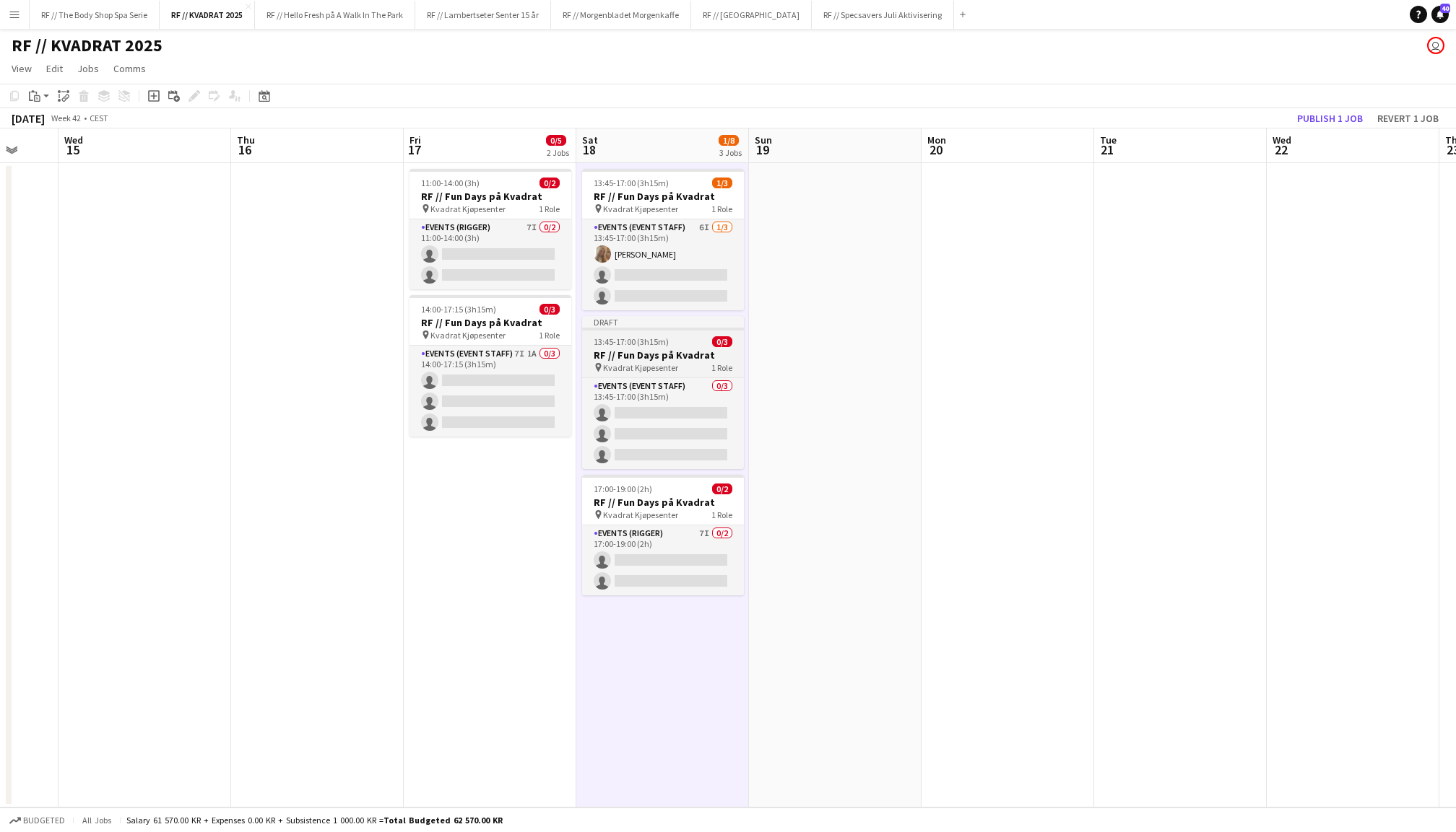
click at [660, 349] on h3 "RF // Fun Days på Kvadrat" at bounding box center [663, 355] width 162 height 13
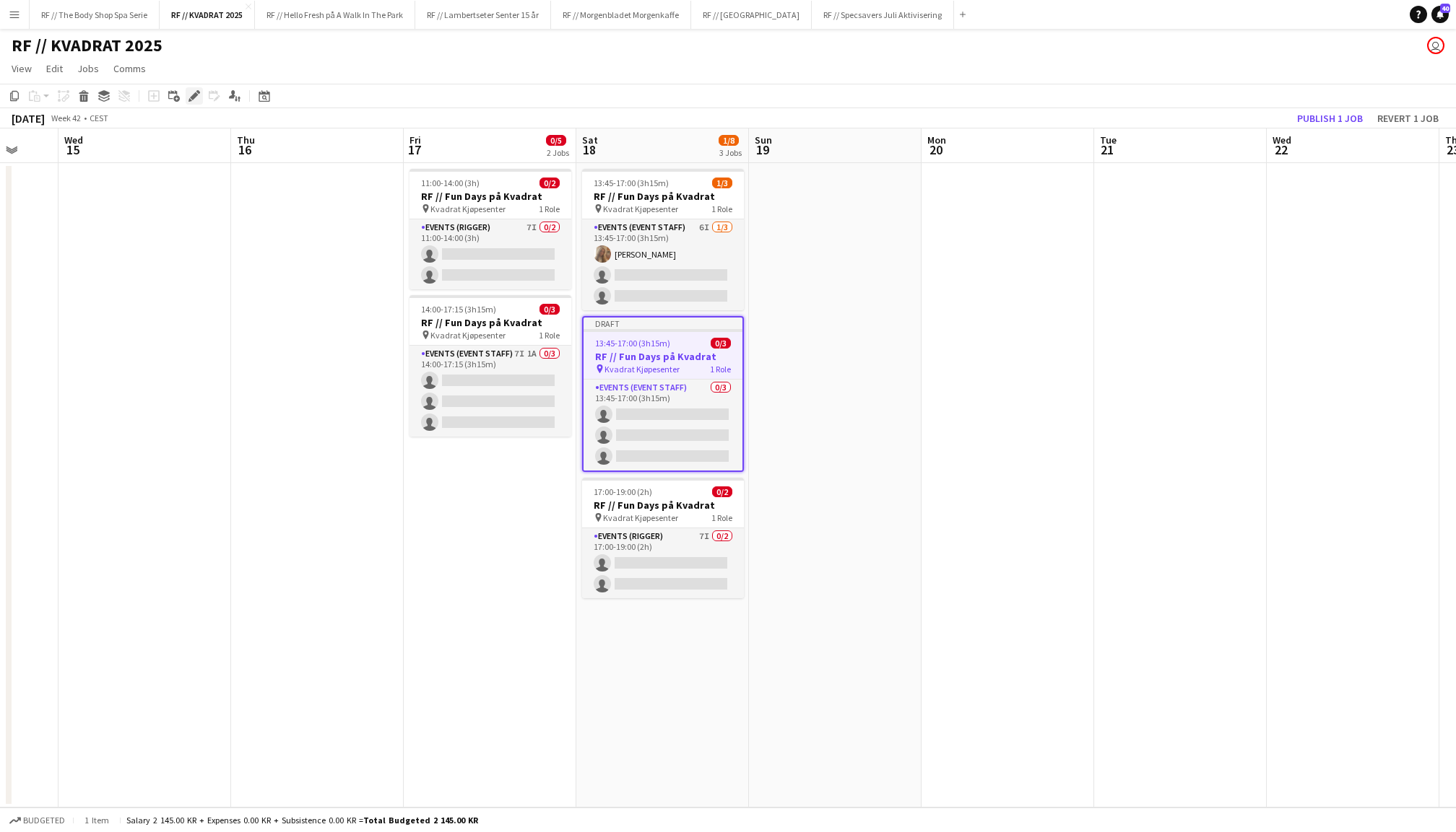
click at [191, 97] on icon at bounding box center [194, 97] width 8 height 8
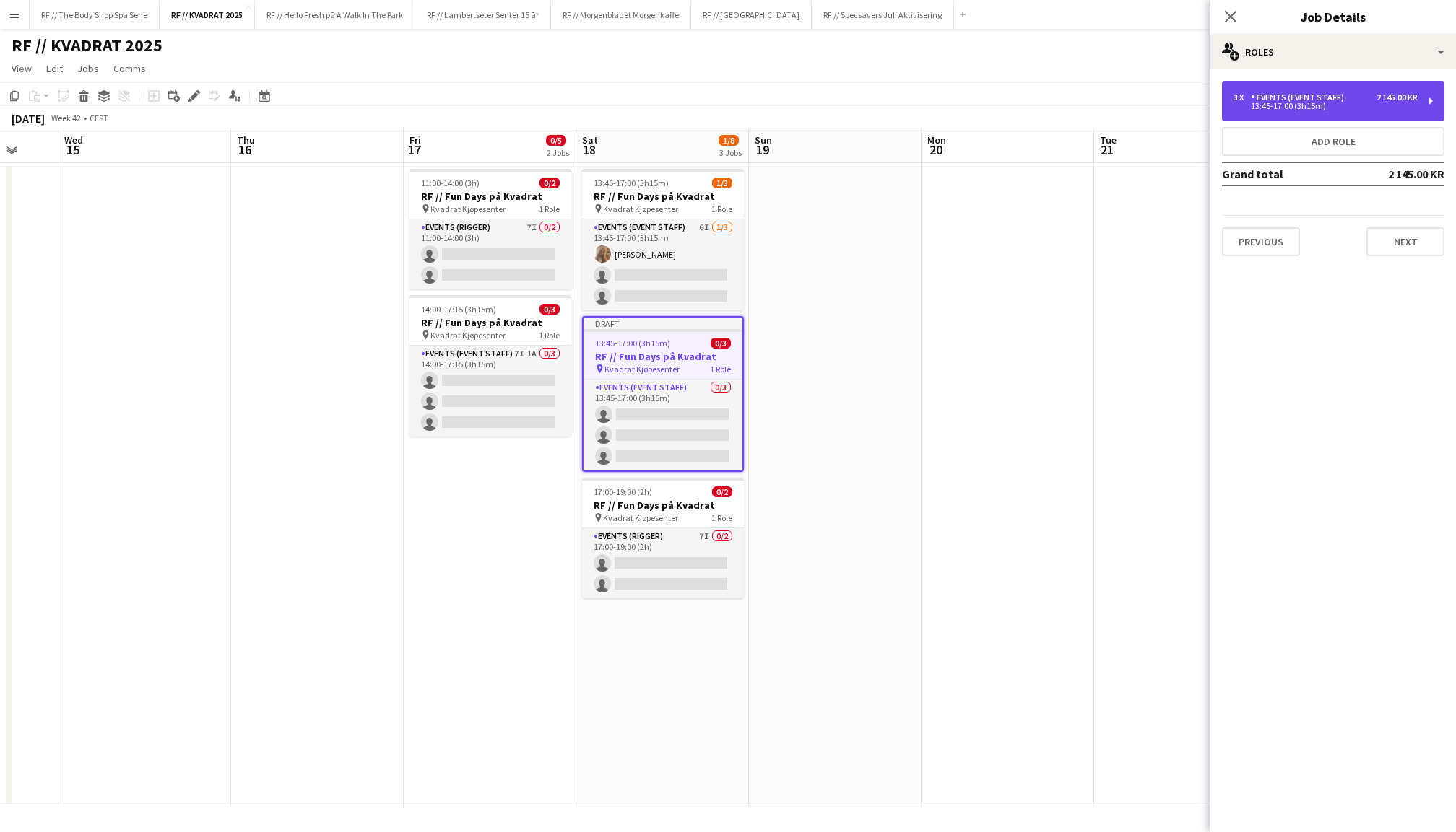
click at [1350, 94] on div "3 x Events (Event Staff) 2 145.00 KR" at bounding box center [1326, 98] width 184 height 10
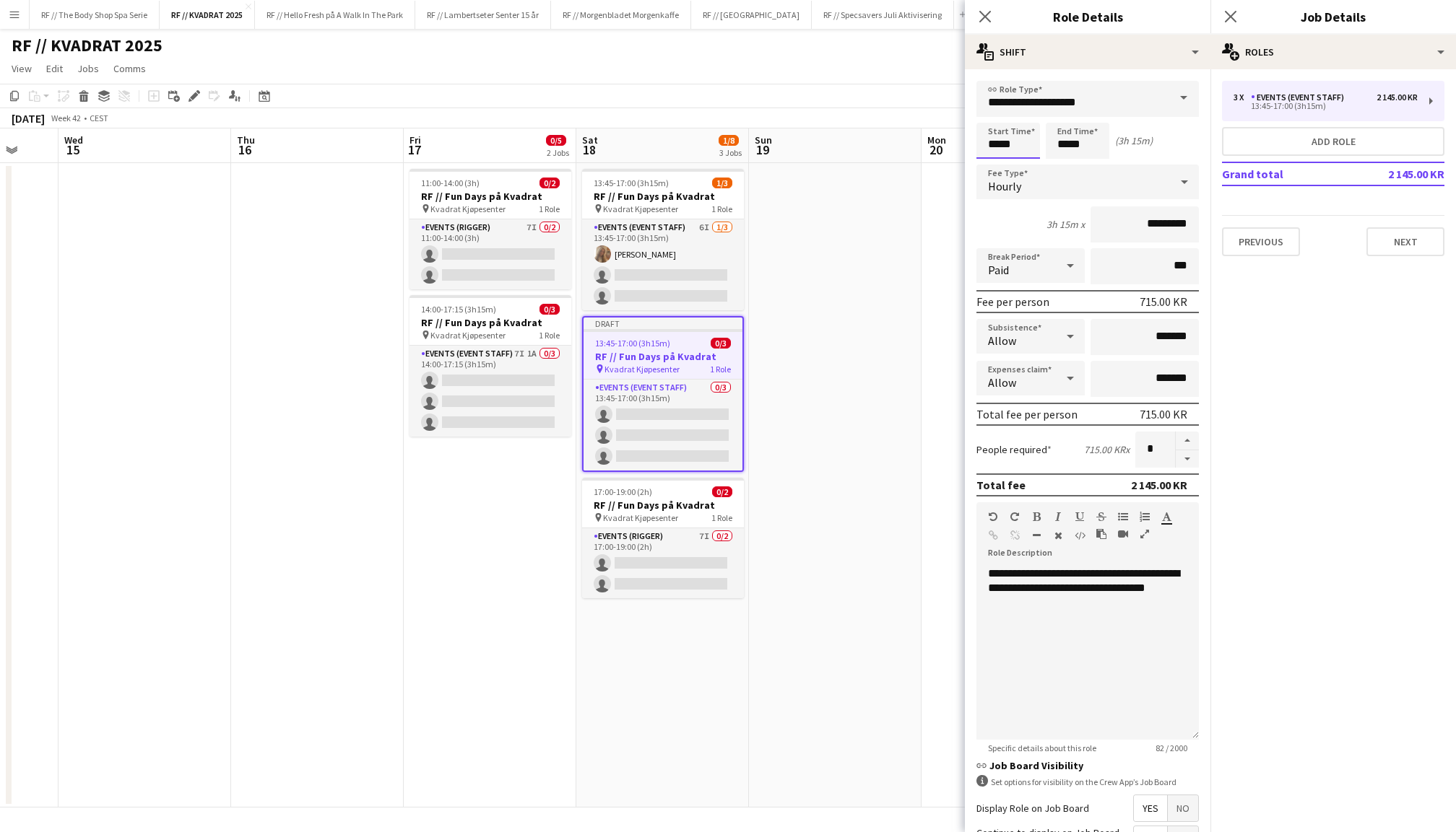
click at [993, 139] on input "*****" at bounding box center [1008, 140] width 63 height 36
click at [994, 163] on div at bounding box center [994, 166] width 29 height 14
type input "*****"
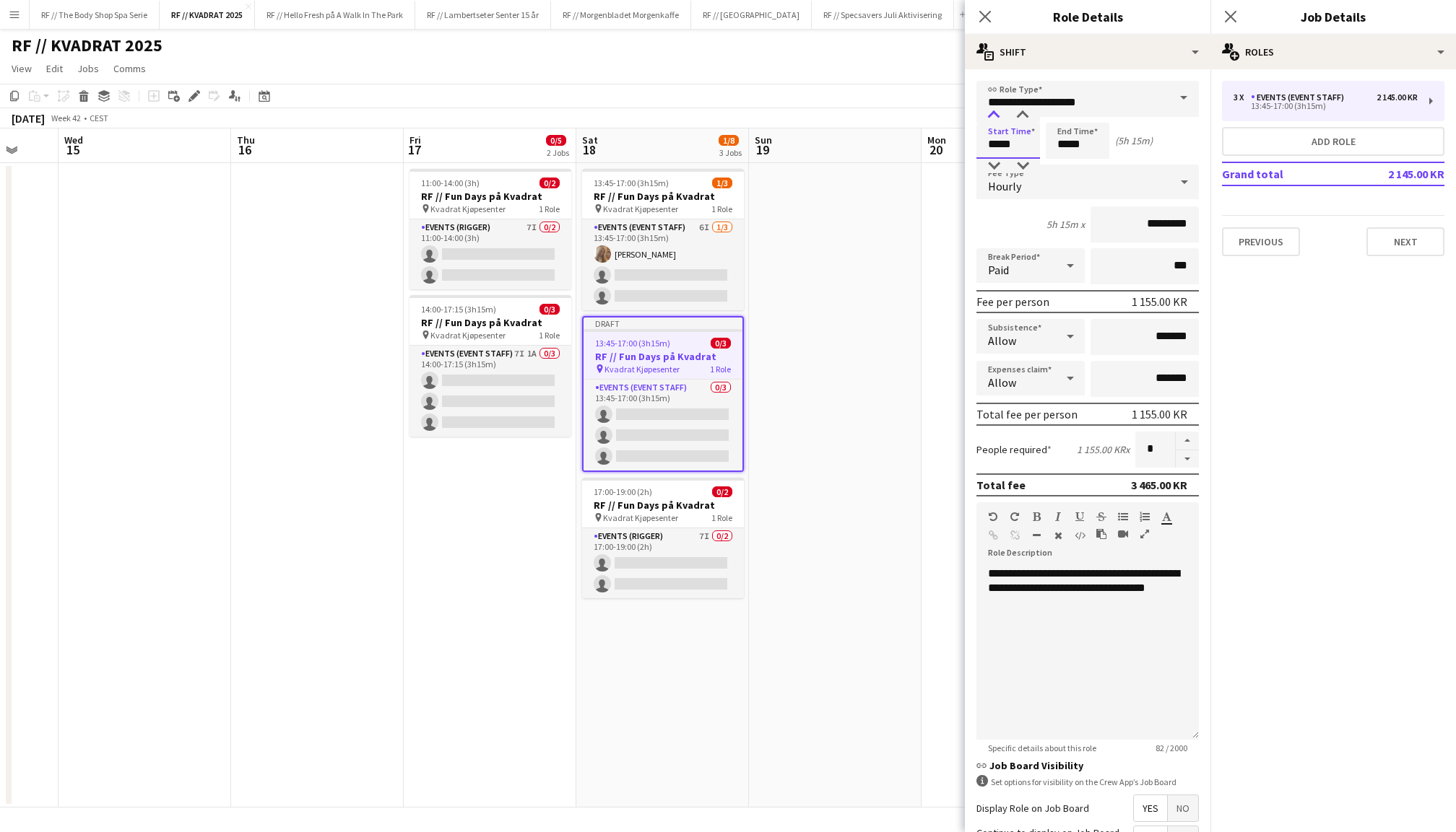
click at [995, 119] on div at bounding box center [994, 115] width 29 height 14
click at [1059, 145] on input "*****" at bounding box center [1077, 140] width 63 height 36
click at [1061, 157] on input "*****" at bounding box center [1077, 140] width 63 height 36
click at [1061, 160] on div at bounding box center [1063, 166] width 29 height 14
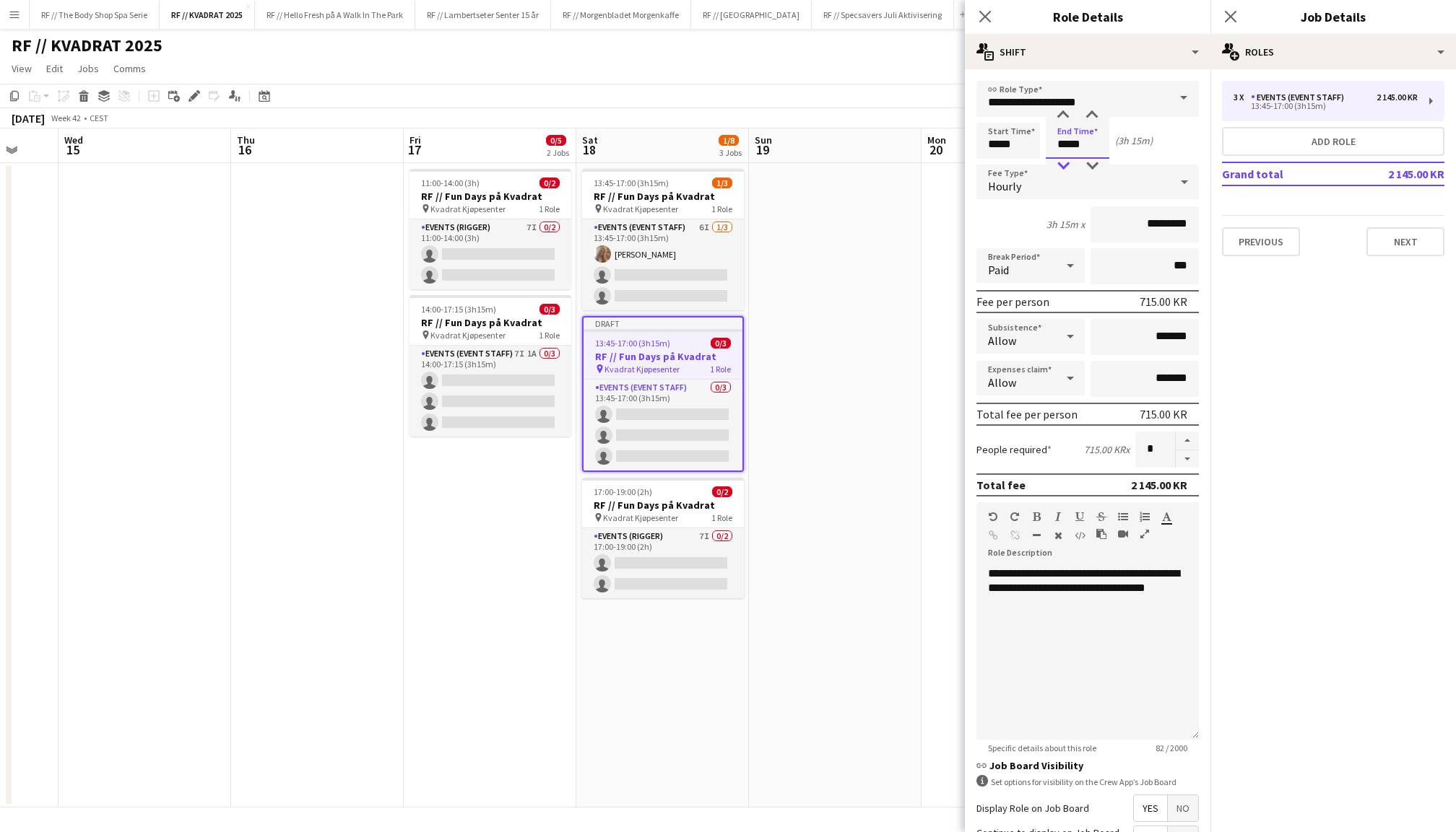
click at [1061, 160] on div at bounding box center [1063, 166] width 29 height 14
click at [1087, 160] on div at bounding box center [1092, 166] width 29 height 14
click at [992, 146] on input "*****" at bounding box center [1008, 140] width 63 height 36
click at [1081, 142] on input "*****" at bounding box center [1077, 140] width 63 height 36
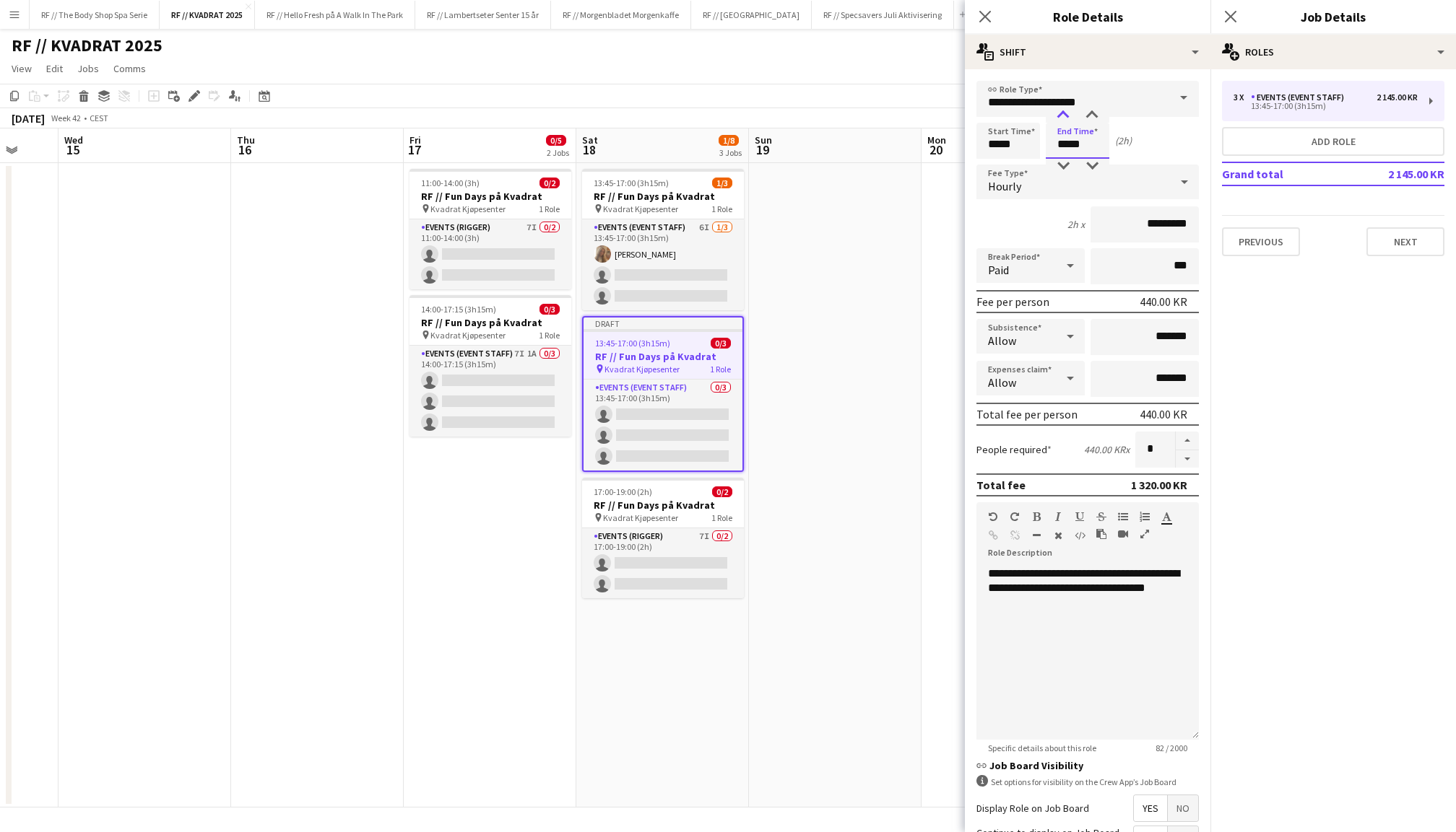
click at [1066, 110] on div at bounding box center [1063, 115] width 29 height 14
click at [1088, 167] on div at bounding box center [1092, 166] width 29 height 14
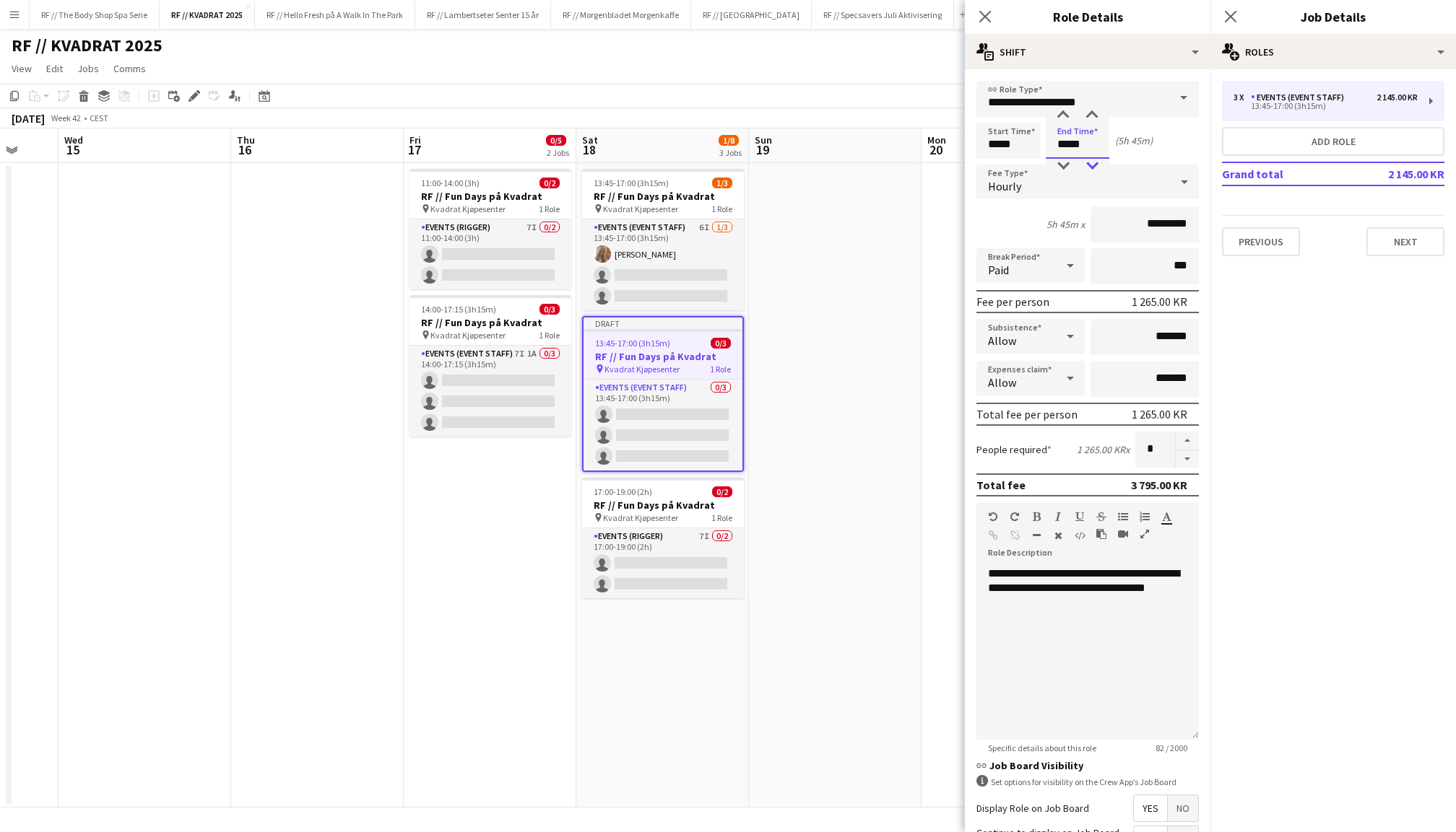
click at [1088, 167] on div at bounding box center [1092, 166] width 29 height 14
type input "*****"
click at [1088, 167] on div at bounding box center [1092, 166] width 29 height 14
click at [1189, 454] on button "button" at bounding box center [1187, 459] width 23 height 18
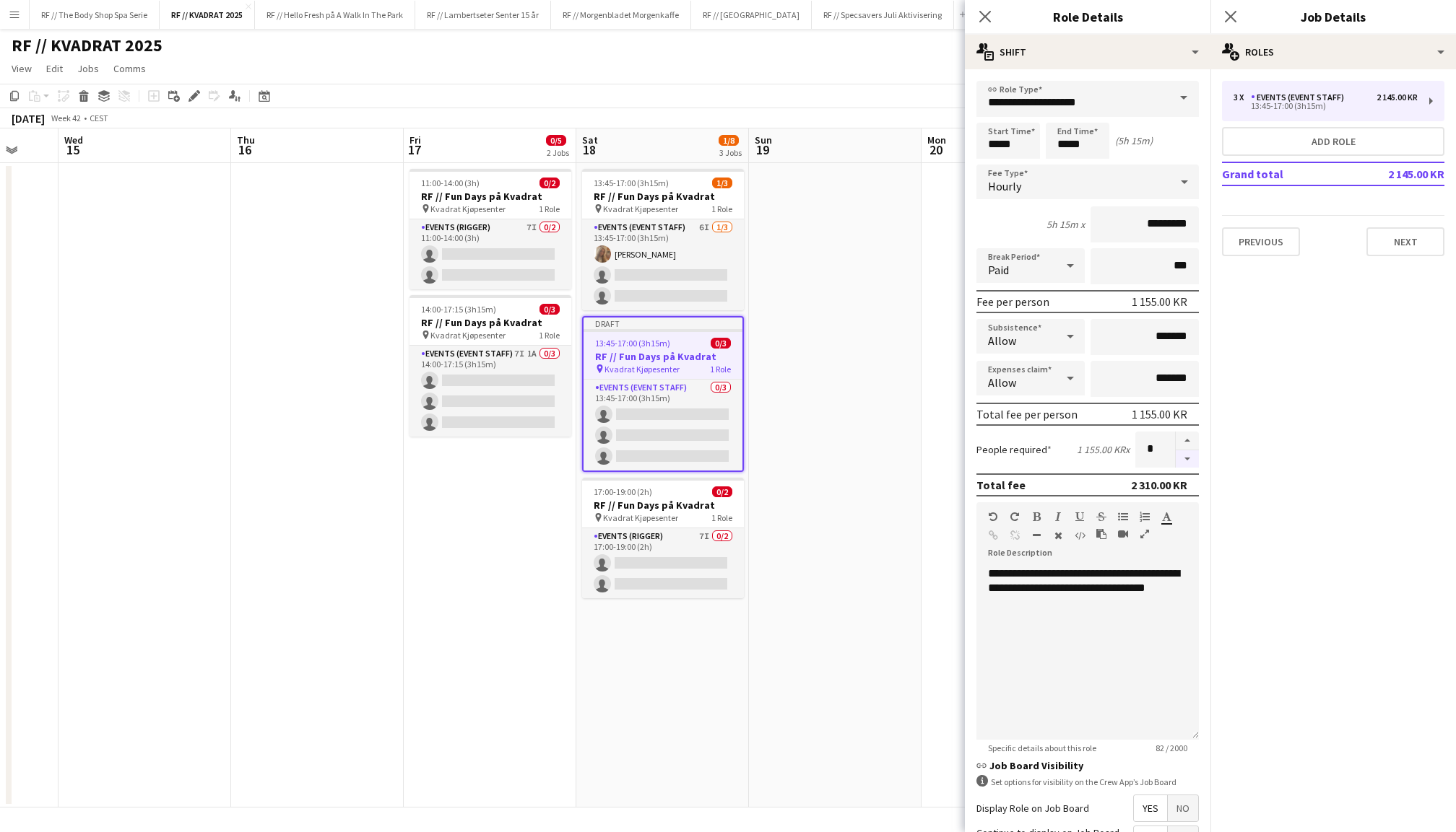
type input "*"
click at [1079, 603] on div "**********" at bounding box center [1088, 653] width 223 height 174
click at [987, 569] on div "**********" at bounding box center [1088, 653] width 223 height 174
click at [1033, 576] on div at bounding box center [1087, 574] width 199 height 14
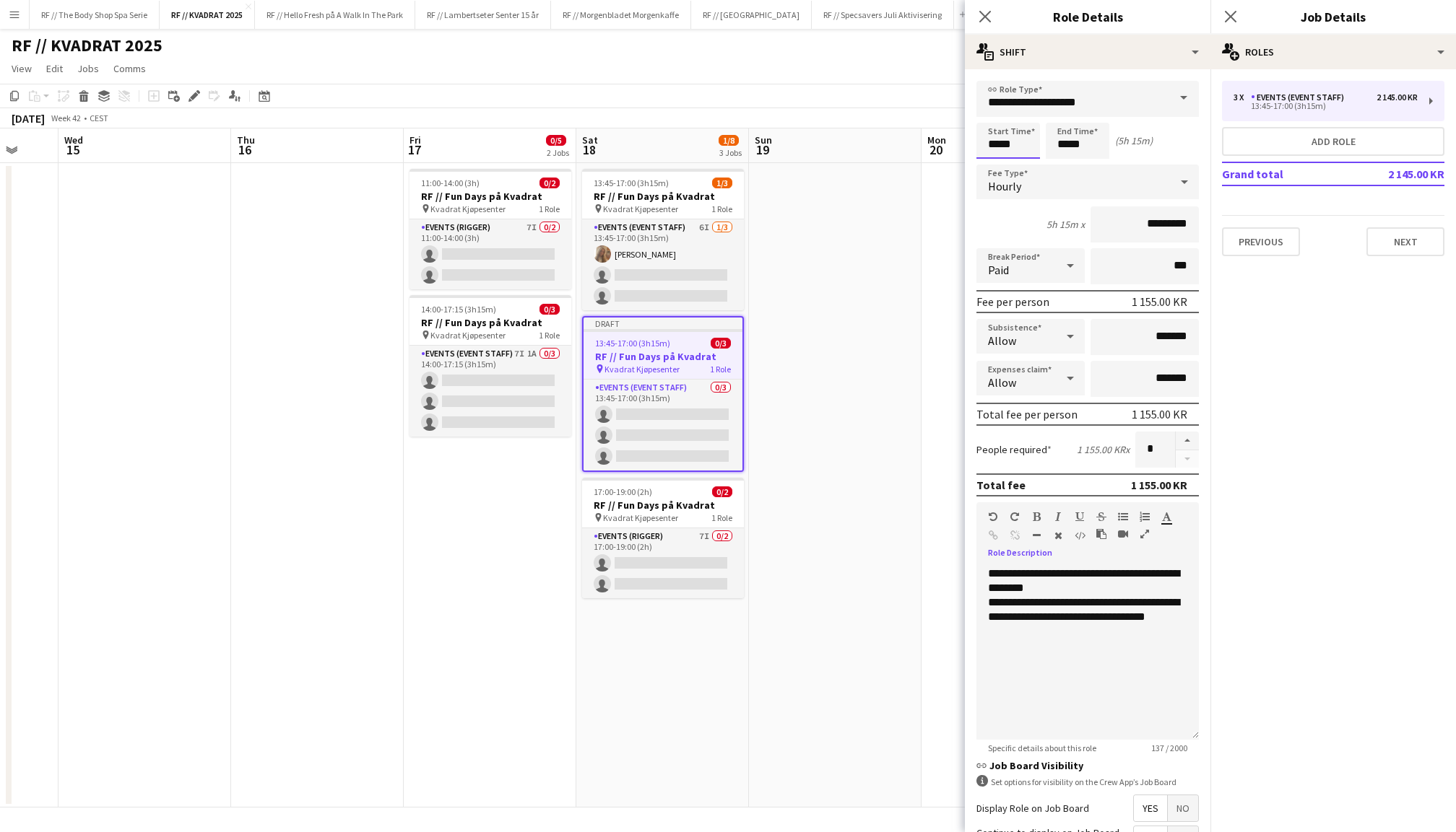
click at [991, 134] on input "*****" at bounding box center [1008, 140] width 63 height 36
click at [994, 114] on div at bounding box center [994, 115] width 29 height 14
click at [1025, 162] on div at bounding box center [1023, 166] width 29 height 14
type input "*****"
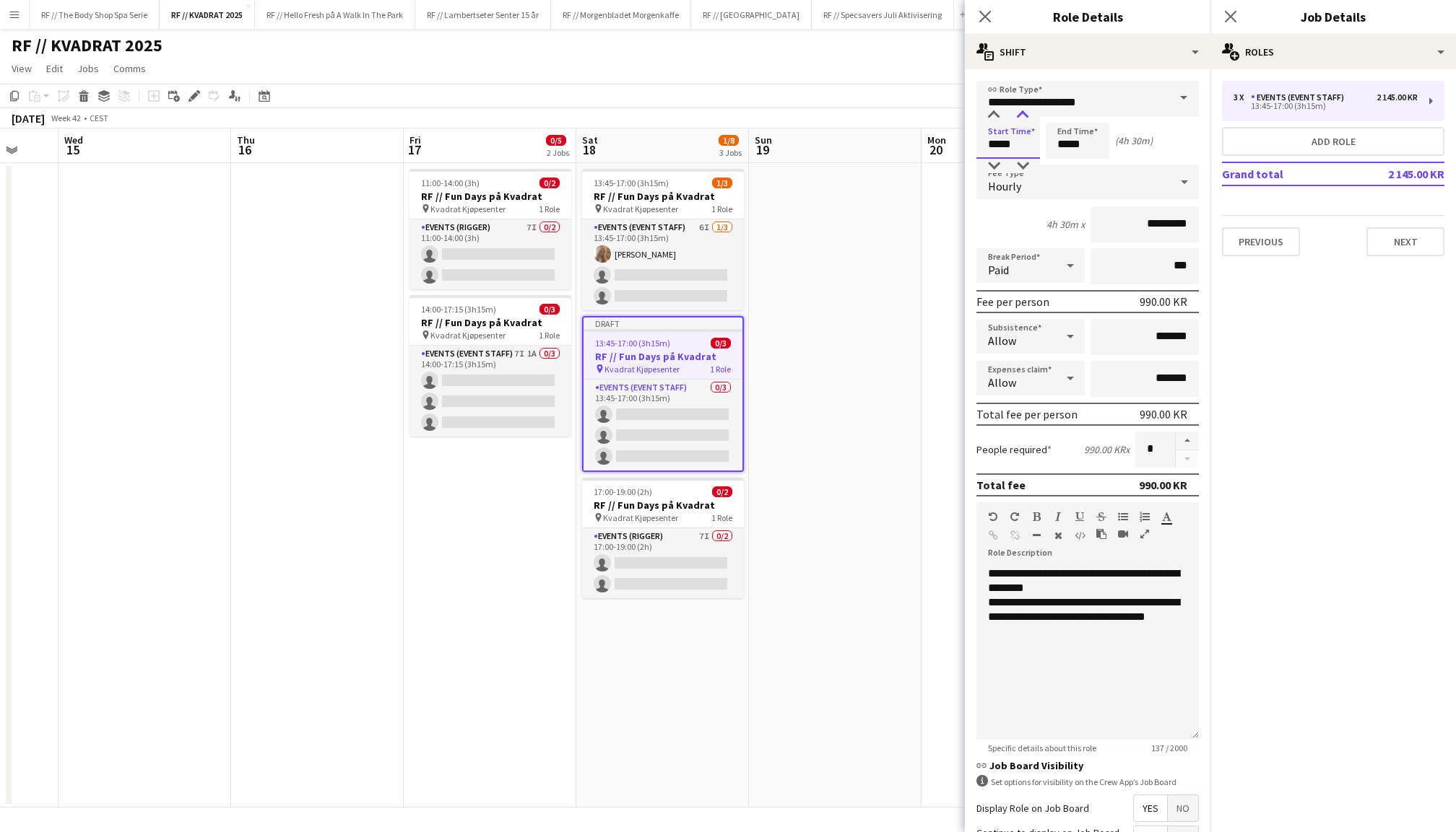
click at [1026, 117] on div at bounding box center [1023, 115] width 29 height 14
click at [1101, 99] on input "**********" at bounding box center [1088, 98] width 223 height 36
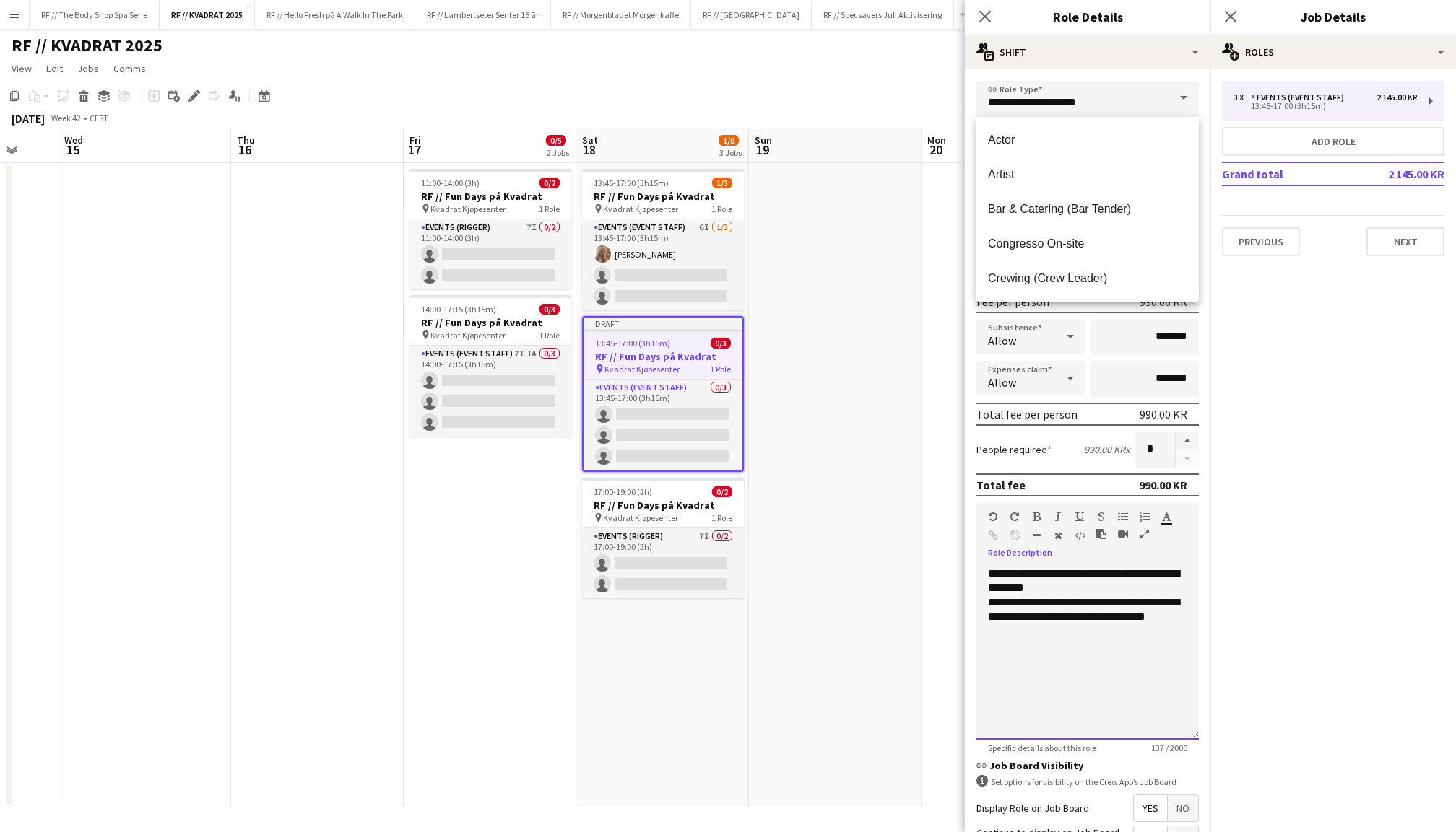
click at [1070, 587] on div "**********" at bounding box center [1087, 581] width 199 height 29
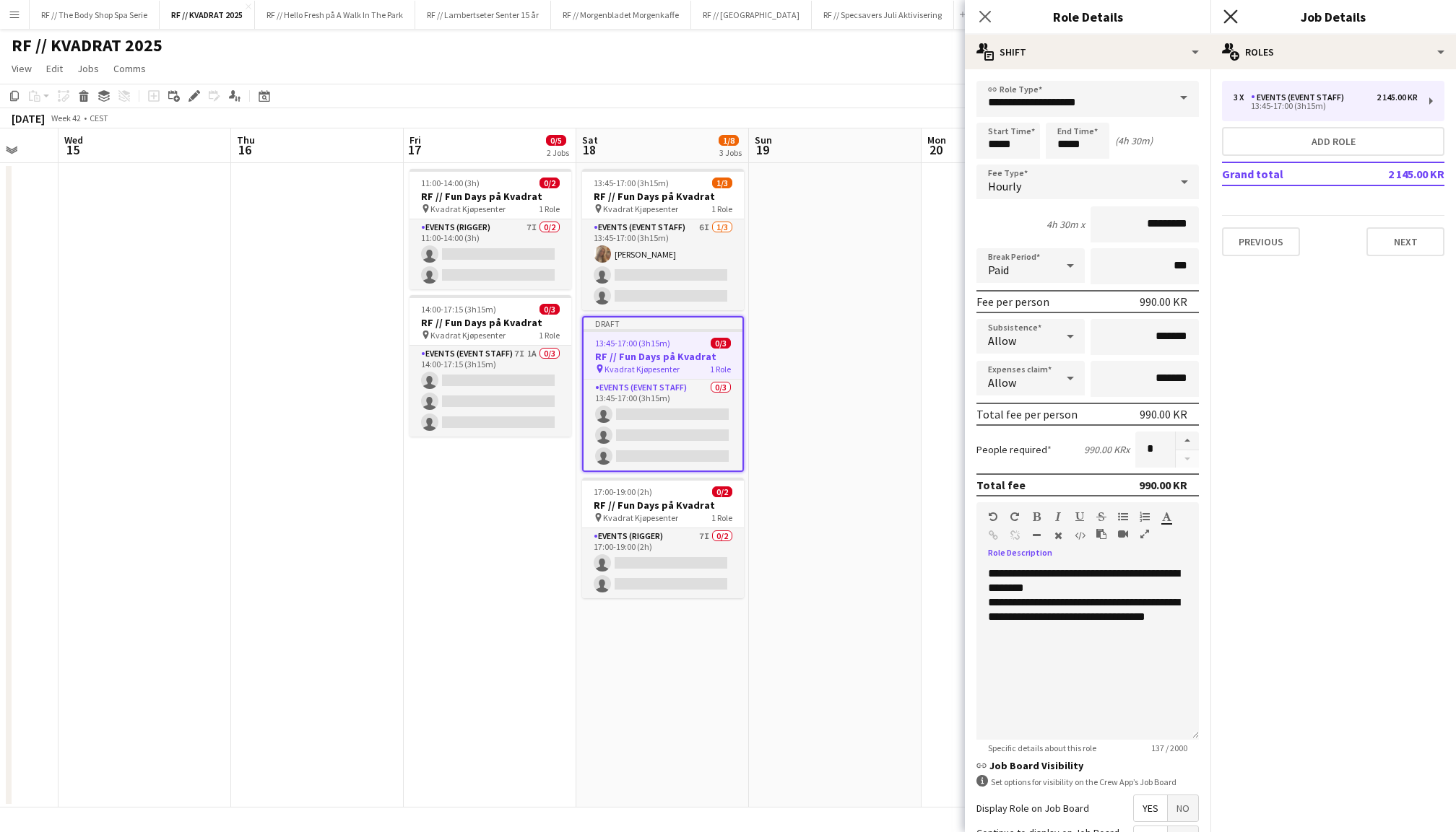
click at [1226, 14] on icon "Close pop-in" at bounding box center [1230, 16] width 14 height 14
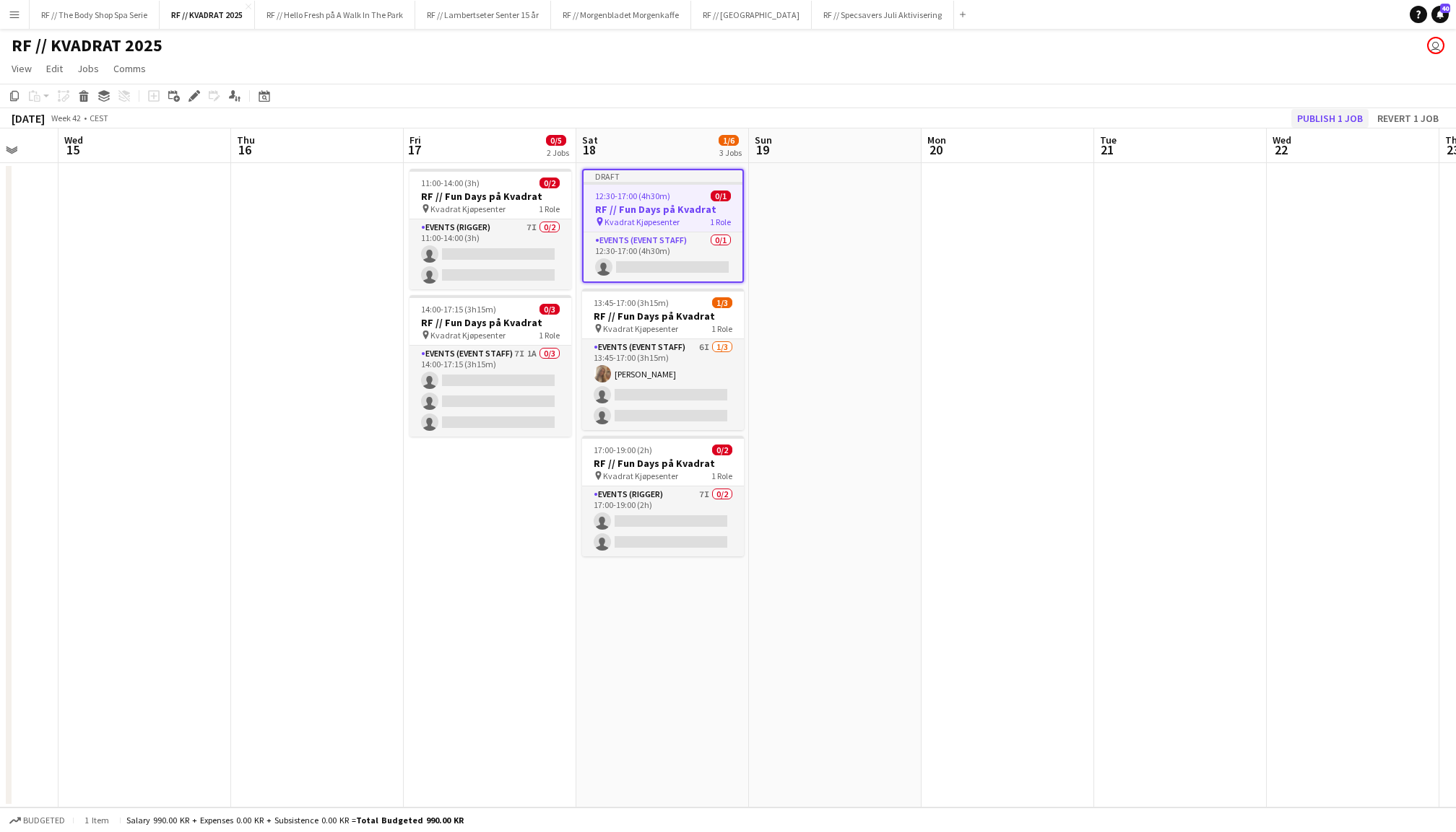
click at [1330, 119] on button "Publish 1 job" at bounding box center [1330, 118] width 78 height 18
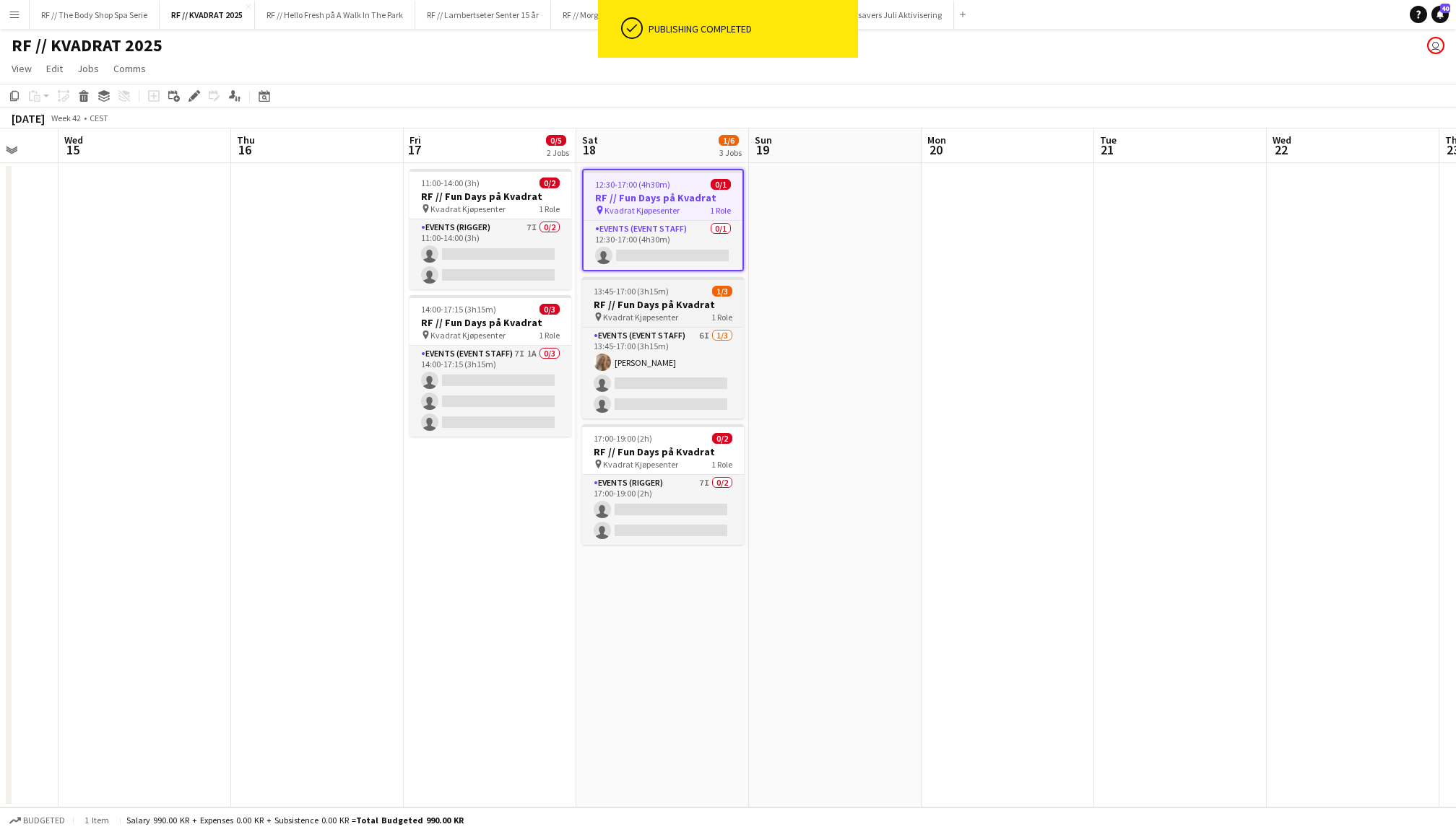
click at [648, 298] on h3 "RF // Fun Days på Kvadrat" at bounding box center [663, 305] width 162 height 13
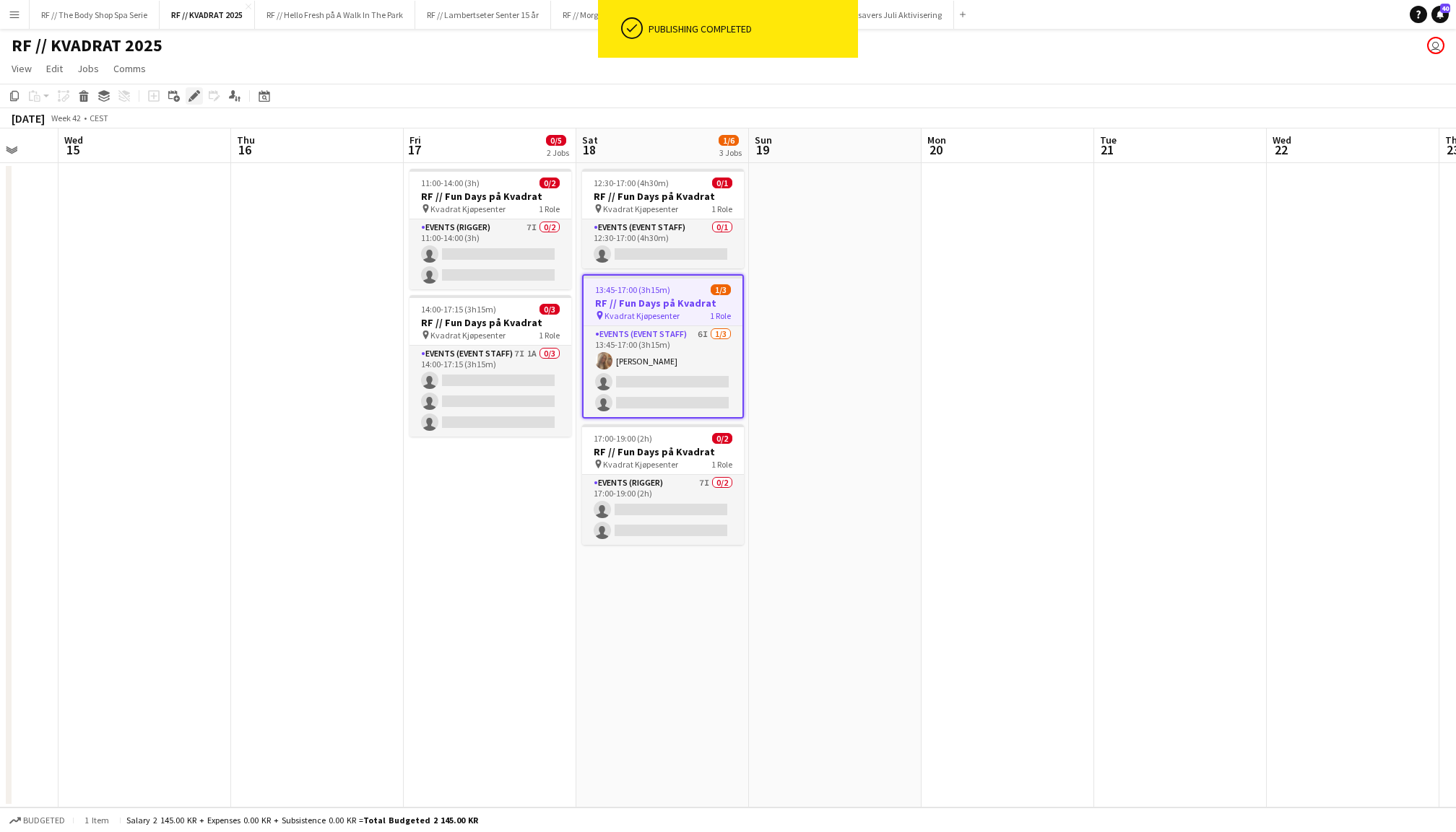
click at [194, 94] on icon at bounding box center [194, 97] width 8 height 8
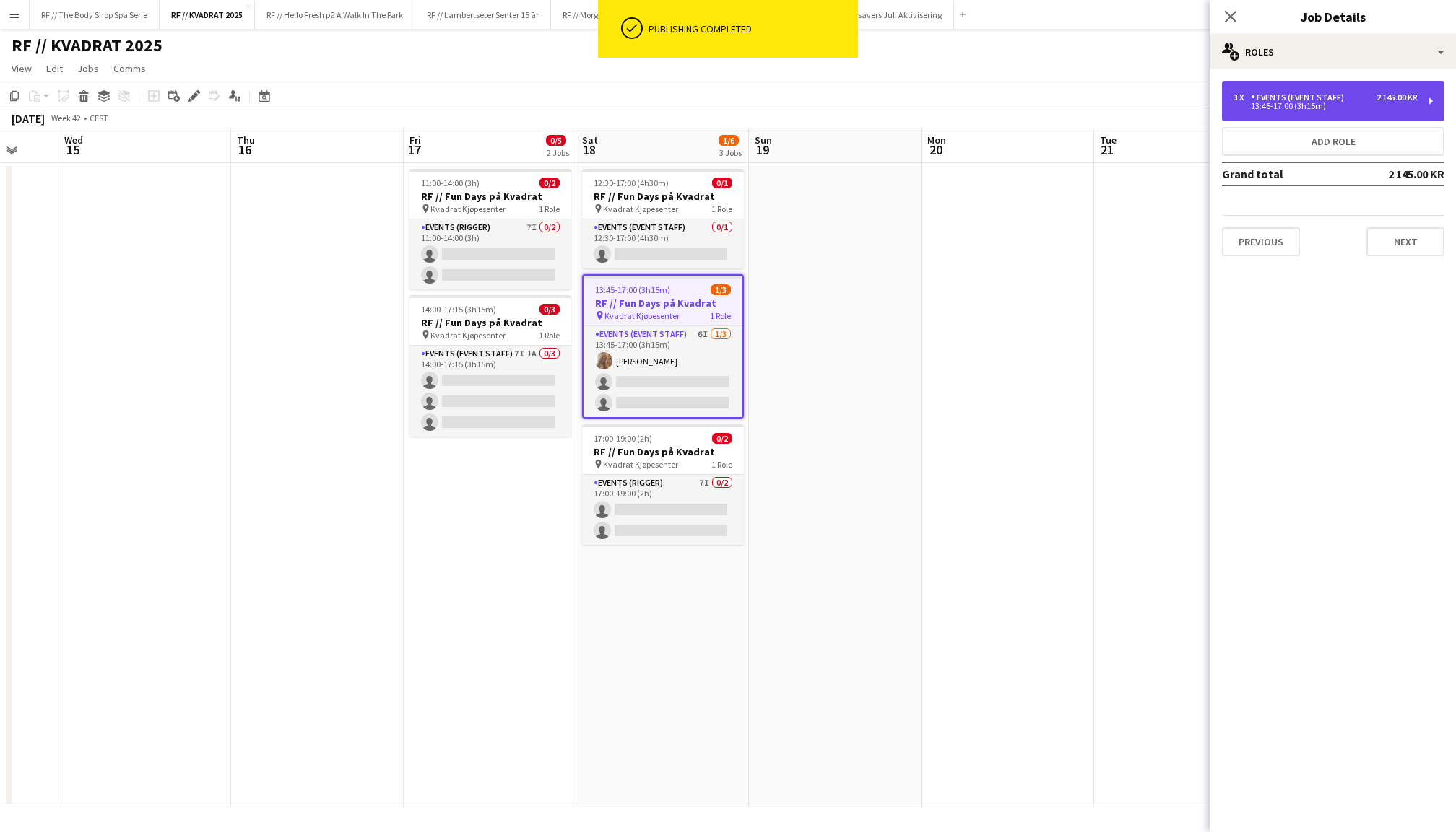
click at [1295, 100] on div "Events (Event Staff)" at bounding box center [1301, 98] width 99 height 10
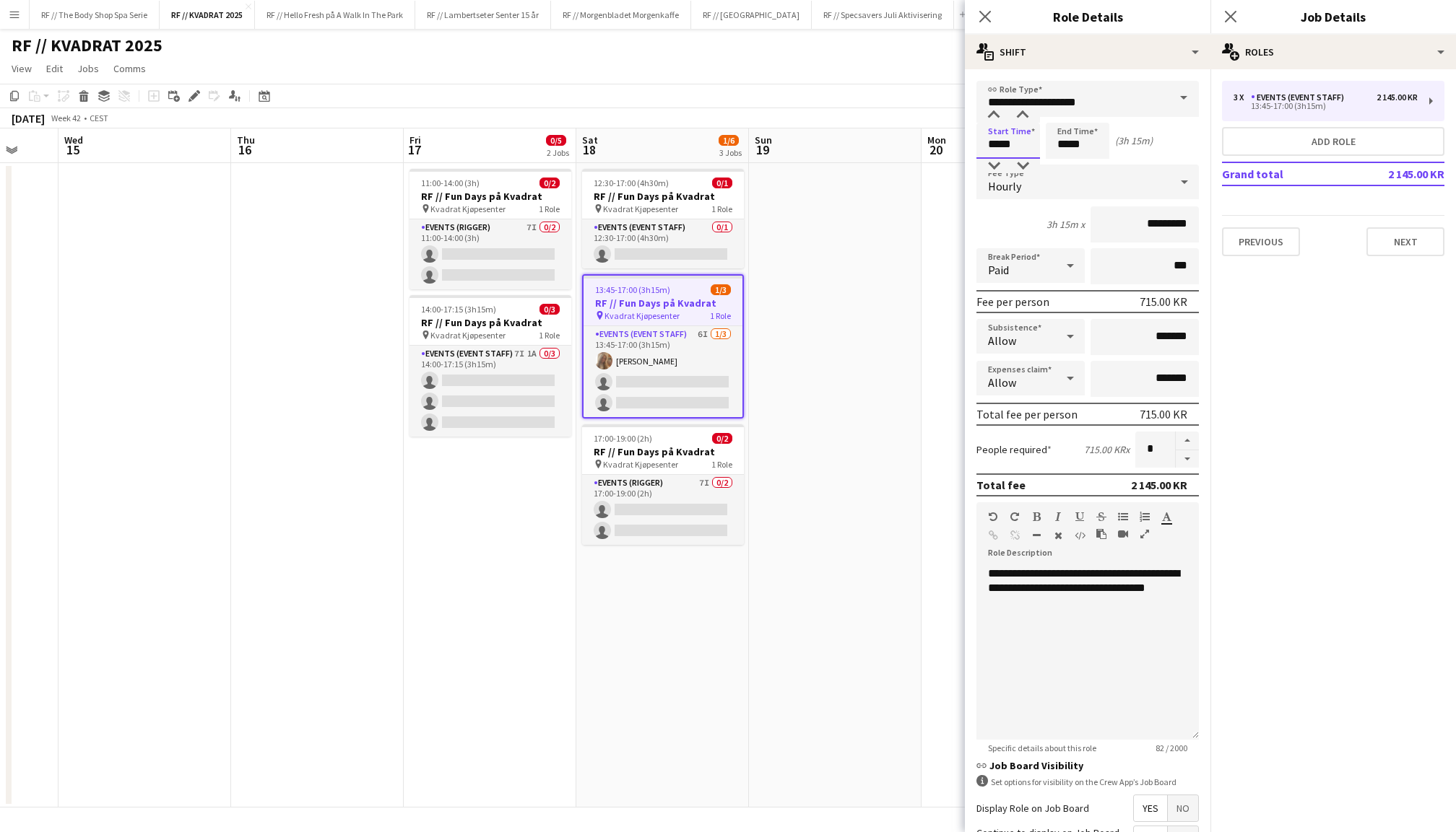
click at [997, 145] on input "*****" at bounding box center [1008, 140] width 63 height 36
click at [1014, 165] on div at bounding box center [1023, 166] width 29 height 14
type input "*****"
click at [1021, 162] on div at bounding box center [1023, 166] width 29 height 14
click at [1186, 458] on button "button" at bounding box center [1187, 459] width 23 height 18
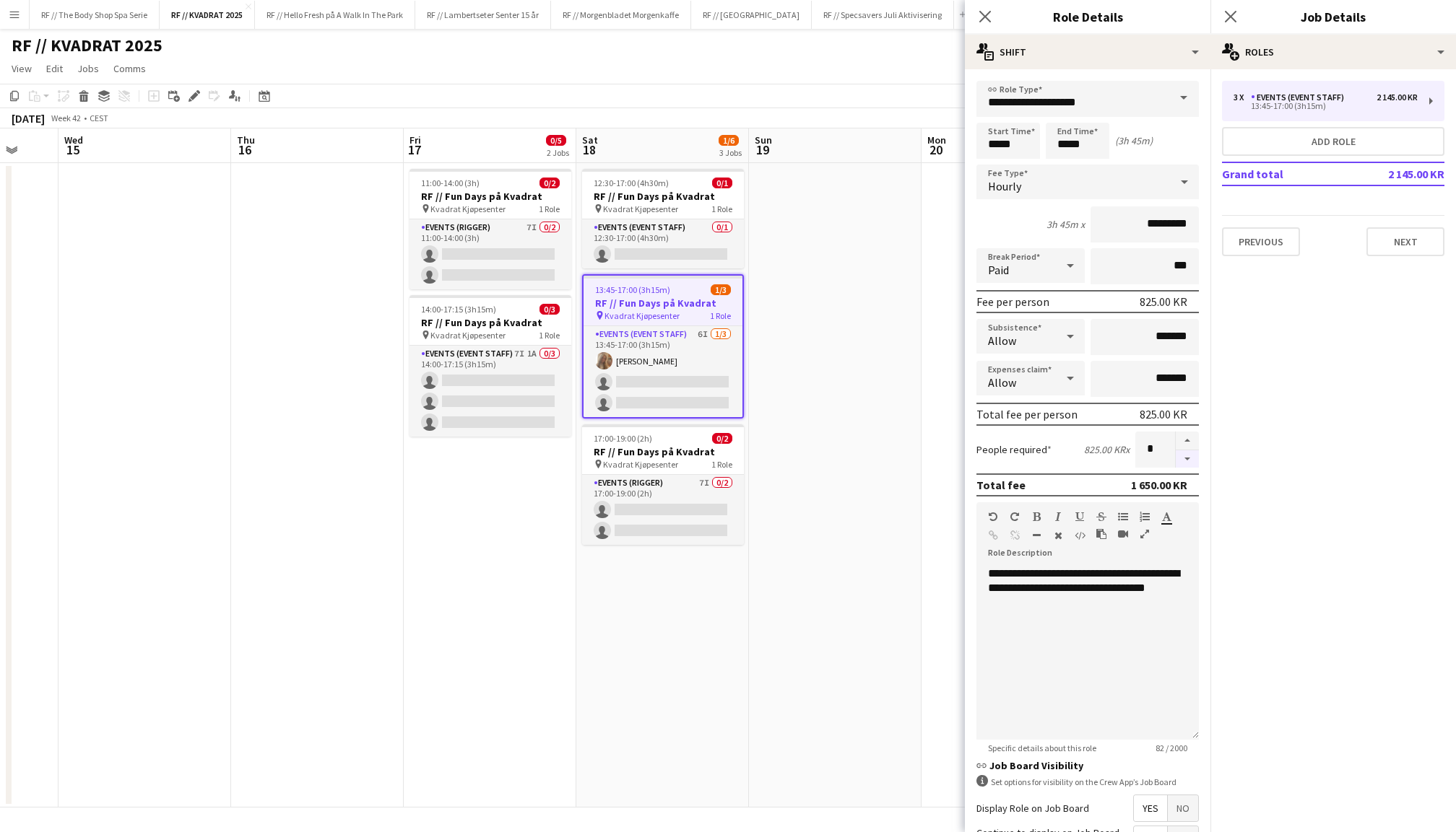
click at [1186, 458] on button "button" at bounding box center [1187, 459] width 23 height 18
click at [1186, 434] on button "button" at bounding box center [1187, 441] width 23 height 18
type input "*"
click at [1232, 6] on app-icon "Close pop-in" at bounding box center [1231, 17] width 21 height 21
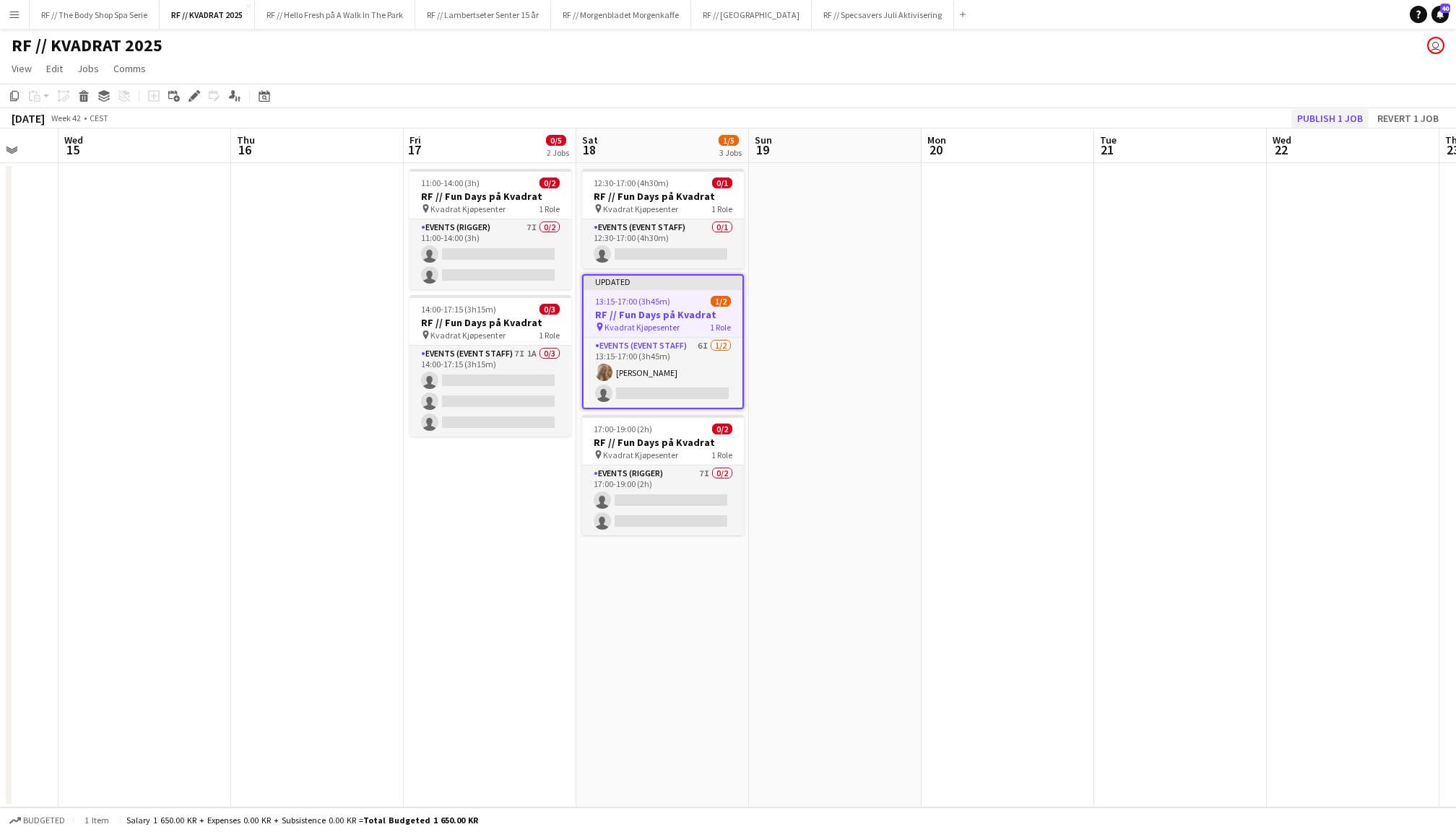
click at [1313, 113] on button "Publish 1 job" at bounding box center [1330, 118] width 78 height 18
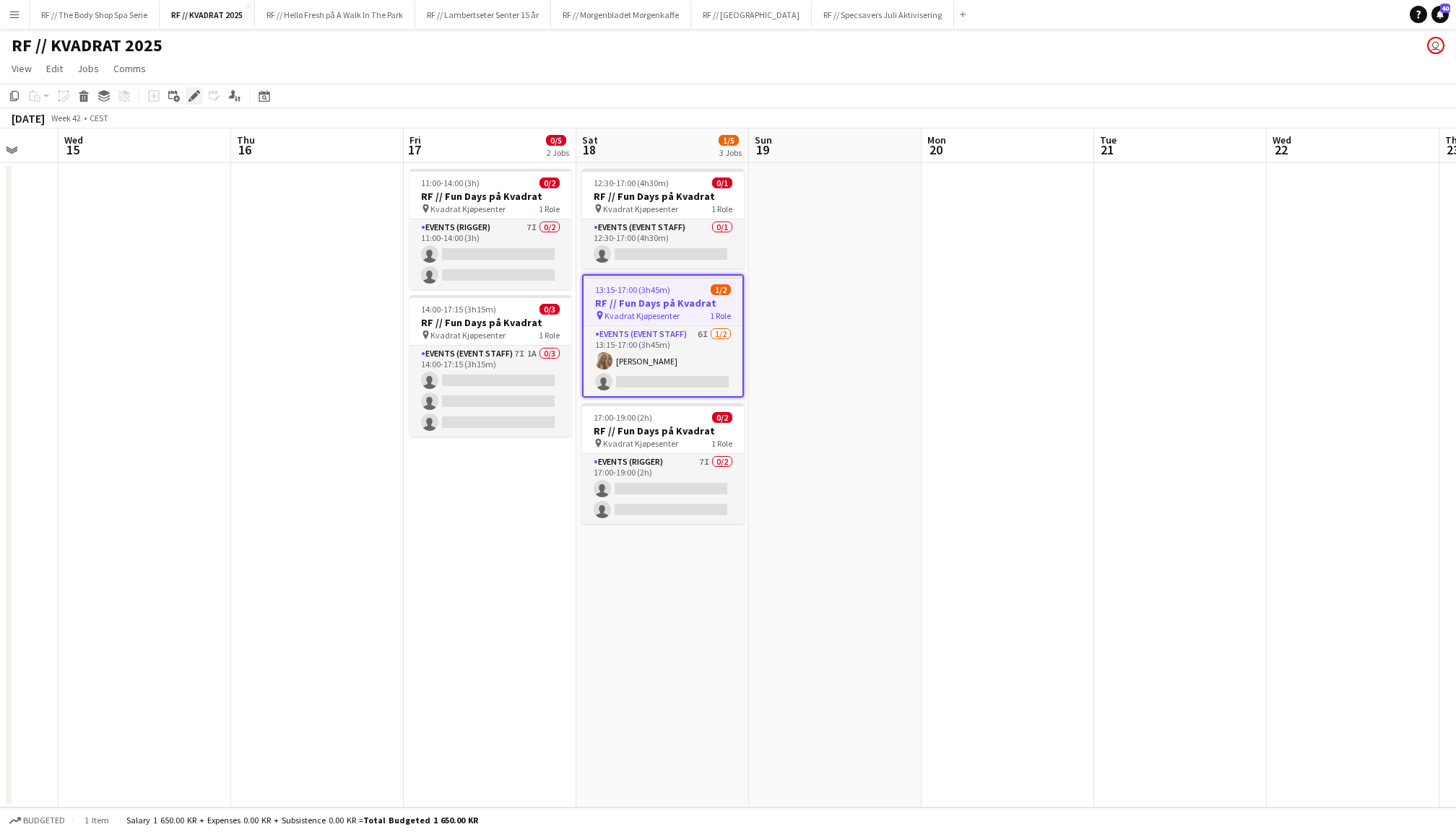
click at [195, 91] on icon "Edit" at bounding box center [195, 96] width 11 height 11
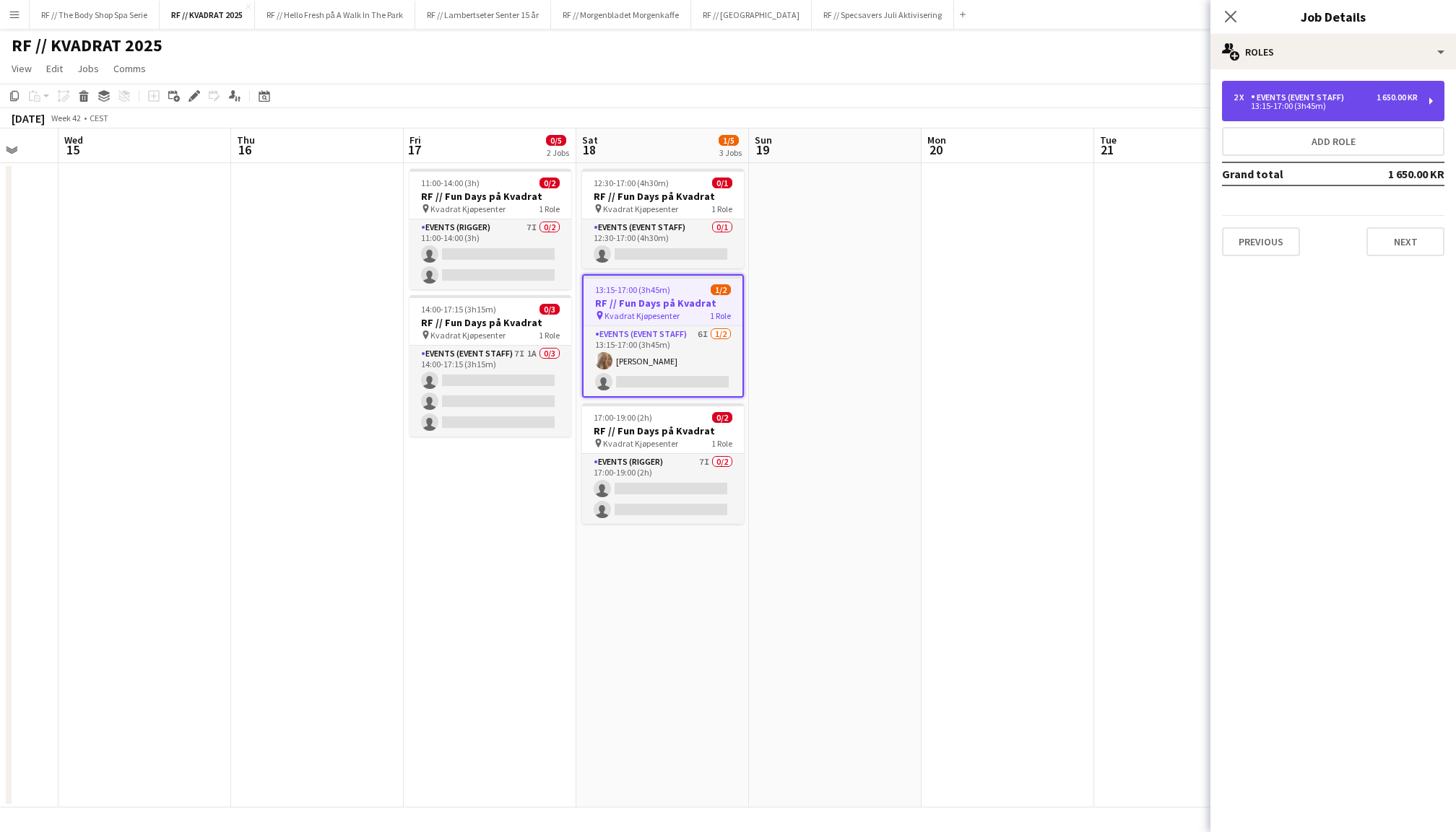
click at [1306, 106] on div "13:15-17:00 (3h45m)" at bounding box center [1326, 106] width 184 height 7
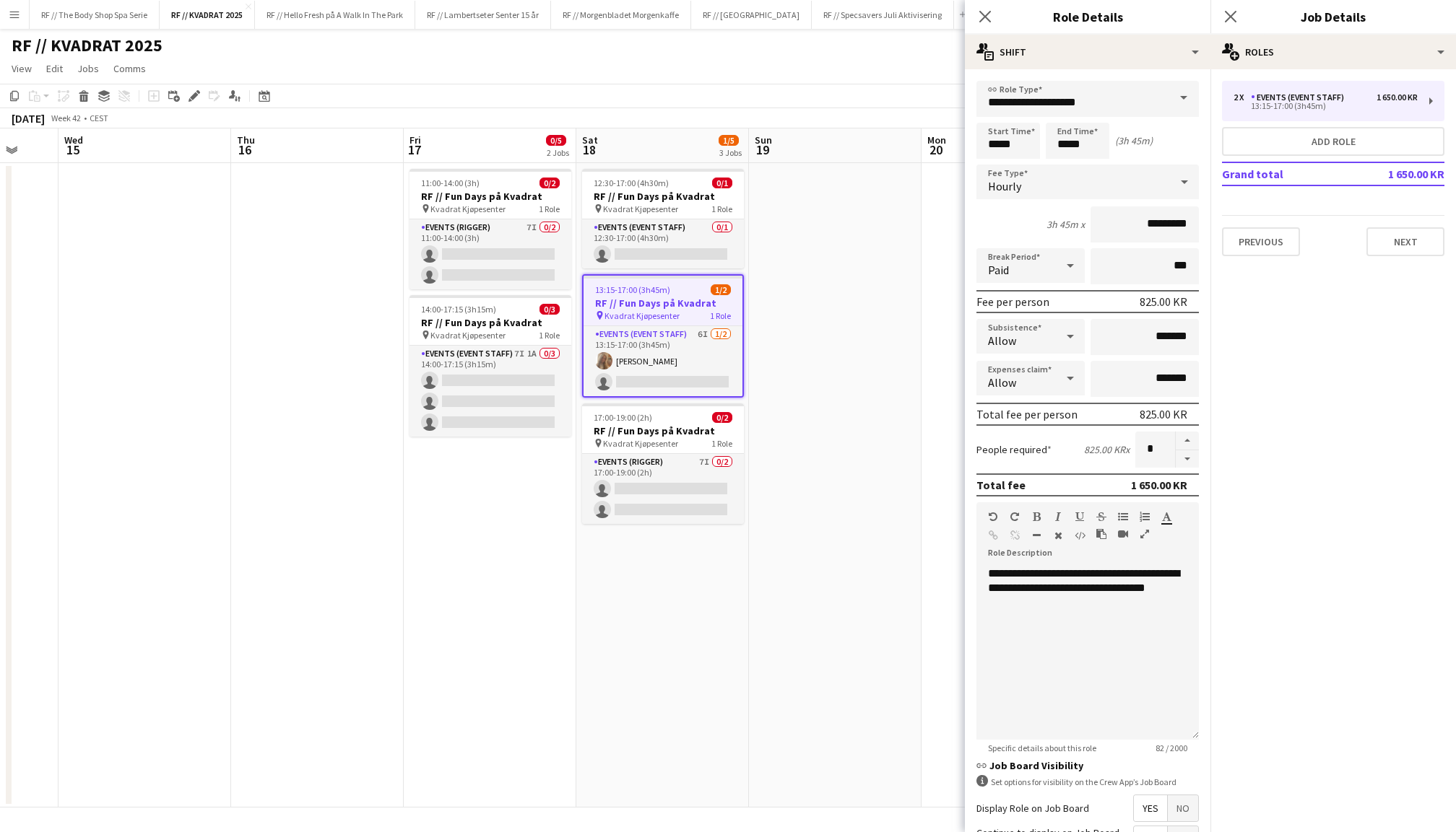
click at [662, 564] on app-date-cell "12:30-17:00 (4h30m) 0/1 RF // Fun Days på Kvadrat pin Kvadrat Kjøpesenter 1 Rol…" at bounding box center [663, 486] width 173 height 645
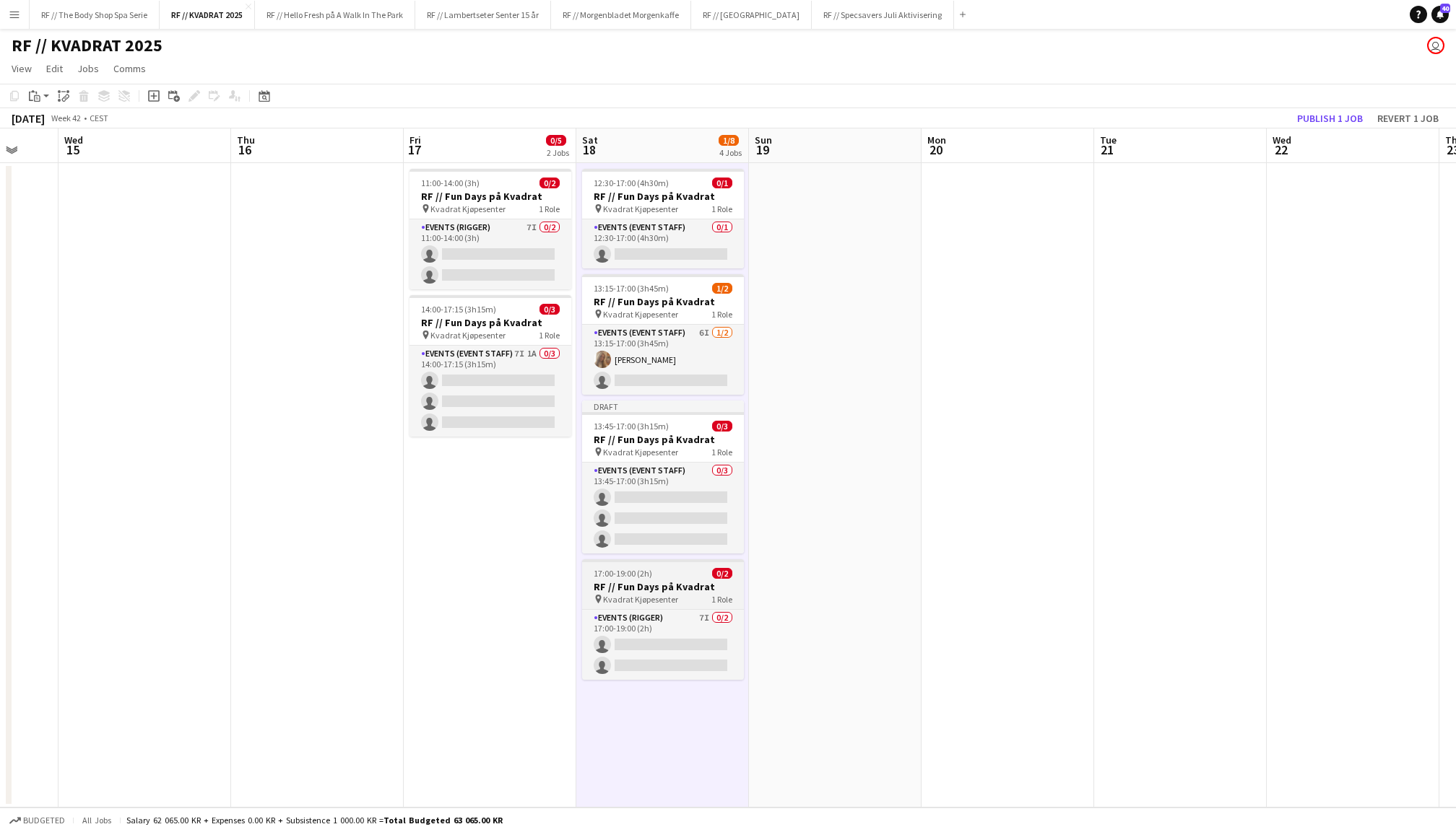
click at [654, 572] on div "17:00-19:00 (2h) 0/2" at bounding box center [663, 574] width 162 height 11
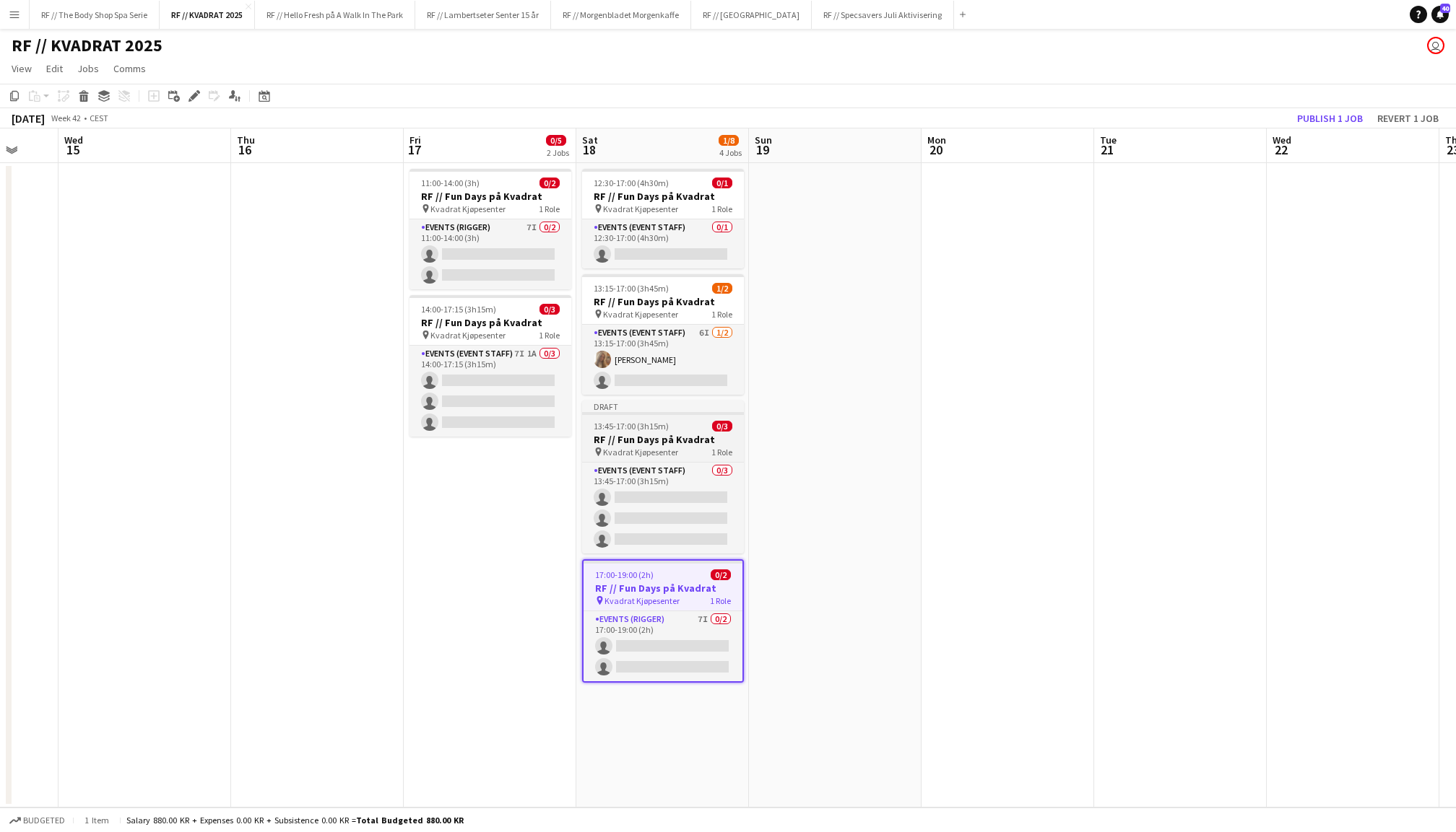
click at [669, 443] on h3 "RF // Fun Days på Kvadrat" at bounding box center [663, 439] width 162 height 13
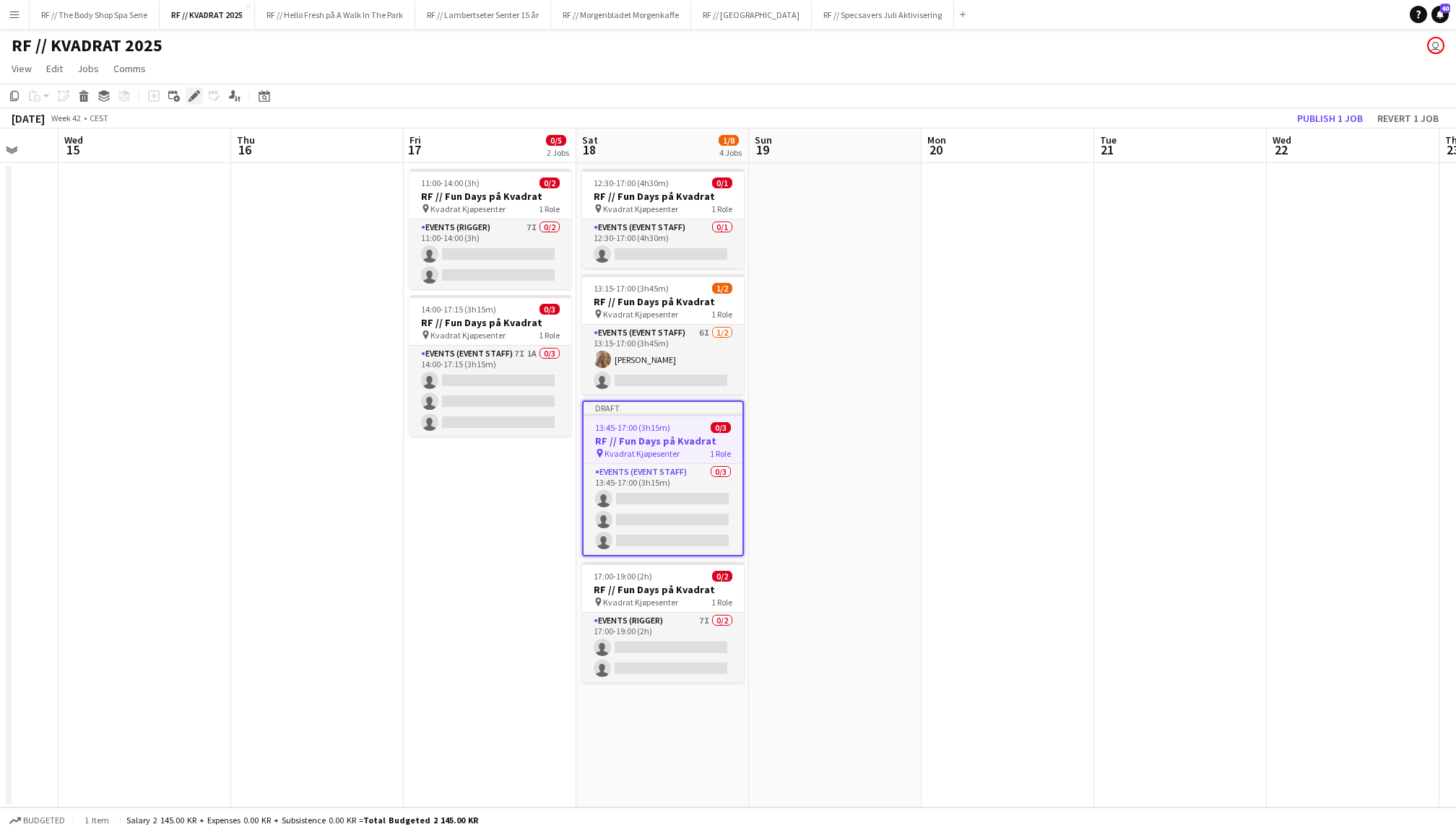
click at [196, 90] on icon "Edit" at bounding box center [195, 96] width 11 height 11
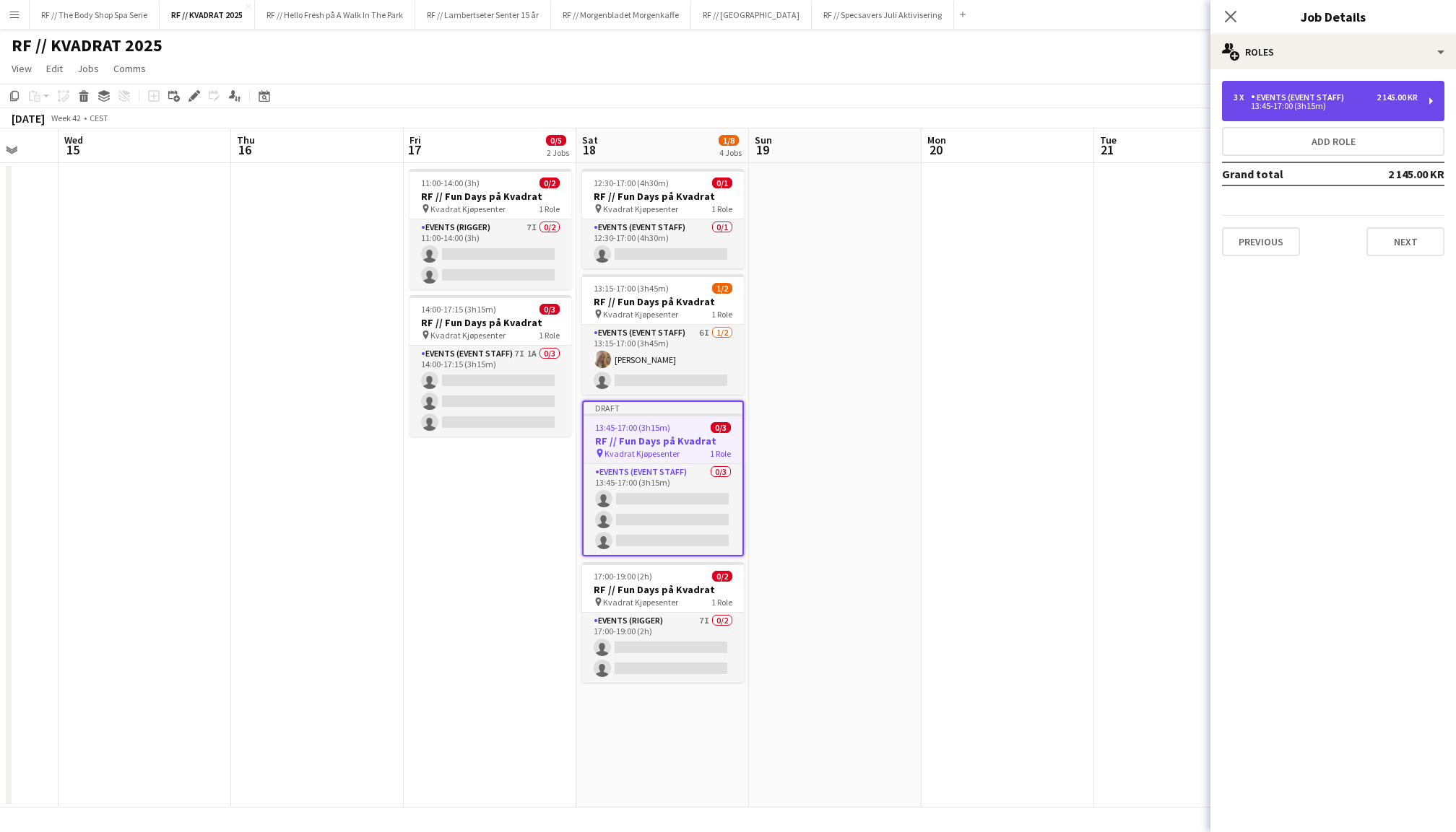
click at [1278, 97] on div "Events (Event Staff)" at bounding box center [1301, 98] width 99 height 10
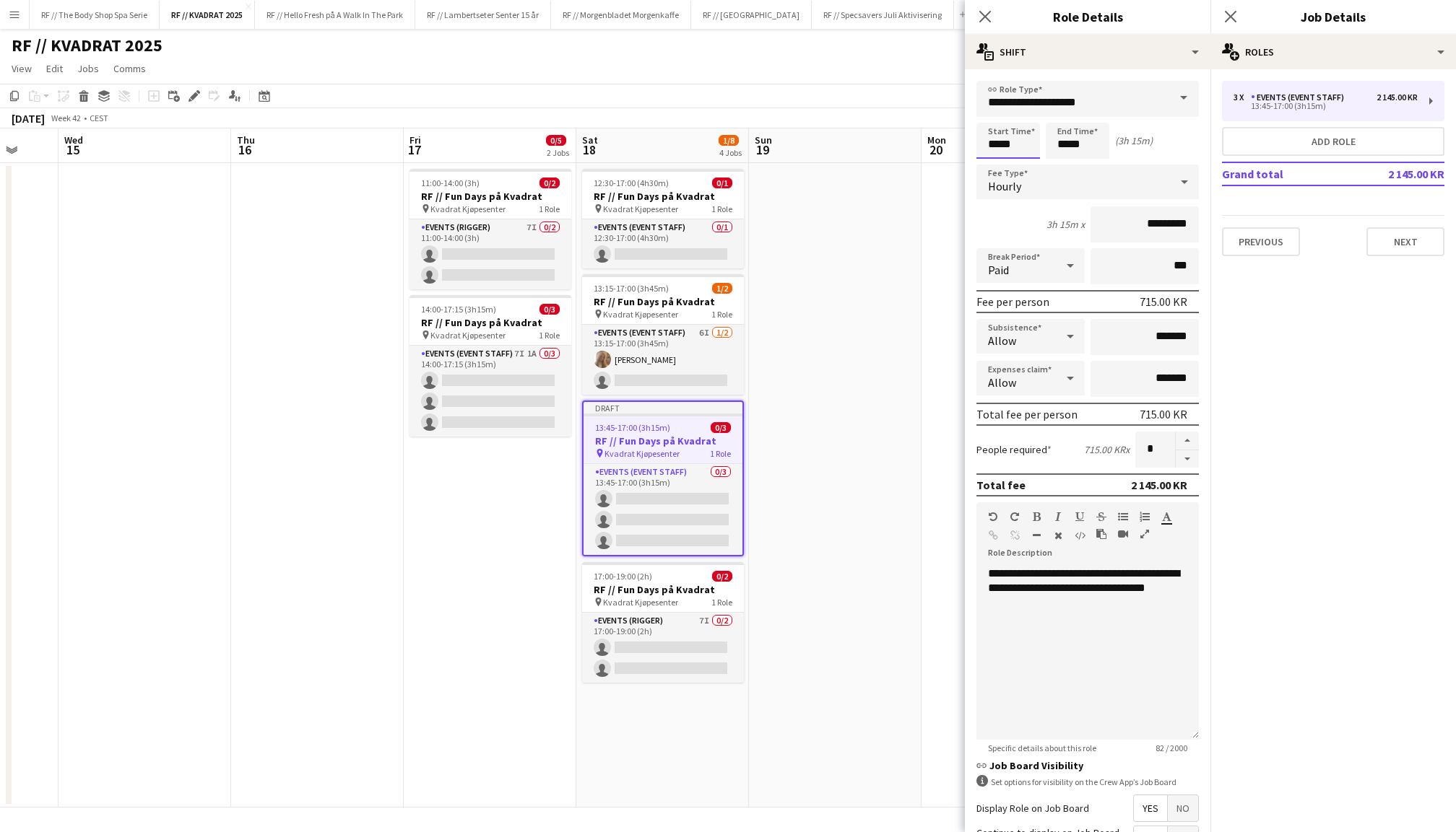
click at [994, 143] on input "*****" at bounding box center [1008, 140] width 63 height 36
click at [1185, 454] on button "button" at bounding box center [1187, 459] width 23 height 18
type input "*"
click at [1231, 16] on icon at bounding box center [1230, 16] width 14 height 14
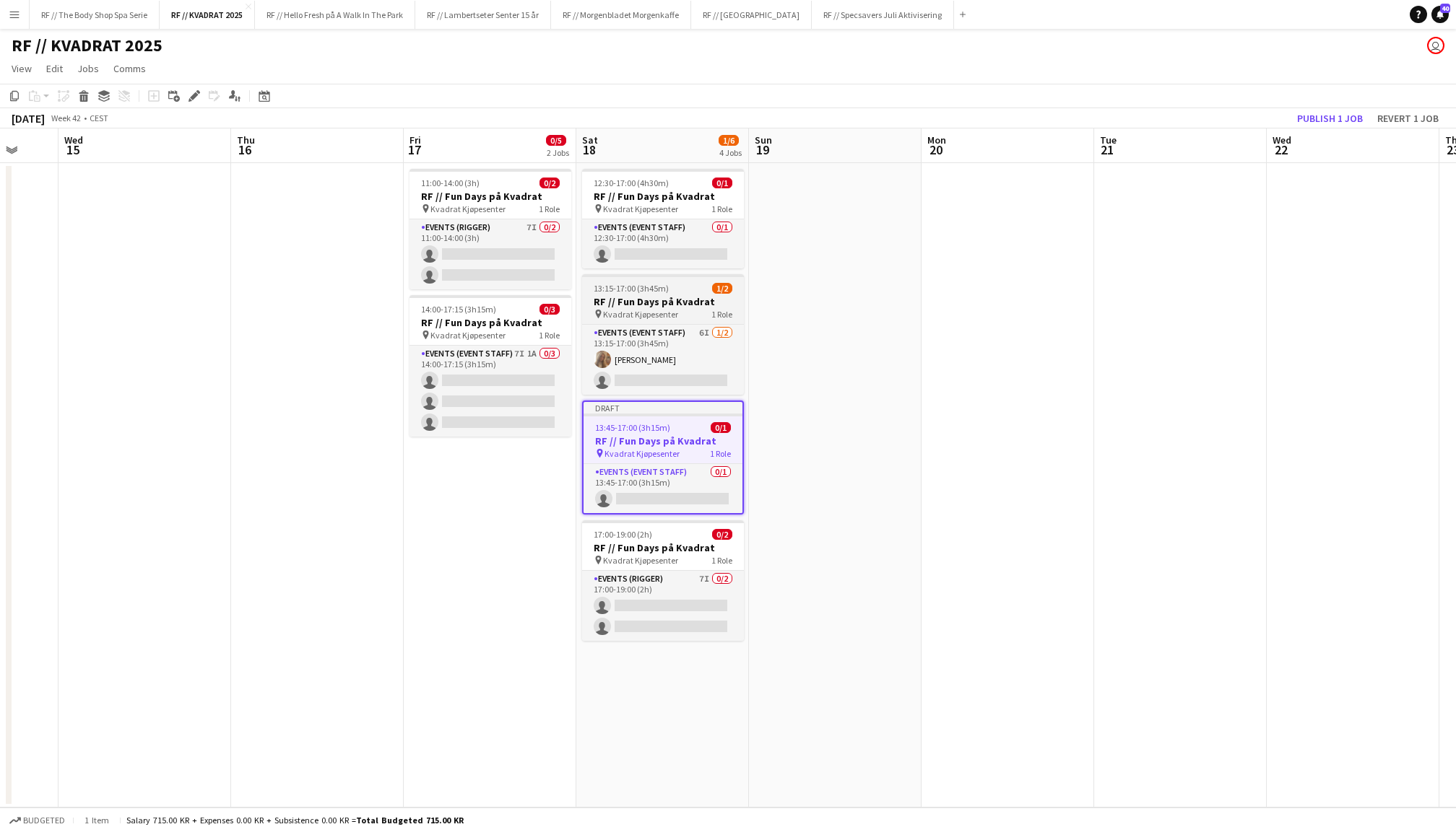
click at [688, 293] on app-job-card "13:15-17:00 (3h45m) 1/2 RF // Fun Days på Kvadrat pin Kvadrat Kjøpesenter 1 Rol…" at bounding box center [663, 334] width 162 height 121
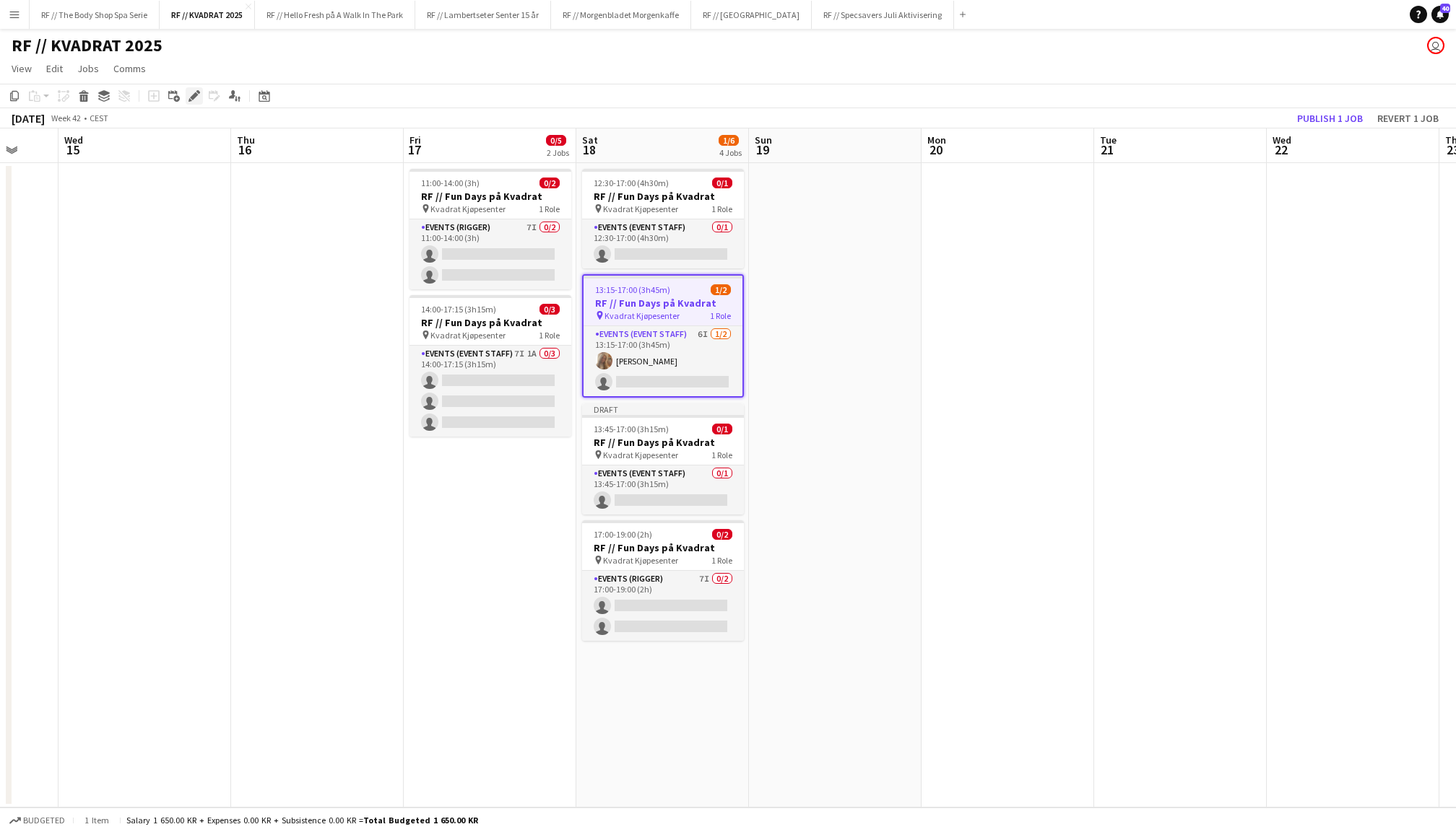
click at [191, 90] on icon "Edit" at bounding box center [195, 96] width 11 height 11
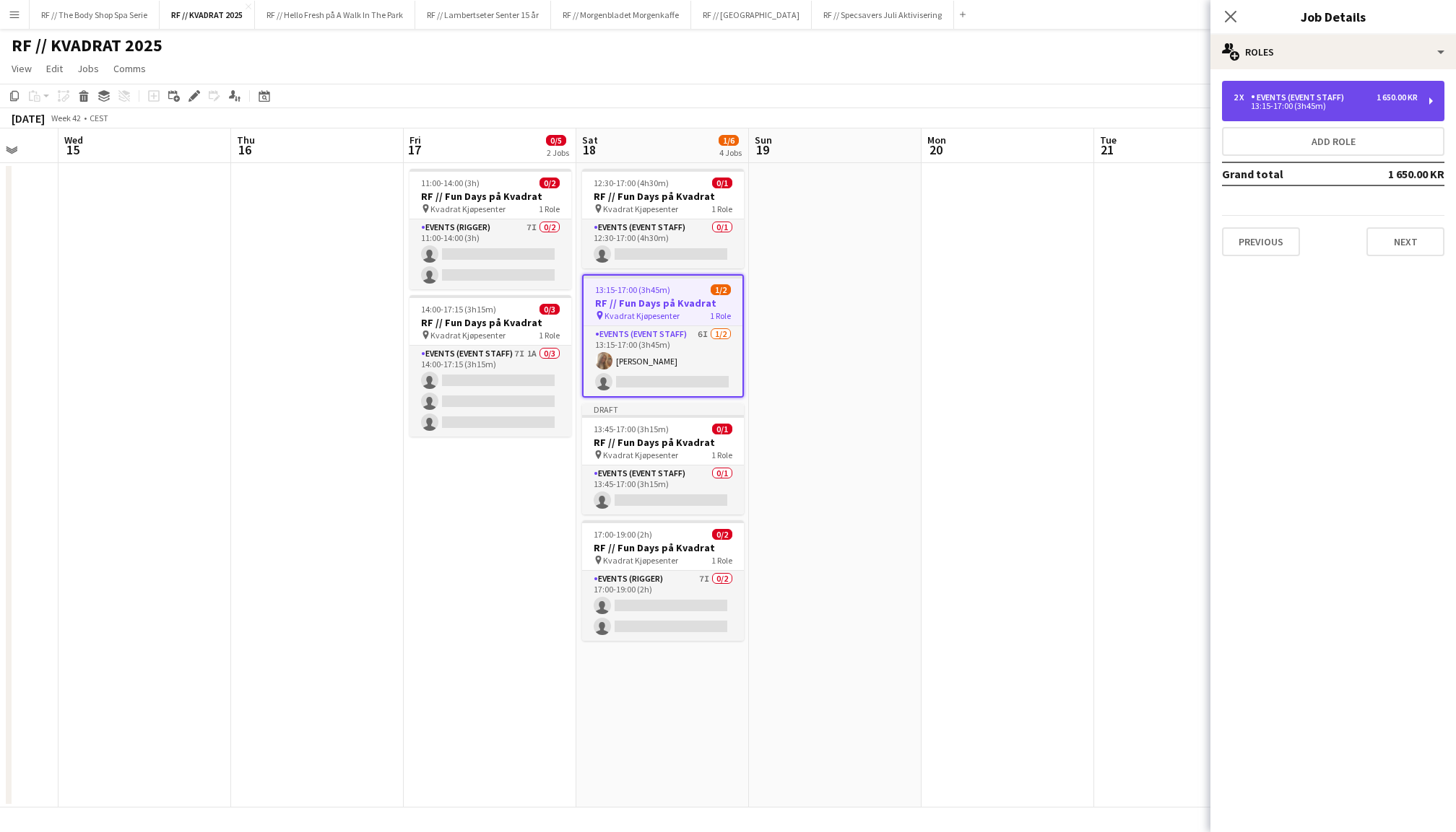
click at [1257, 98] on div "Events (Event Staff)" at bounding box center [1301, 98] width 99 height 10
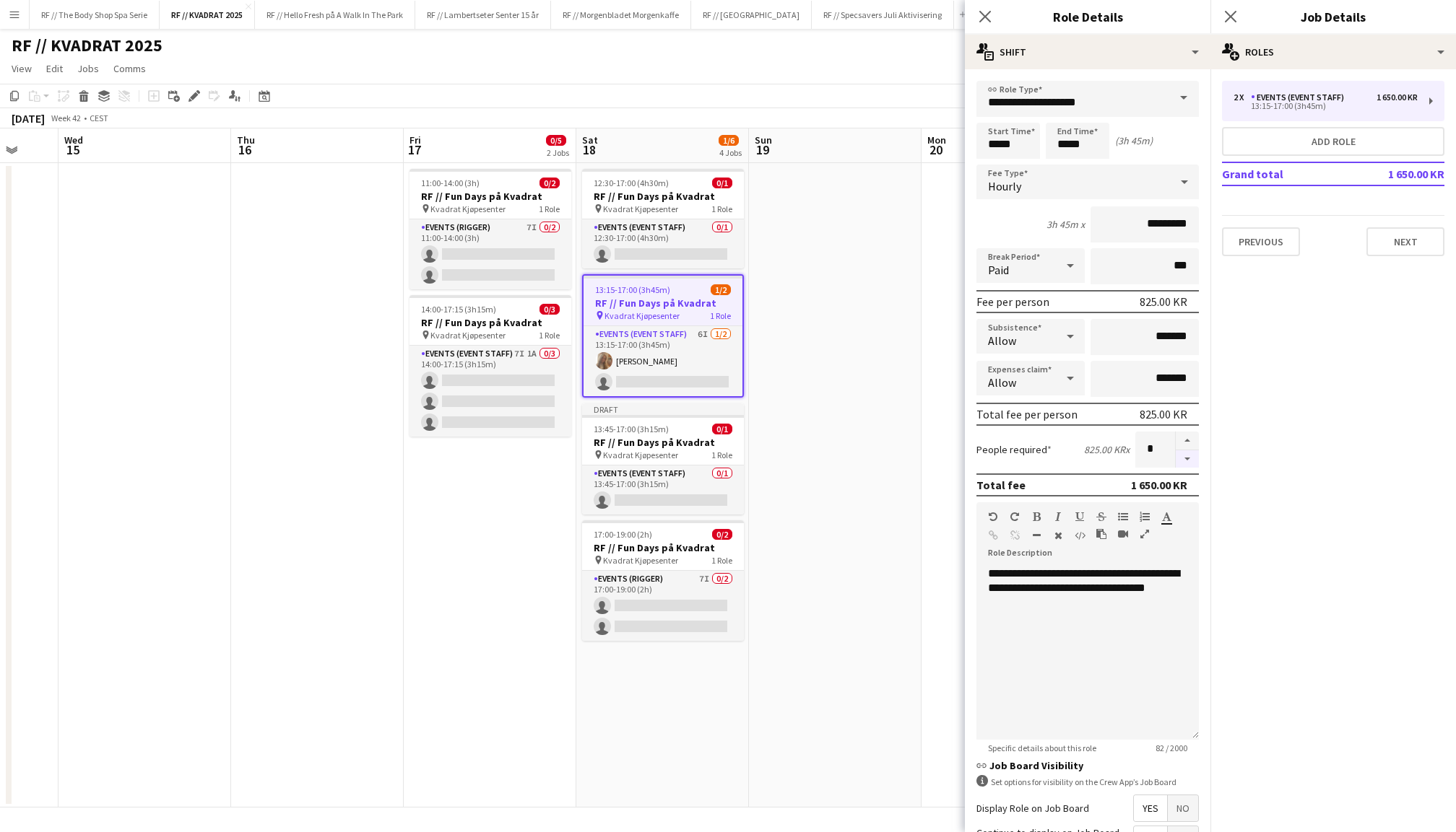
click at [1190, 454] on button "button" at bounding box center [1187, 459] width 23 height 18
type input "*"
click at [1228, 10] on icon "Close pop-in" at bounding box center [1230, 16] width 14 height 14
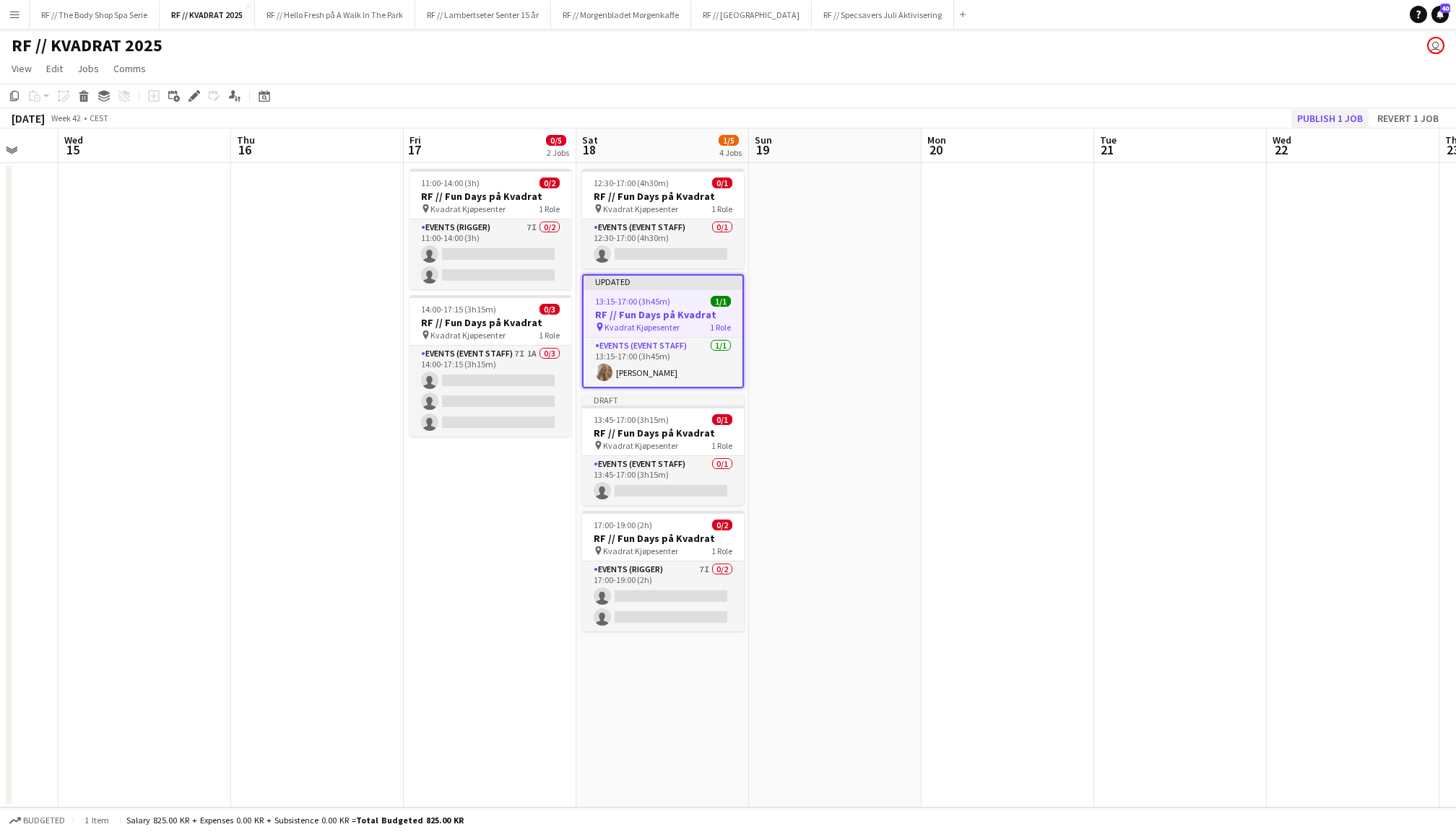
click at [1319, 116] on button "Publish 1 job" at bounding box center [1330, 118] width 78 height 18
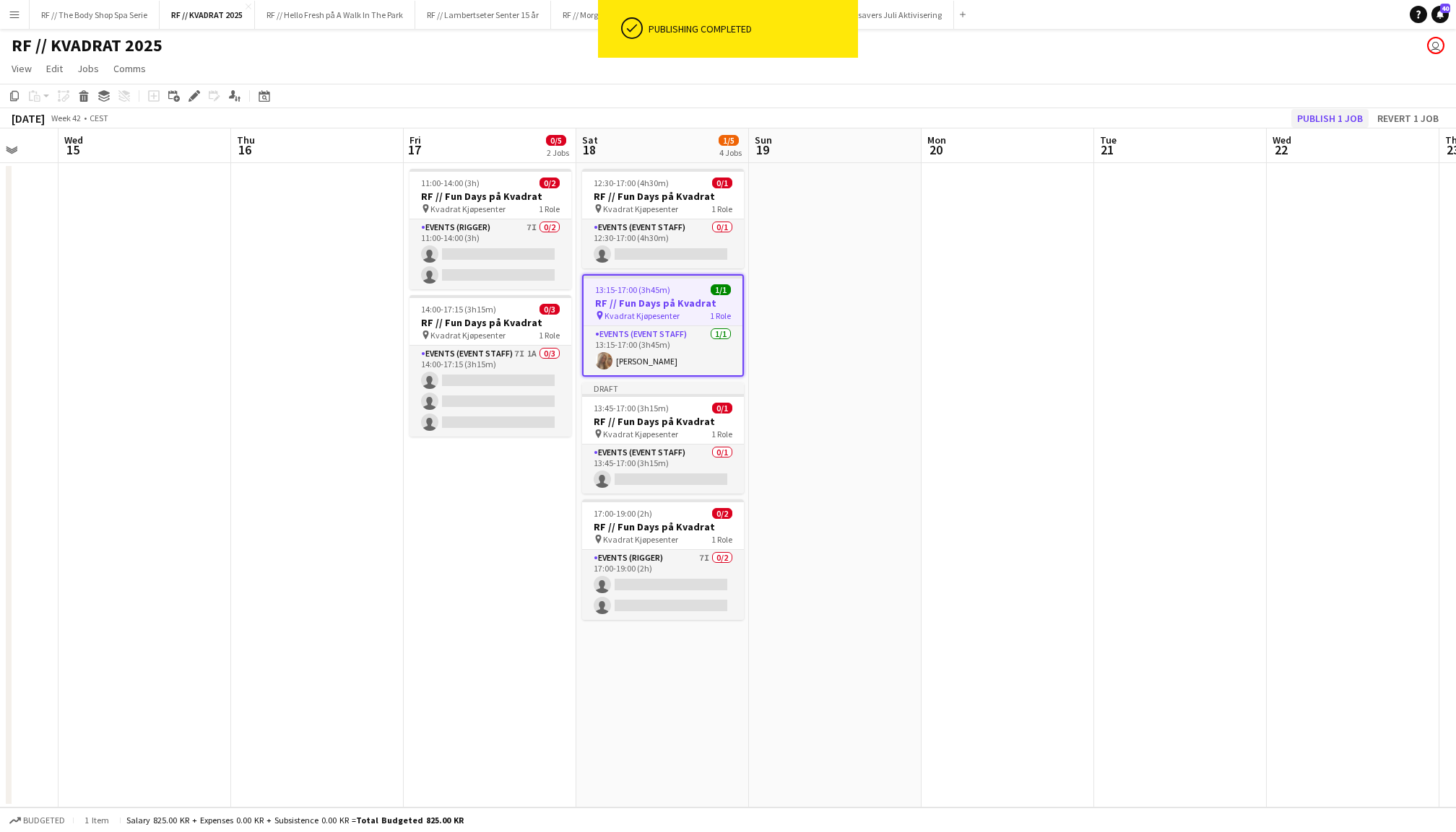
click at [1327, 122] on button "Publish 1 job" at bounding box center [1330, 118] width 78 height 18
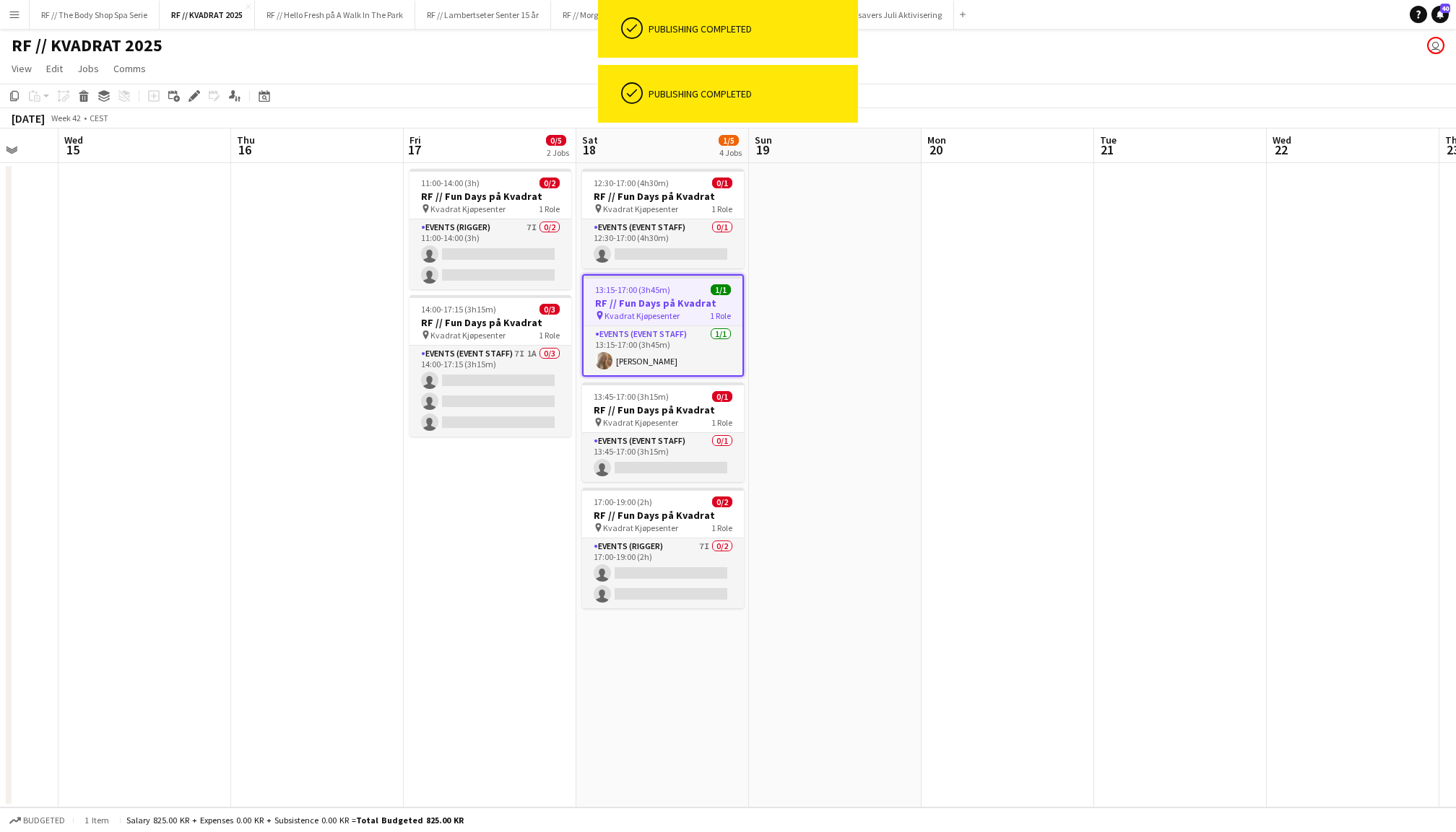
click at [925, 285] on app-date-cell at bounding box center [1008, 486] width 173 height 645
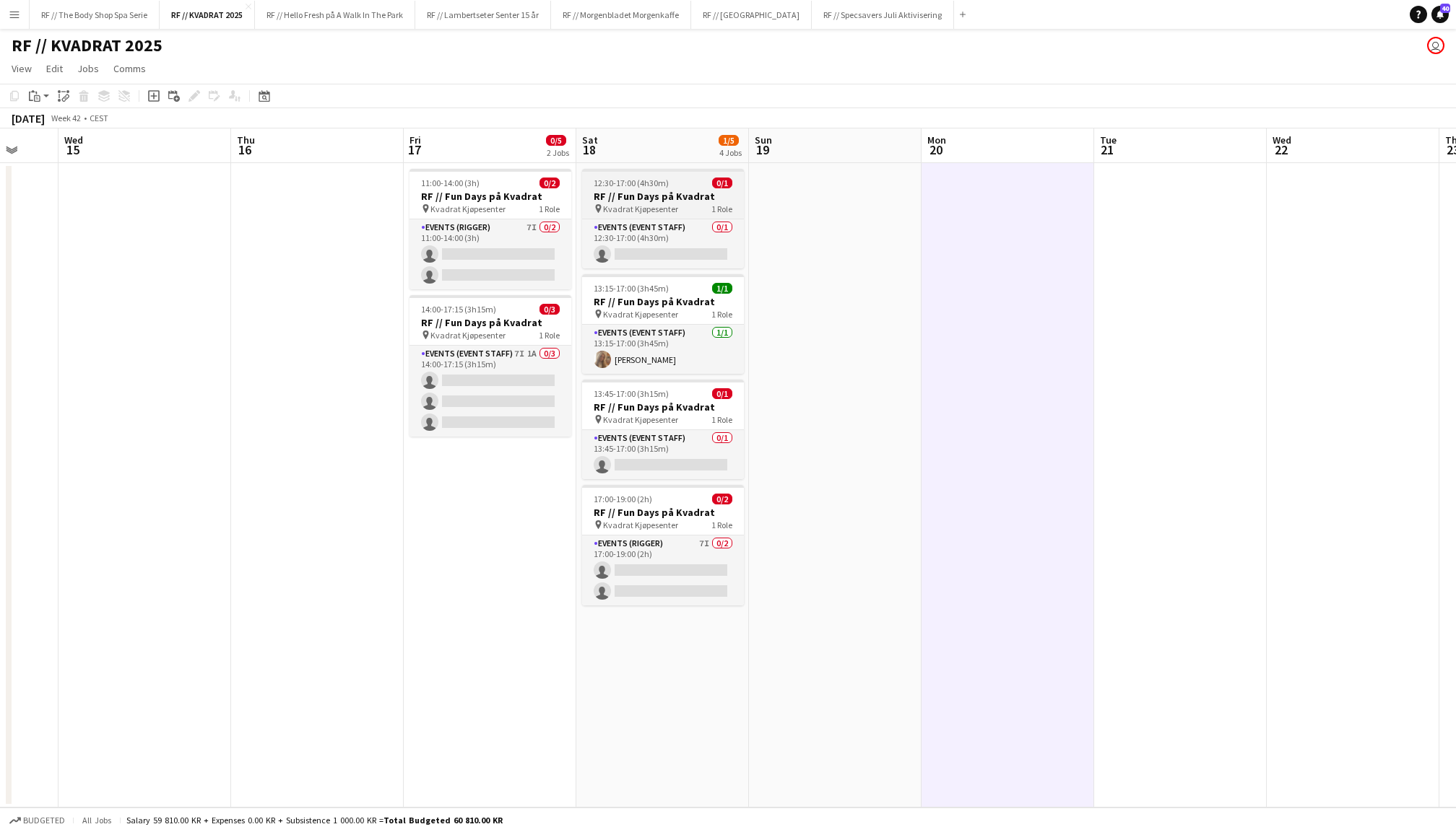
click at [672, 190] on h3 "RF // Fun Days på Kvadrat" at bounding box center [663, 196] width 162 height 13
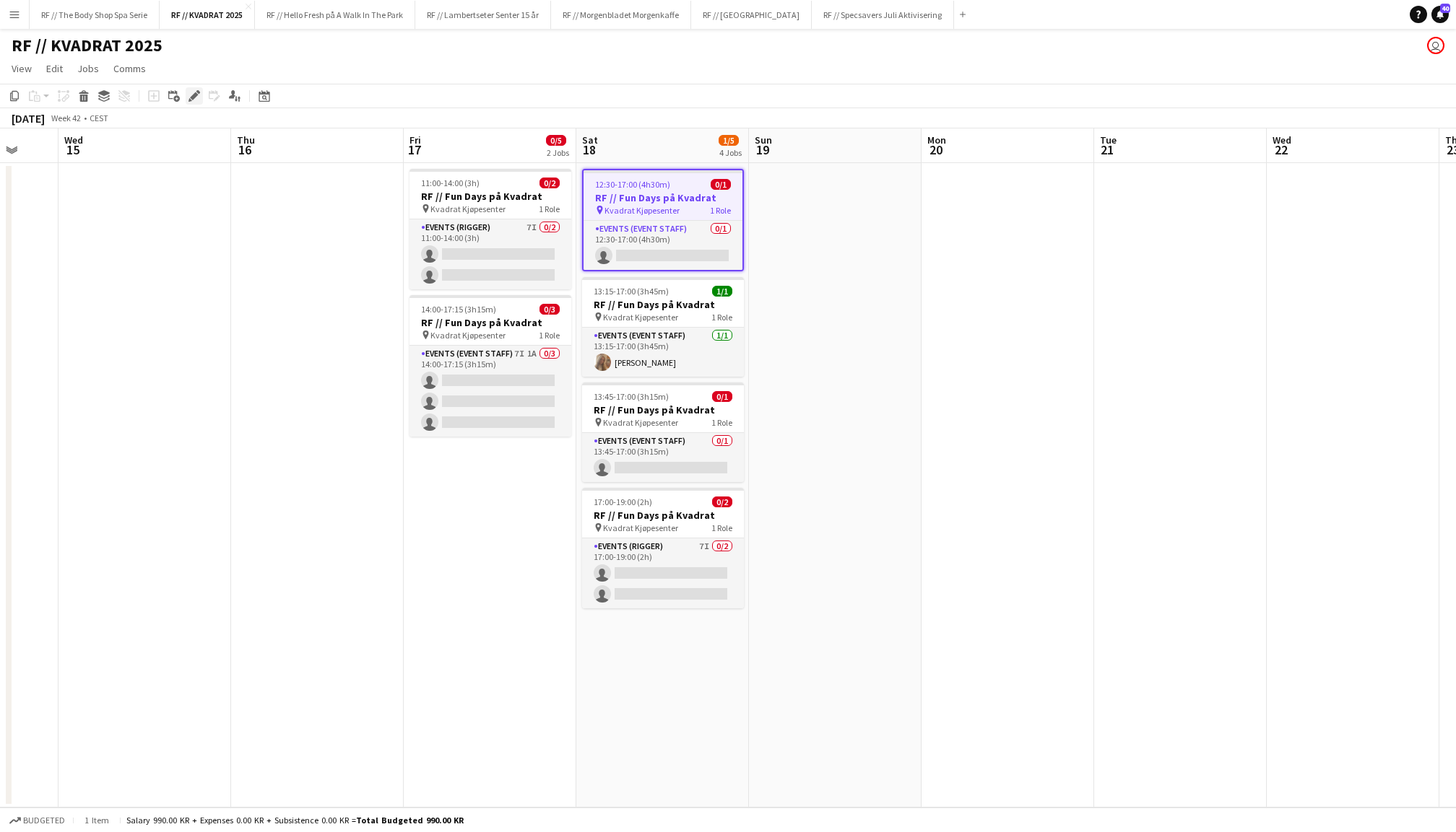
click at [191, 94] on icon "Edit" at bounding box center [195, 96] width 11 height 11
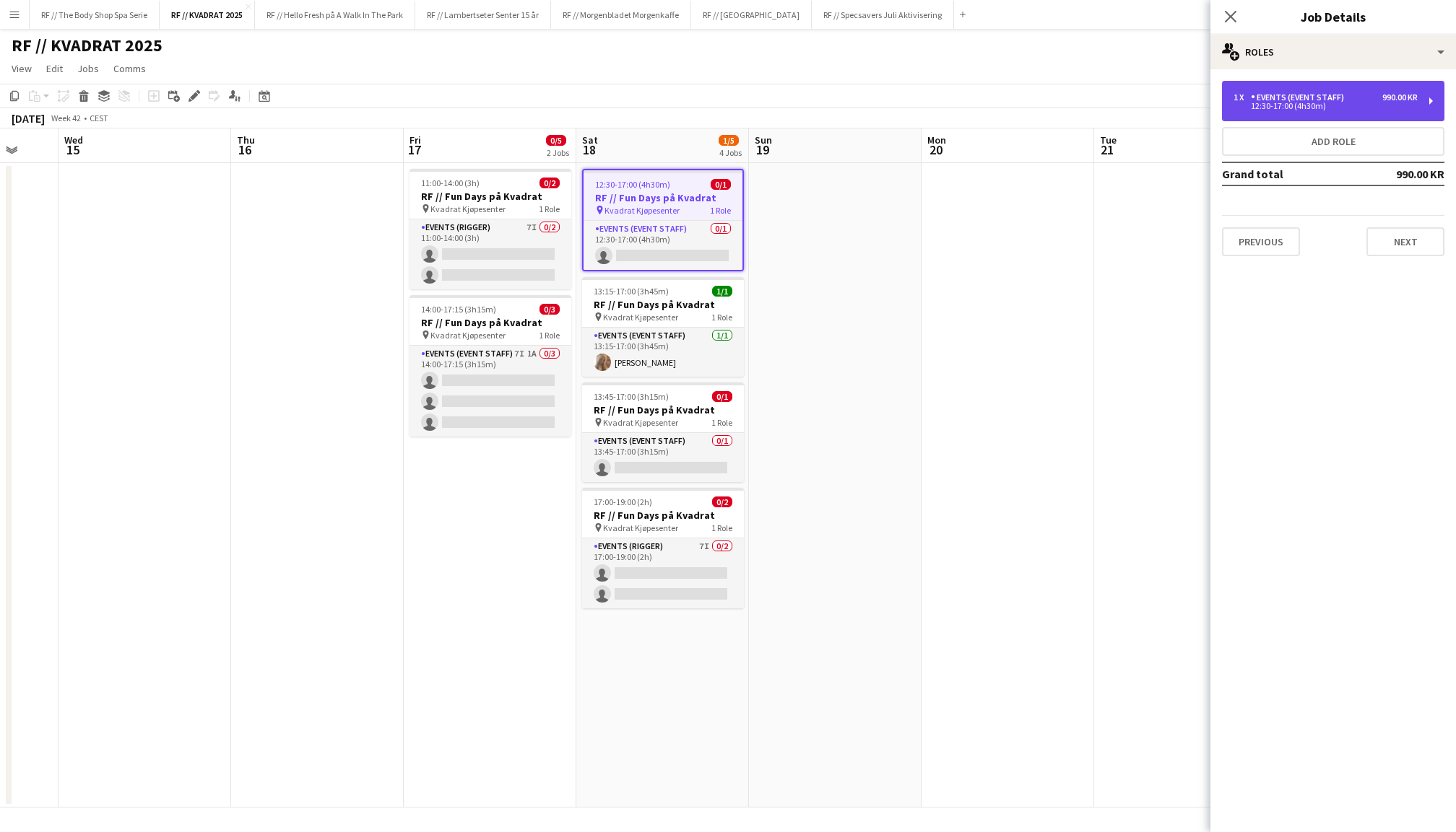
click at [1313, 93] on div "Events (Event Staff)" at bounding box center [1301, 98] width 99 height 10
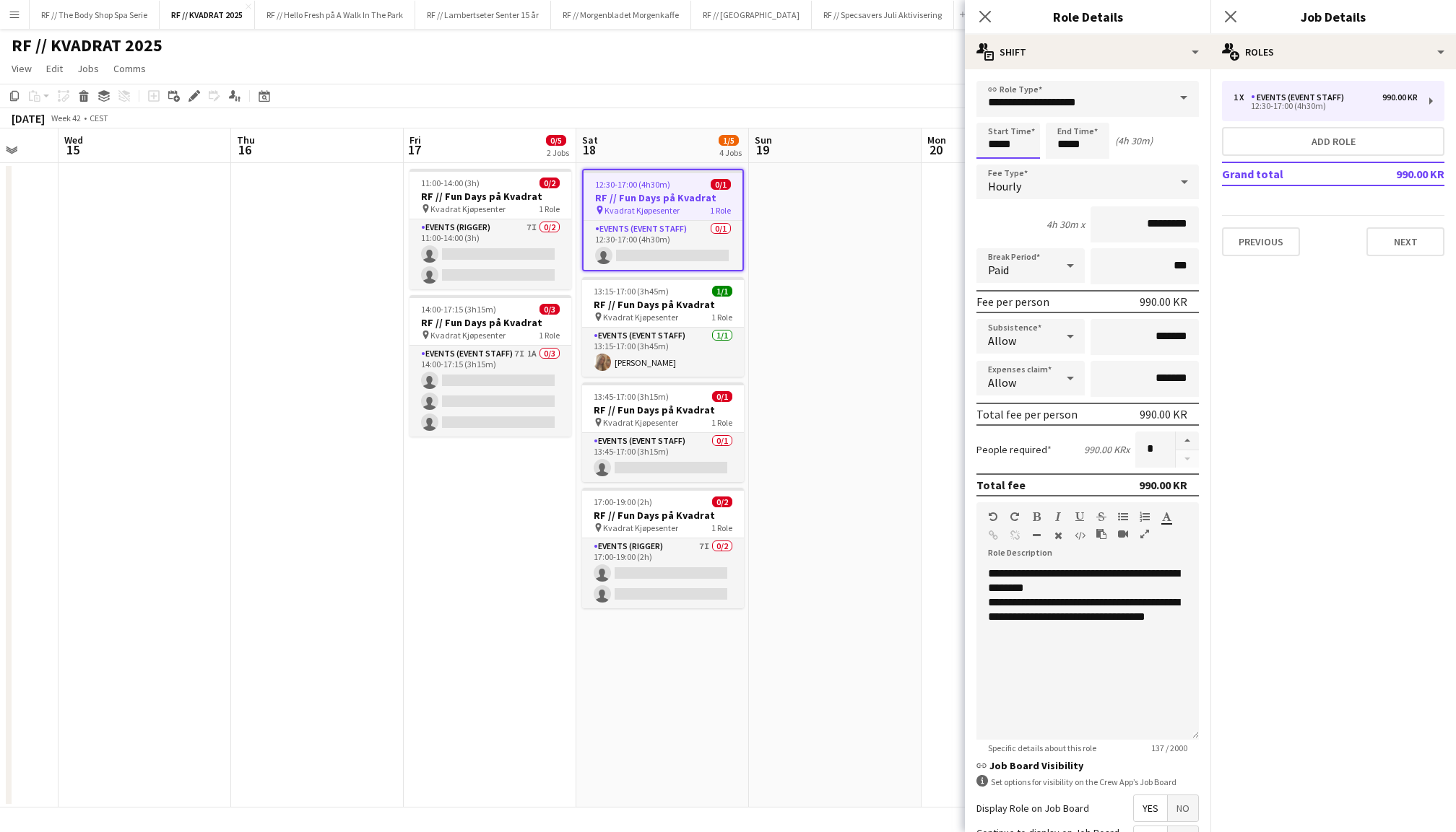
click at [1001, 153] on input "*****" at bounding box center [1008, 140] width 63 height 36
type input "*****"
click at [1017, 166] on div at bounding box center [1023, 166] width 29 height 14
click at [1231, 15] on icon at bounding box center [1230, 16] width 14 height 14
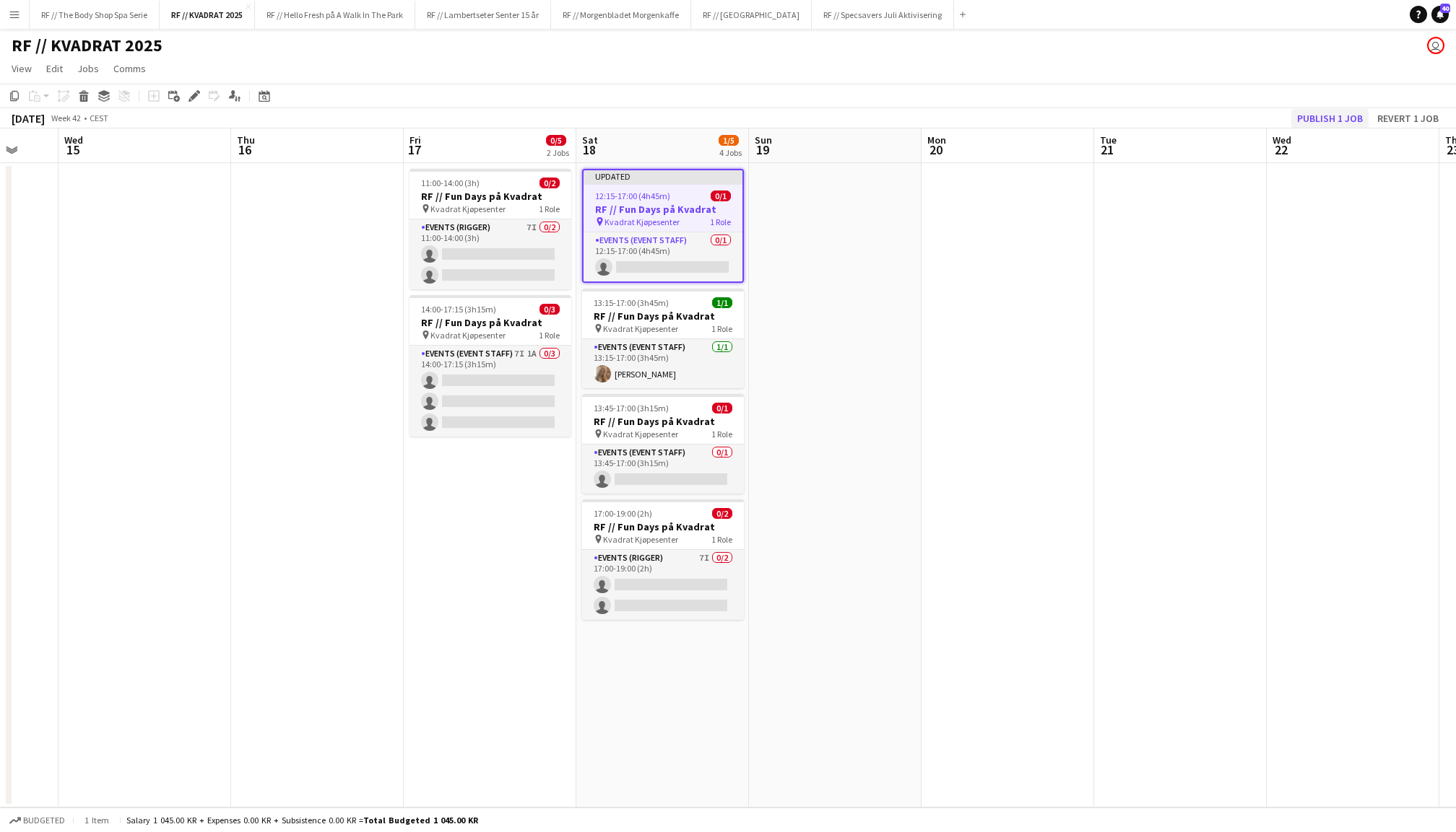
click at [1350, 116] on button "Publish 1 job" at bounding box center [1330, 118] width 78 height 18
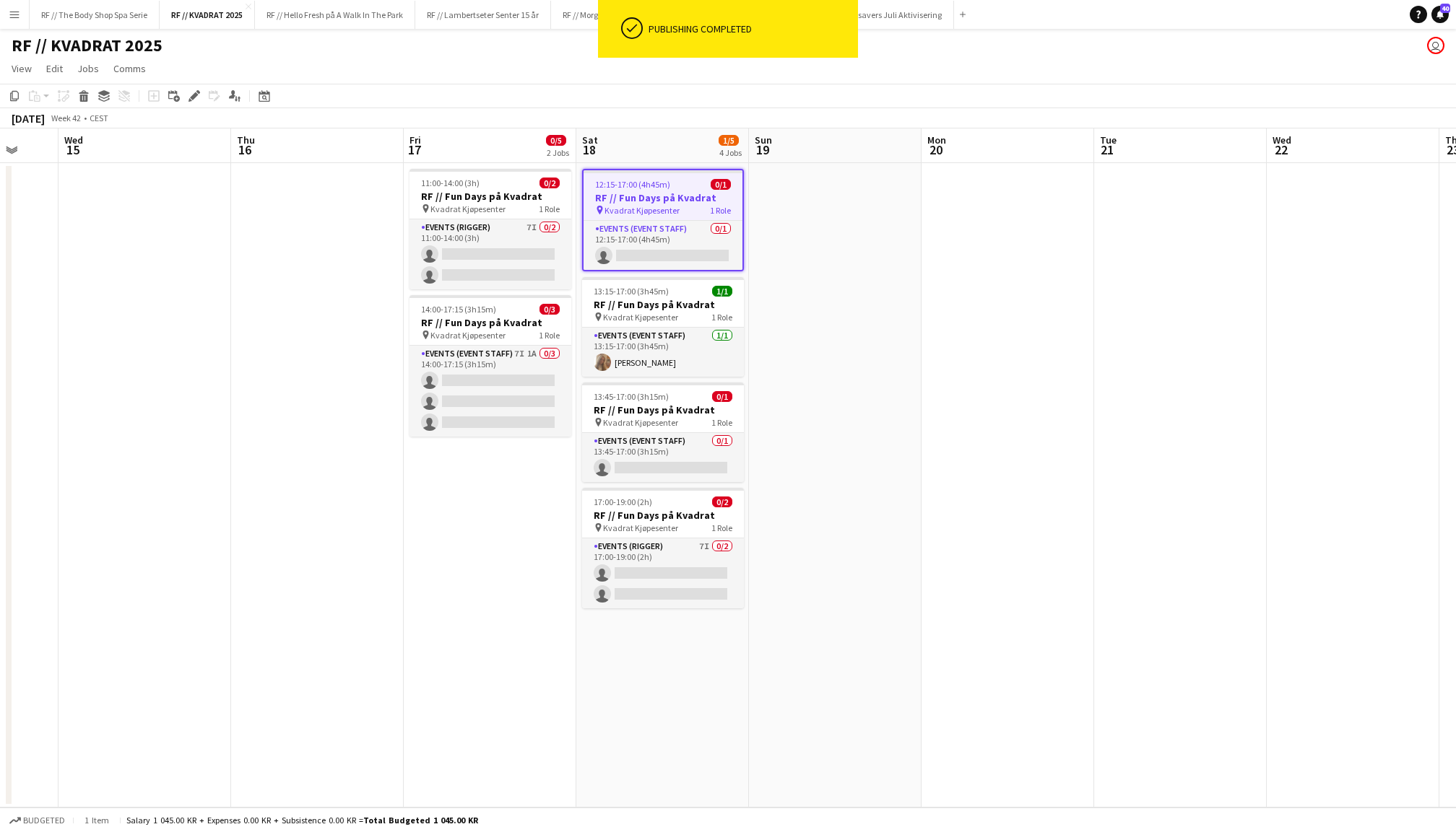
click at [833, 235] on app-date-cell at bounding box center [836, 486] width 173 height 645
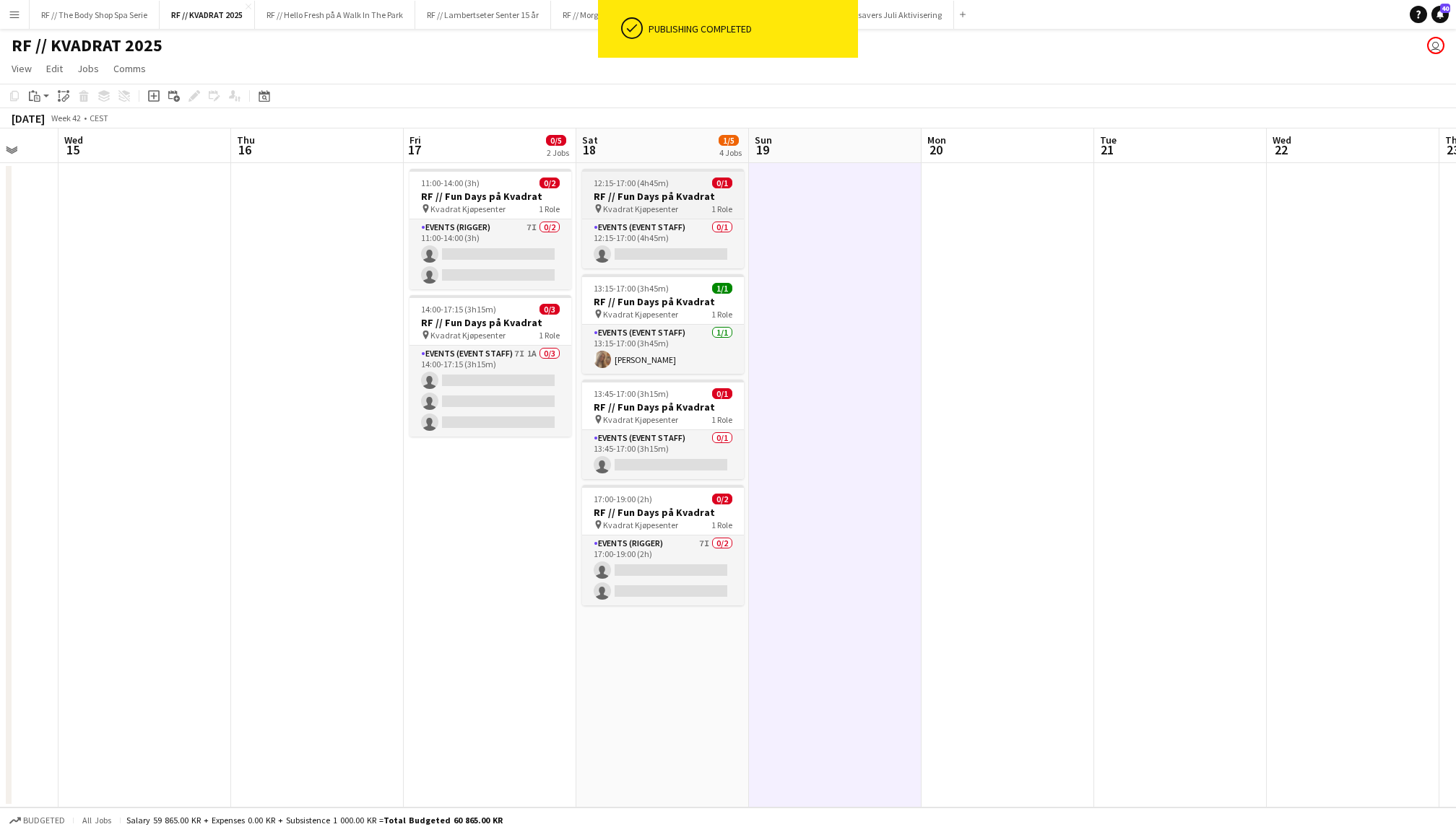
click at [665, 174] on app-job-card "12:15-17:00 (4h45m) 0/1 RF // Fun Days på Kvadrat pin Kvadrat Kjøpesenter 1 Rol…" at bounding box center [663, 218] width 162 height 100
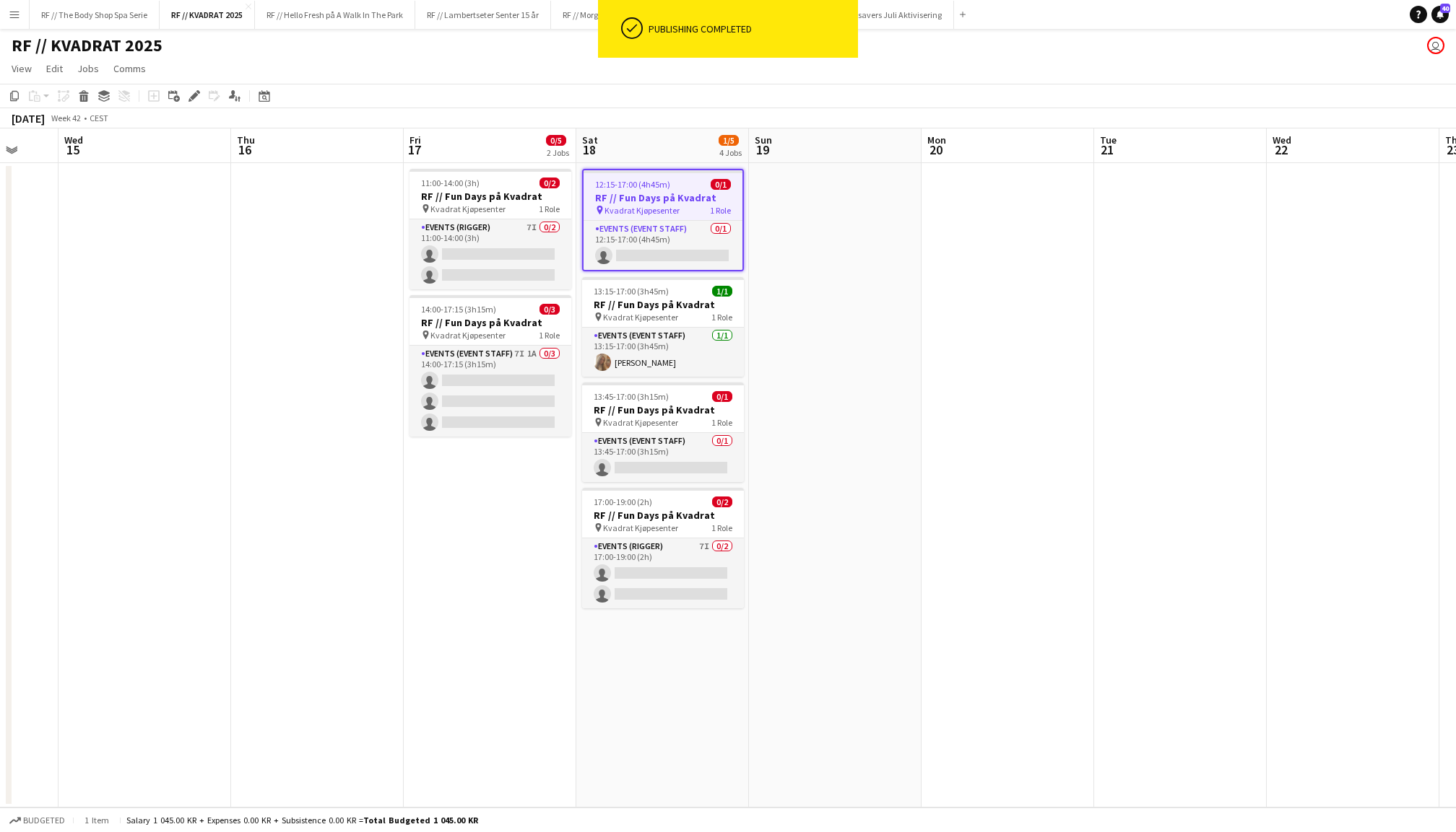
click at [1021, 264] on app-date-cell at bounding box center [1008, 486] width 173 height 645
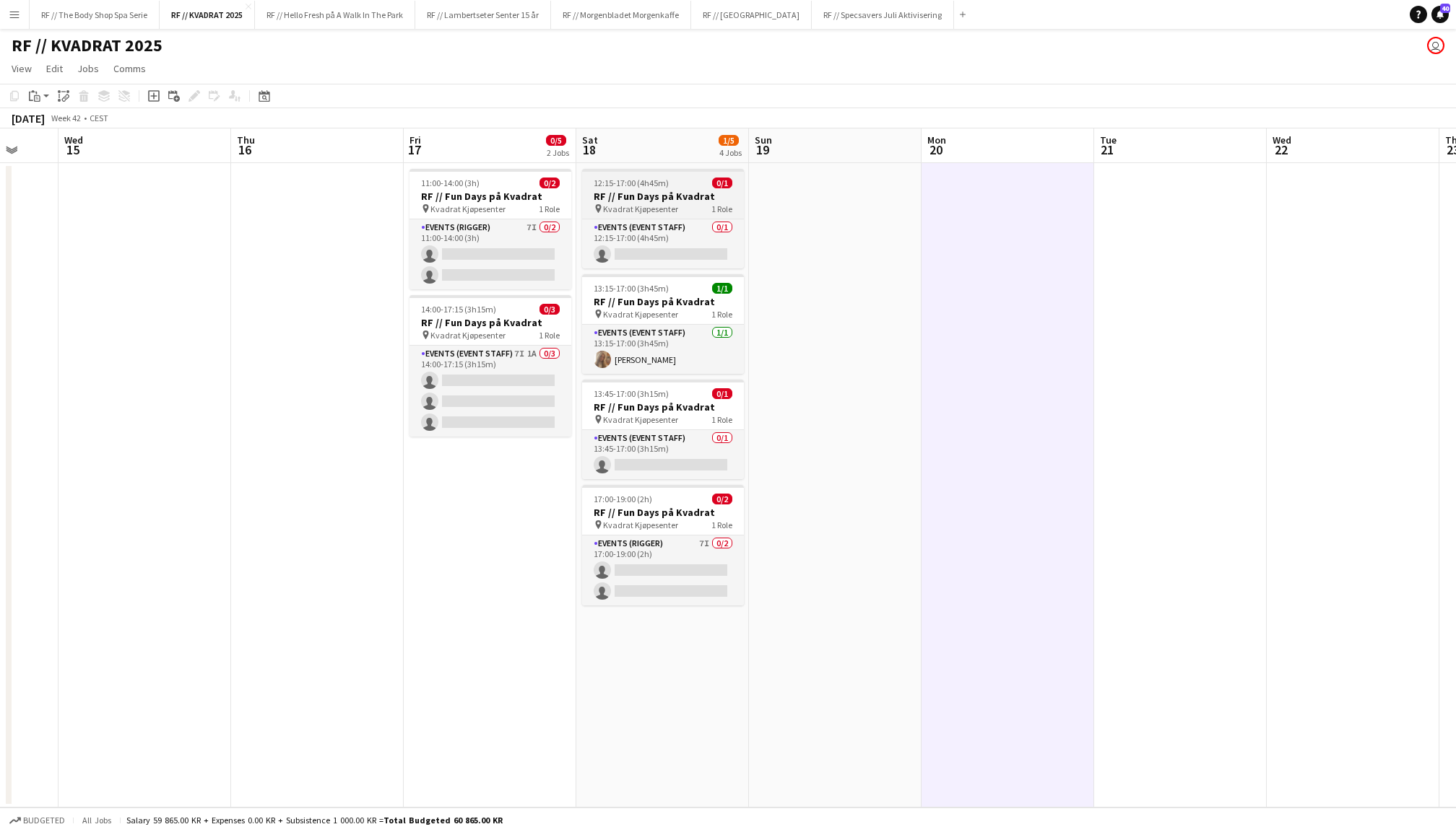
click at [660, 196] on h3 "RF // Fun Days på Kvadrat" at bounding box center [663, 196] width 162 height 13
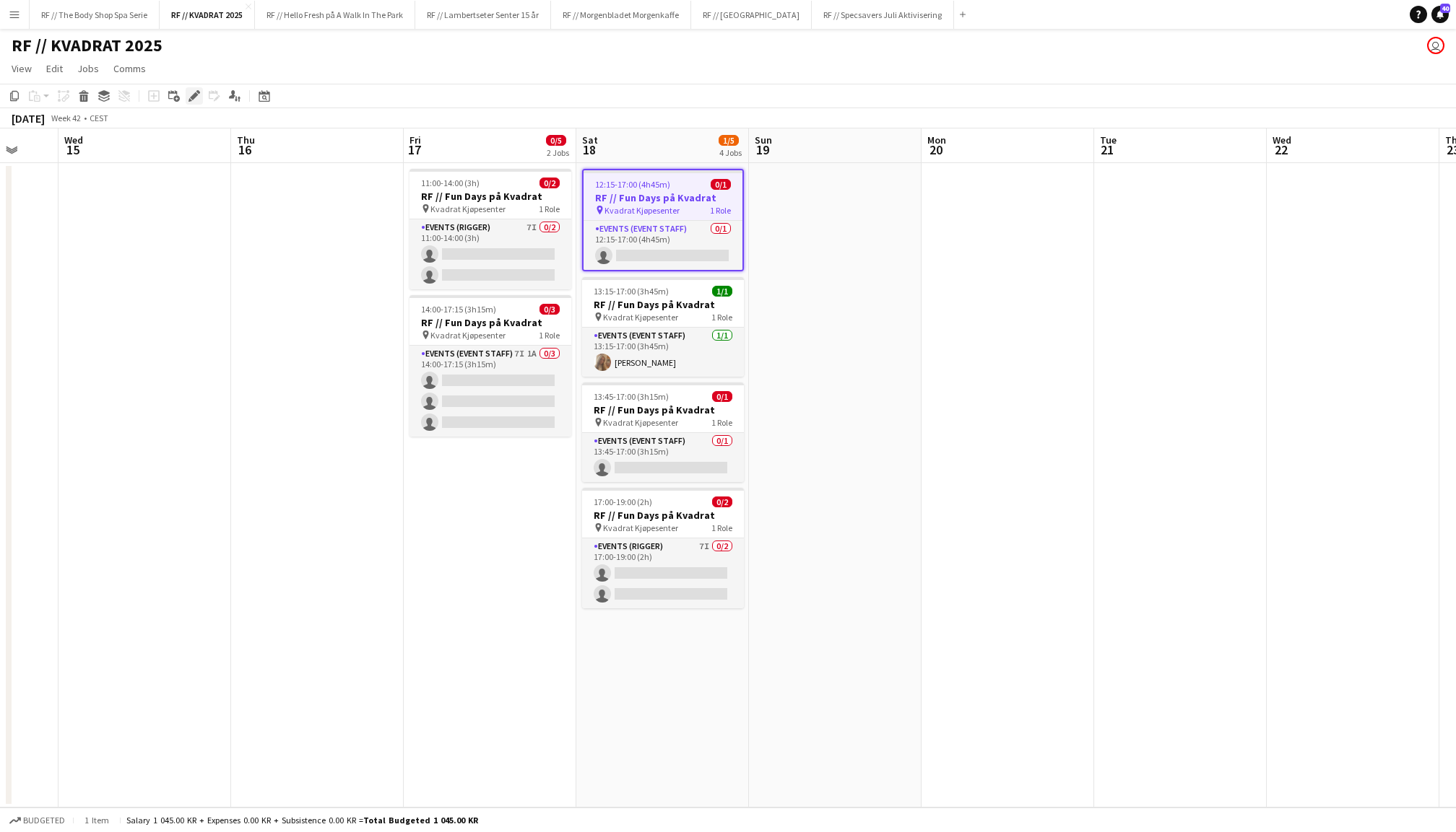
click at [192, 93] on icon "Edit" at bounding box center [195, 96] width 11 height 11
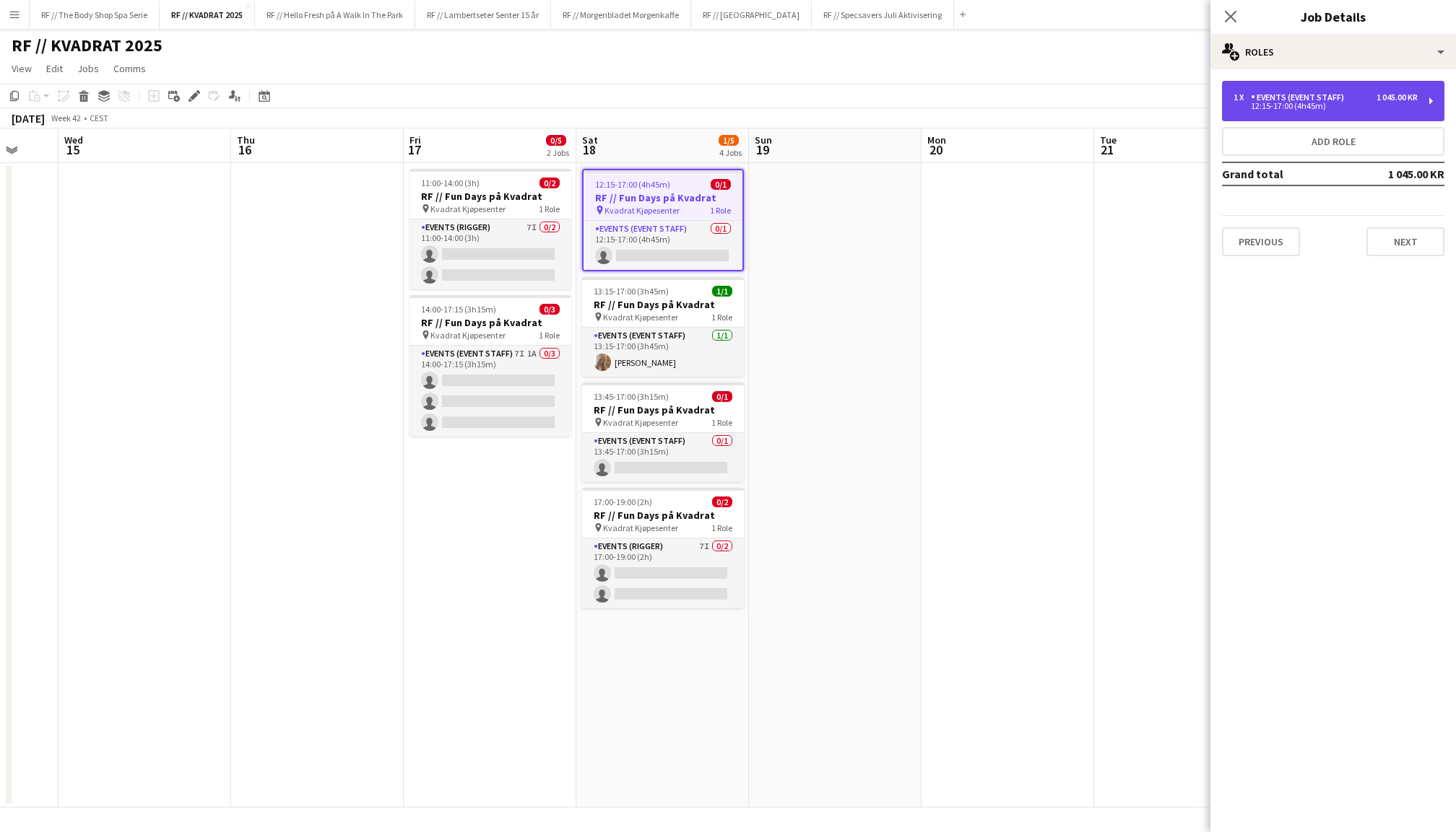
click at [1240, 95] on div "1 x" at bounding box center [1242, 98] width 18 height 10
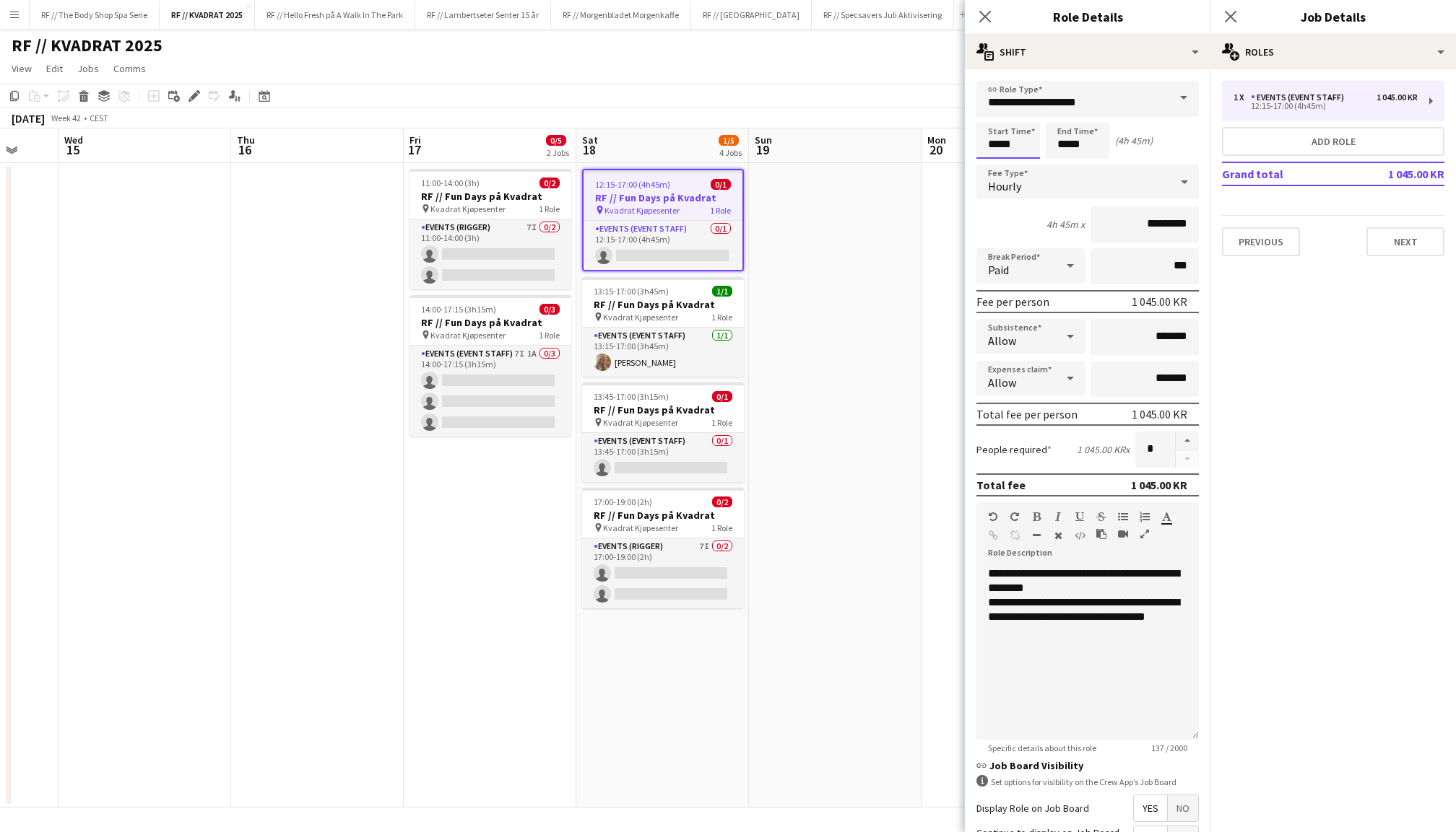
click at [1021, 138] on input "*****" at bounding box center [1008, 140] width 63 height 36
click at [1026, 162] on div at bounding box center [1023, 166] width 29 height 14
type input "*****"
click at [1023, 117] on div at bounding box center [1023, 115] width 29 height 14
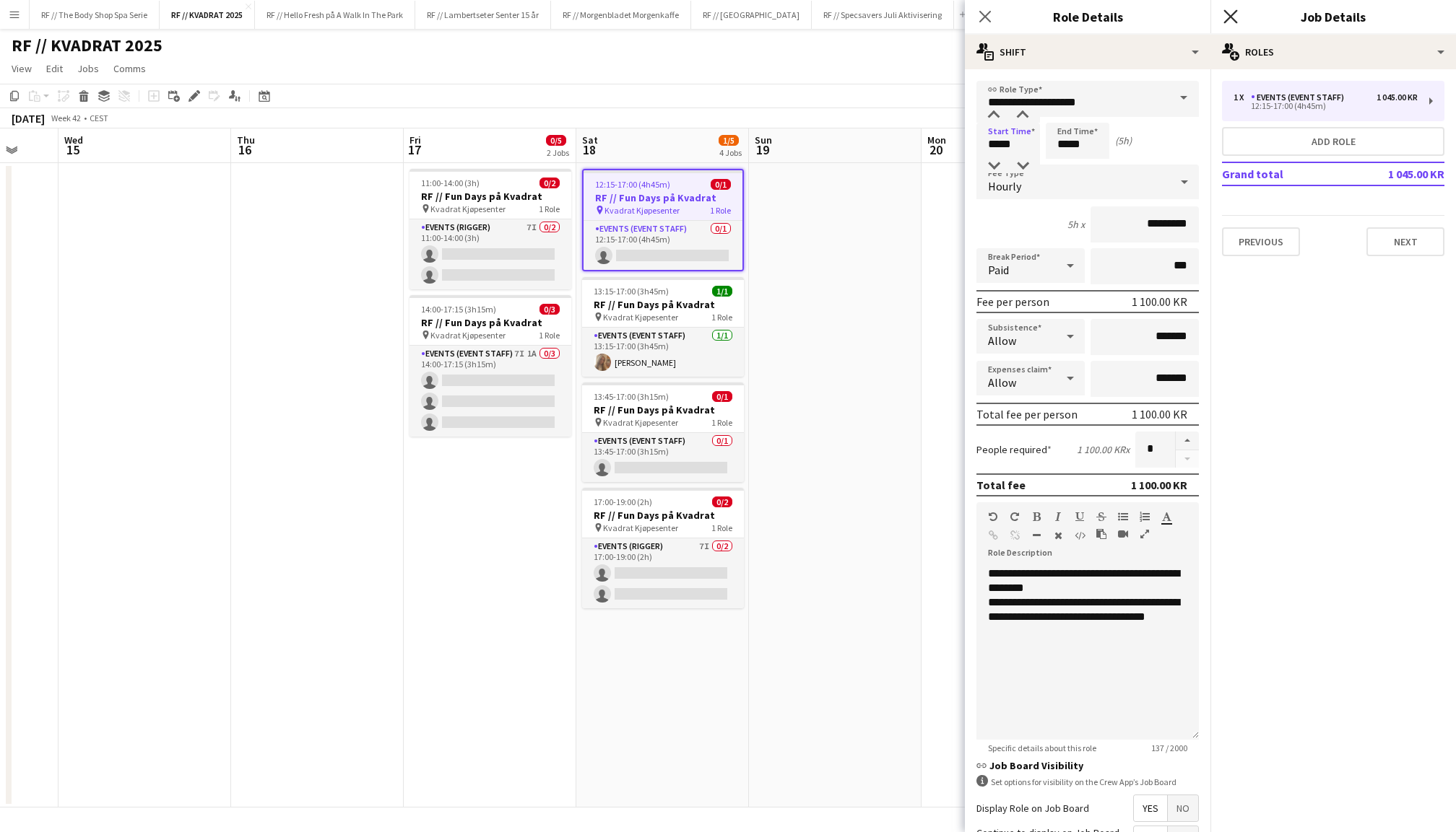
click at [1229, 13] on icon "Close pop-in" at bounding box center [1230, 16] width 14 height 14
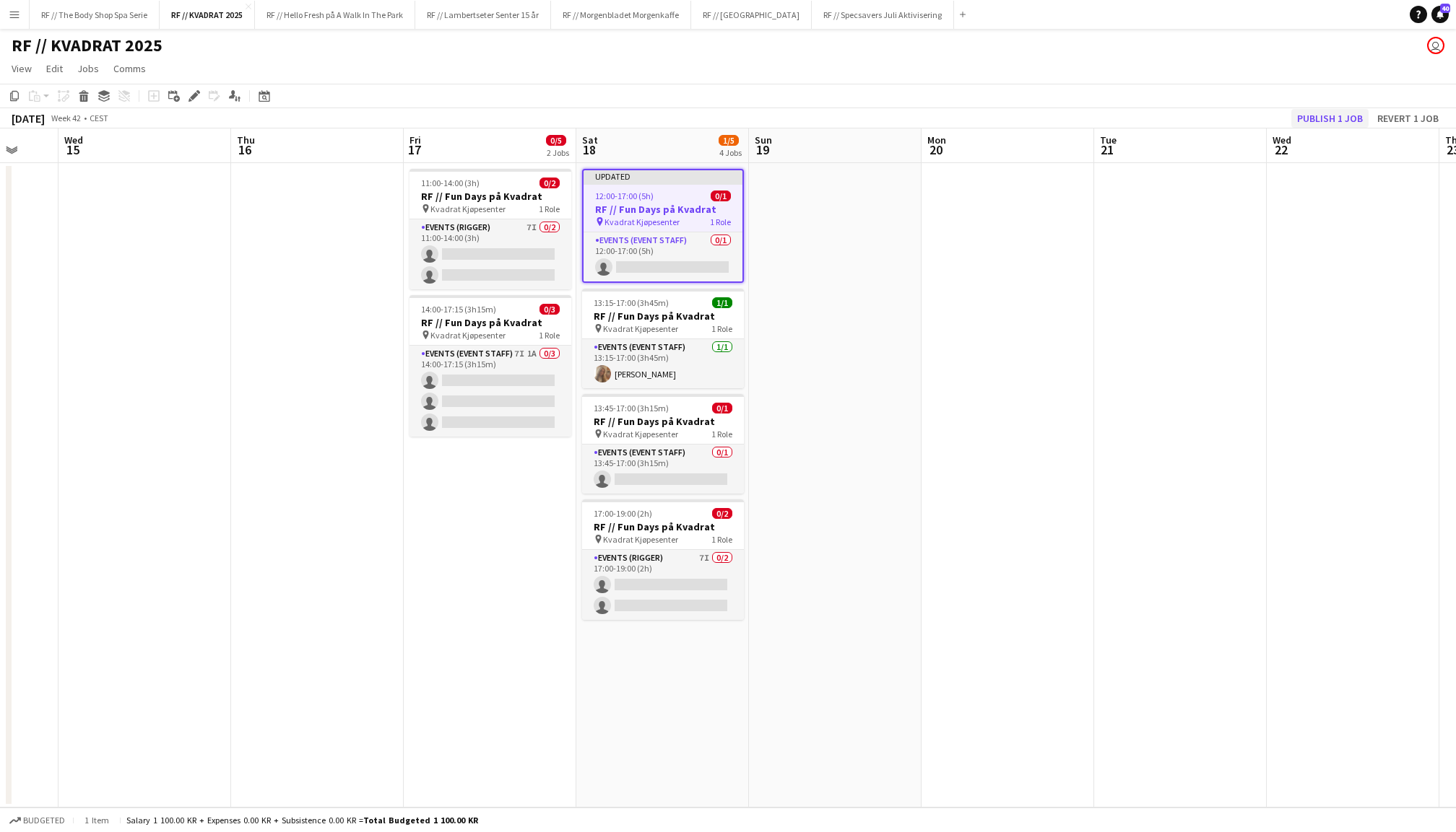
click at [1319, 110] on button "Publish 1 job" at bounding box center [1330, 118] width 78 height 18
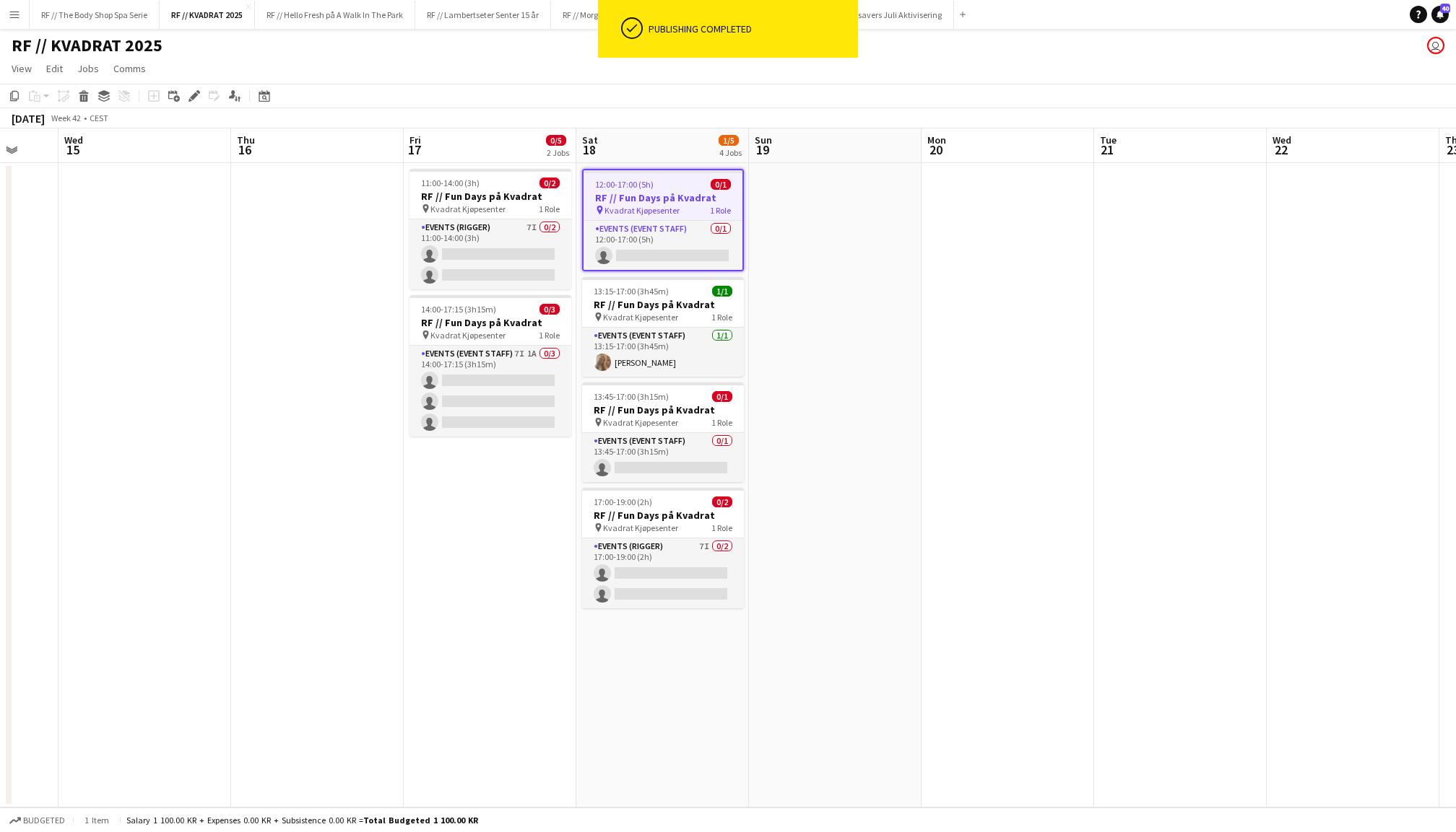
click at [824, 266] on app-date-cell at bounding box center [836, 486] width 173 height 645
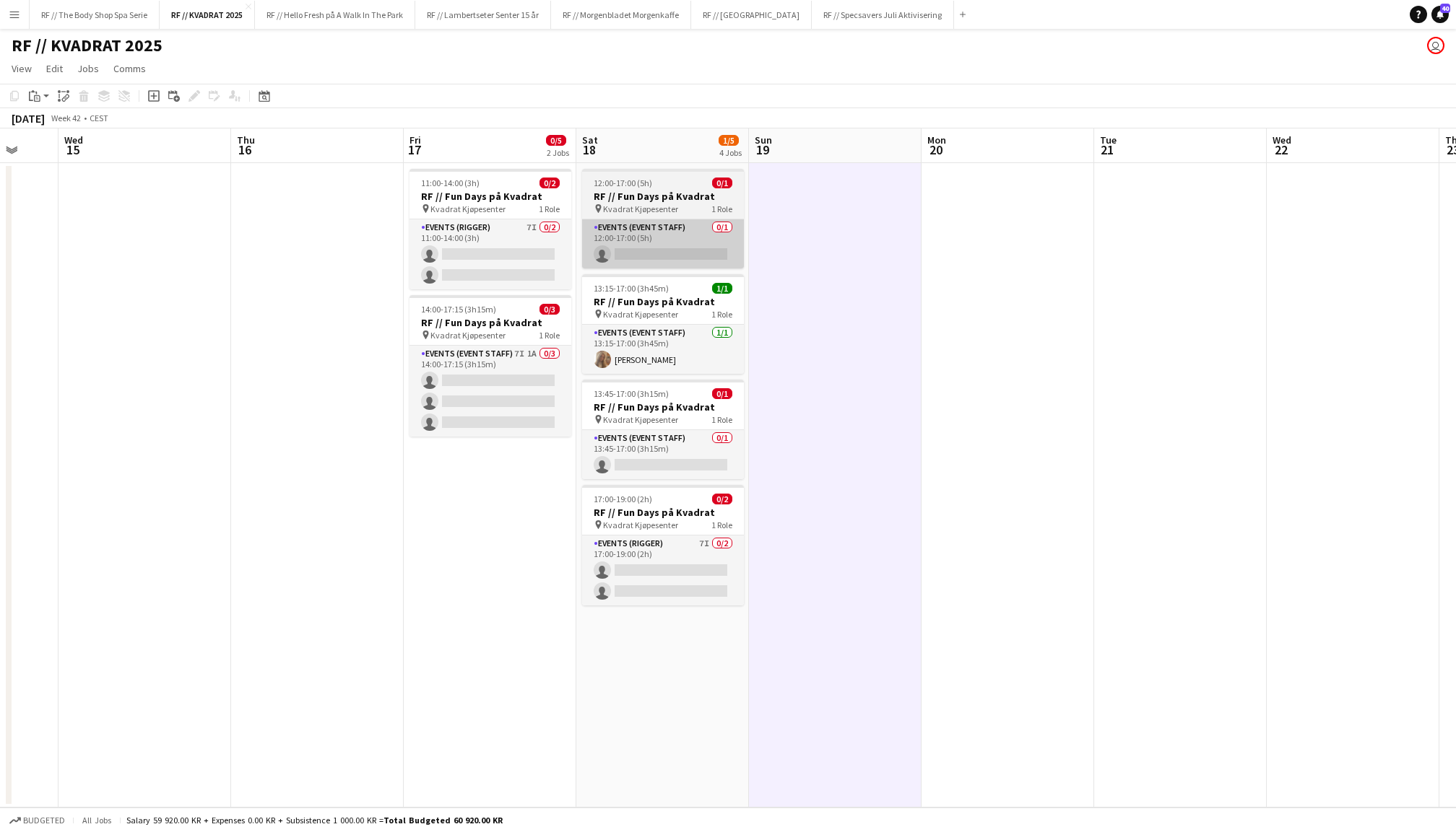
click at [660, 233] on app-card-role "Events (Event Staff) 0/1 12:00-17:00 (5h) single-neutral-actions" at bounding box center [663, 243] width 162 height 49
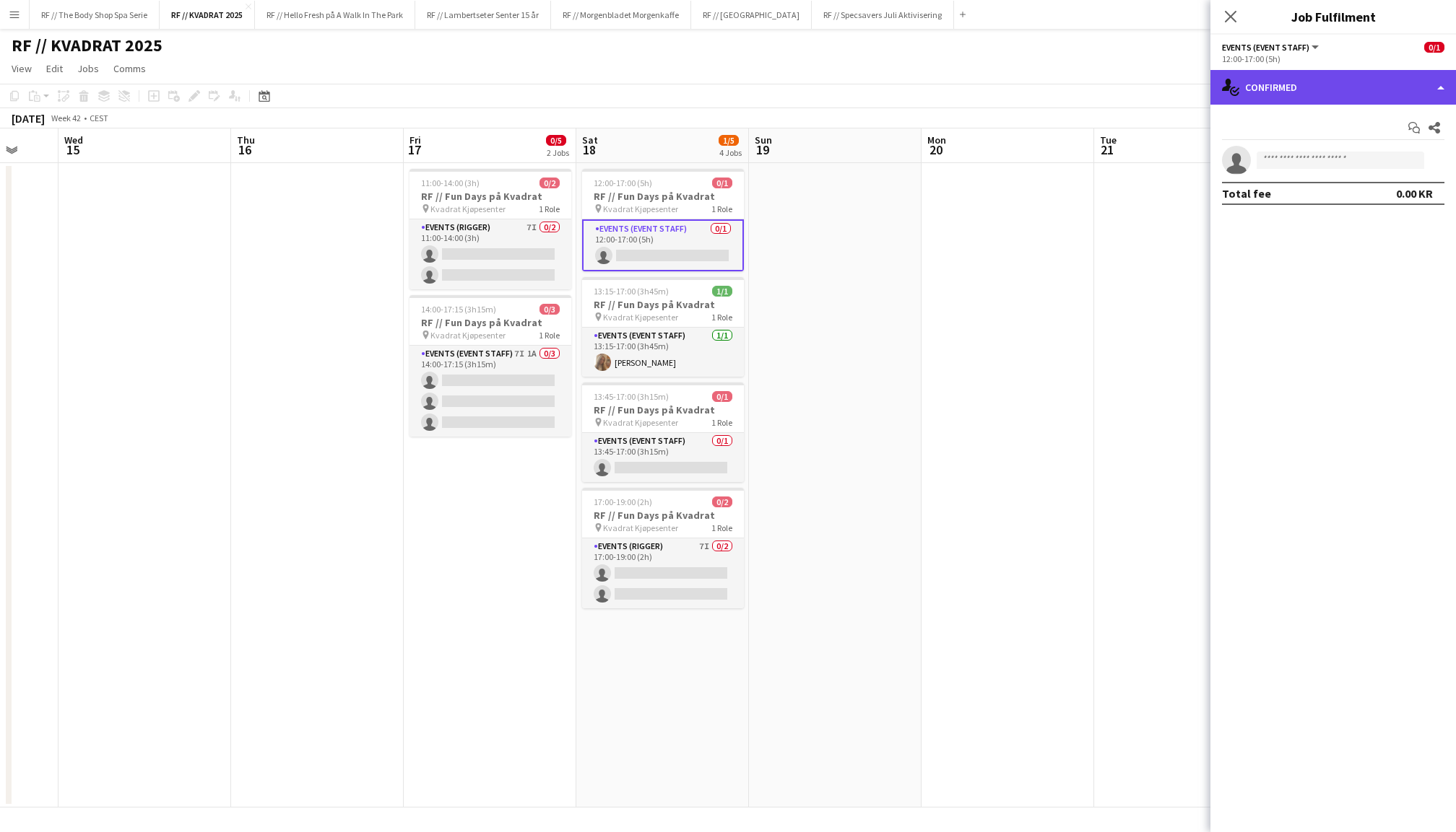
click at [1310, 98] on div "single-neutral-actions-check-2 Confirmed" at bounding box center [1333, 87] width 246 height 34
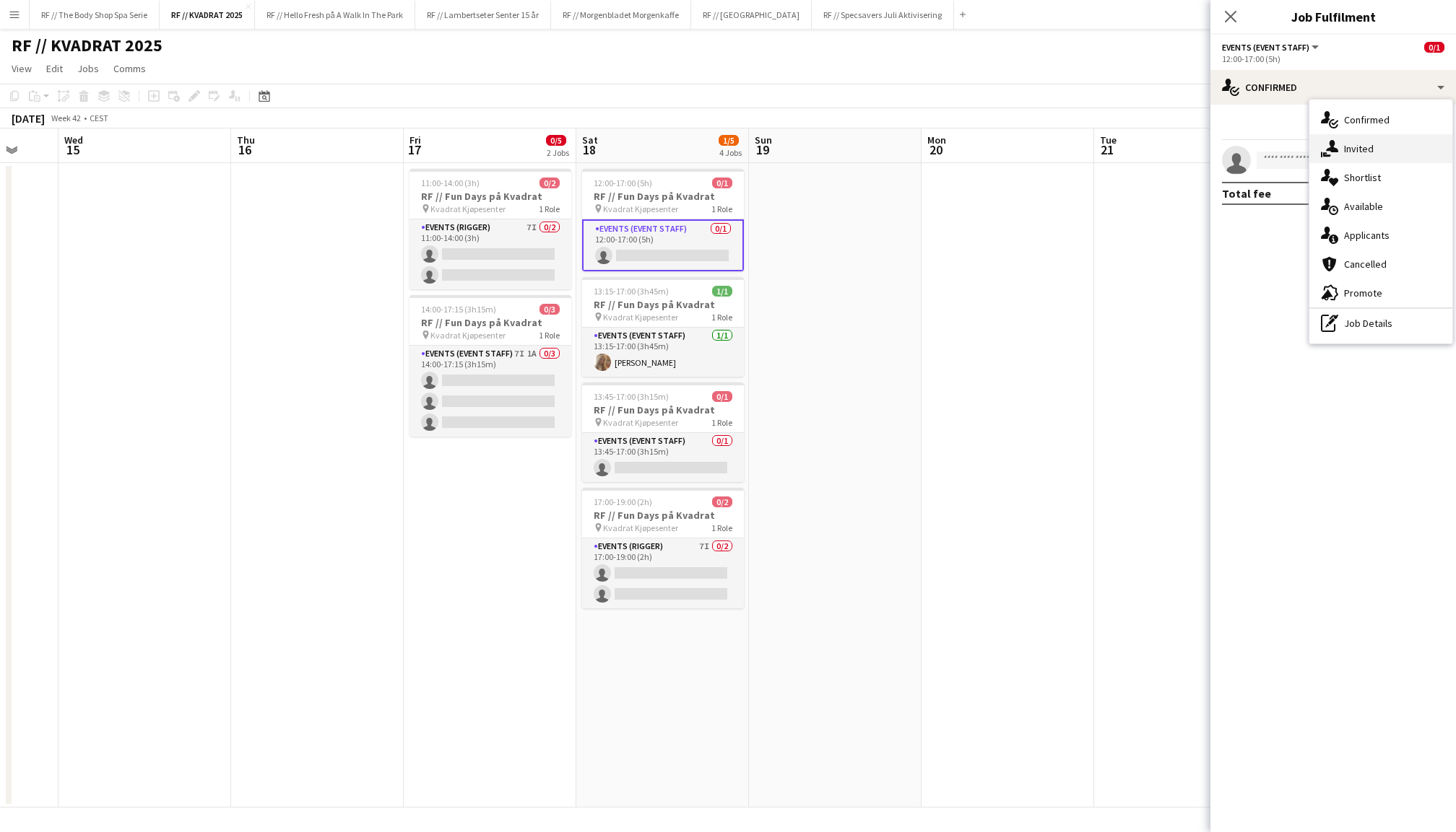
click at [1346, 154] on div "single-neutral-actions-share-1 Invited" at bounding box center [1381, 149] width 143 height 29
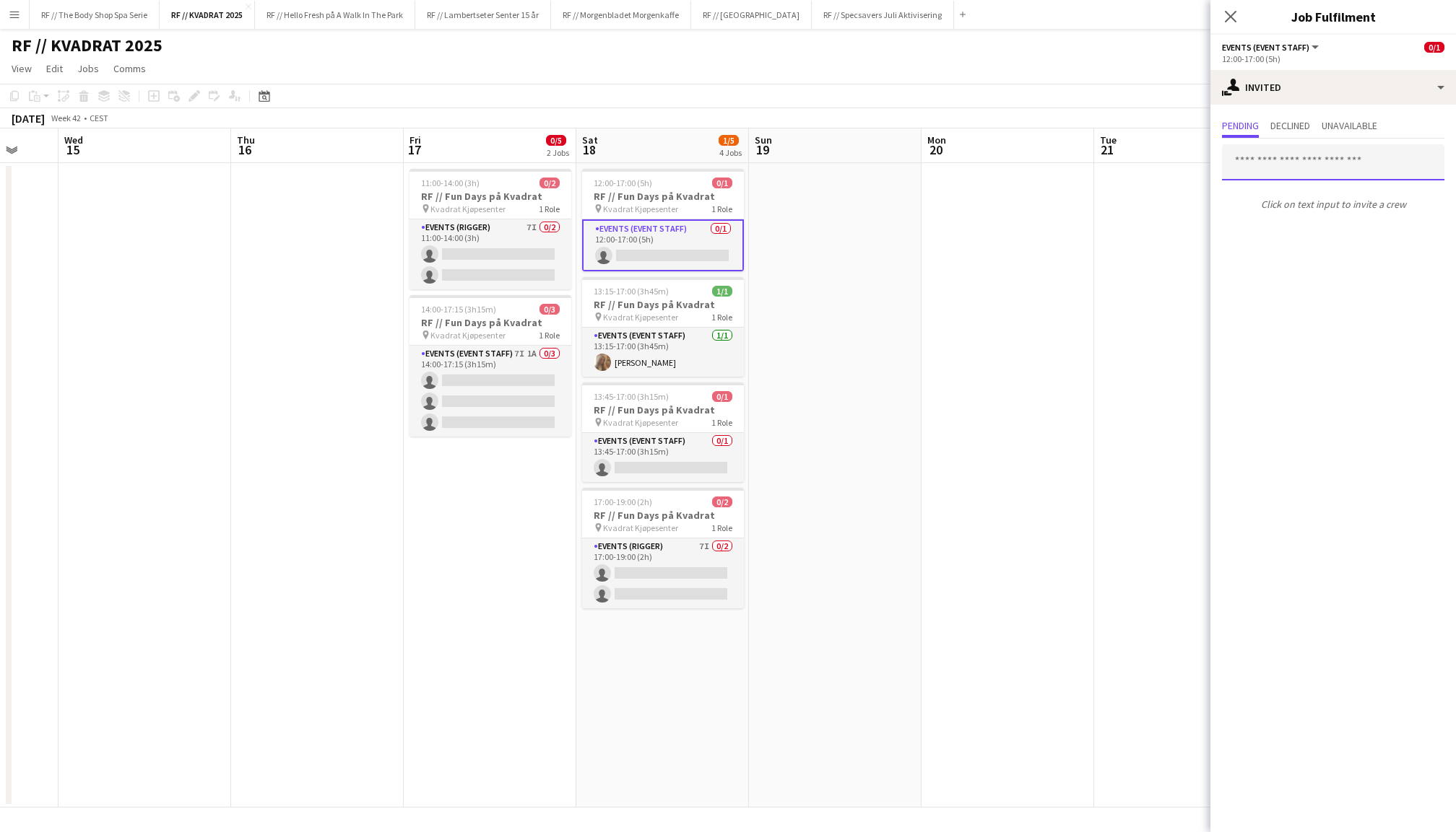
click at [1294, 162] on input "text" at bounding box center [1334, 162] width 223 height 36
type input "********"
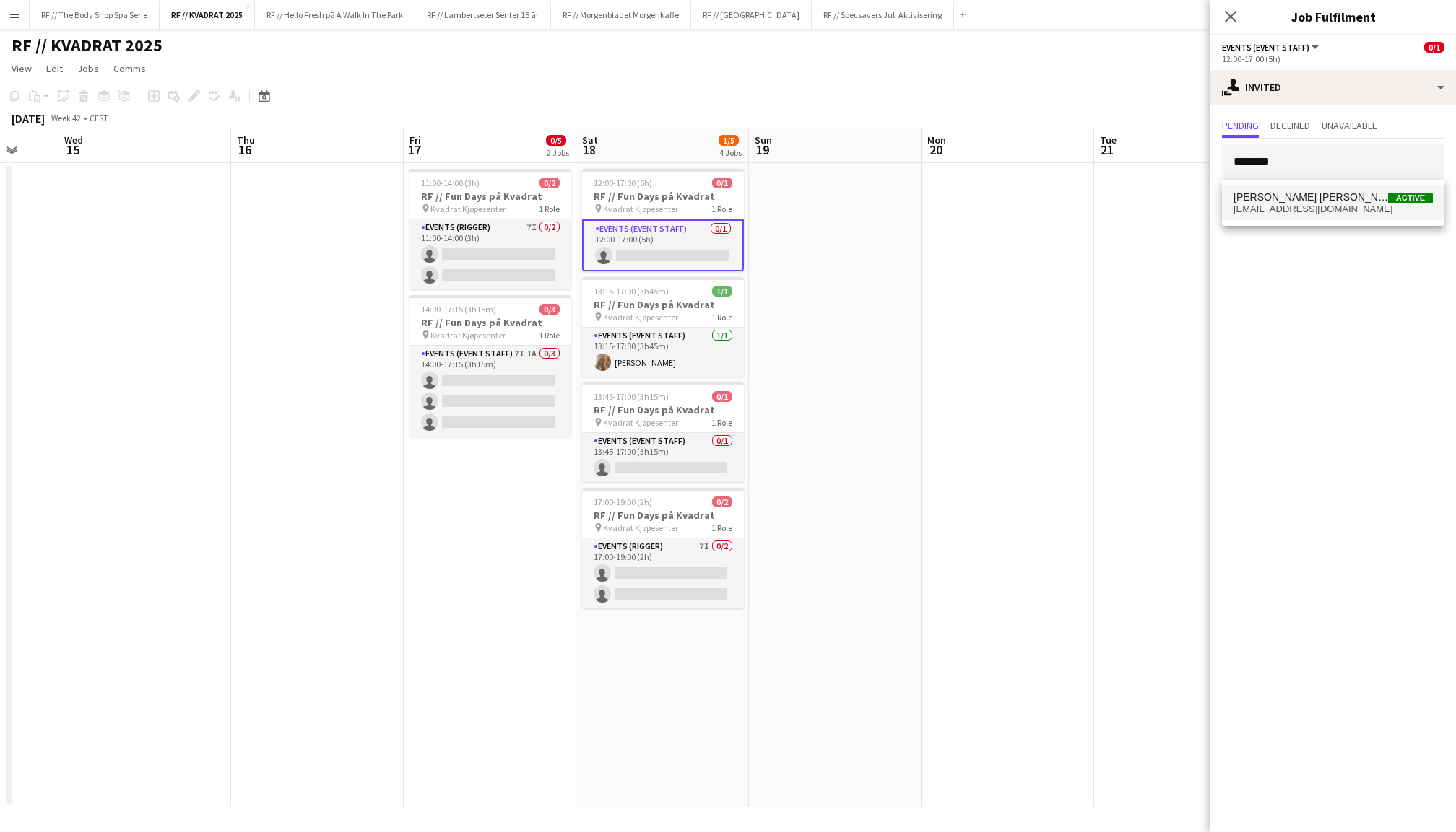
click at [1306, 200] on span "[PERSON_NAME] [PERSON_NAME]" at bounding box center [1310, 197] width 154 height 12
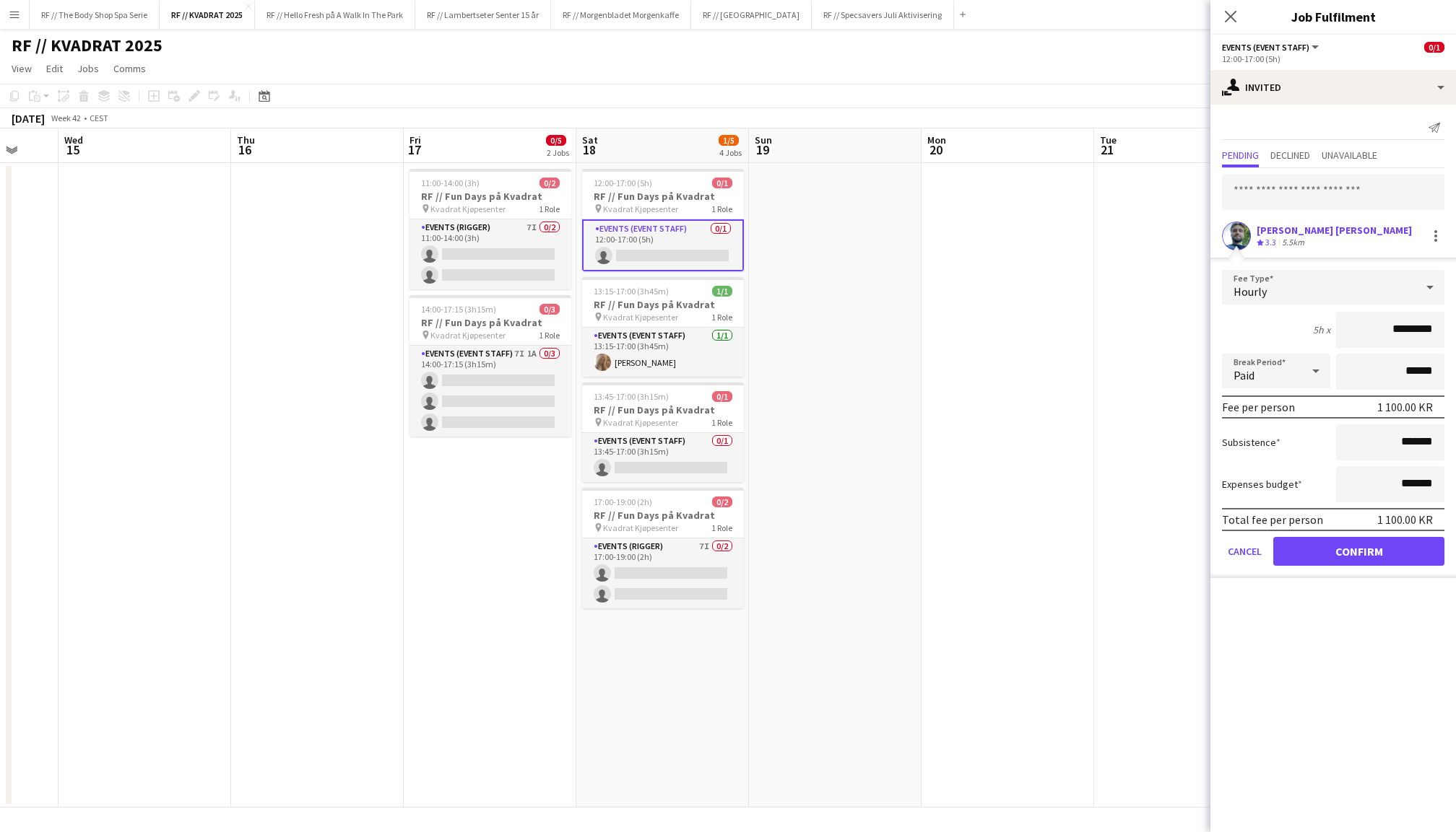
click at [1372, 549] on button "Confirm" at bounding box center [1359, 551] width 171 height 29
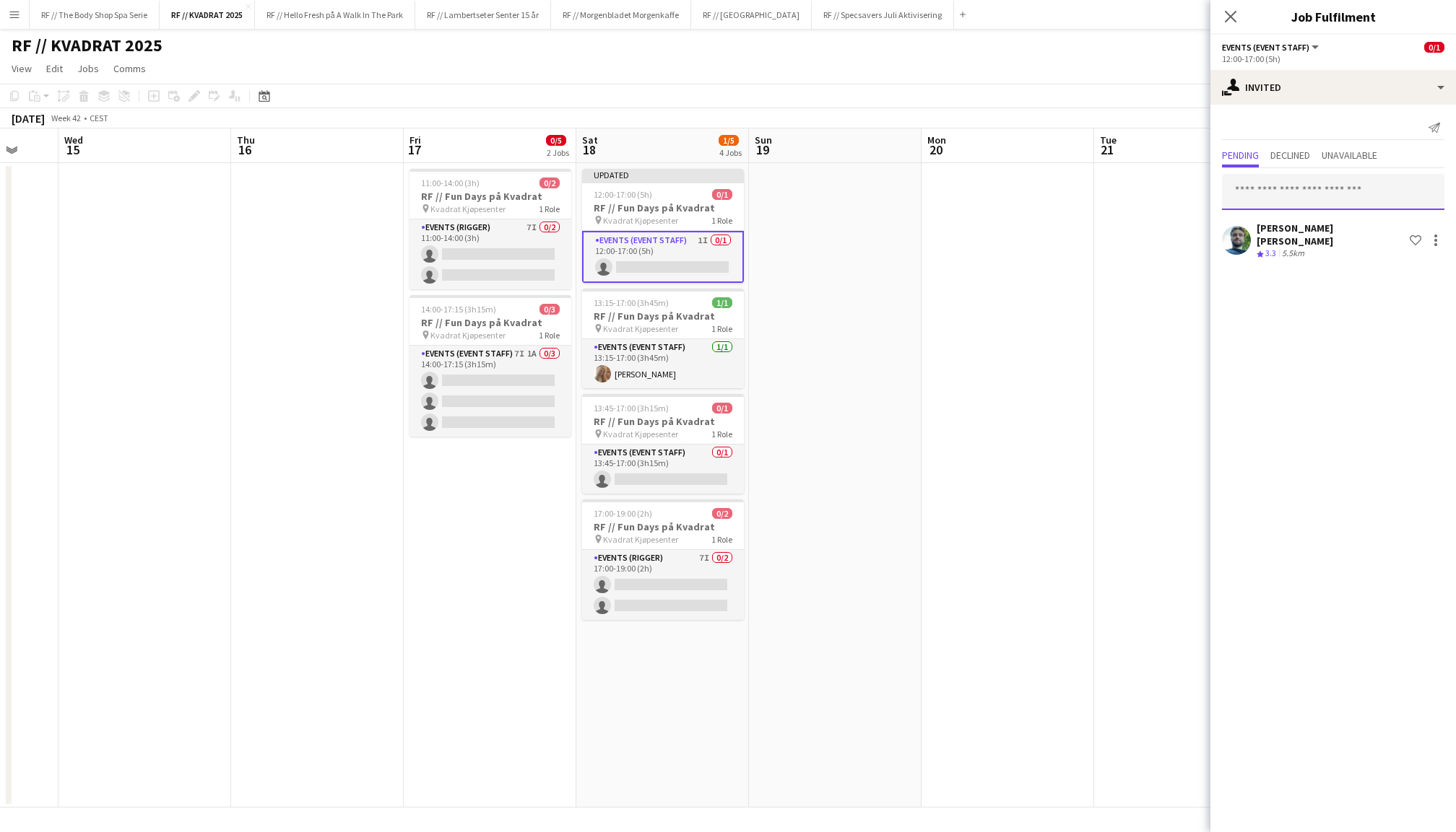
click at [1327, 189] on input "text" at bounding box center [1334, 191] width 223 height 36
type input "*******"
click at [1334, 231] on span "[PERSON_NAME] Active" at bounding box center [1333, 226] width 199 height 12
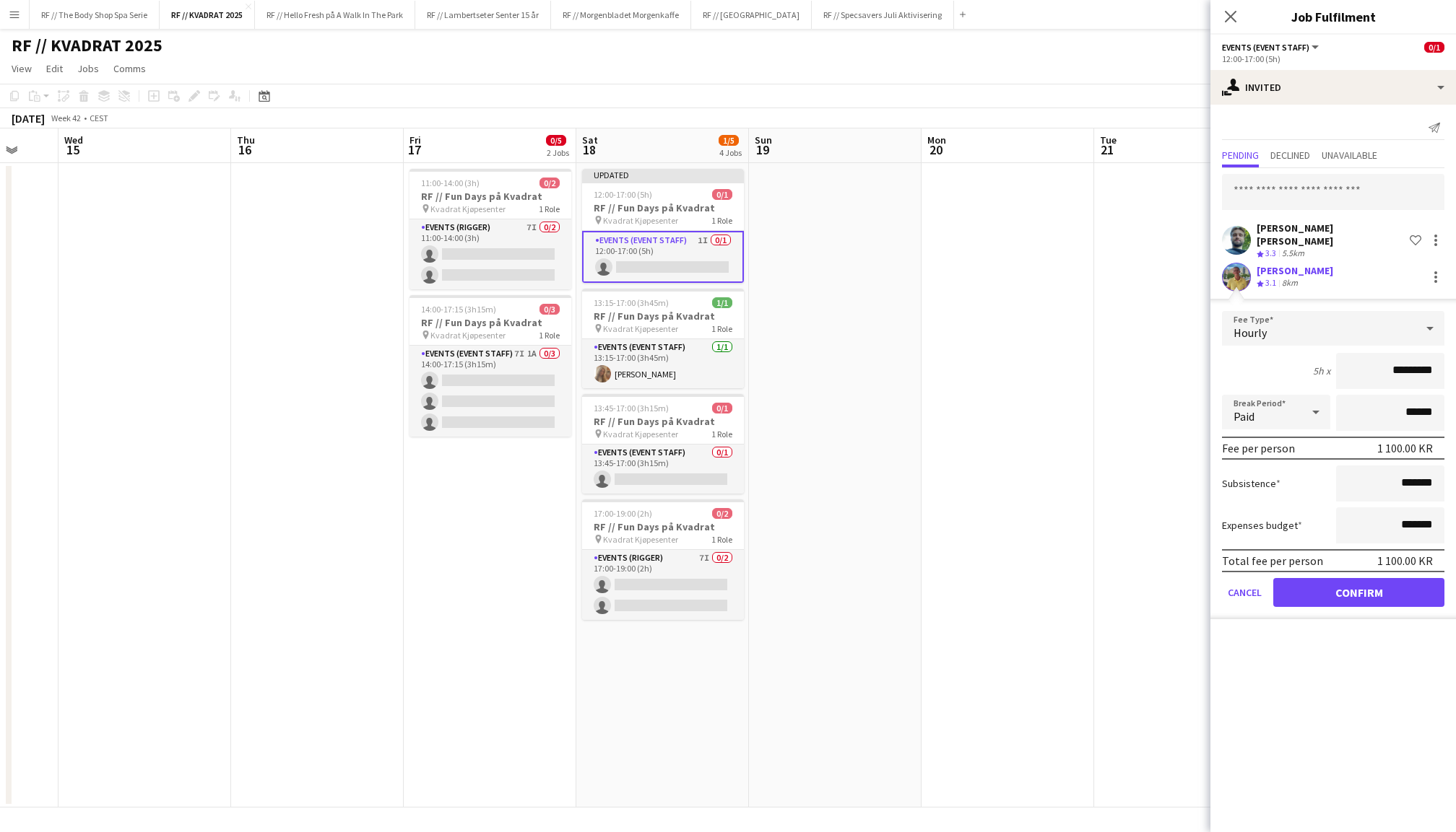
click at [1365, 578] on button "Confirm" at bounding box center [1359, 593] width 171 height 29
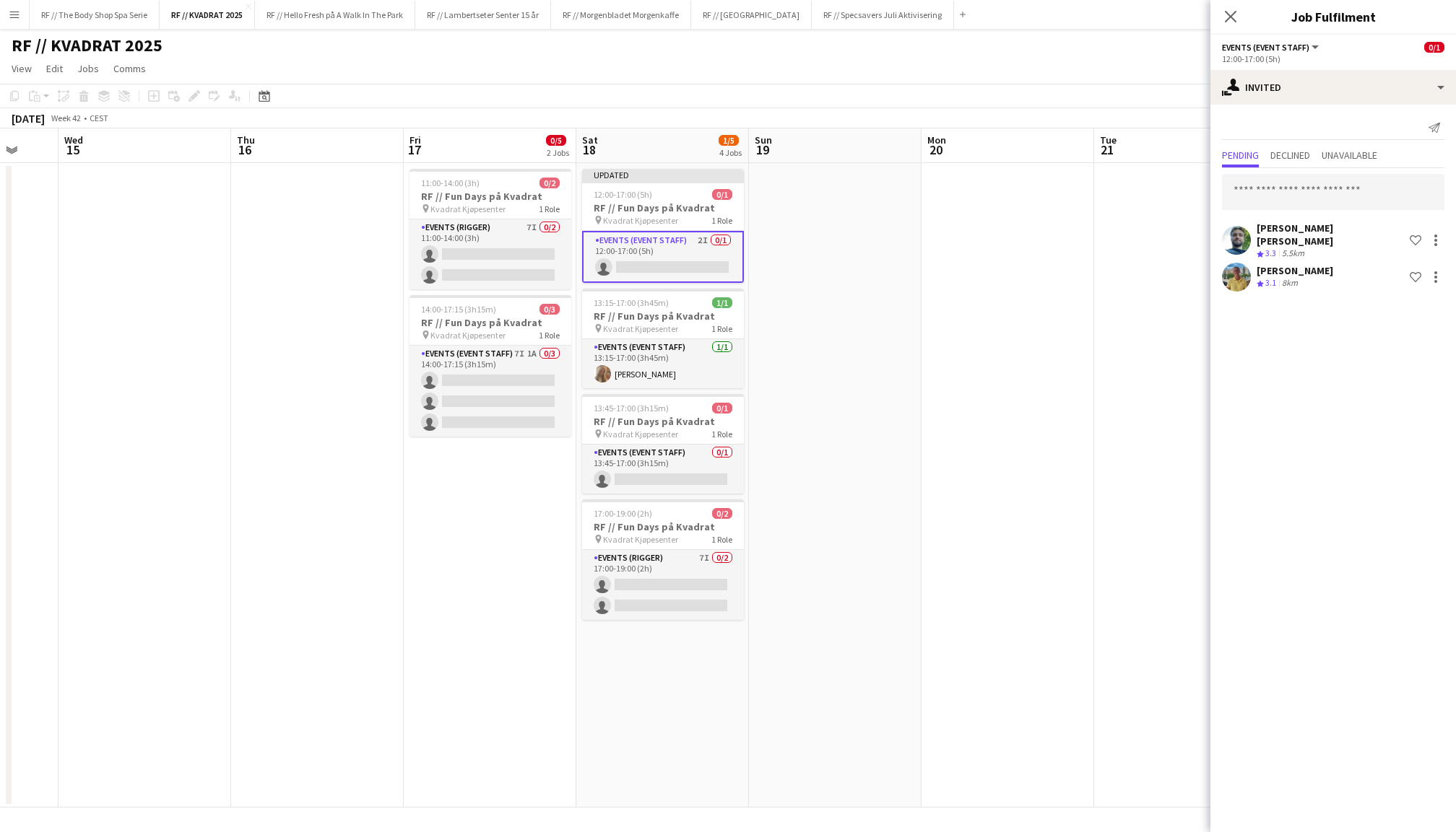
click at [1229, 6] on div "Close pop-in" at bounding box center [1230, 17] width 41 height 34
click at [1225, 10] on app-icon "Close pop-in" at bounding box center [1231, 17] width 21 height 21
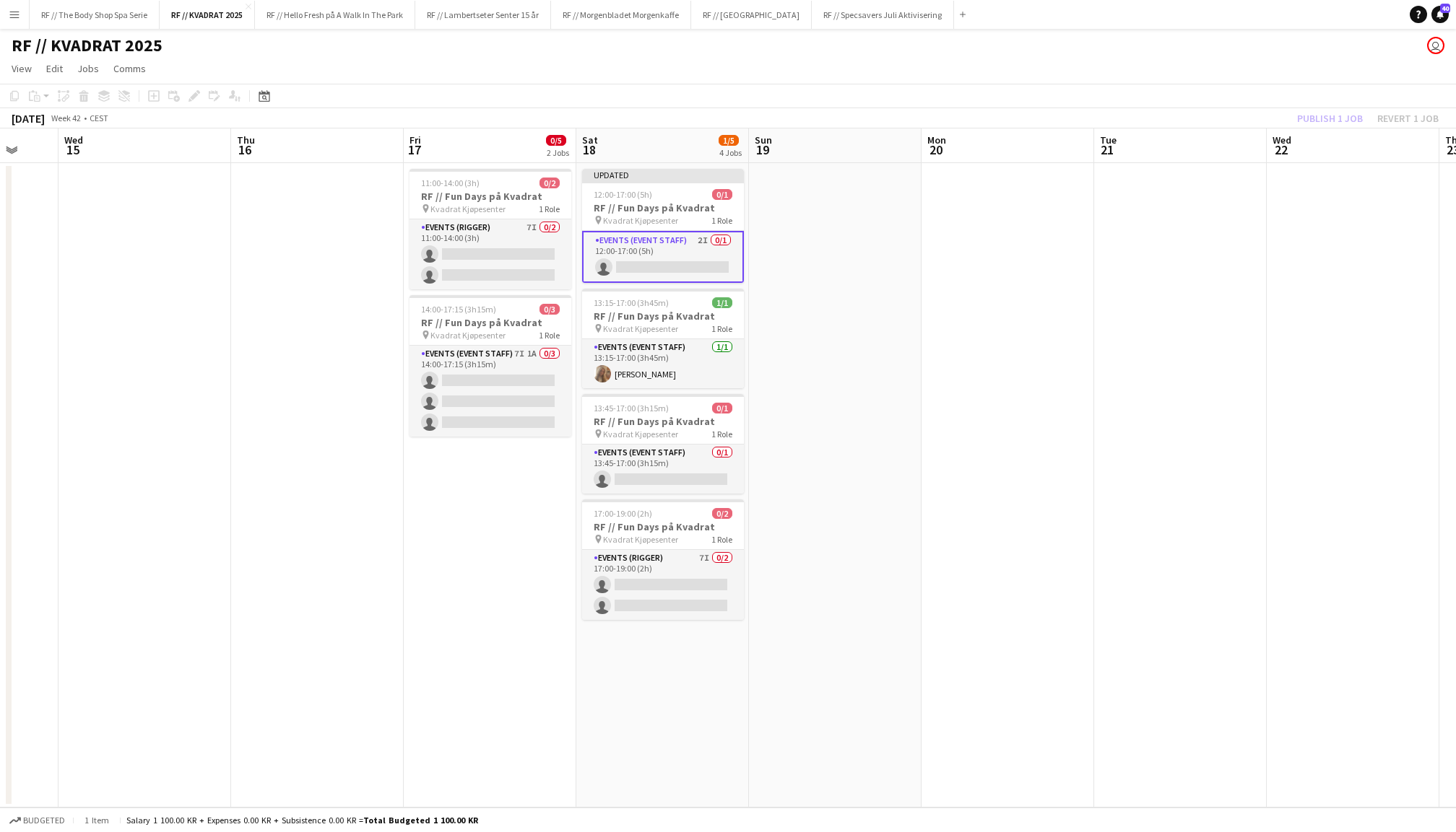
click at [1339, 116] on div "Publish 1 job Revert 1 job" at bounding box center [1368, 118] width 176 height 18
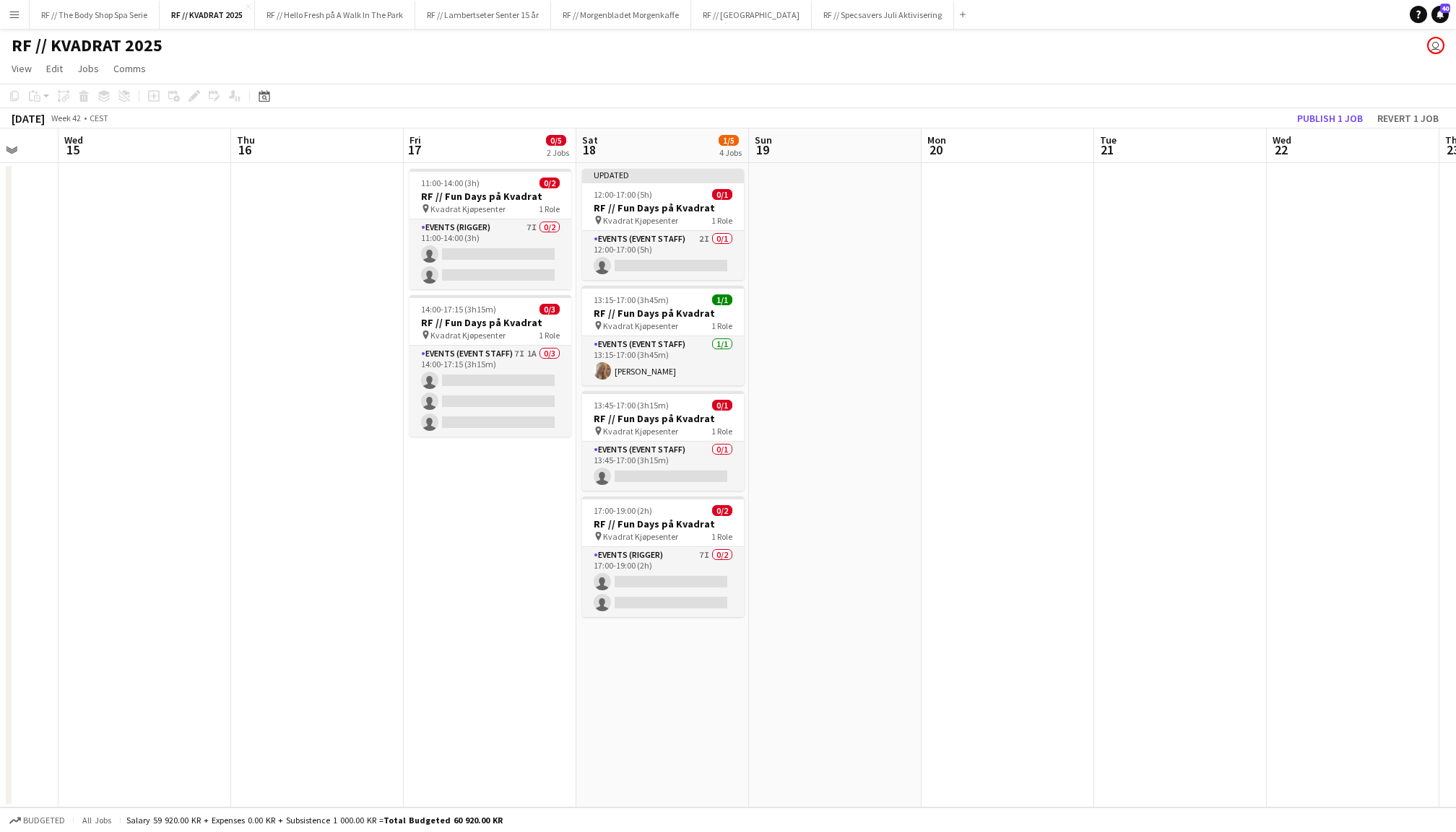
click at [1339, 116] on button "Publish 1 job" at bounding box center [1330, 118] width 78 height 18
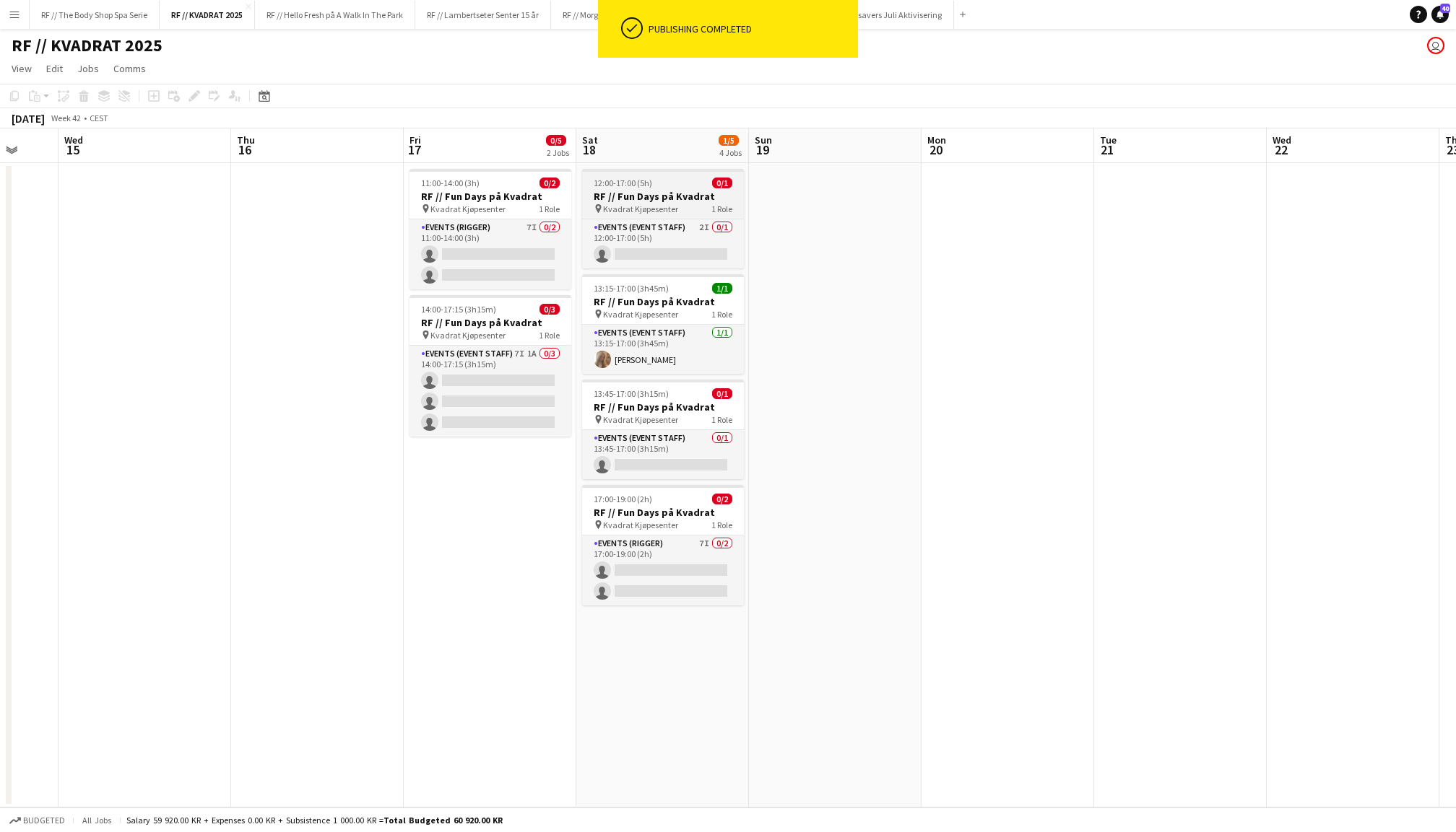
click at [634, 182] on span "12:00-17:00 (5h)" at bounding box center [623, 183] width 58 height 11
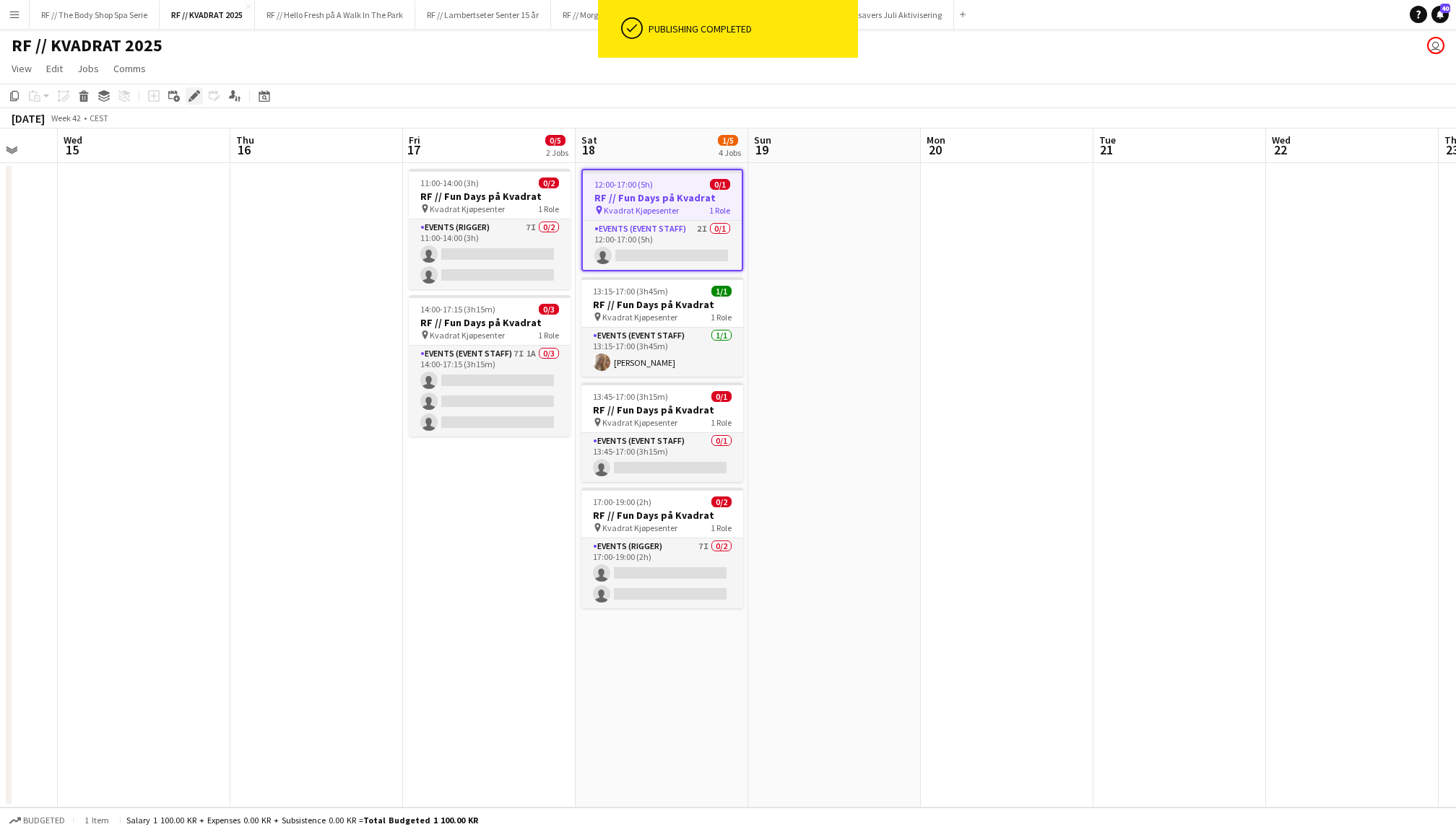
click at [195, 91] on icon "Edit" at bounding box center [195, 96] width 11 height 11
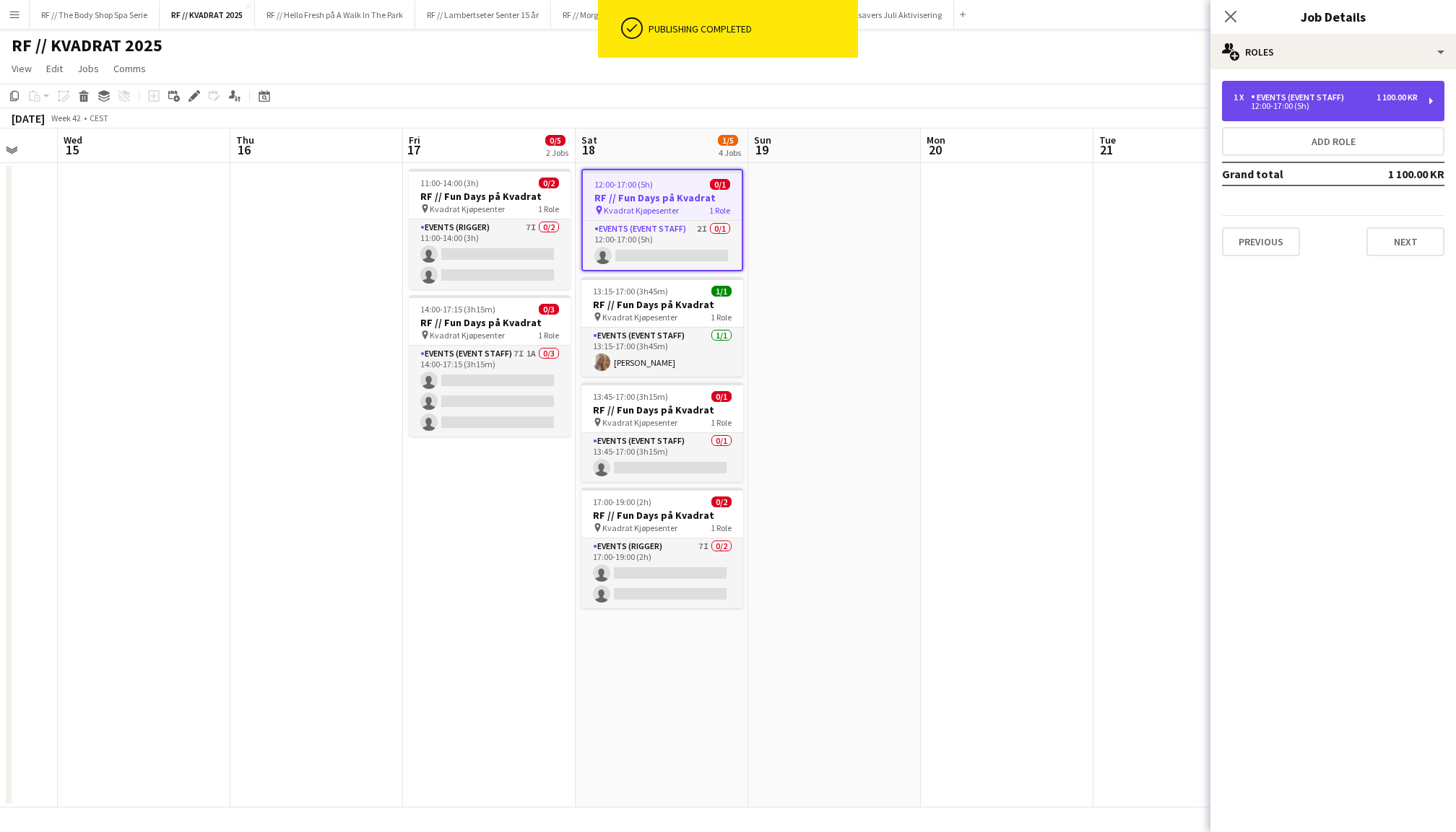
click at [1306, 93] on div "Events (Event Staff)" at bounding box center [1301, 98] width 99 height 10
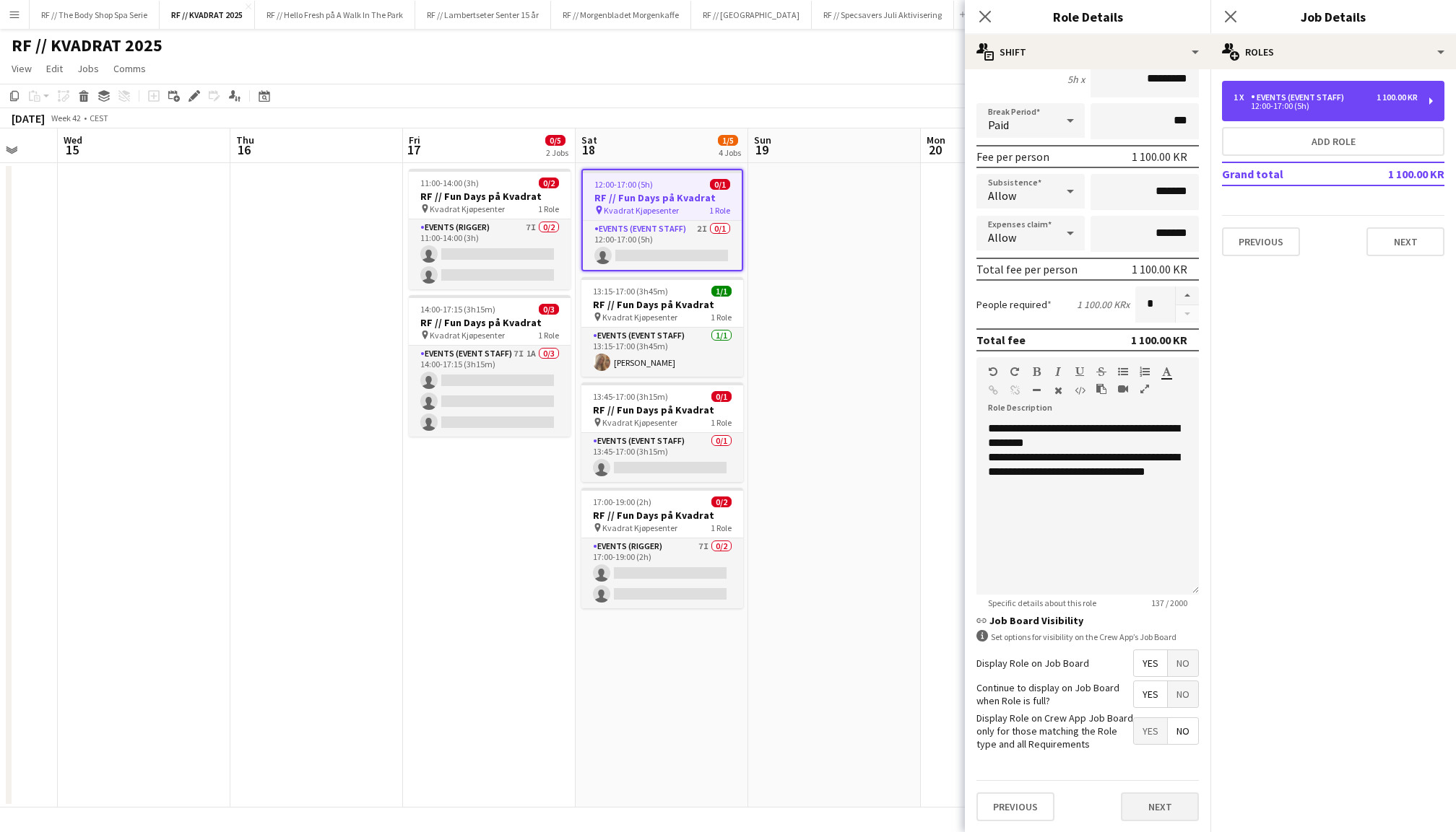
scroll to position [143, 0]
click at [1153, 800] on button "Next" at bounding box center [1159, 809] width 78 height 29
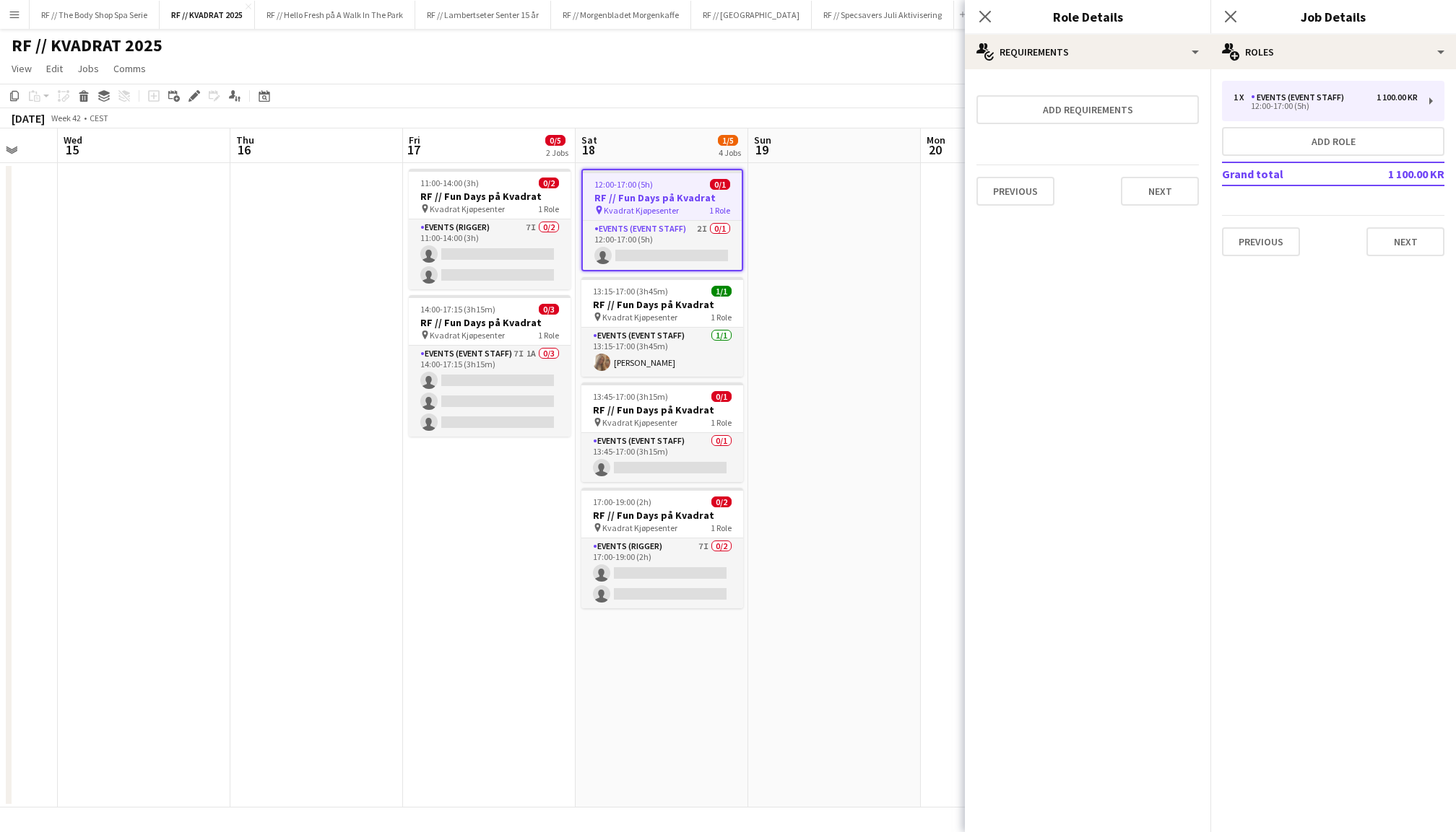
scroll to position [0, 0]
click at [1108, 114] on button "Add requirements" at bounding box center [1088, 110] width 223 height 29
click at [1081, 125] on div "Please select" at bounding box center [1073, 123] width 176 height 34
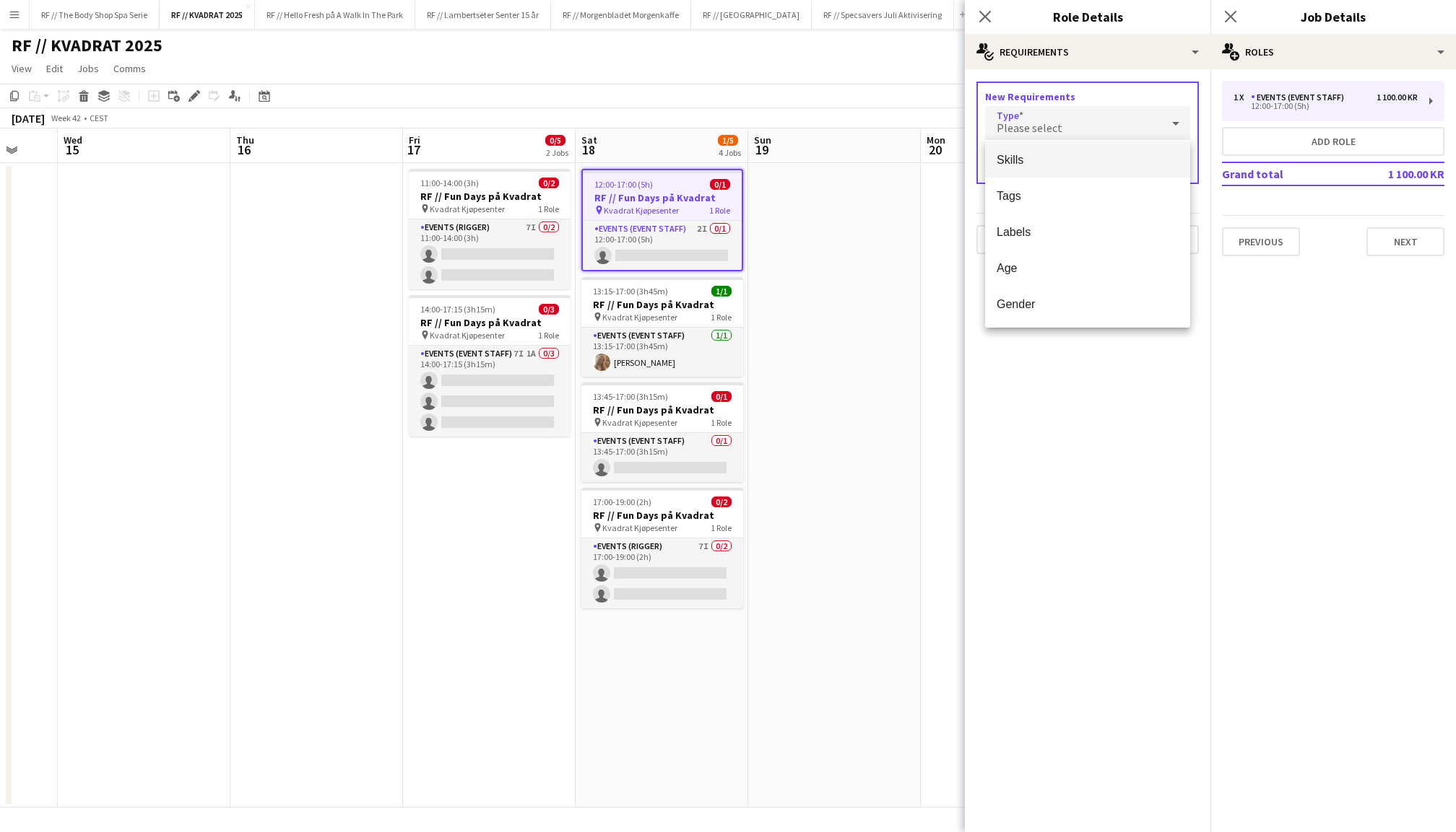
scroll to position [4, 0]
click at [1054, 160] on span "Skills" at bounding box center [1087, 159] width 182 height 14
click at [1072, 165] on input "text" at bounding box center [1088, 166] width 205 height 36
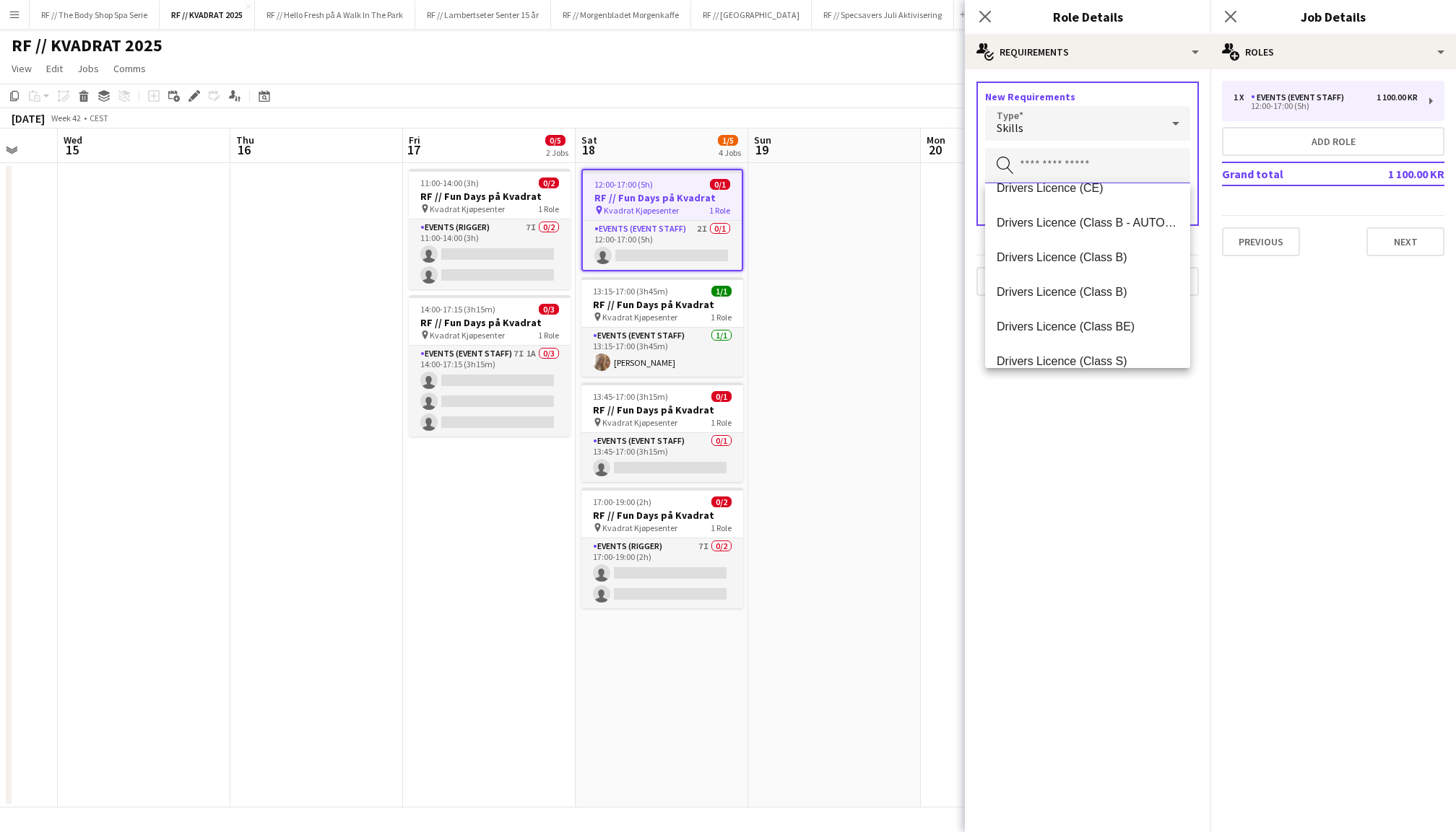
scroll to position [1134, 0]
click at [1086, 322] on span "Drivers Licence (Class B)" at bounding box center [1087, 321] width 182 height 14
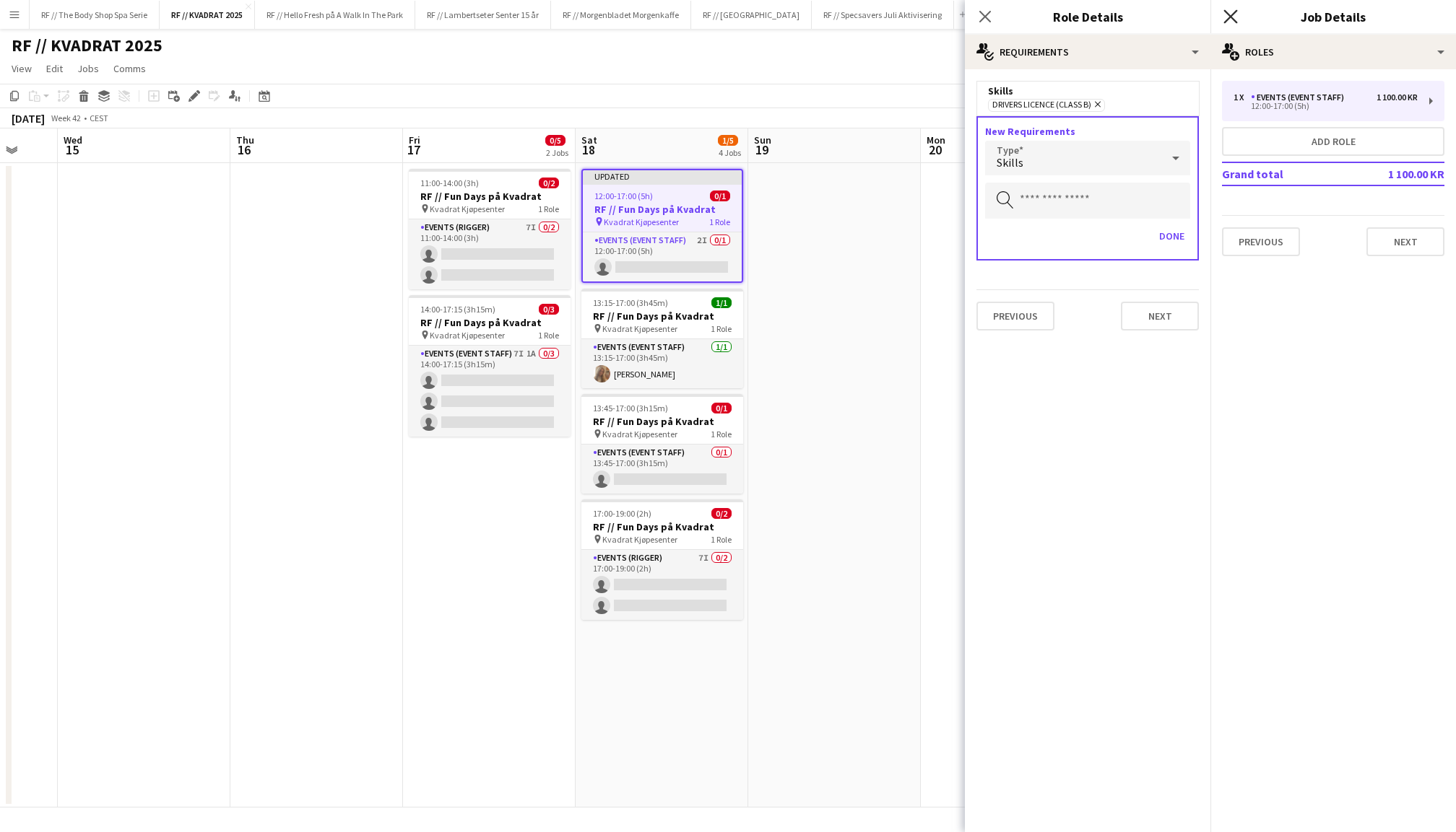
click at [1233, 16] on icon "Close pop-in" at bounding box center [1230, 16] width 14 height 14
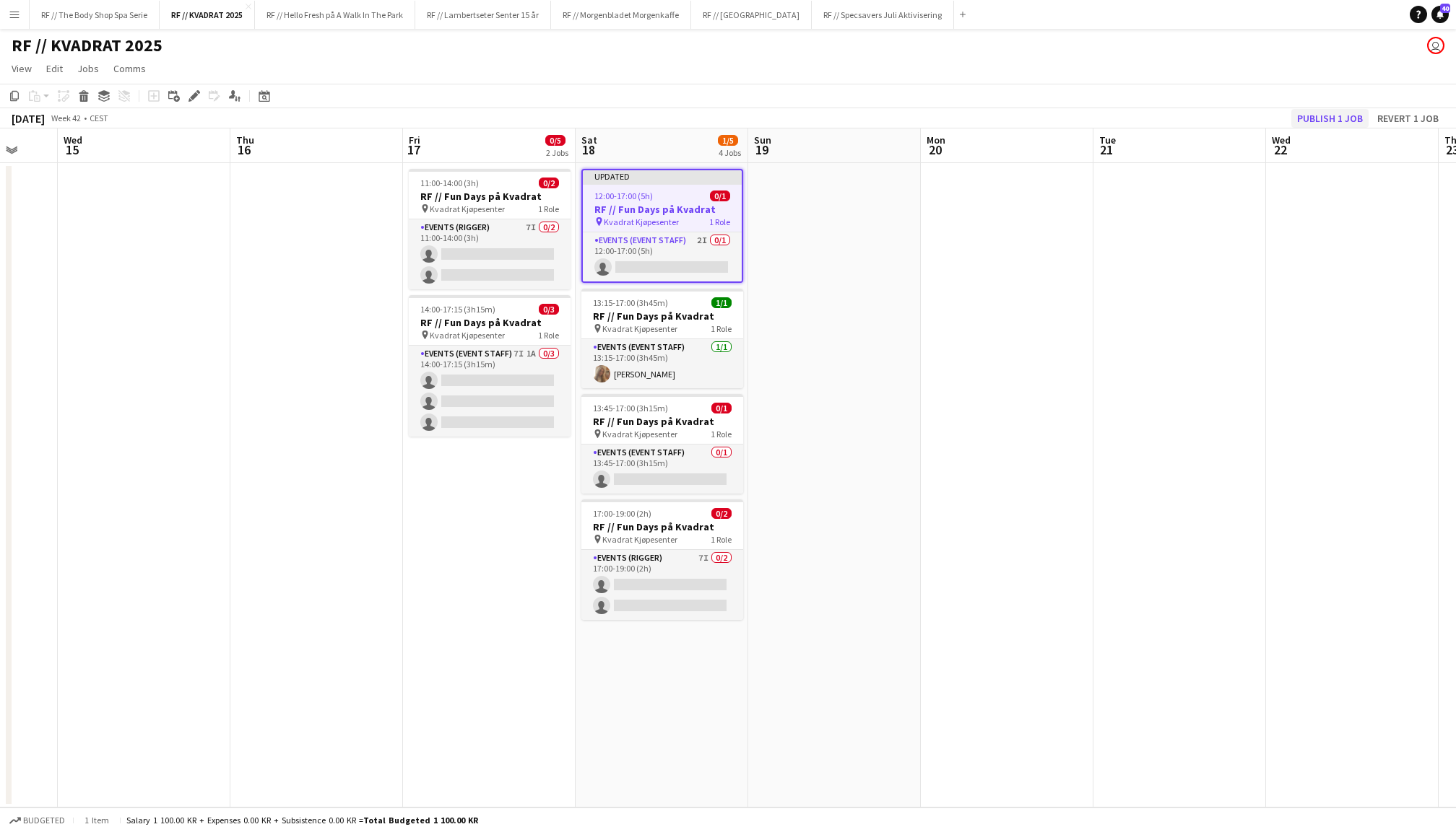
click at [1335, 122] on button "Publish 1 job" at bounding box center [1330, 118] width 78 height 18
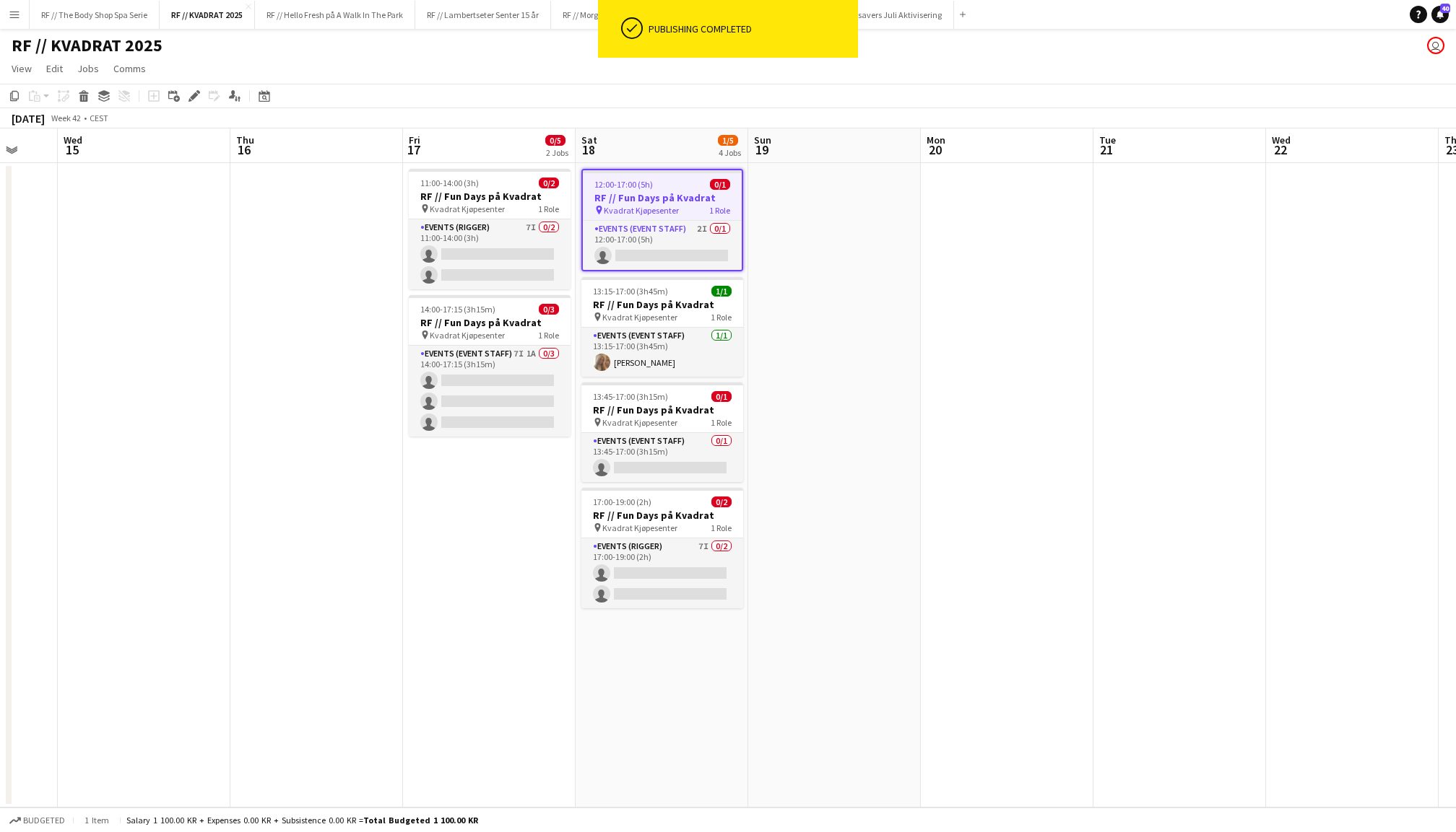
click at [1017, 345] on app-date-cell at bounding box center [1008, 486] width 173 height 645
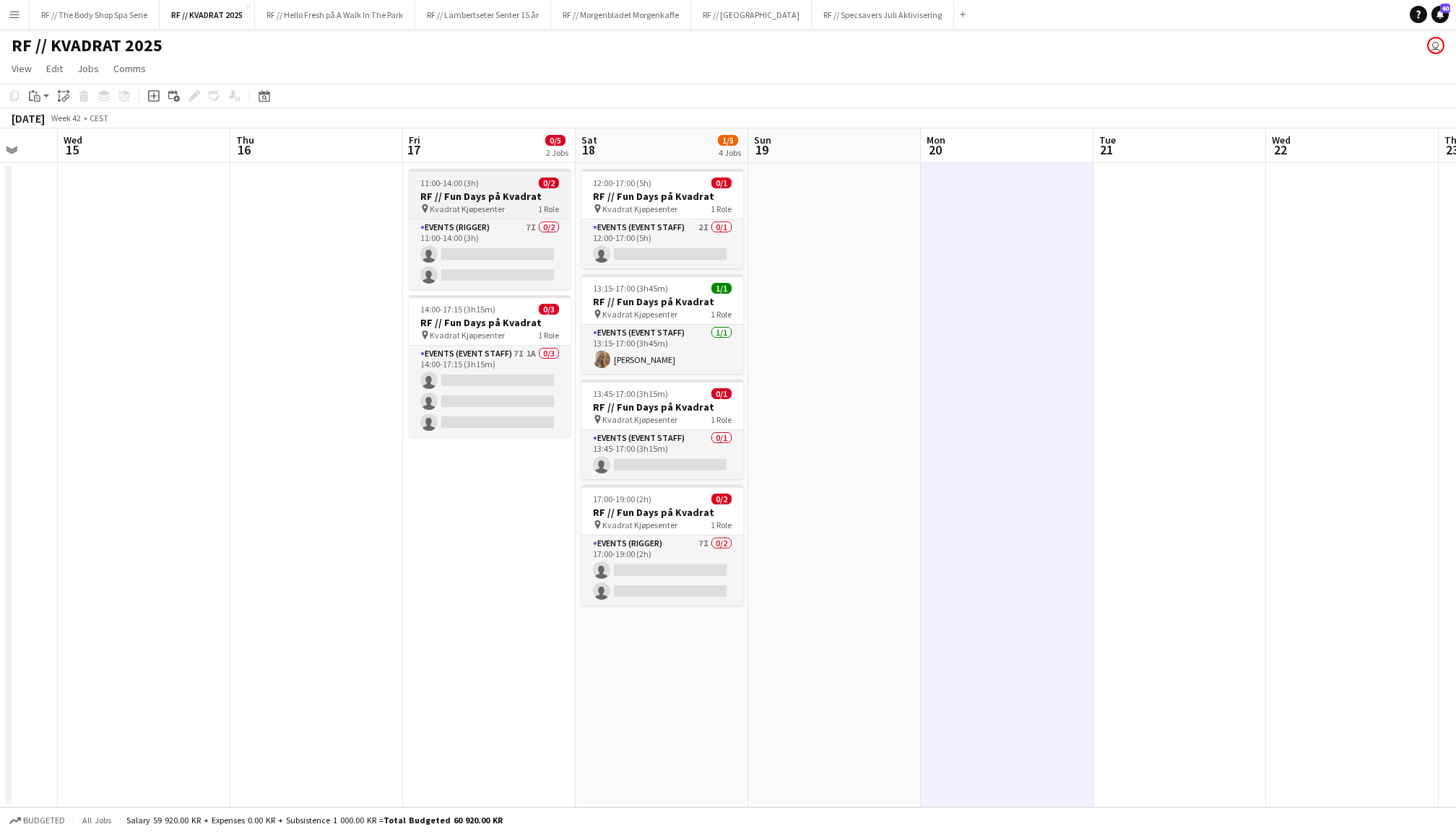
click at [491, 198] on h3 "RF // Fun Days på Kvadrat" at bounding box center [490, 196] width 162 height 13
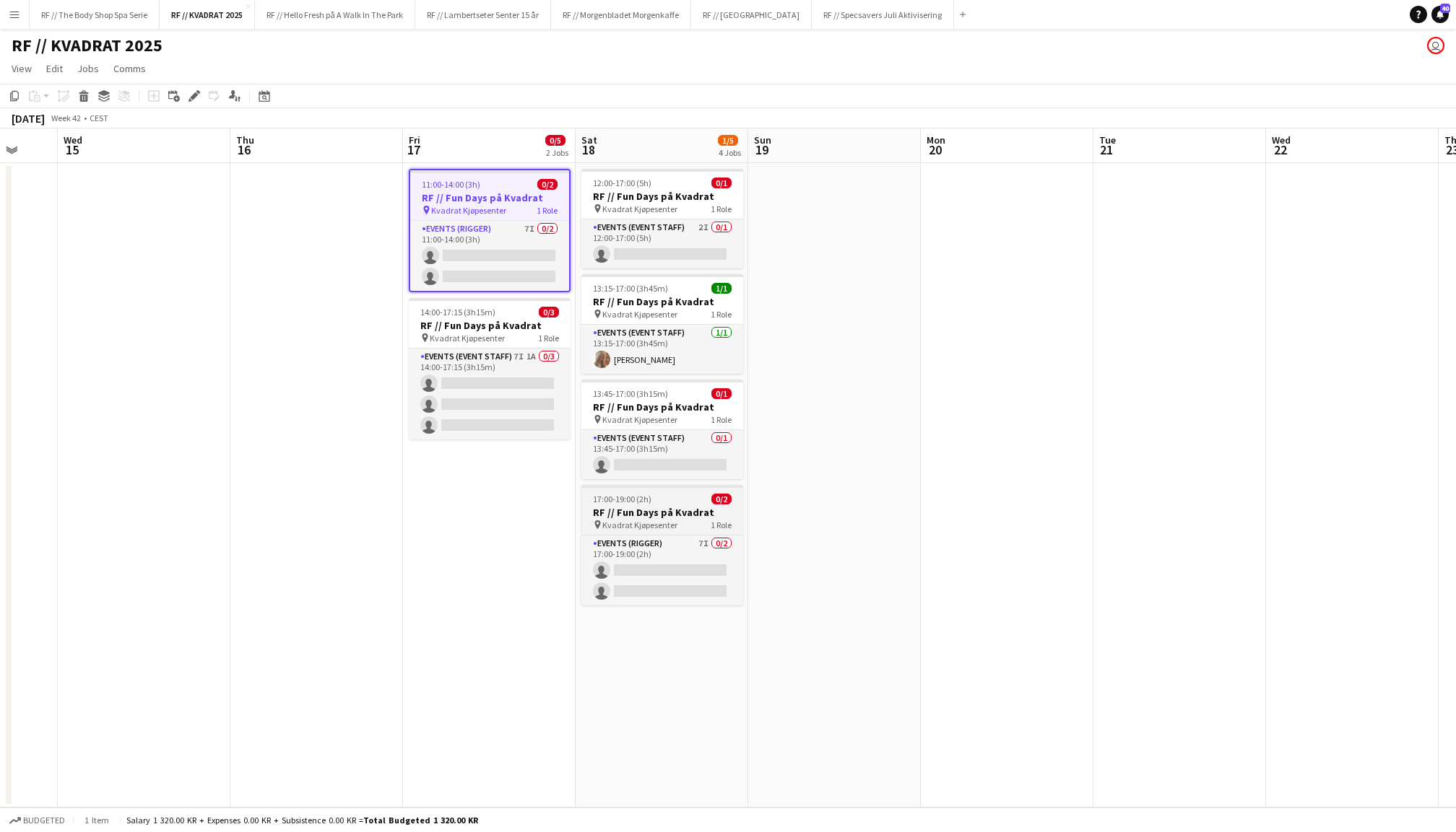
click at [663, 494] on div "17:00-19:00 (2h) 0/2" at bounding box center [662, 499] width 162 height 11
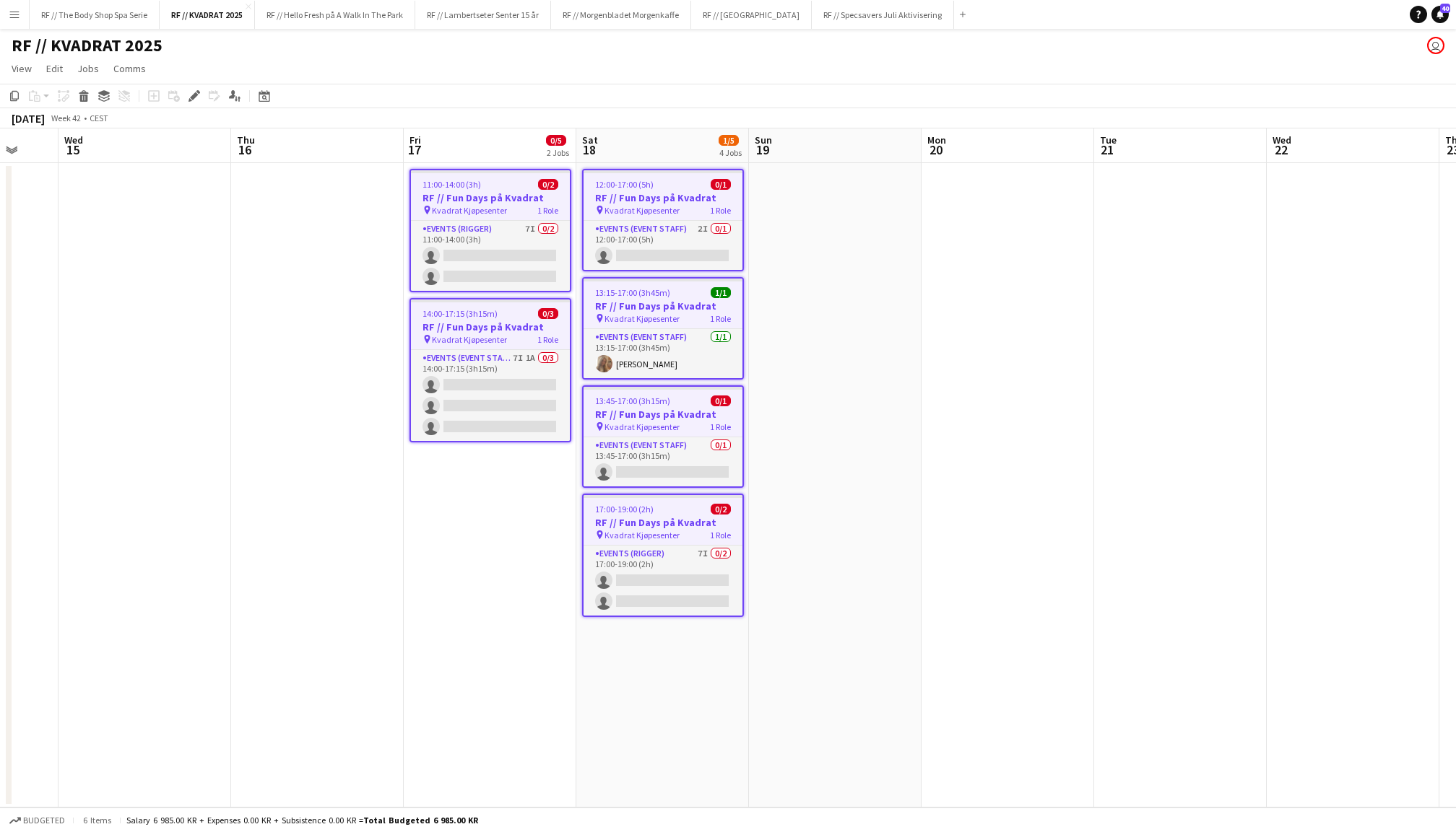
click at [868, 344] on app-date-cell at bounding box center [836, 486] width 173 height 645
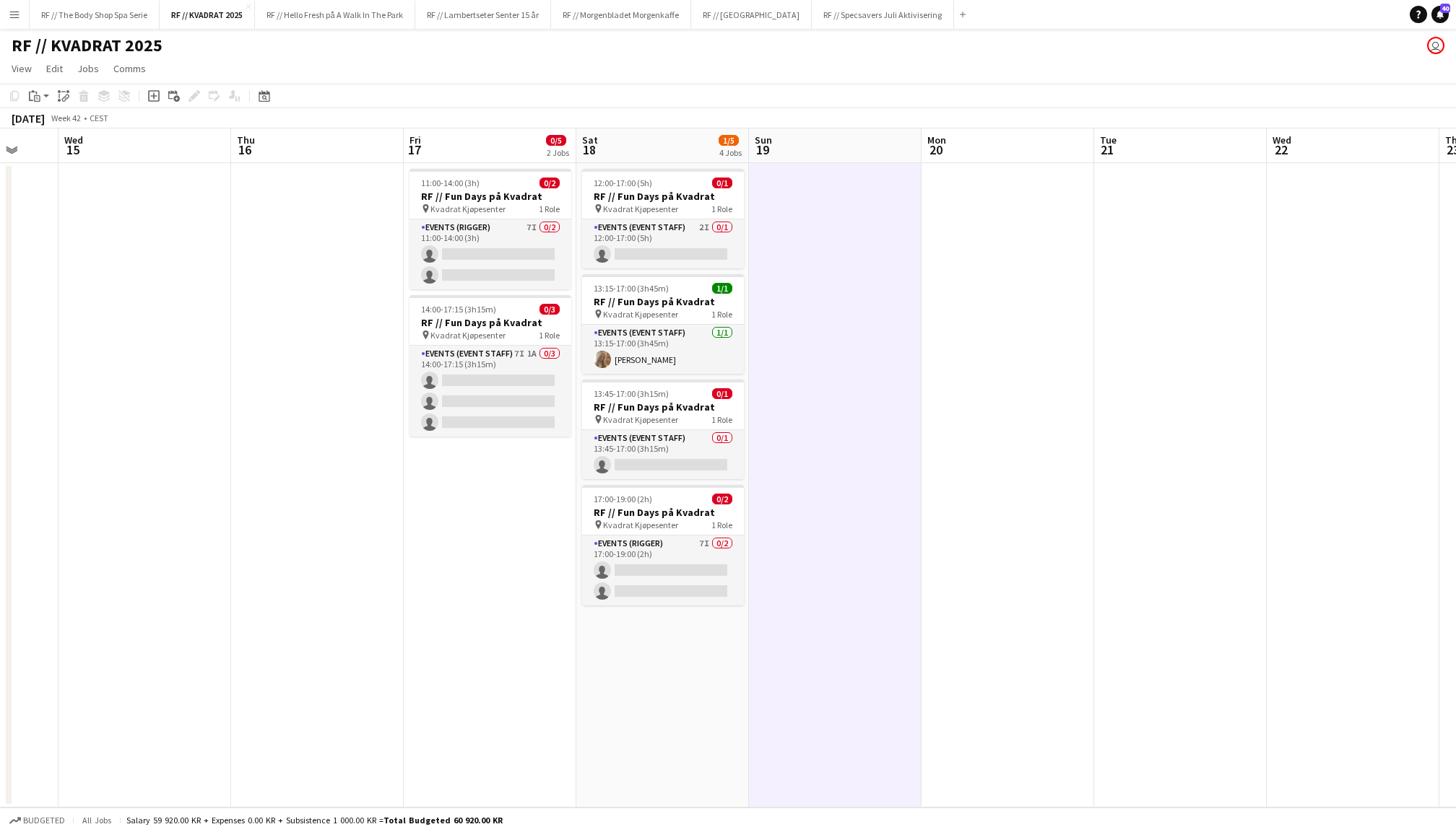
click at [1099, 314] on app-date-cell at bounding box center [1181, 486] width 173 height 645
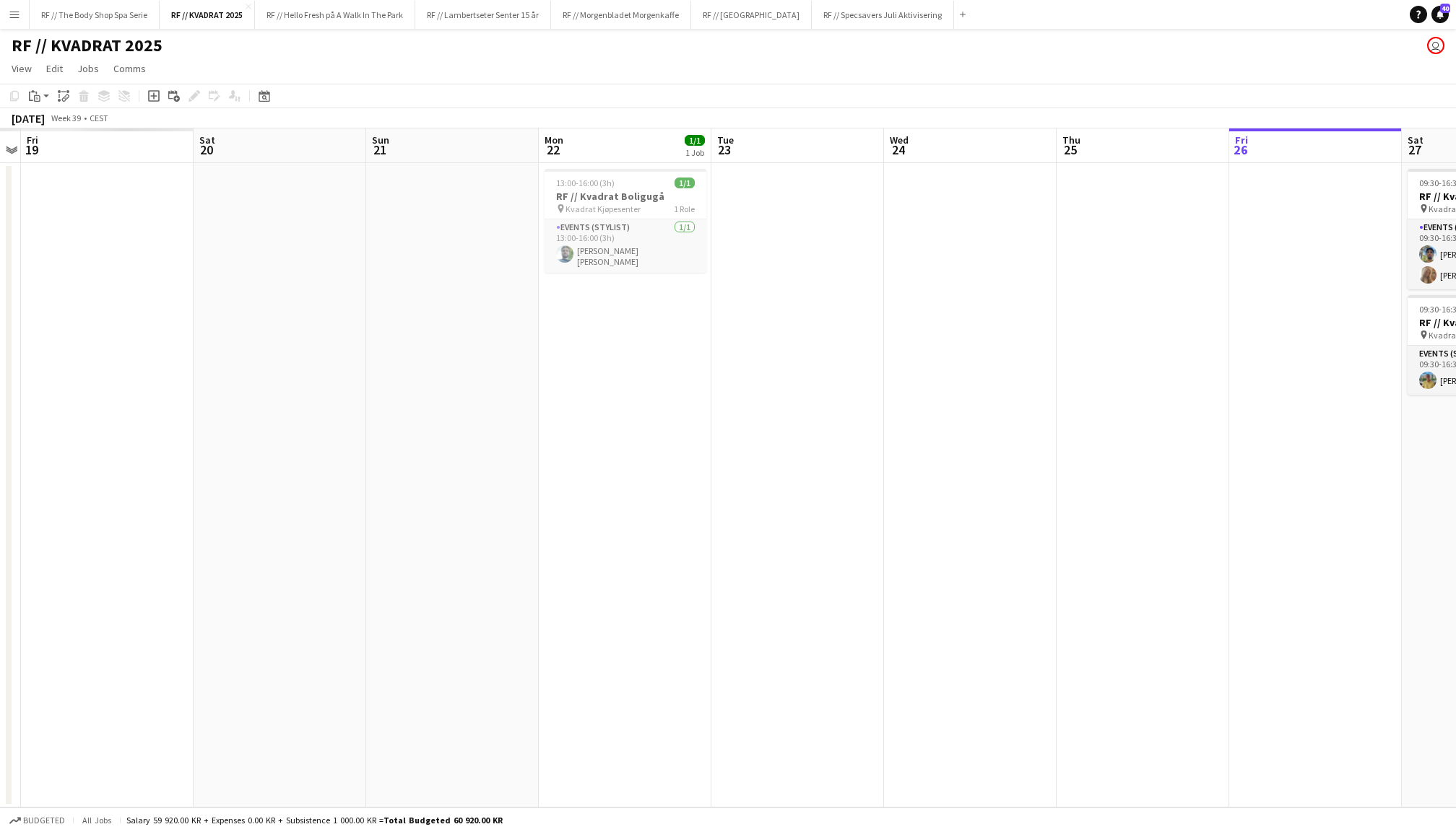
scroll to position [0, 382]
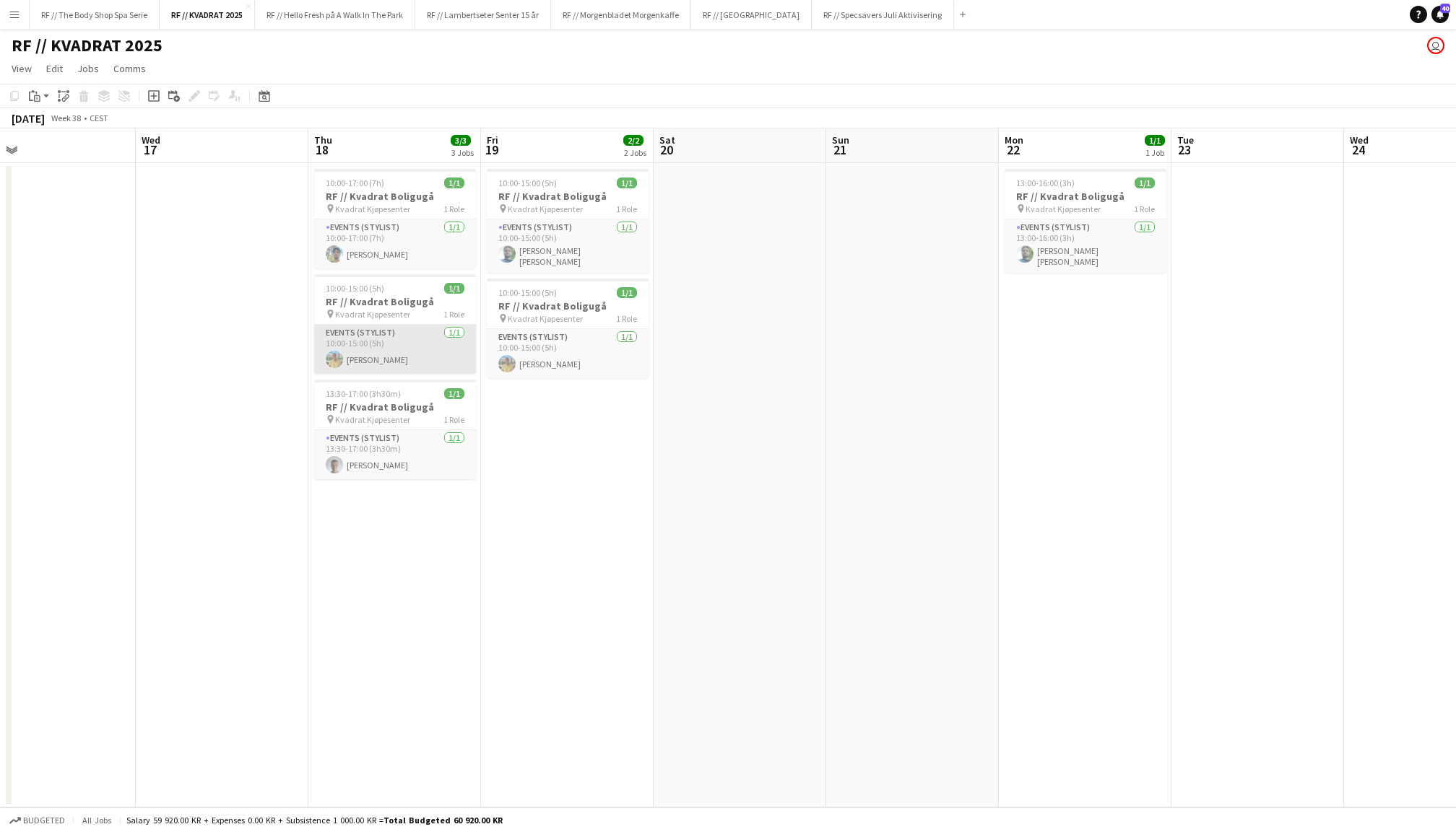
click at [411, 338] on app-card-role "Events (Stylist) [DATE] 10:00-15:00 (5h) [PERSON_NAME]" at bounding box center [395, 349] width 162 height 49
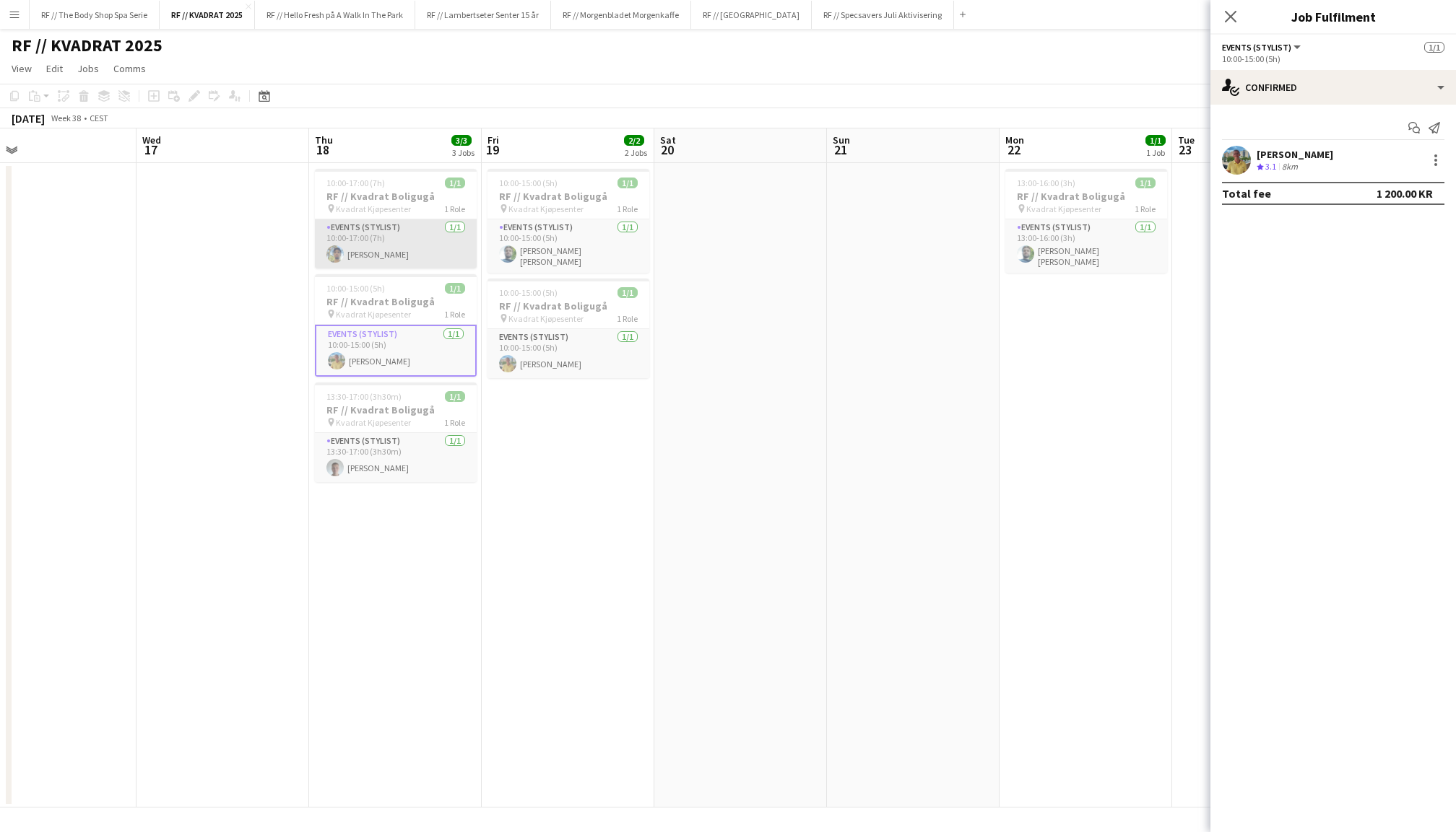
click at [379, 232] on app-card-role "Events (Stylist) [DATE] 10:00-17:00 (7h) [PERSON_NAME]" at bounding box center [395, 243] width 162 height 49
click at [588, 240] on app-card-role "Events (Stylist) [DATE] 10:00-15:00 (5h) [PERSON_NAME] [PERSON_NAME]" at bounding box center [568, 246] width 162 height 54
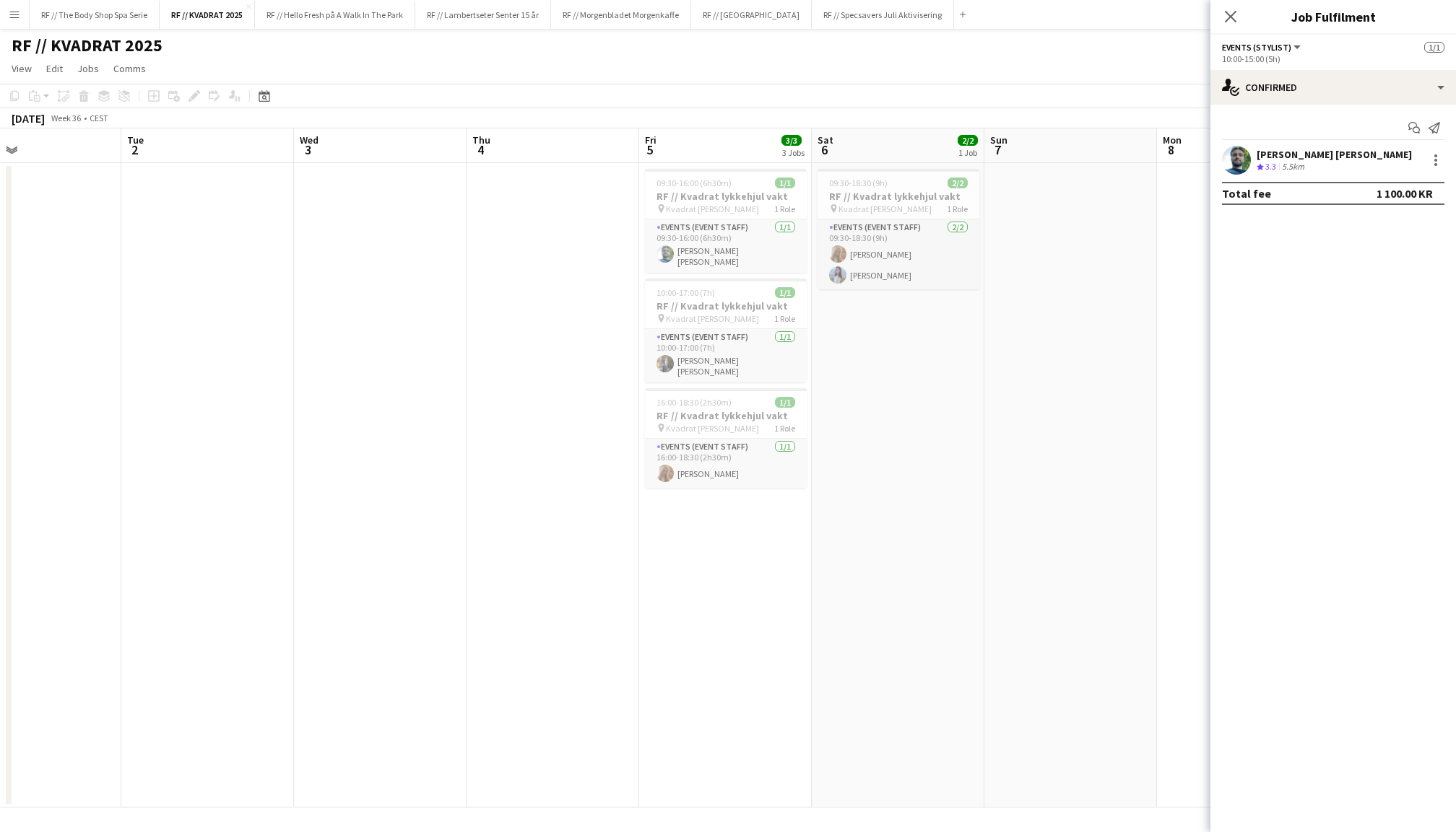
scroll to position [0, 396]
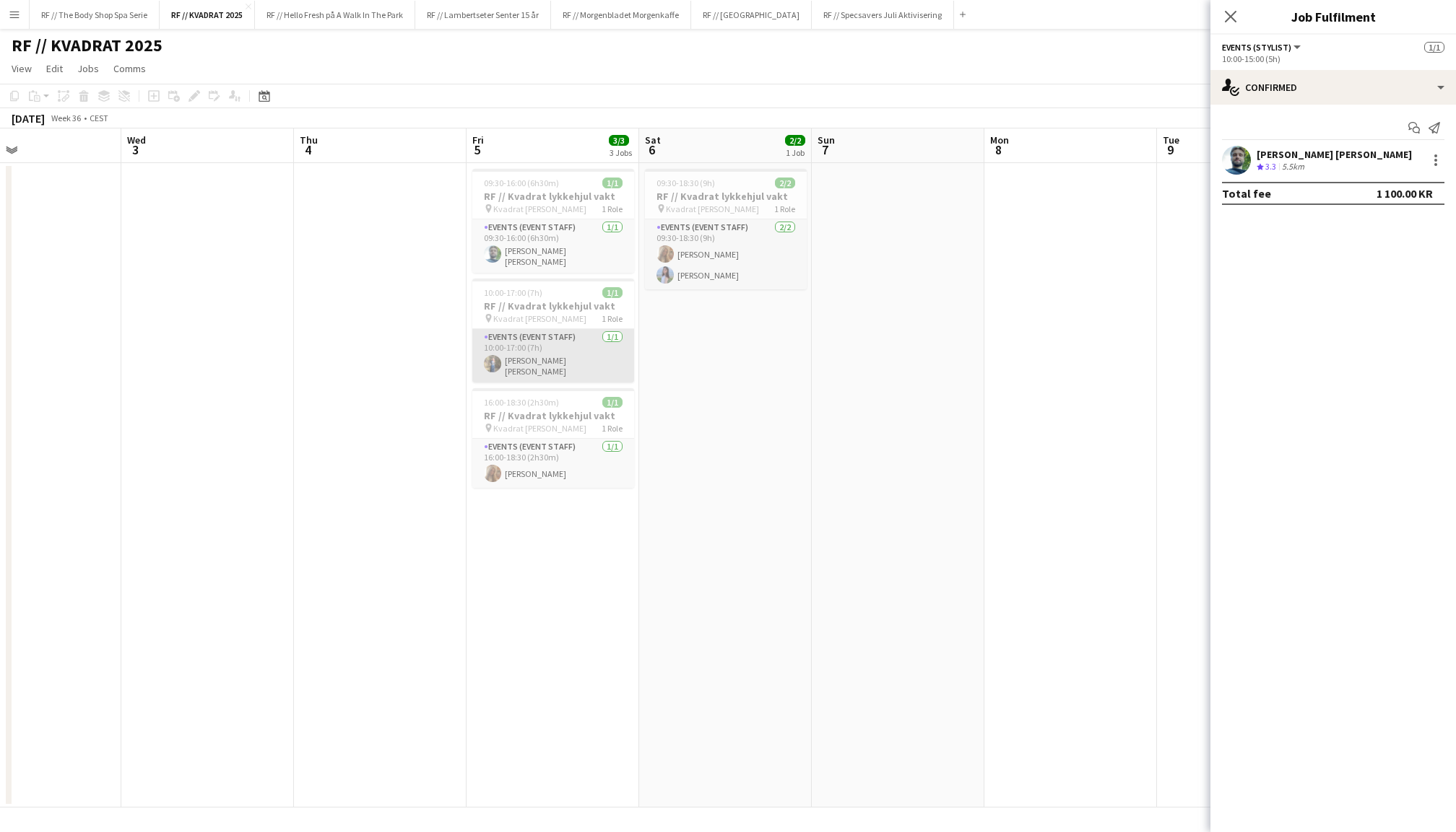
click at [570, 358] on app-card-role "Events (Event Staff) [DATE] 10:00-17:00 (7h) [PERSON_NAME] [PERSON_NAME]" at bounding box center [553, 355] width 162 height 54
click at [1225, 149] on app-user-avatar at bounding box center [1237, 160] width 29 height 29
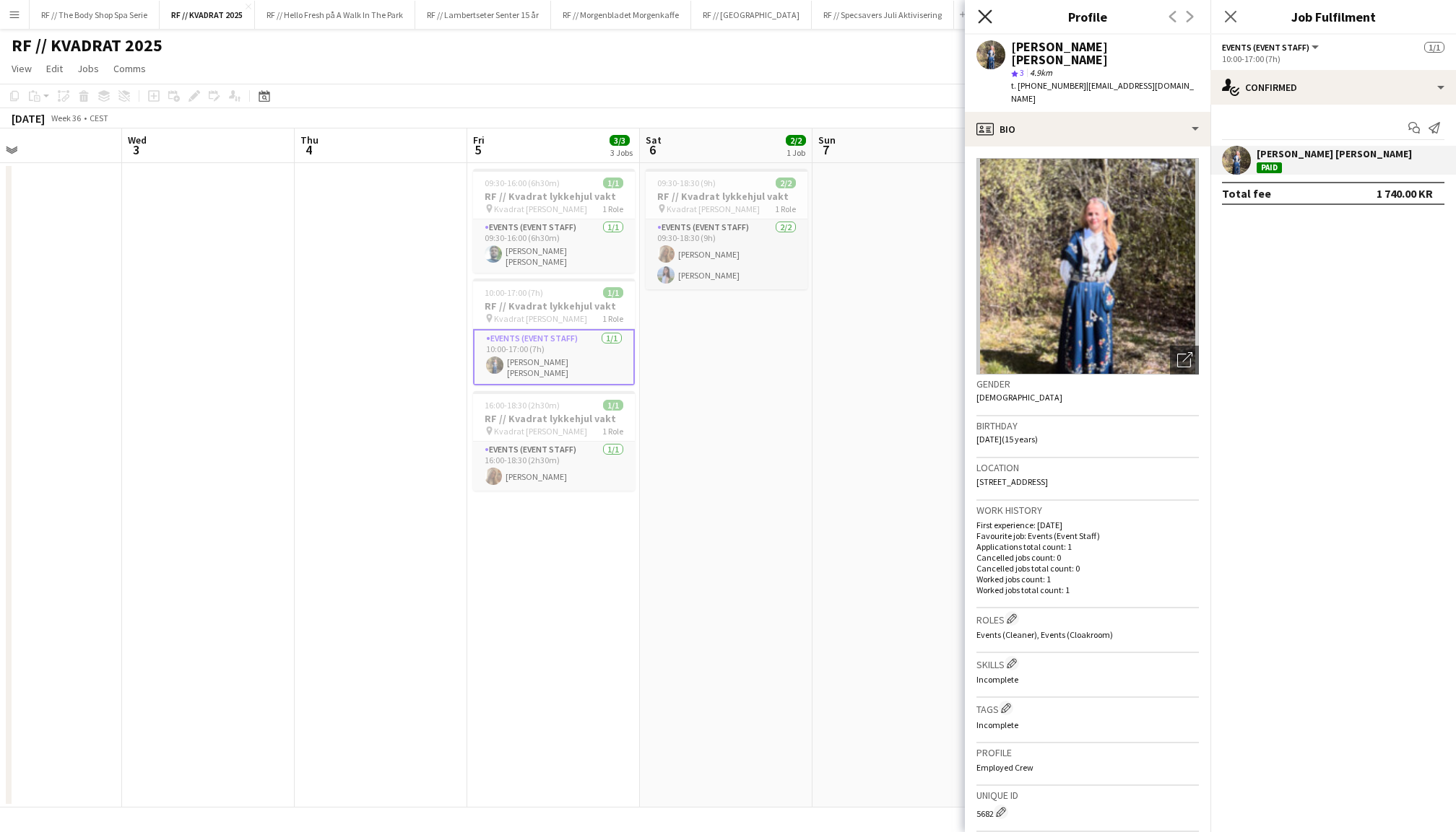
click at [985, 13] on icon "Close pop-in" at bounding box center [985, 16] width 14 height 14
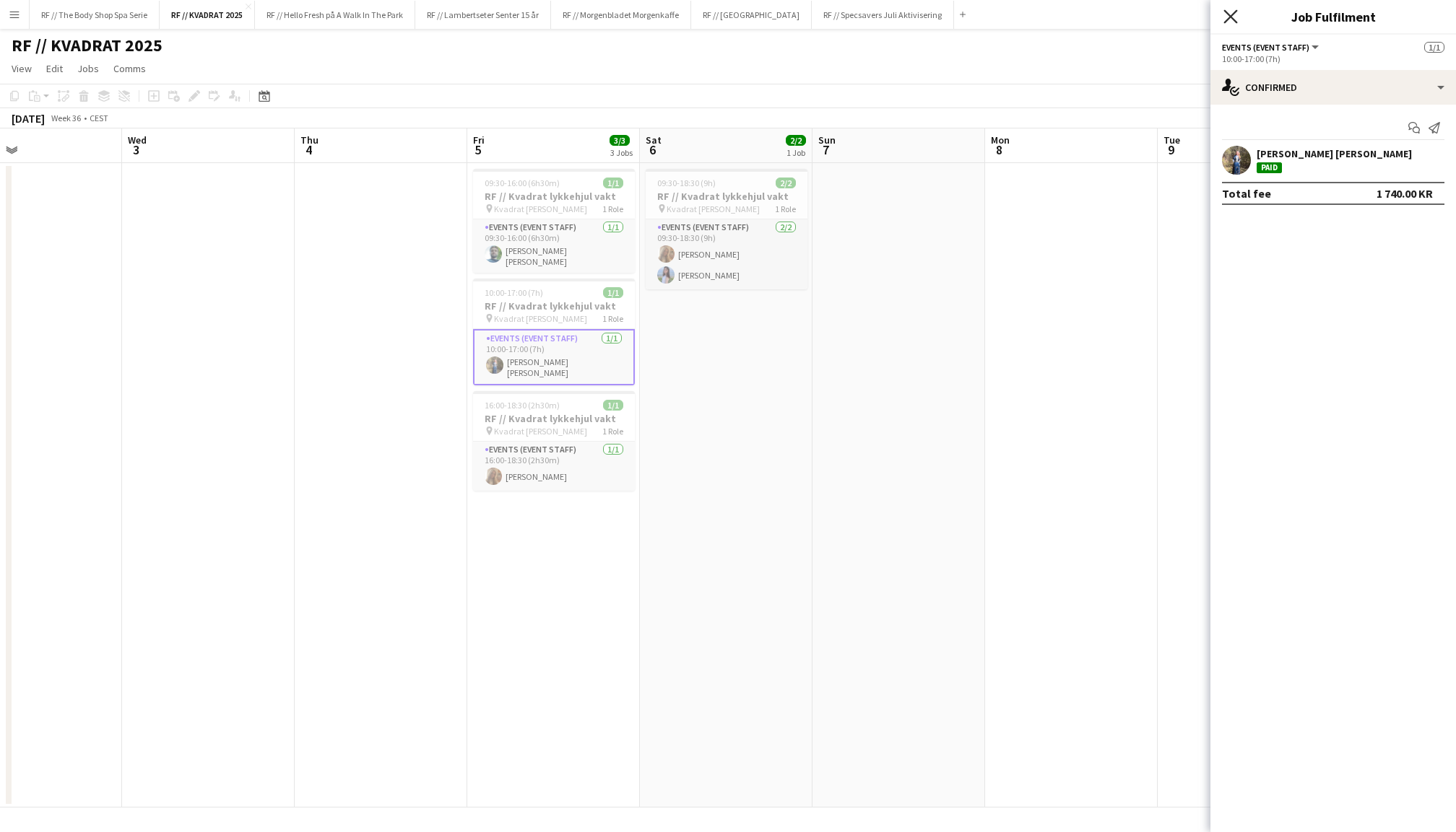
click at [1231, 18] on icon at bounding box center [1230, 16] width 14 height 14
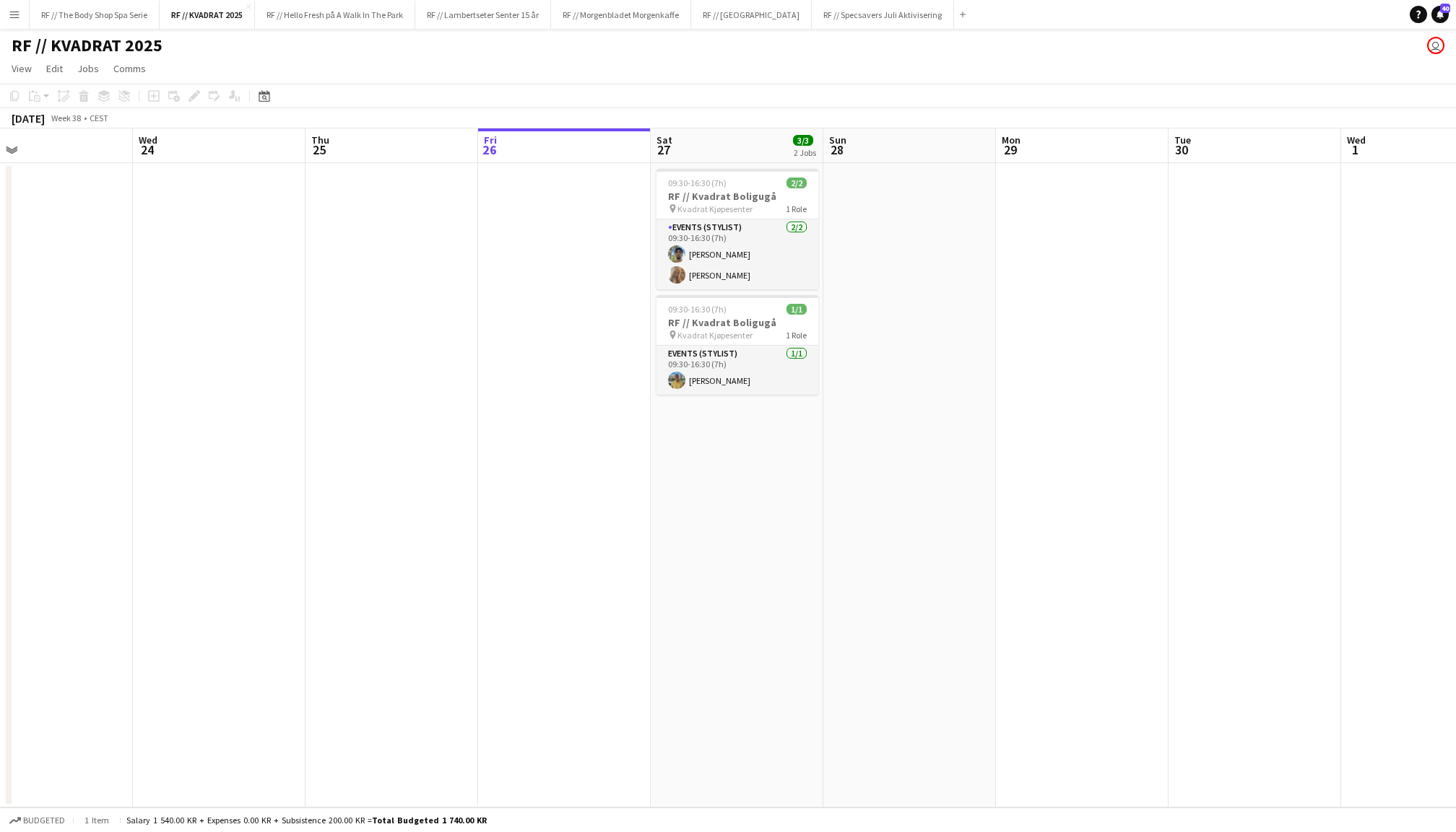
scroll to position [0, 463]
